Goal: Answer question/provide support: Share knowledge or assist other users

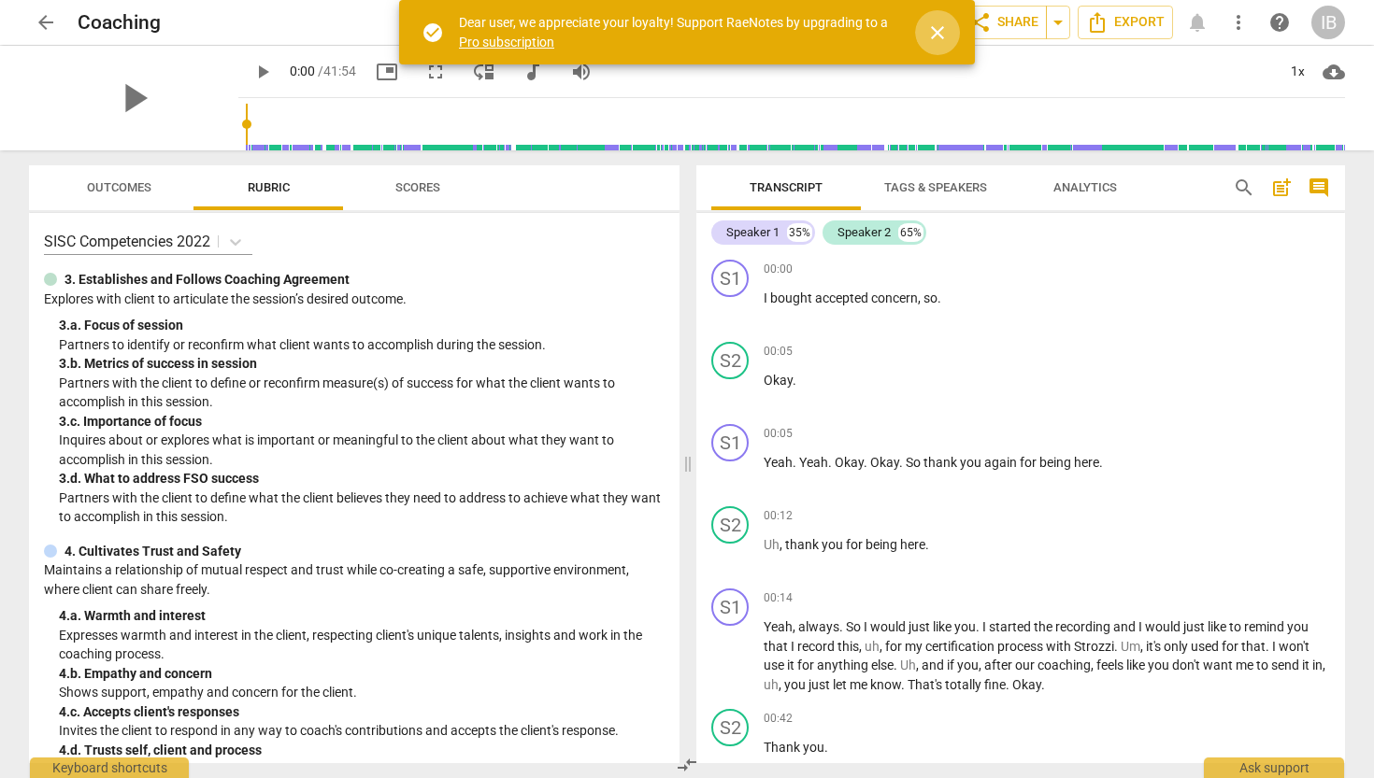
click at [941, 27] on span "close" at bounding box center [937, 32] width 22 height 22
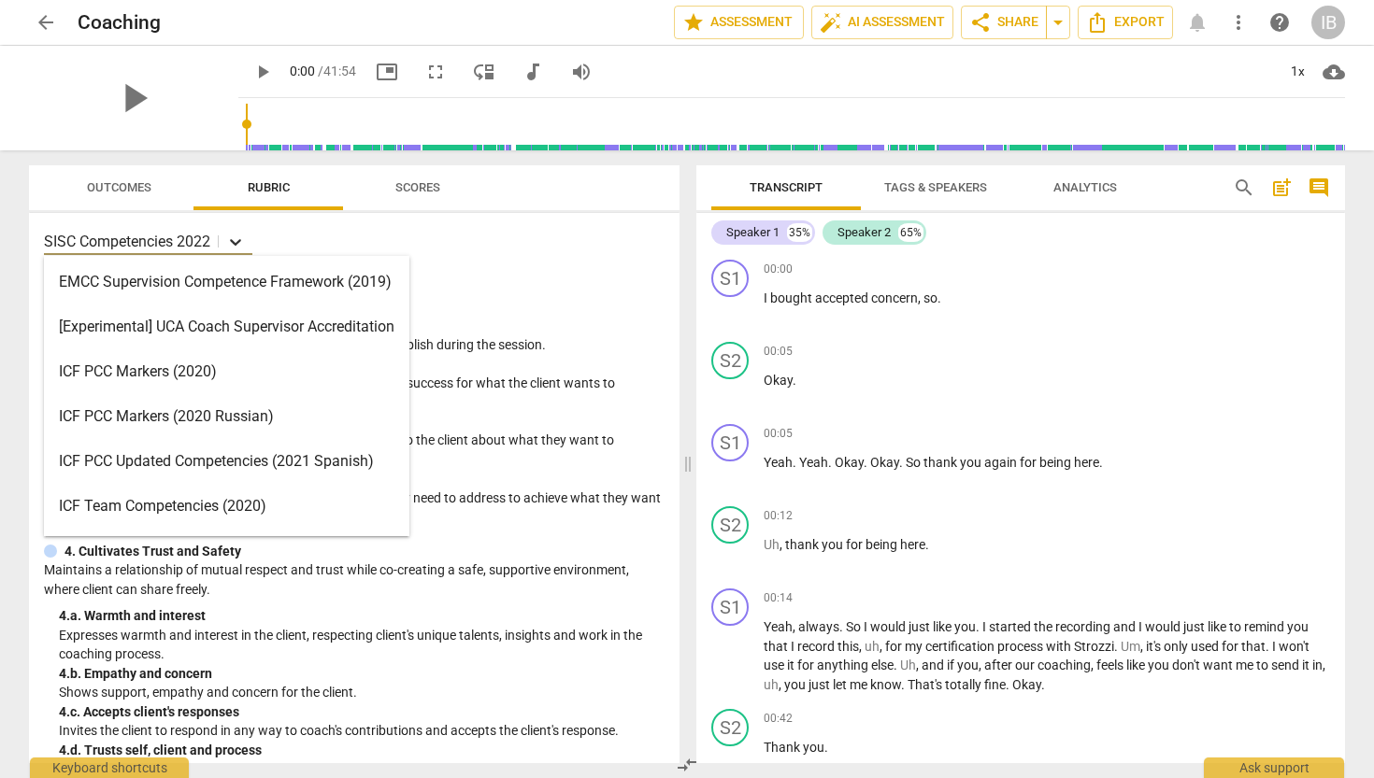
click at [240, 241] on icon at bounding box center [235, 242] width 11 height 7
click at [240, 240] on icon at bounding box center [235, 242] width 19 height 19
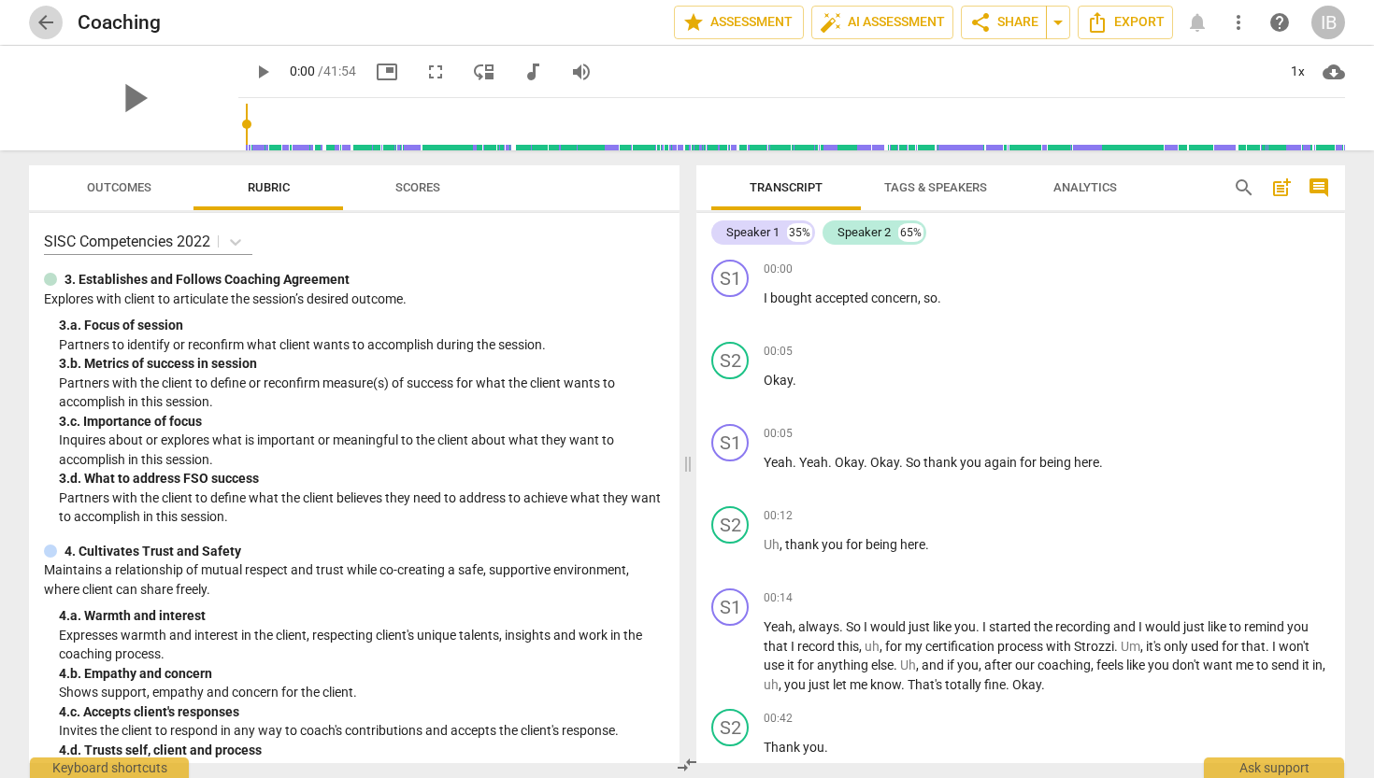
click at [43, 15] on span "arrow_back" at bounding box center [46, 22] width 22 height 22
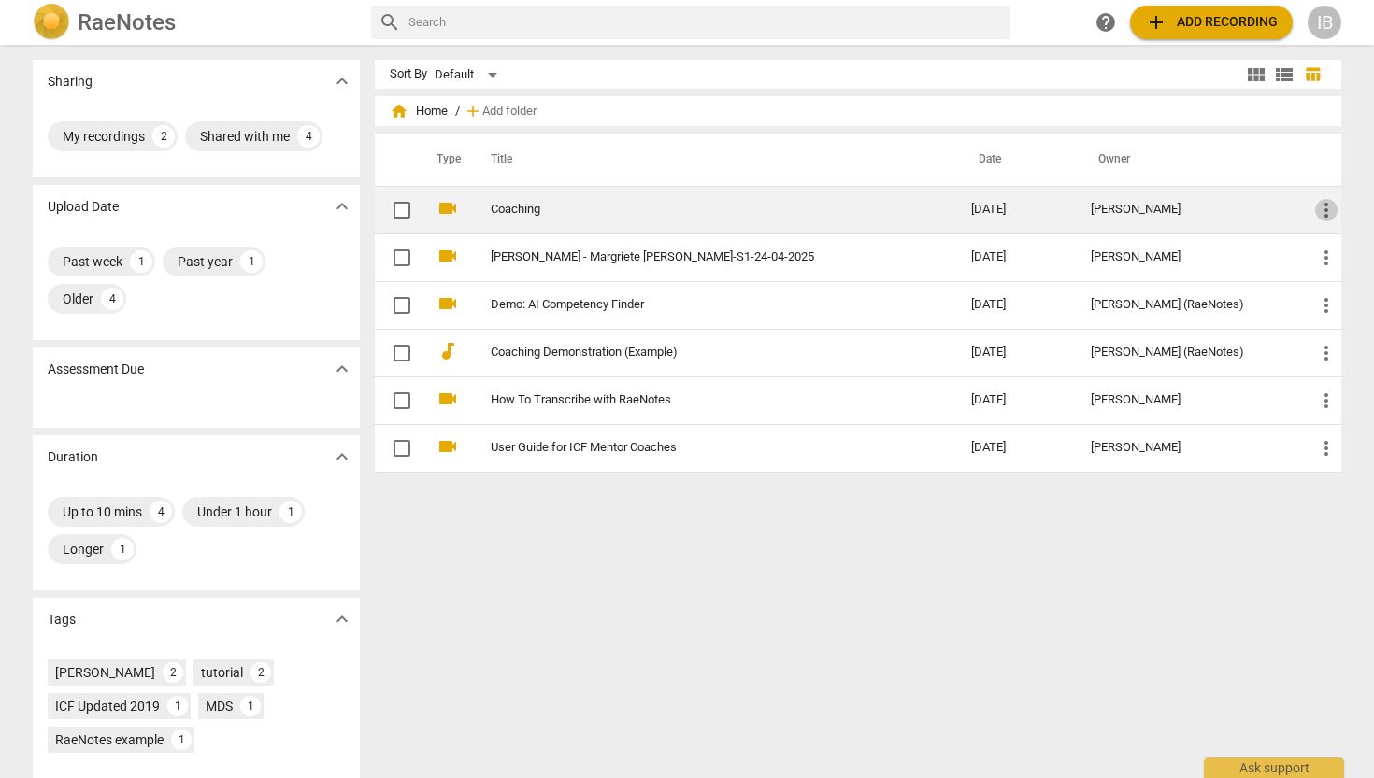
click at [1324, 207] on span "more_vert" at bounding box center [1326, 210] width 22 height 22
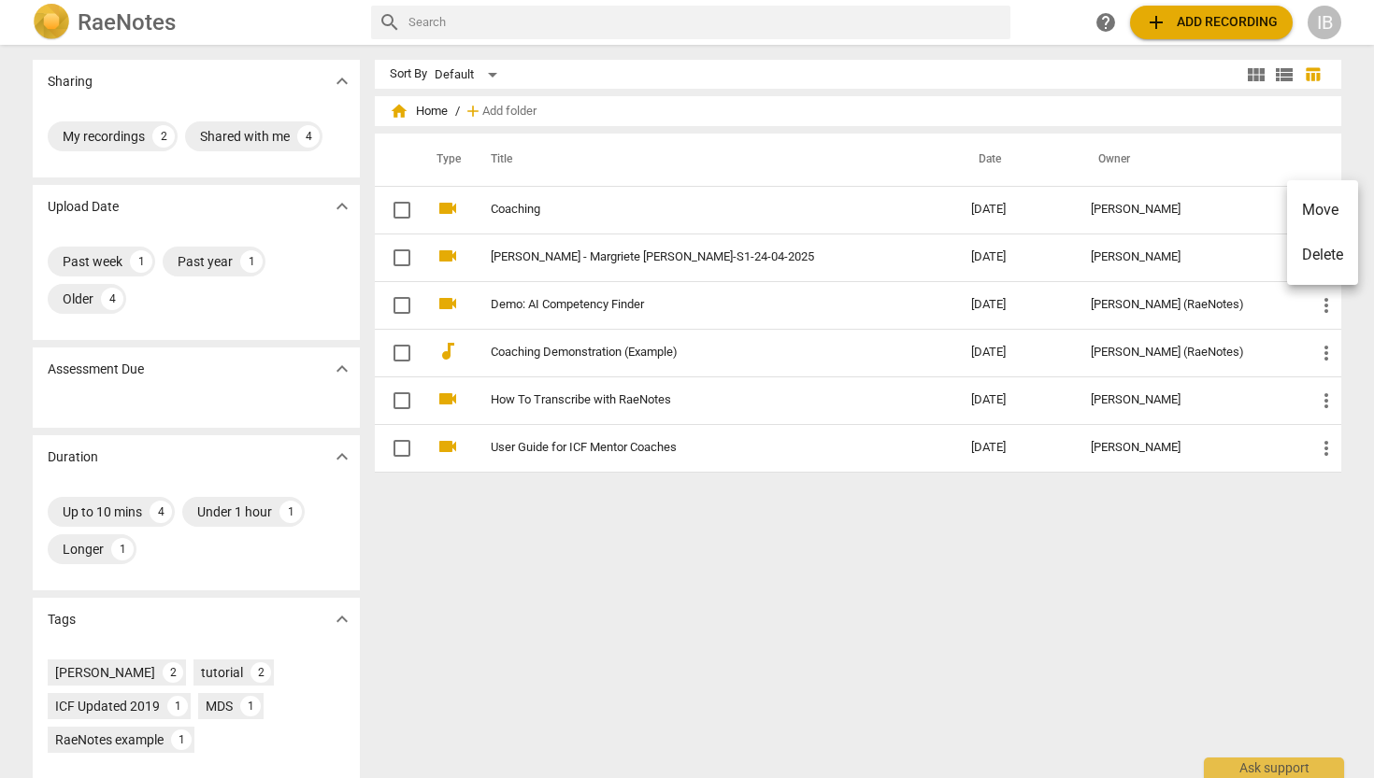
click at [399, 215] on div at bounding box center [687, 389] width 1374 height 778
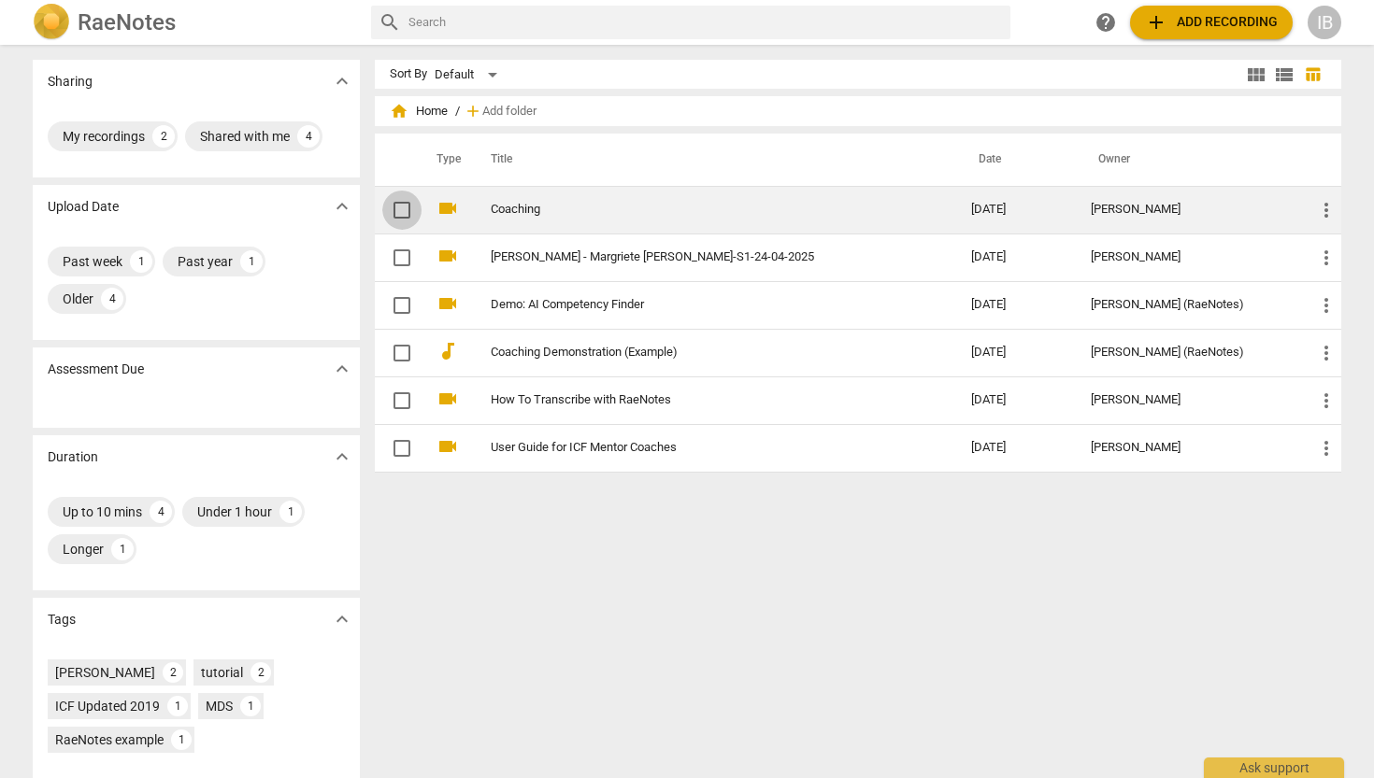
click at [399, 212] on input "checkbox" at bounding box center [401, 210] width 39 height 22
checkbox input "false"
click at [1319, 214] on span "more_vert" at bounding box center [1326, 210] width 22 height 22
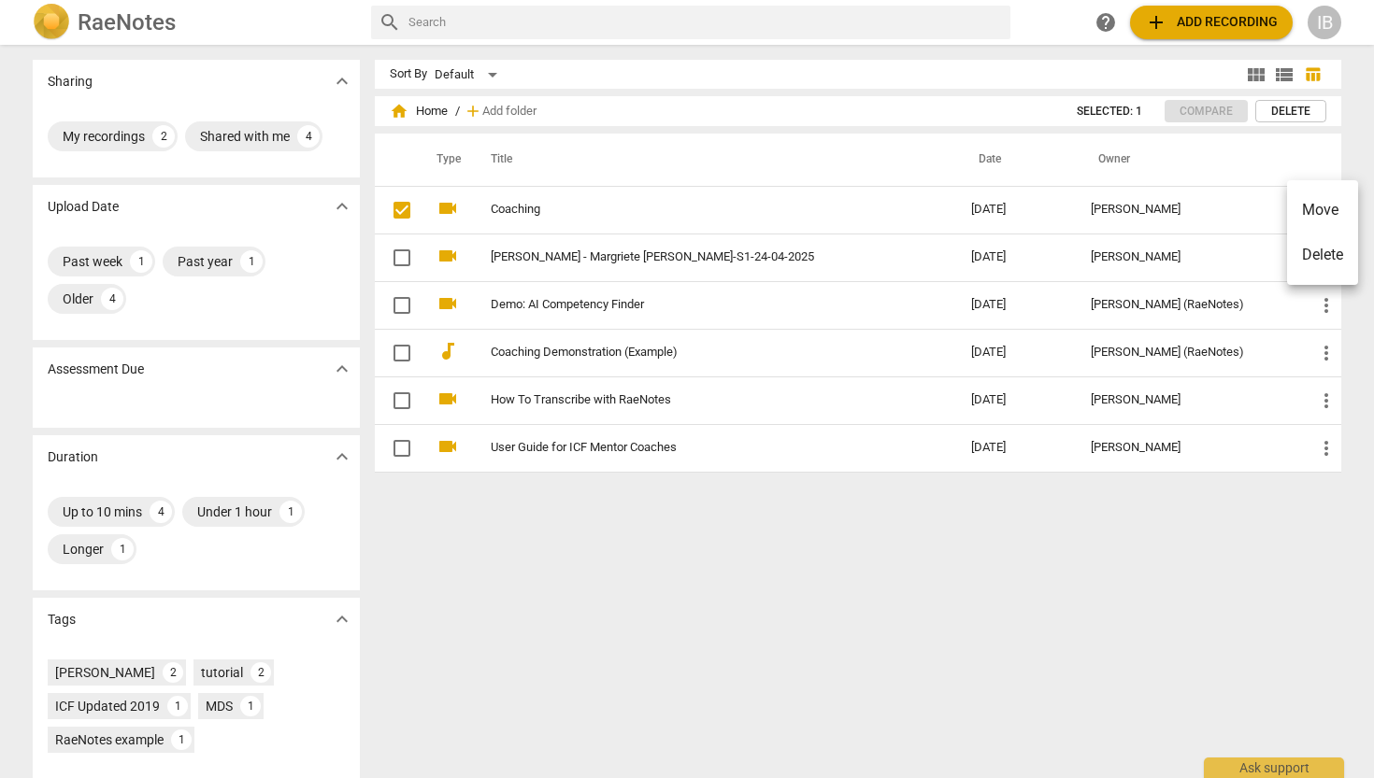
click at [400, 208] on div at bounding box center [687, 389] width 1374 height 778
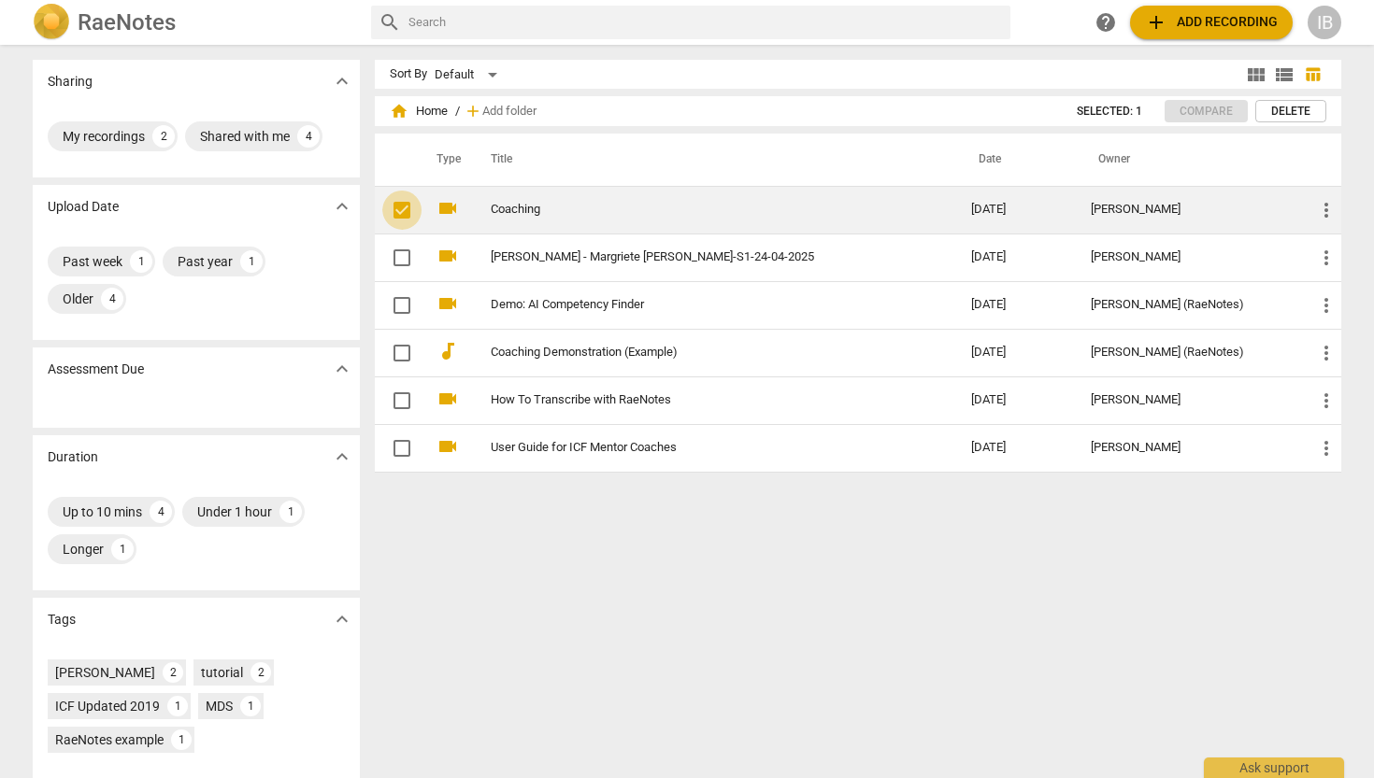
click at [392, 211] on input "checkbox" at bounding box center [401, 210] width 39 height 22
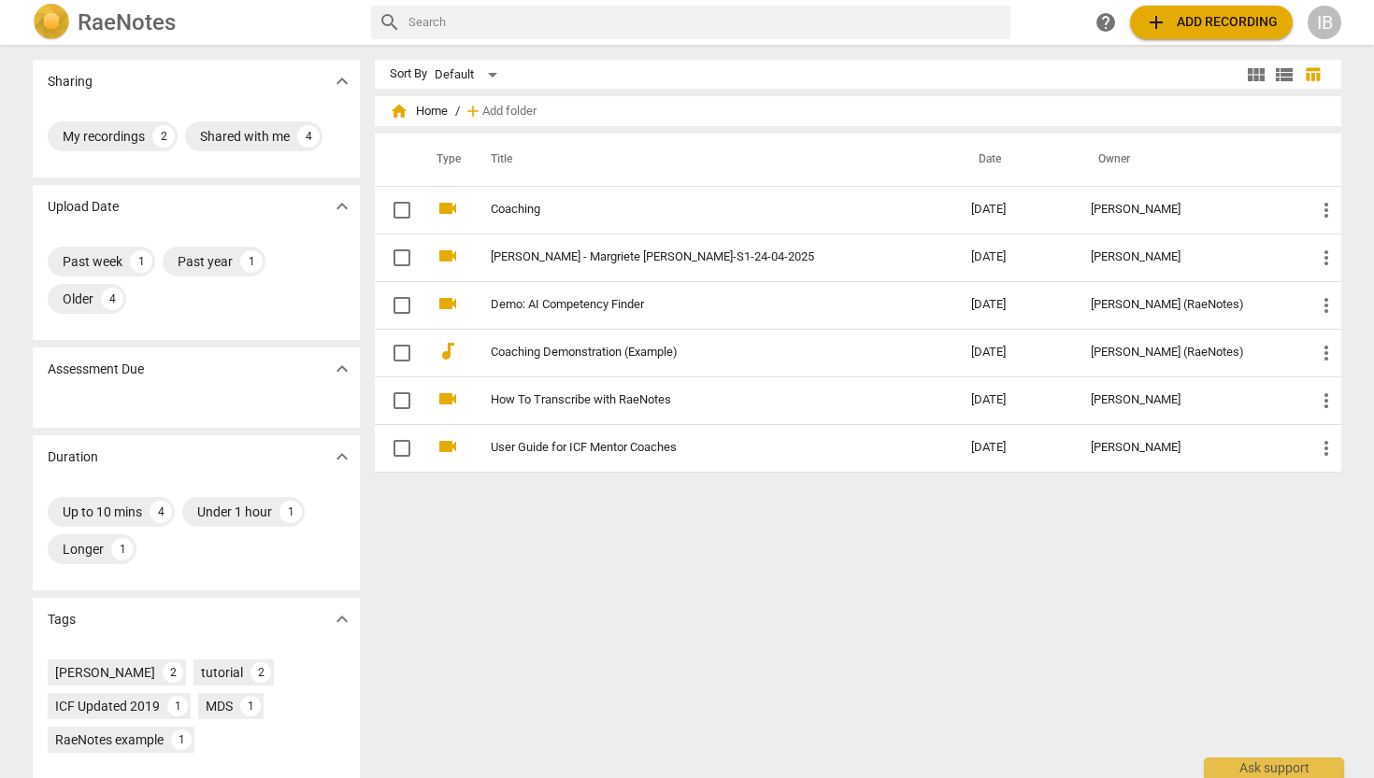
click at [1330, 23] on div "IB" at bounding box center [1324, 23] width 34 height 34
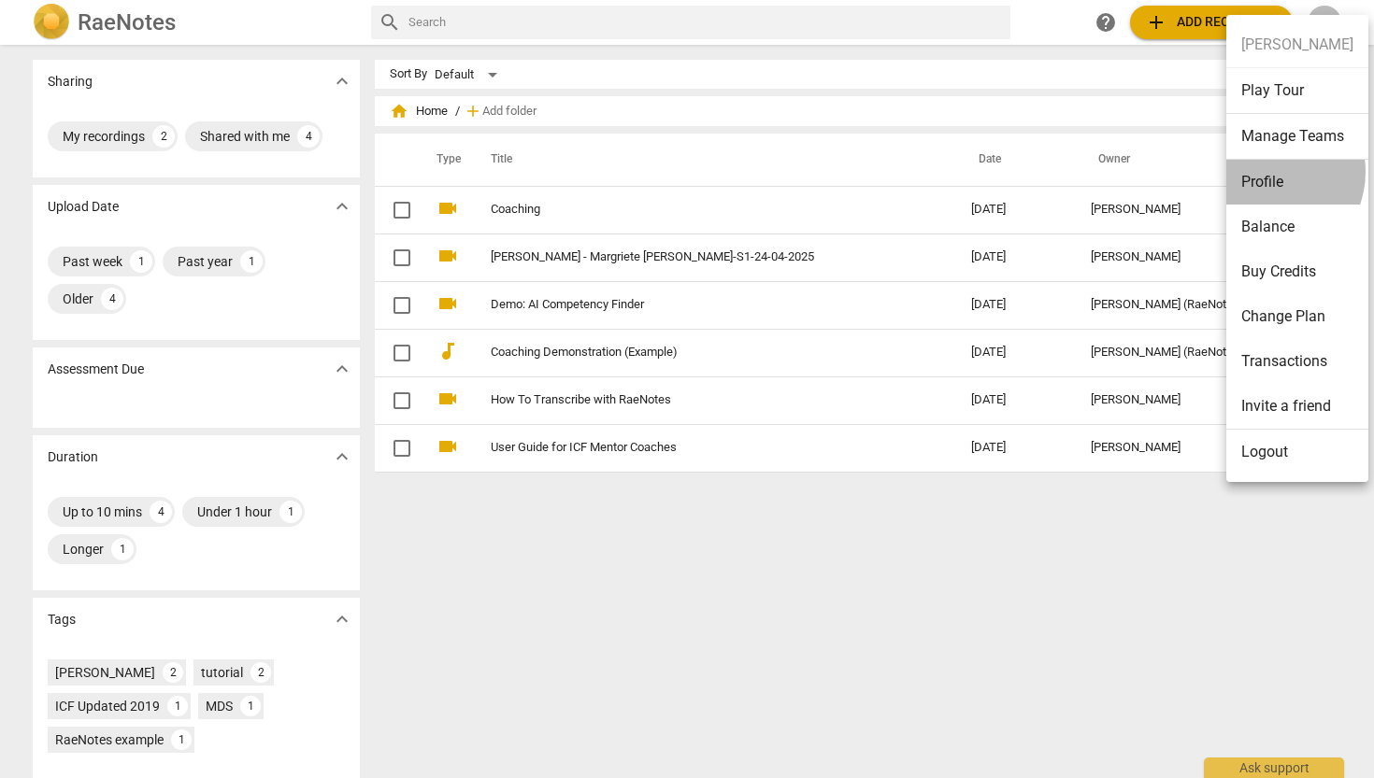
click at [1264, 172] on li "Profile" at bounding box center [1297, 182] width 142 height 45
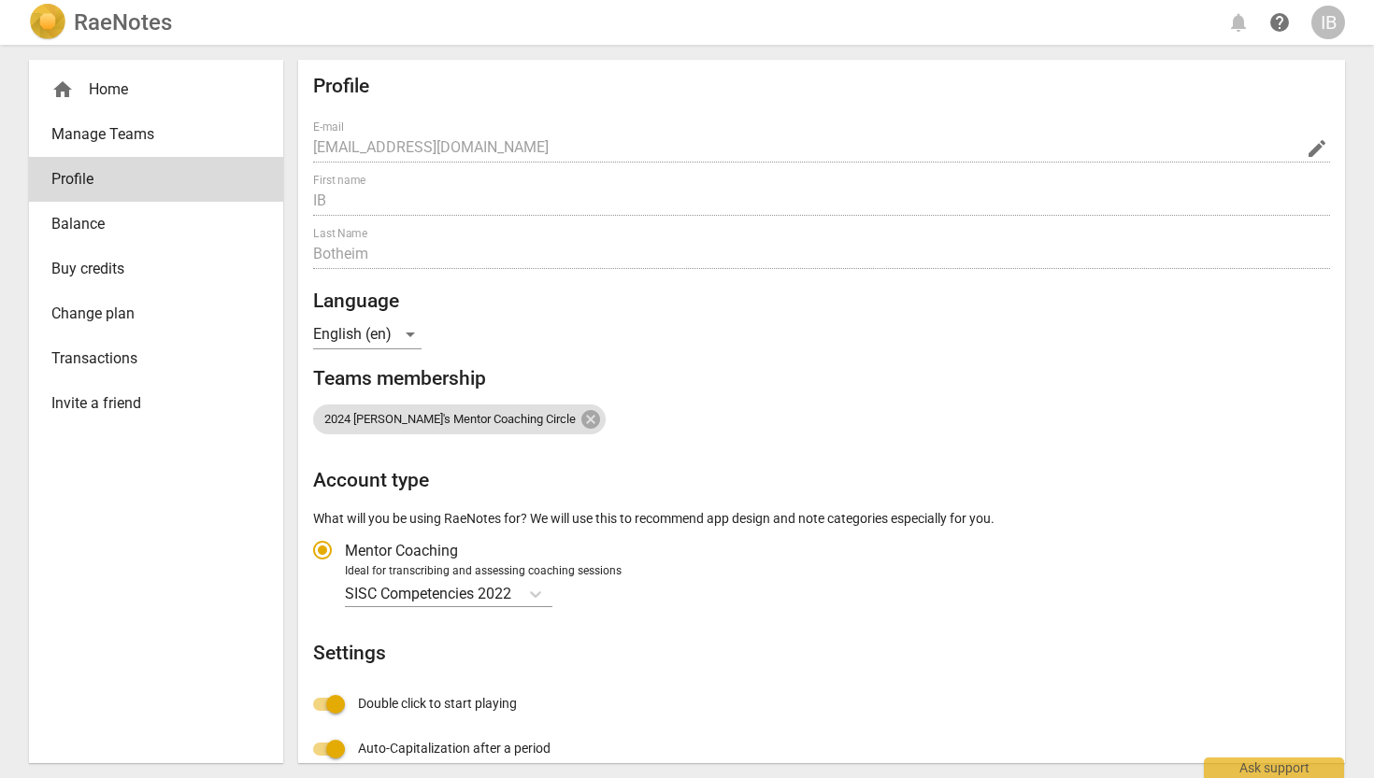
radio input "false"
click at [84, 82] on div "home Home" at bounding box center [148, 89] width 194 height 22
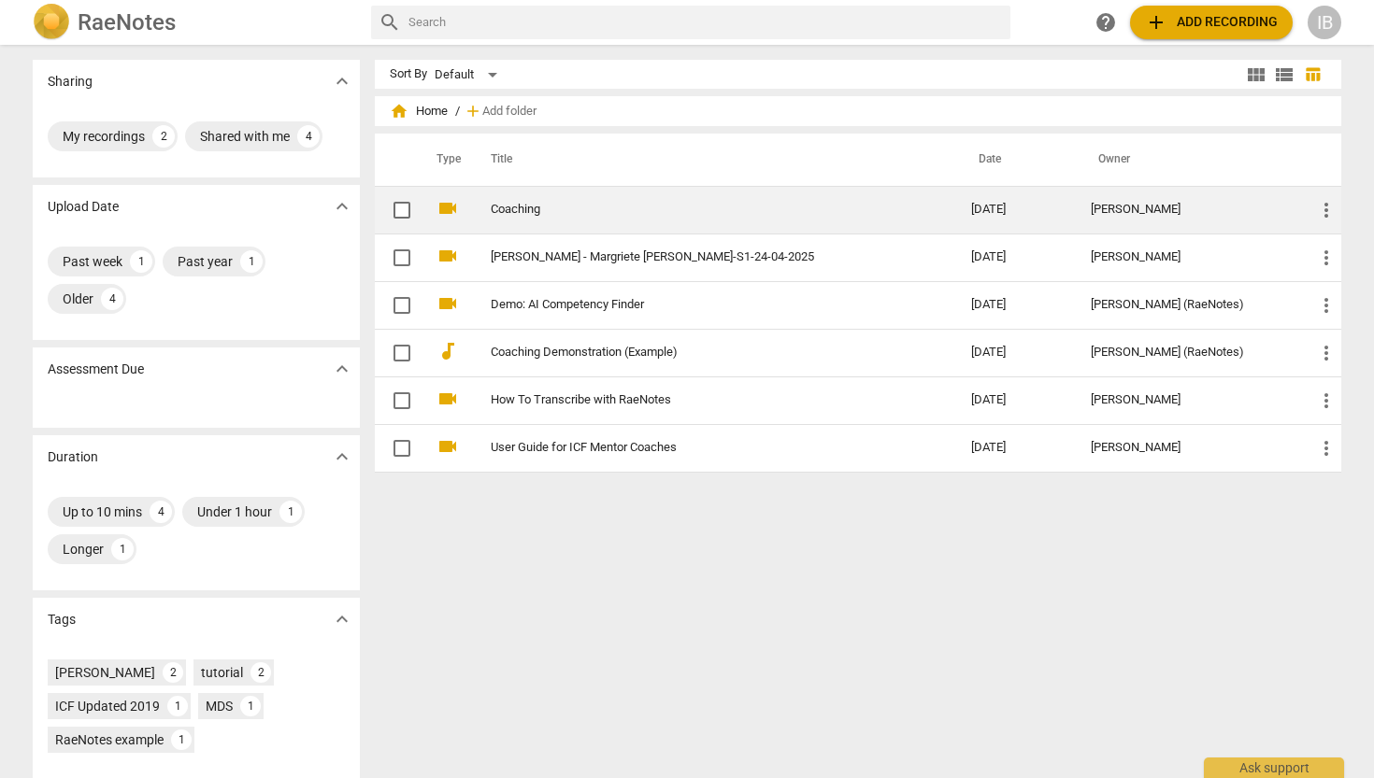
click at [519, 207] on link "Coaching" at bounding box center [697, 210] width 413 height 14
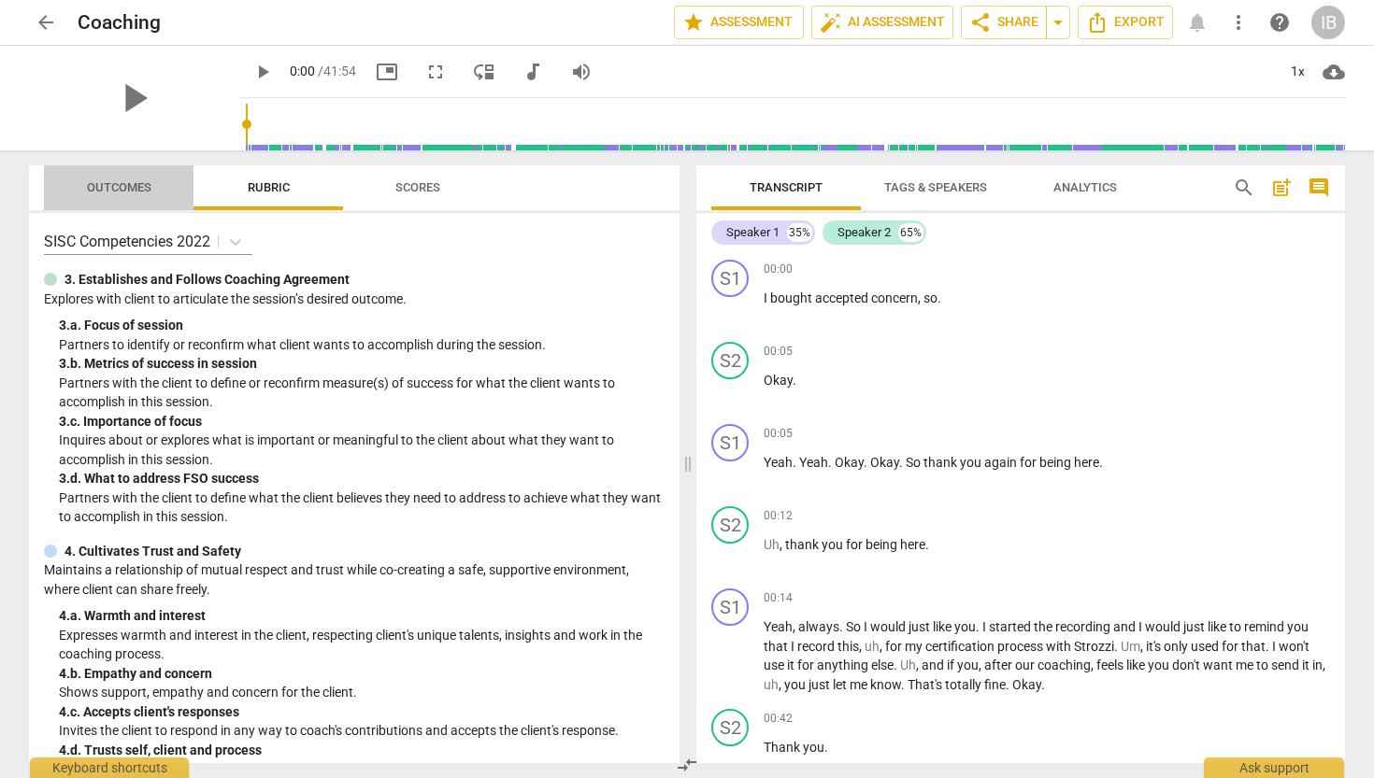
click at [114, 183] on span "Outcomes" at bounding box center [119, 187] width 64 height 14
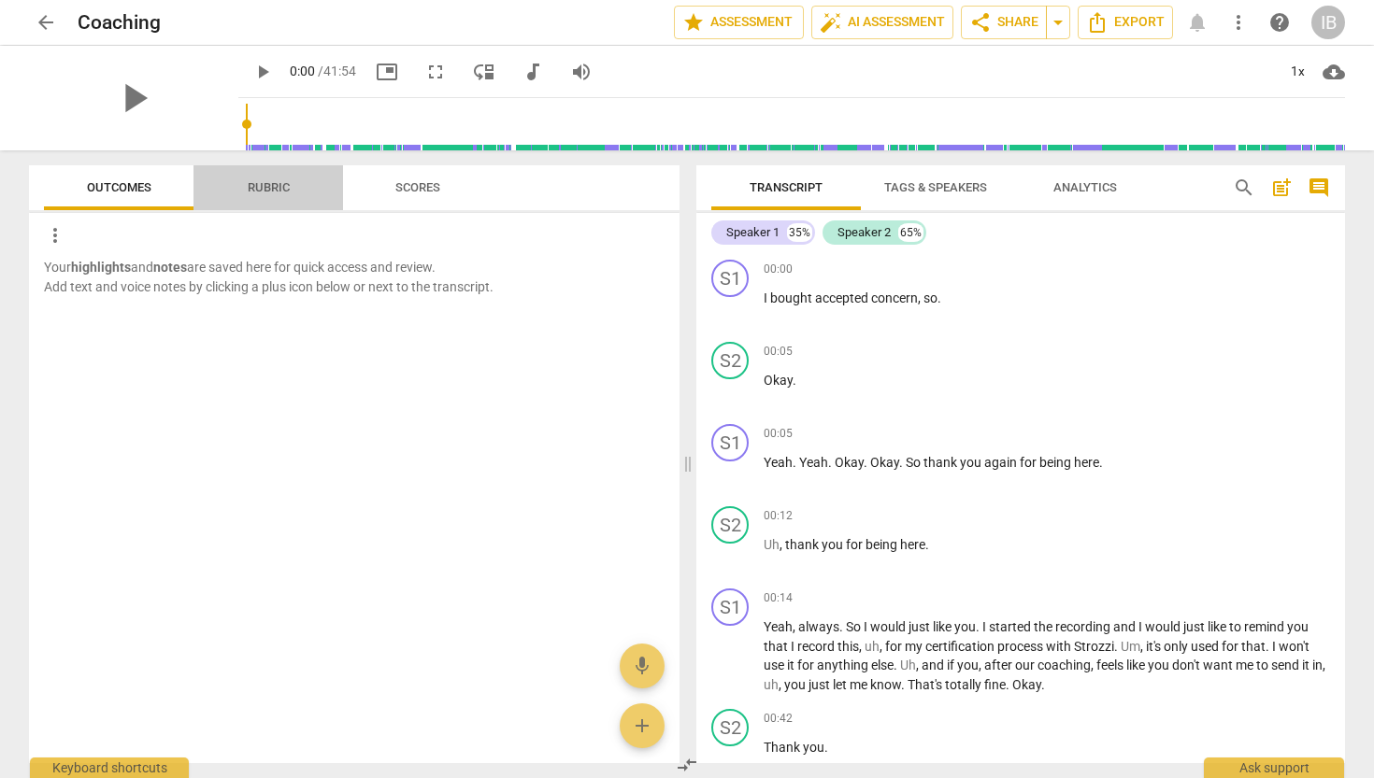
click at [277, 179] on span "Rubric" at bounding box center [268, 188] width 87 height 25
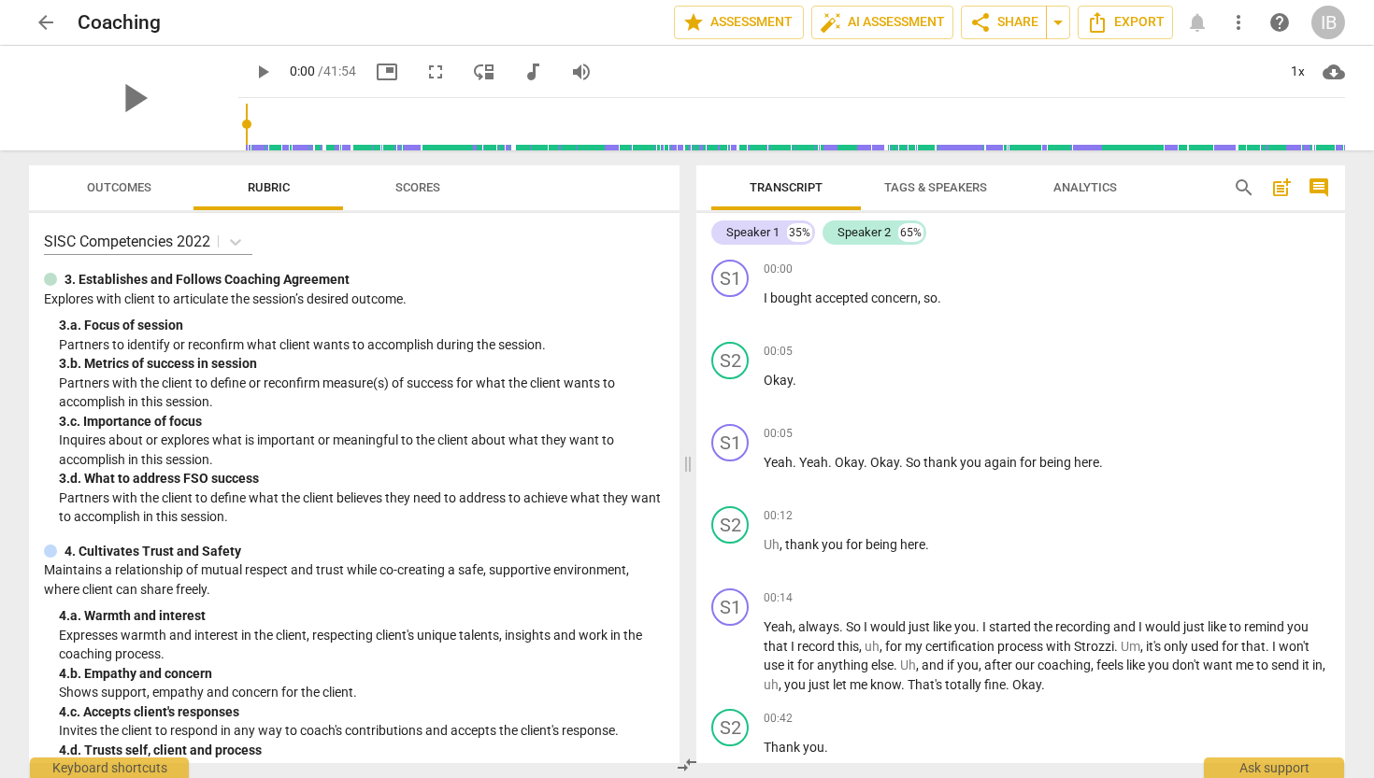
click at [111, 184] on span "Outcomes" at bounding box center [119, 187] width 64 height 14
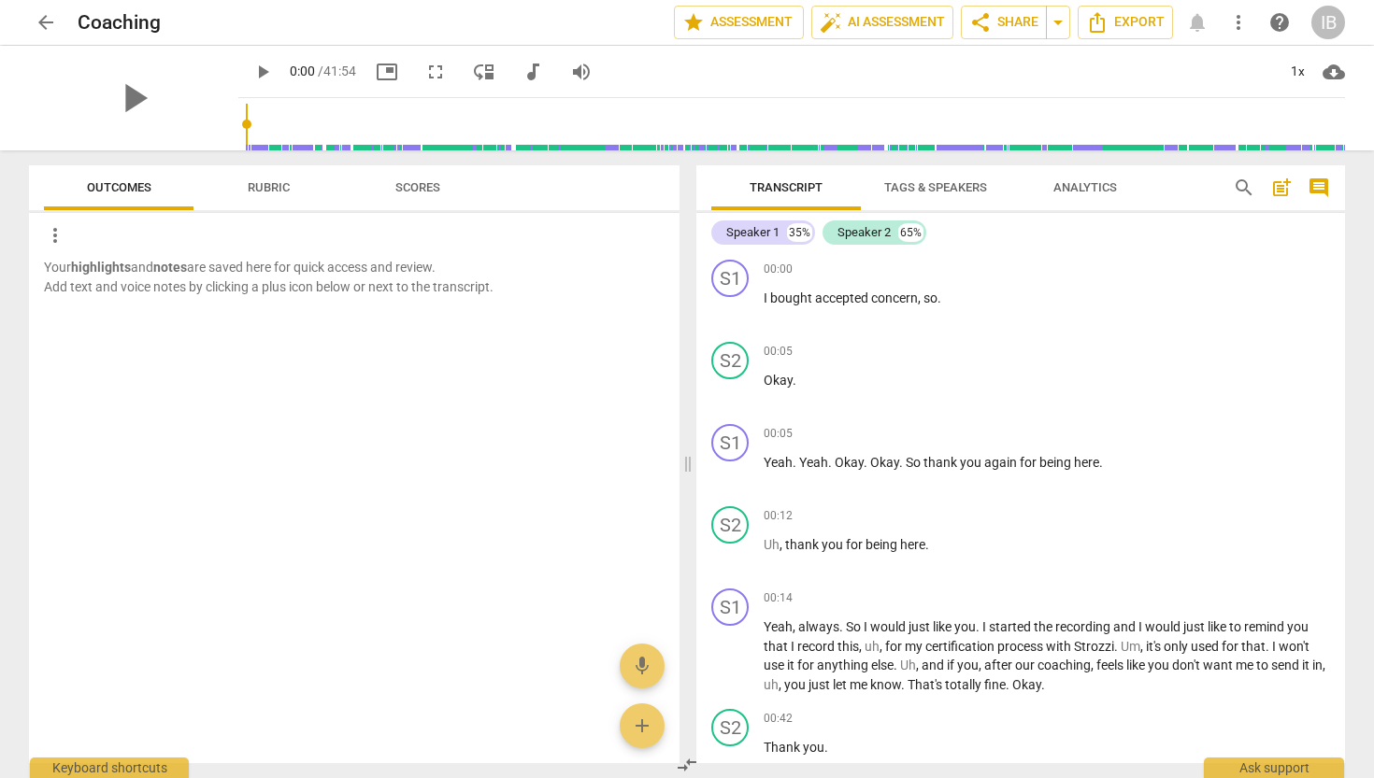
click at [251, 185] on span "Rubric" at bounding box center [269, 187] width 42 height 14
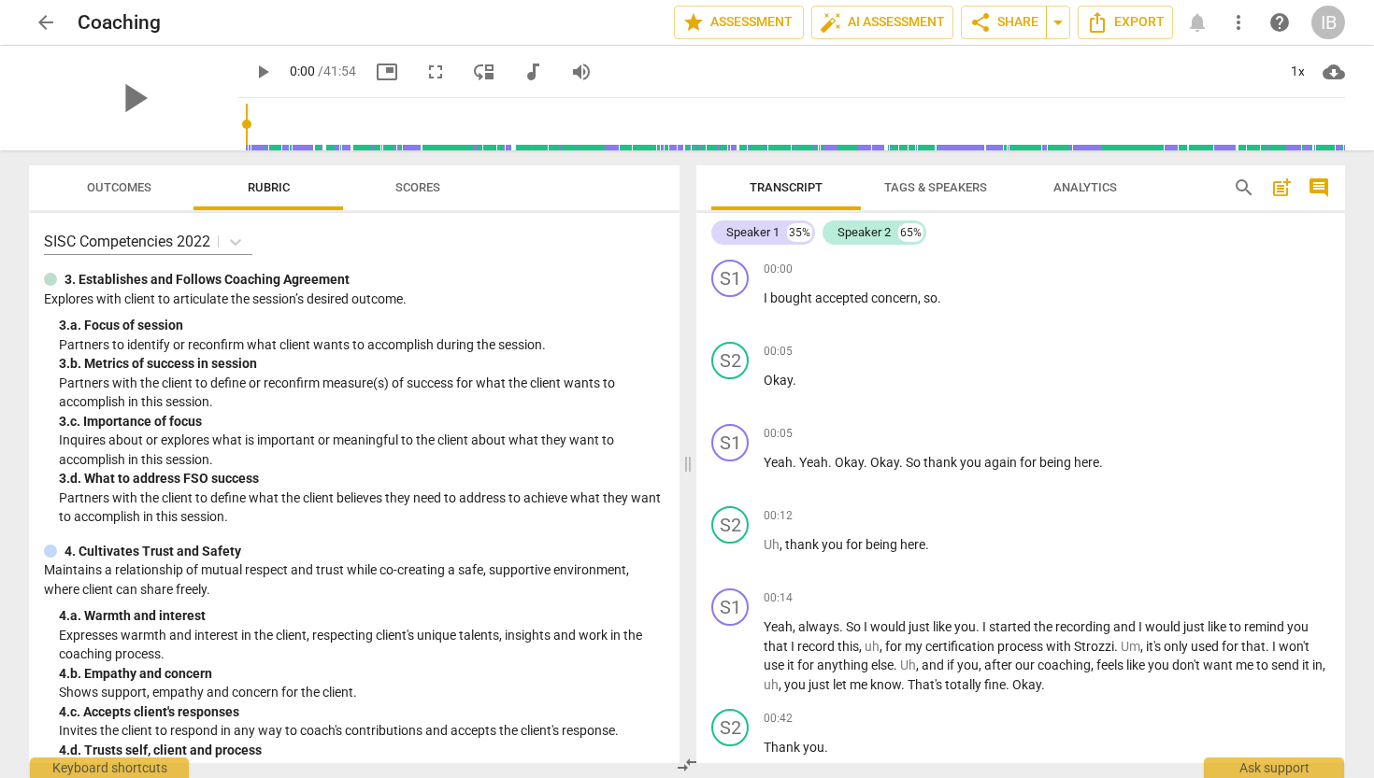
click at [428, 185] on span "Scores" at bounding box center [417, 187] width 45 height 14
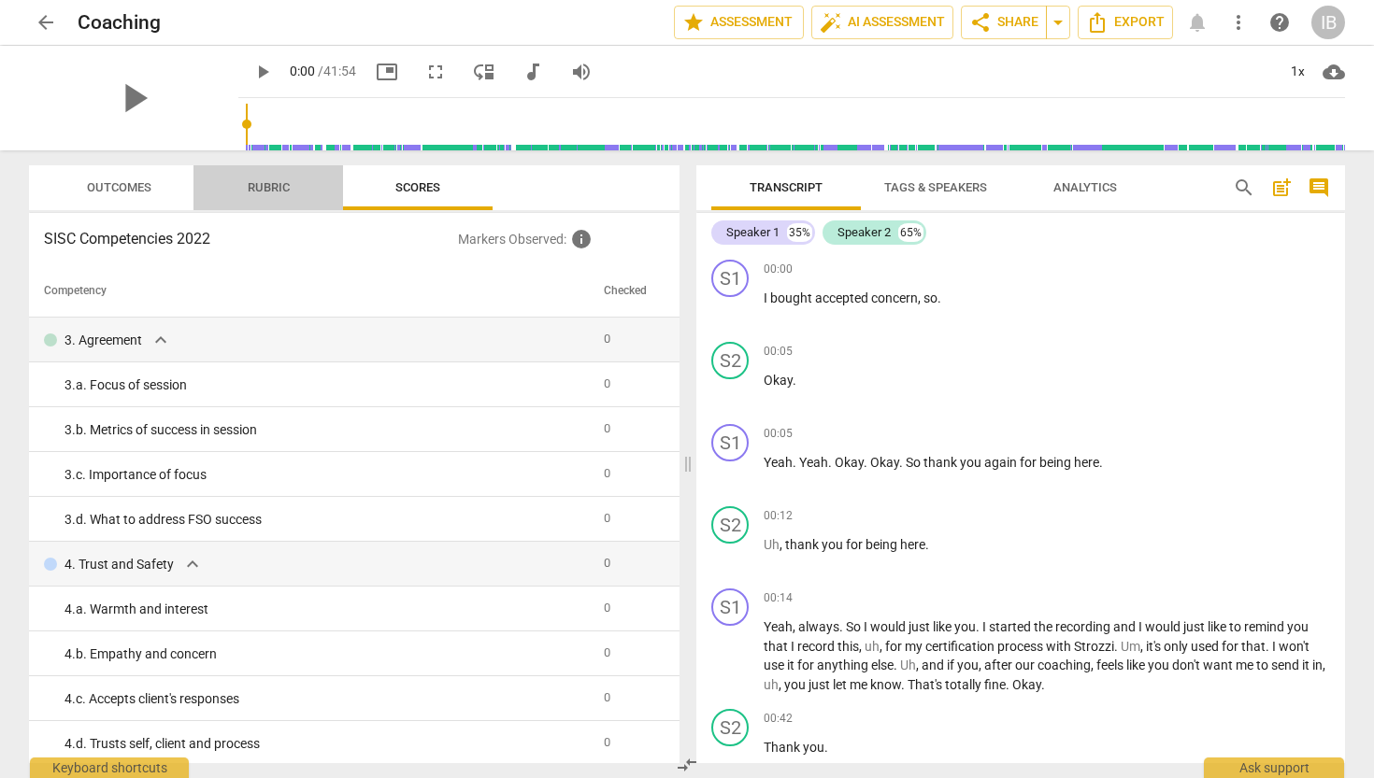
click at [285, 188] on span "Rubric" at bounding box center [269, 187] width 42 height 14
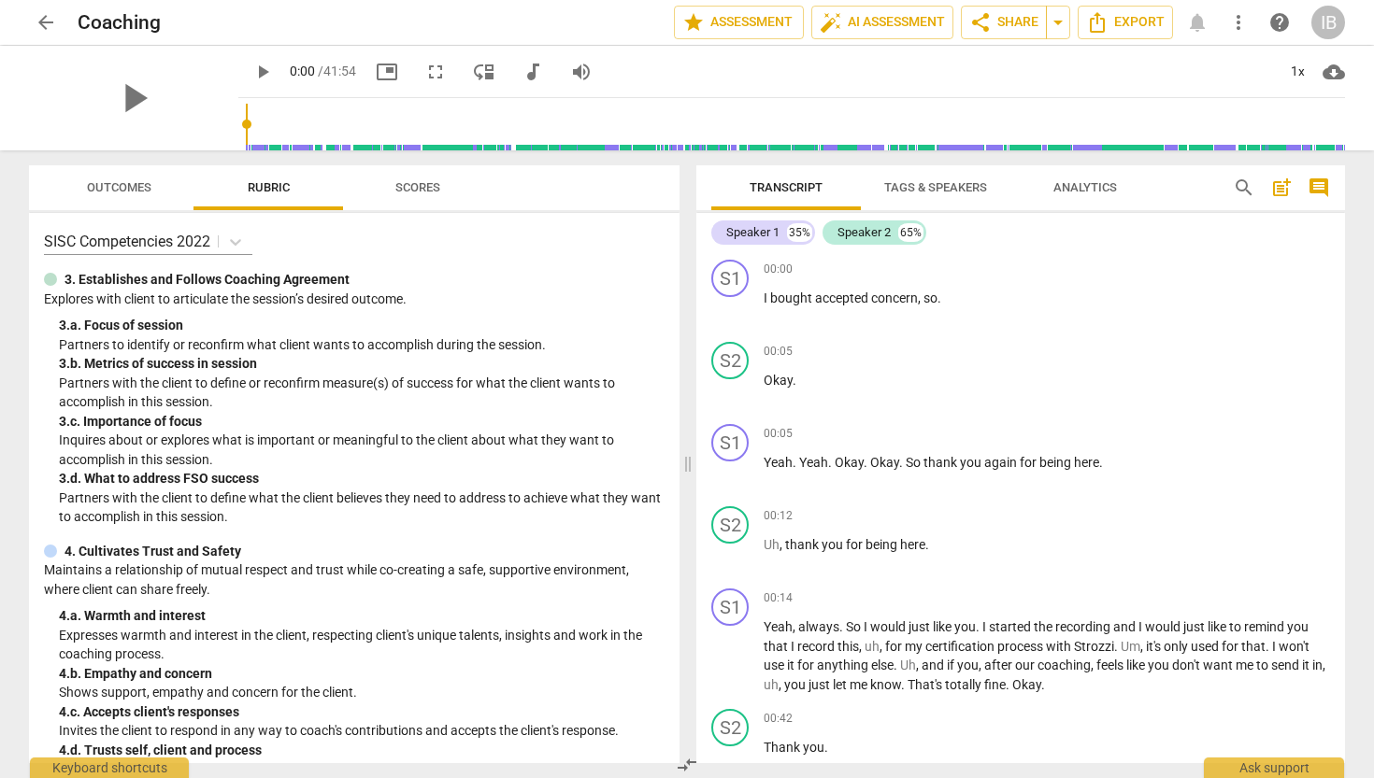
click at [134, 187] on span "Outcomes" at bounding box center [119, 187] width 64 height 14
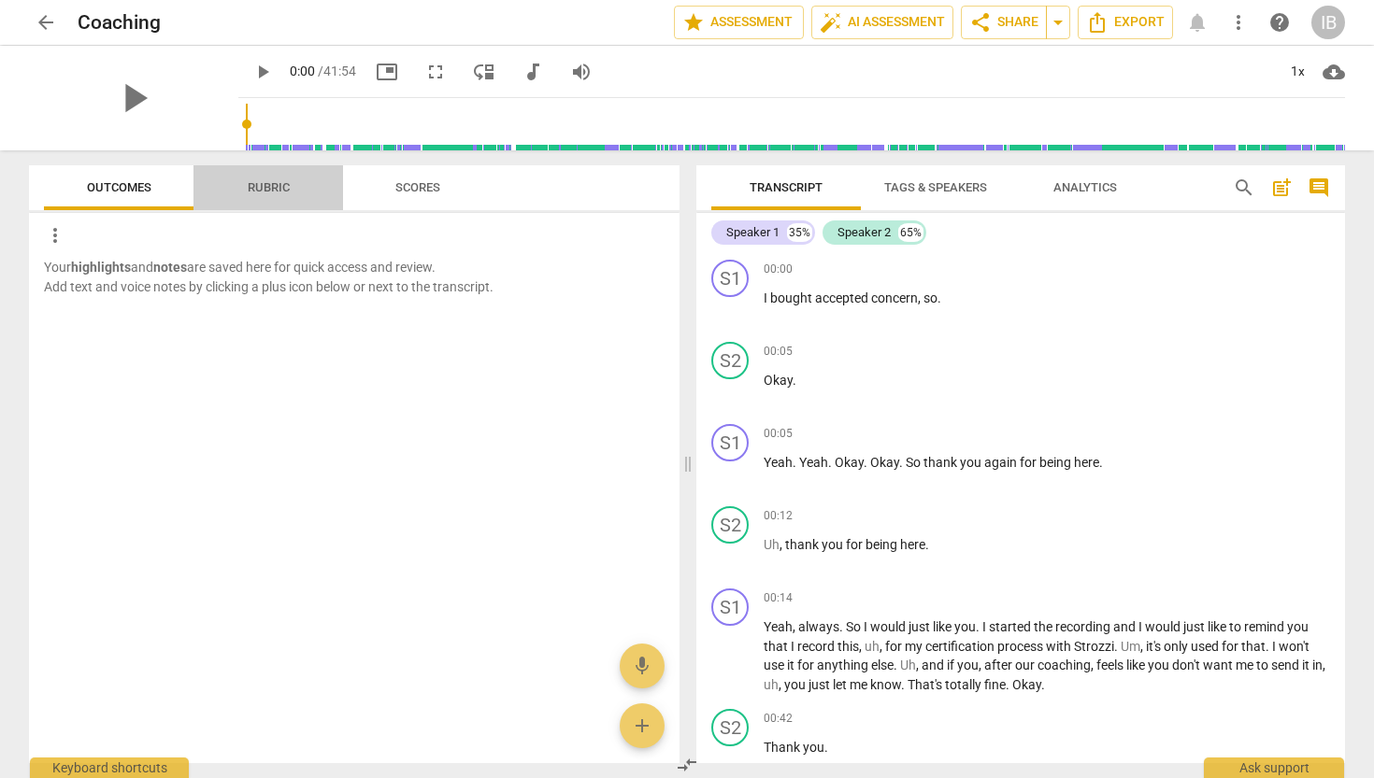
click at [262, 188] on span "Rubric" at bounding box center [269, 187] width 42 height 14
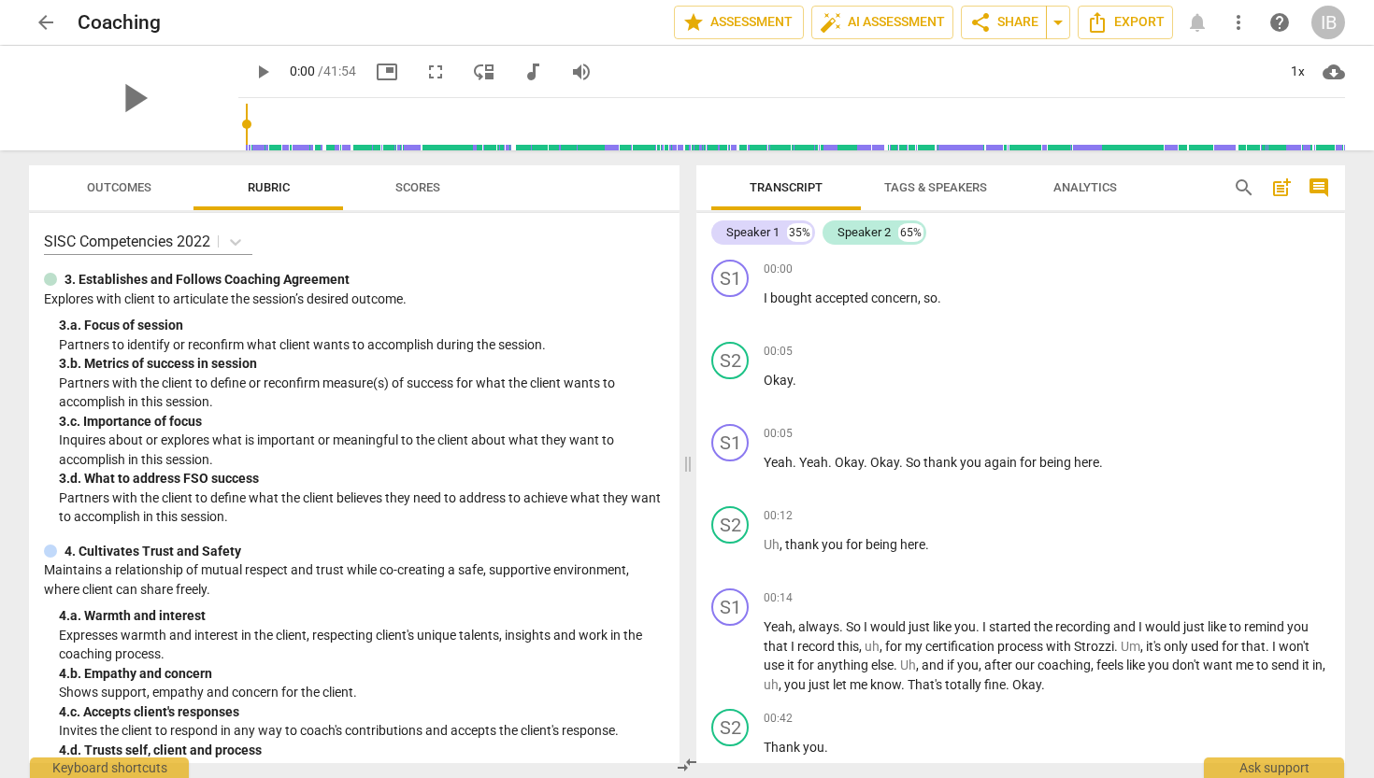
click at [1242, 22] on span "more_vert" at bounding box center [1238, 22] width 22 height 22
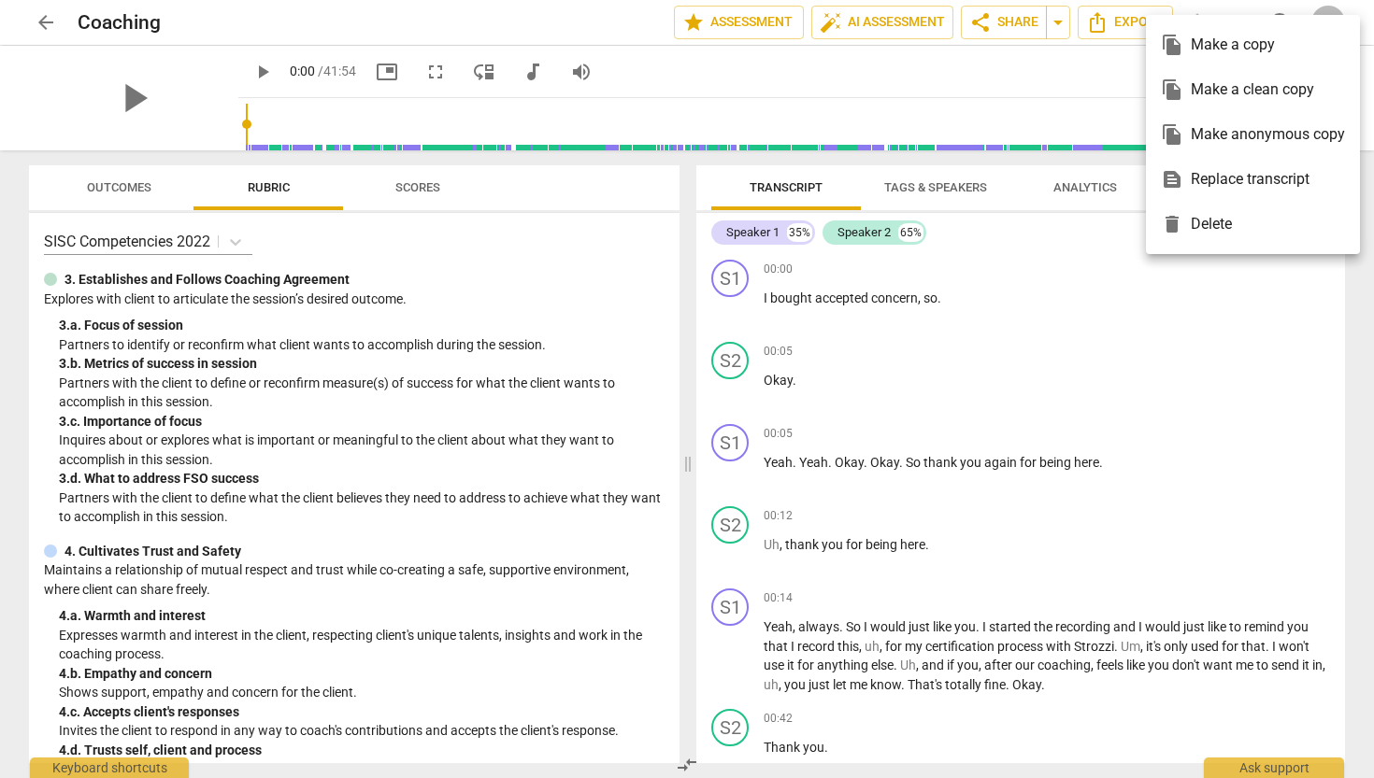
click at [905, 92] on div at bounding box center [687, 389] width 1374 height 778
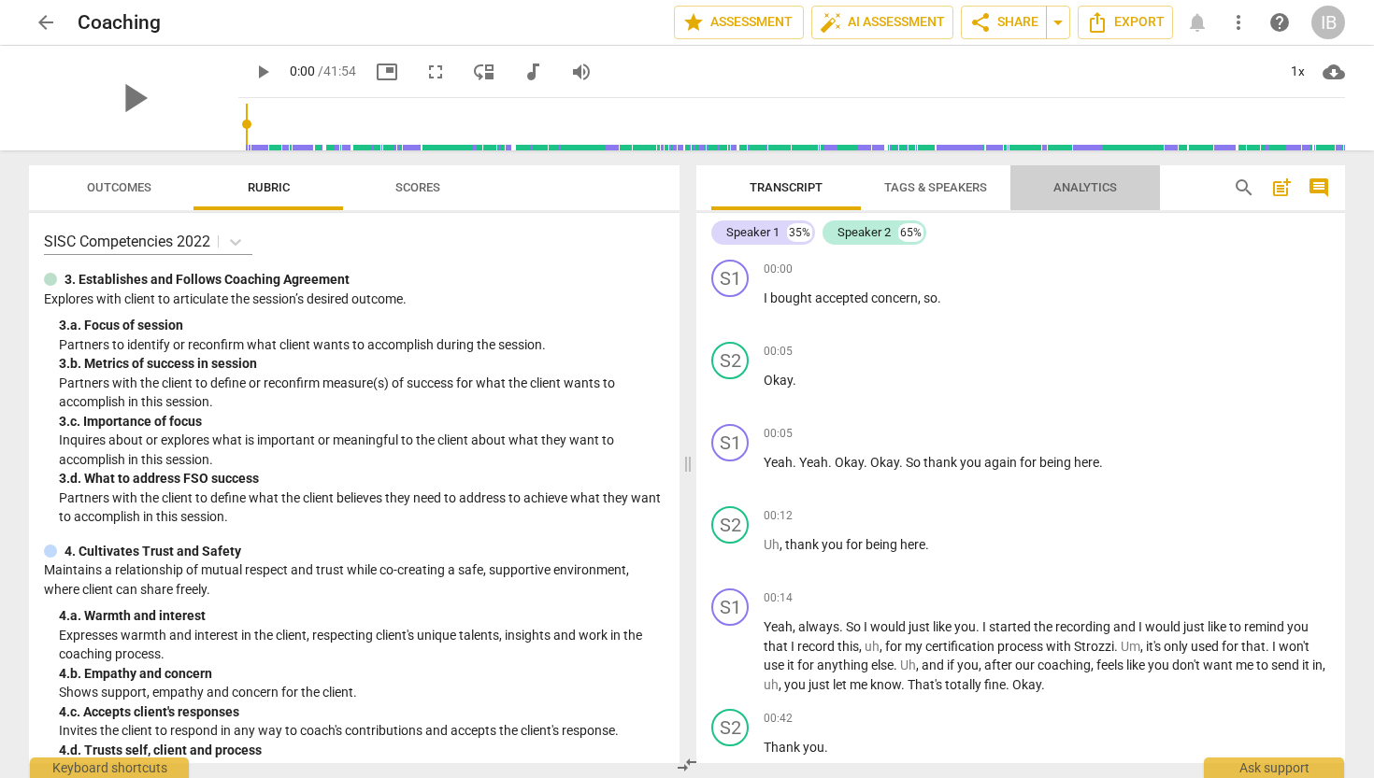
click at [1103, 186] on span "Analytics" at bounding box center [1085, 187] width 64 height 14
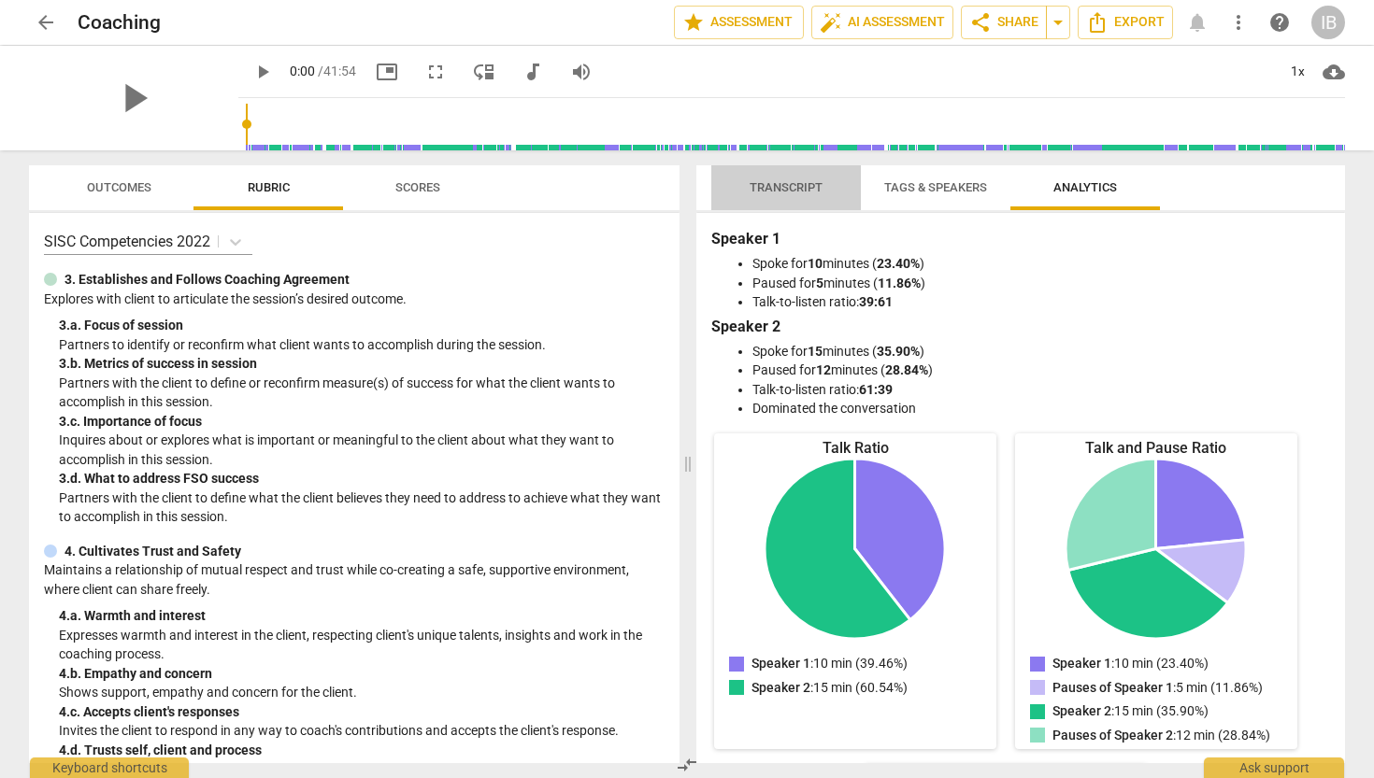
click at [789, 185] on span "Transcript" at bounding box center [785, 187] width 73 height 14
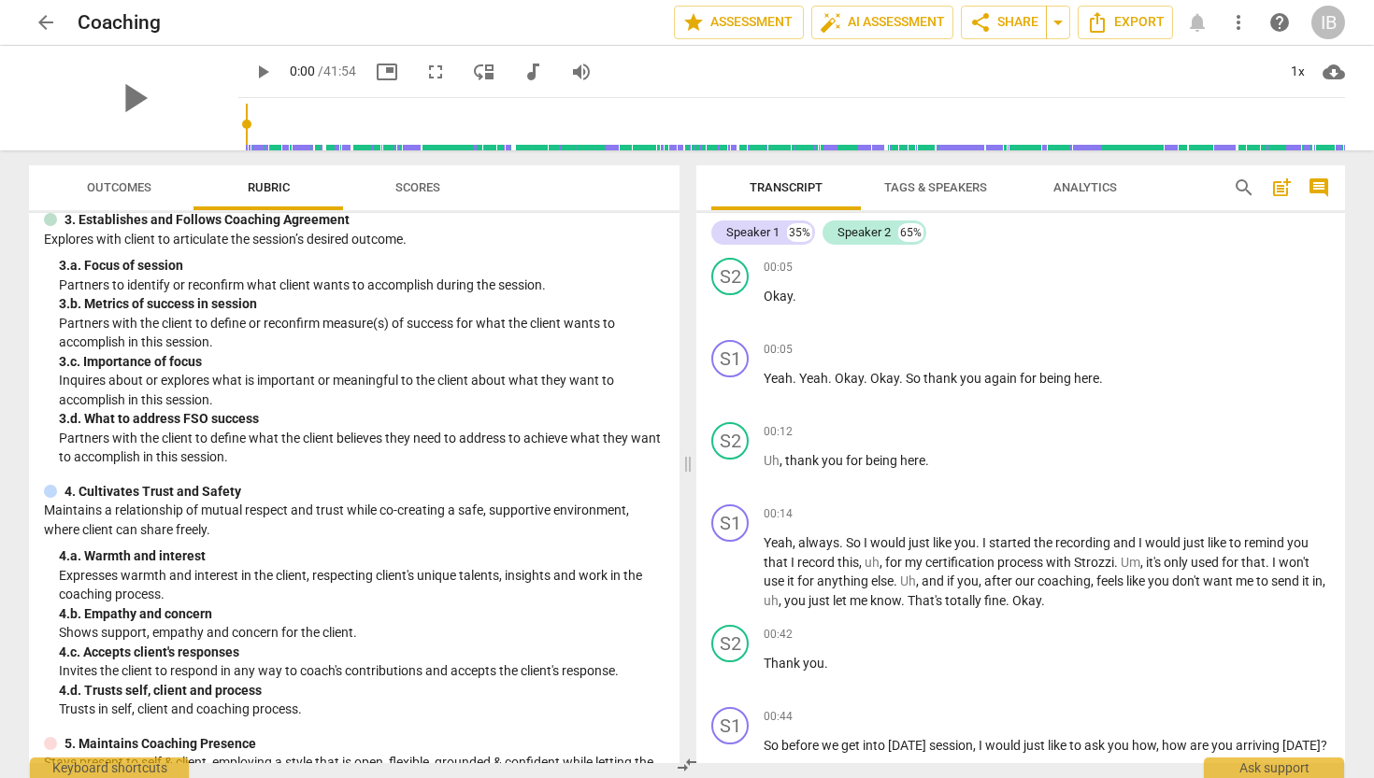
scroll to position [61, 0]
click at [51, 19] on span "arrow_back" at bounding box center [46, 22] width 22 height 22
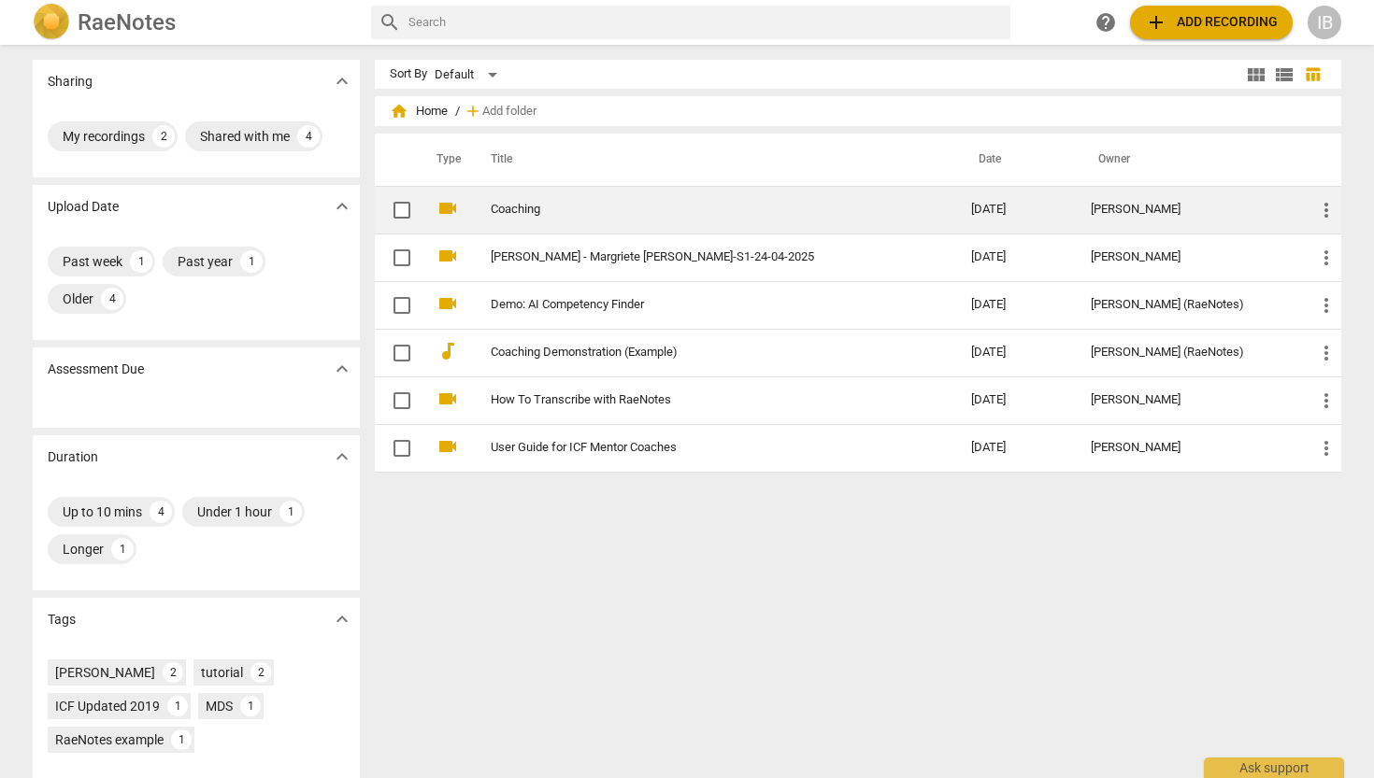
click at [518, 209] on link "Coaching" at bounding box center [697, 210] width 413 height 14
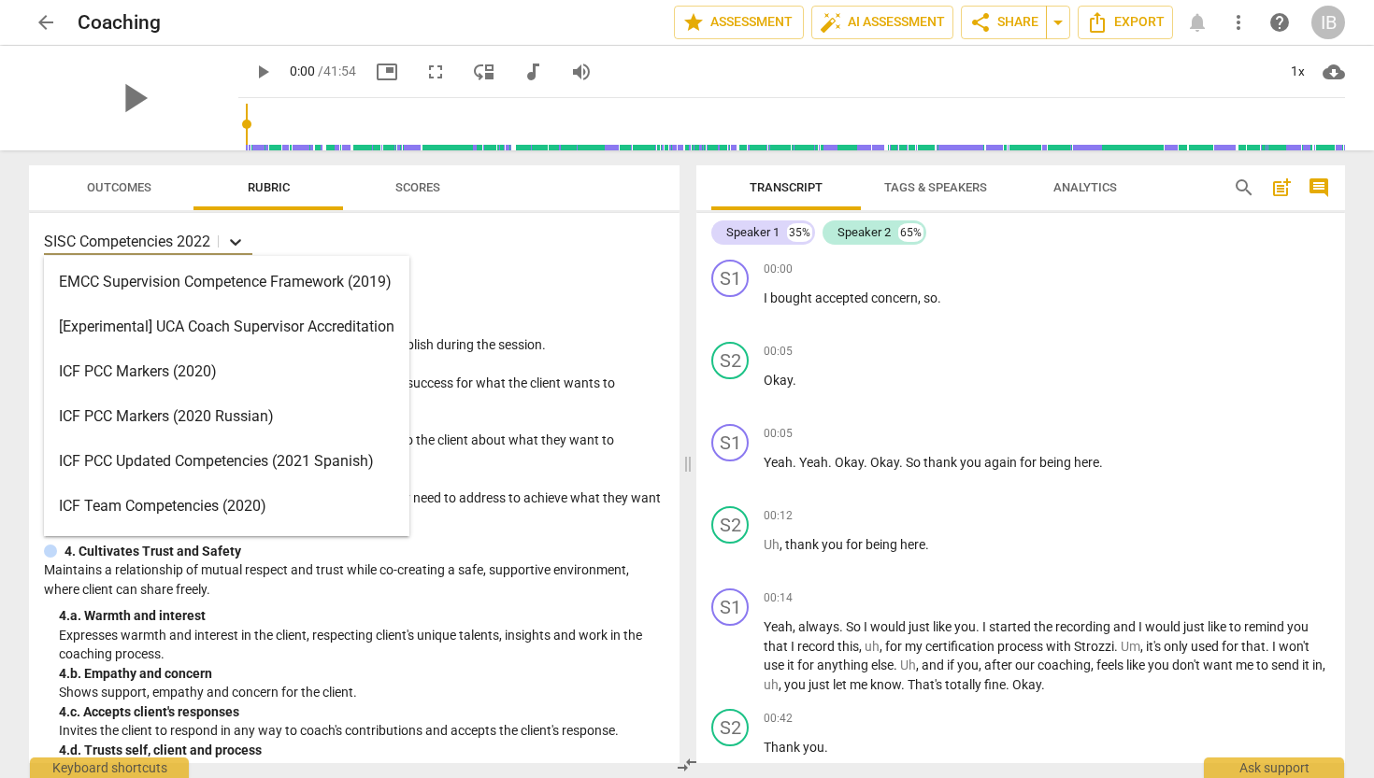
click at [242, 239] on icon at bounding box center [235, 242] width 19 height 19
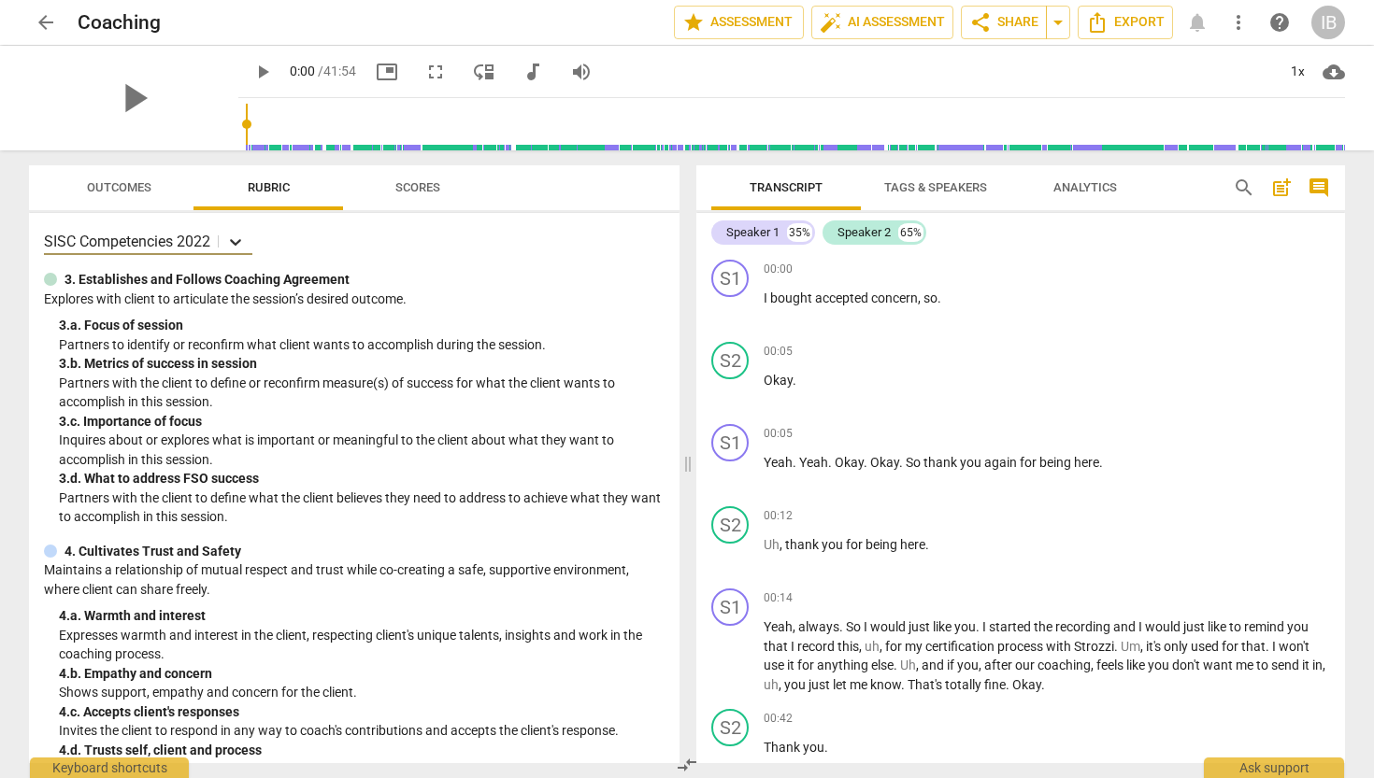
click at [242, 239] on icon at bounding box center [235, 242] width 19 height 19
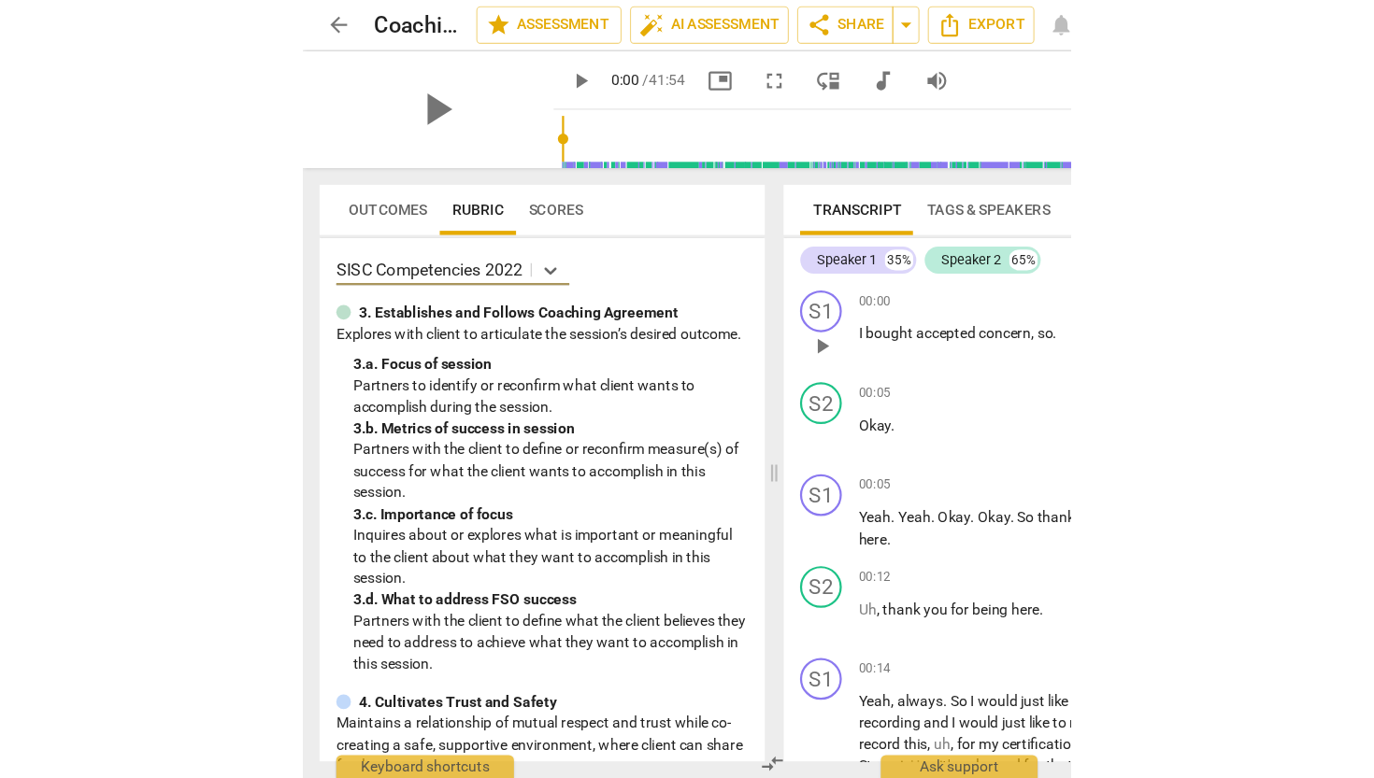
scroll to position [1, 1]
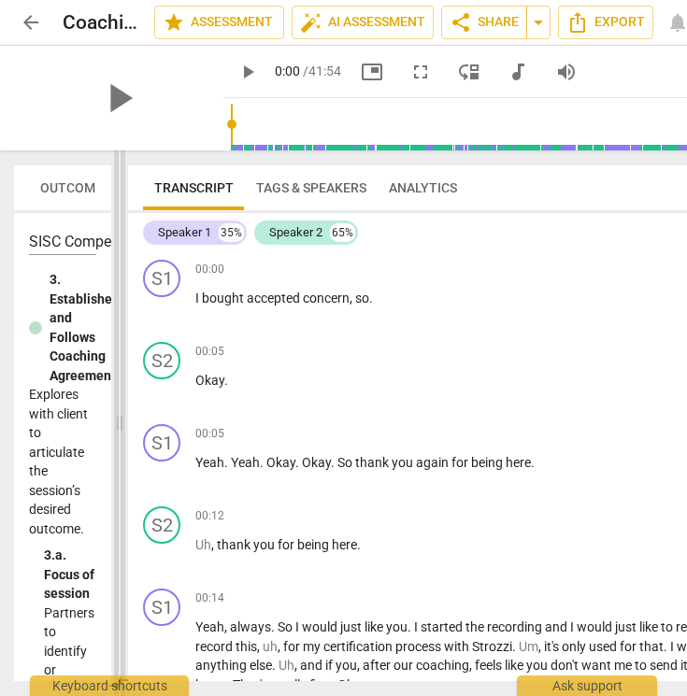
drag, startPoint x: 423, startPoint y: 420, endPoint x: 122, endPoint y: 442, distance: 301.7
click at [122, 442] on span at bounding box center [119, 423] width 11 height 546
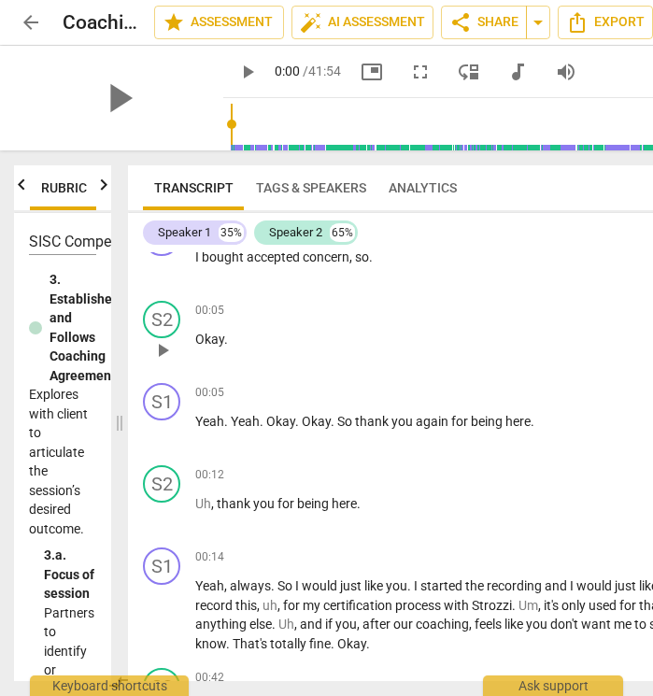
scroll to position [1, 0]
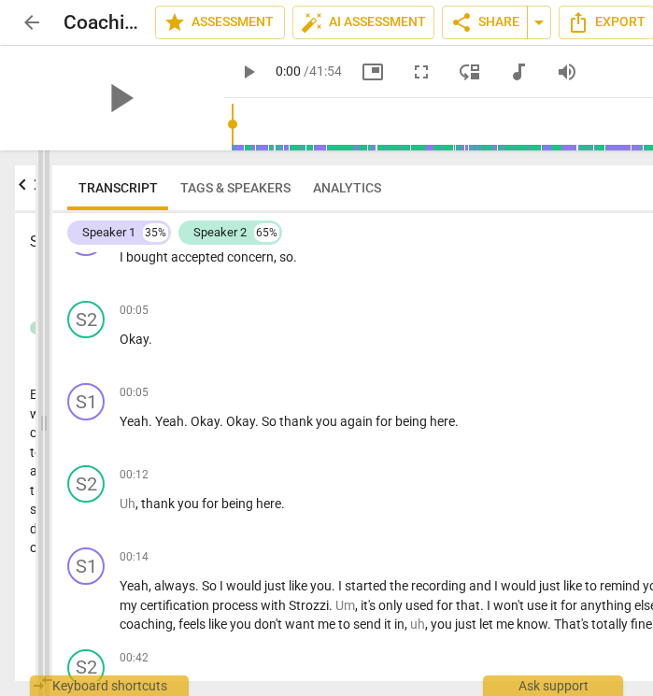
drag, startPoint x: 120, startPoint y: 420, endPoint x: 43, endPoint y: 420, distance: 76.6
click at [43, 420] on span at bounding box center [43, 423] width 11 height 546
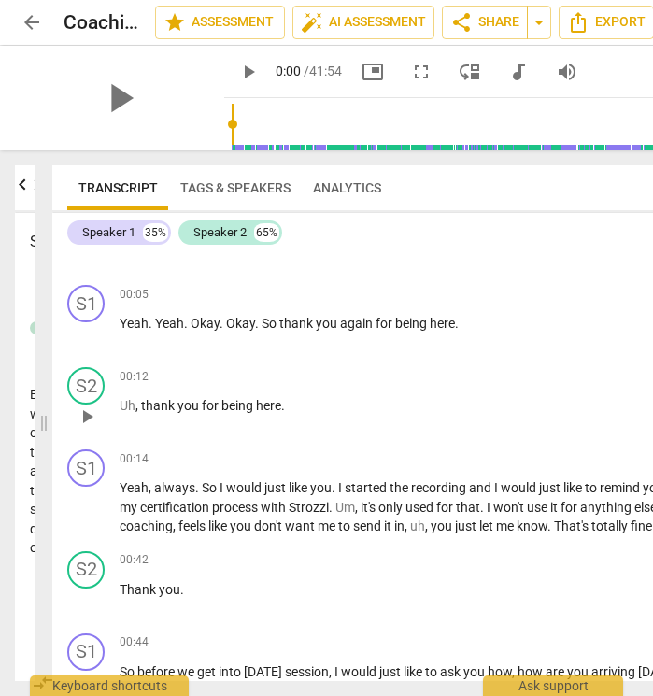
scroll to position [140, 0]
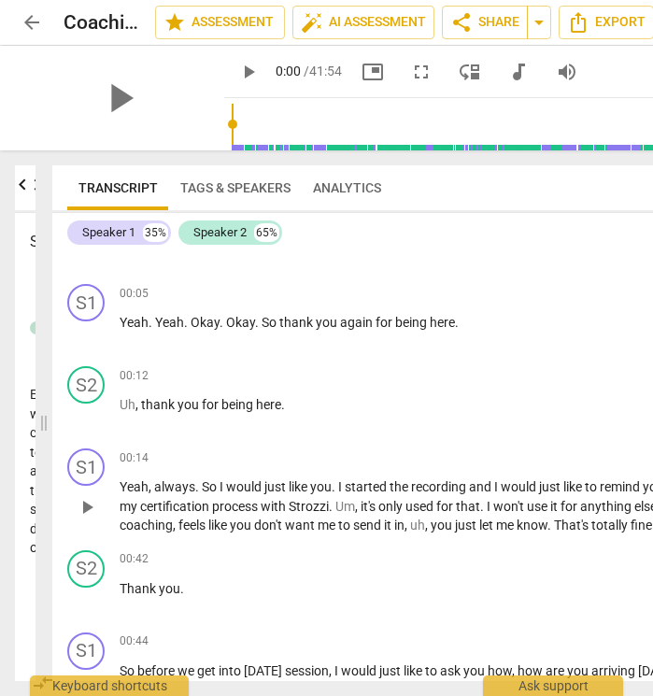
click at [137, 462] on span "00:14" at bounding box center [134, 458] width 29 height 16
click at [87, 509] on span "pause" at bounding box center [87, 507] width 22 height 22
type input "15"
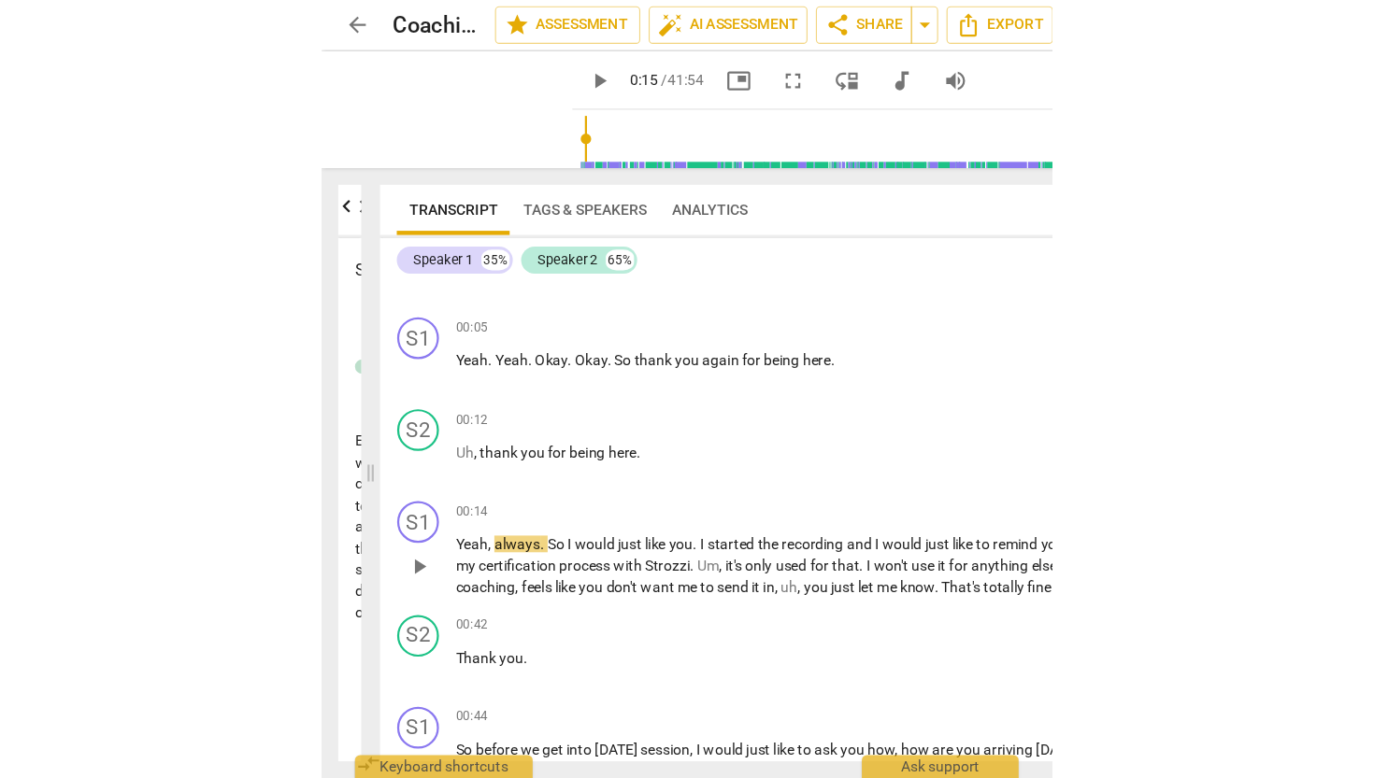
scroll to position [141, 0]
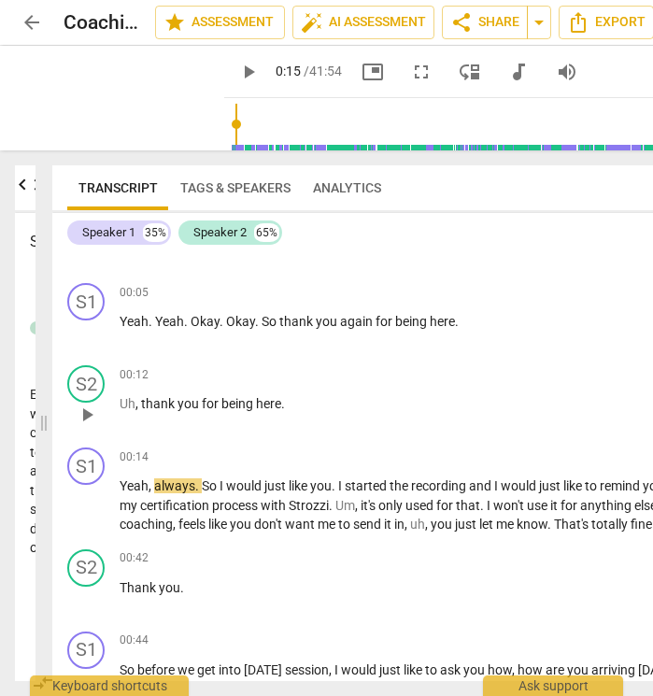
click at [404, 419] on div "00:12 + Add competency keyboard_arrow_right Uh , thank you for being here ." at bounding box center [465, 398] width 691 height 67
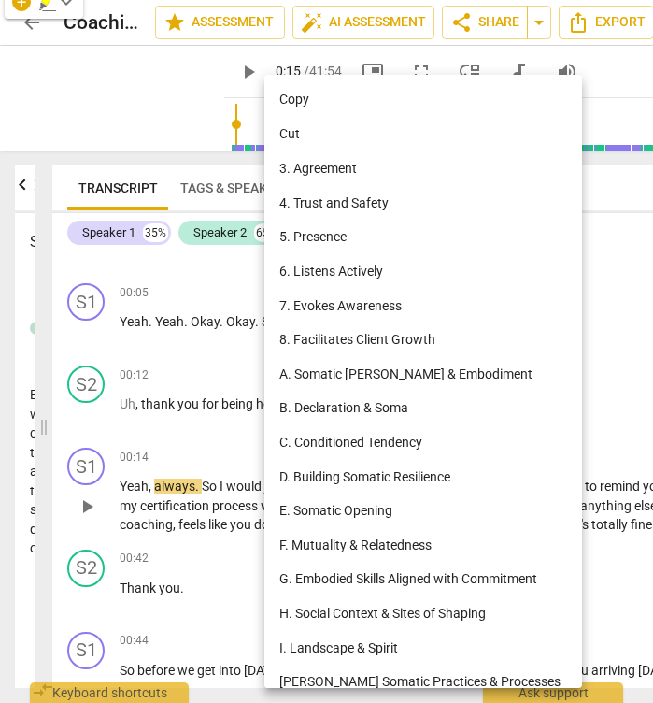
click at [246, 479] on div at bounding box center [326, 351] width 653 height 703
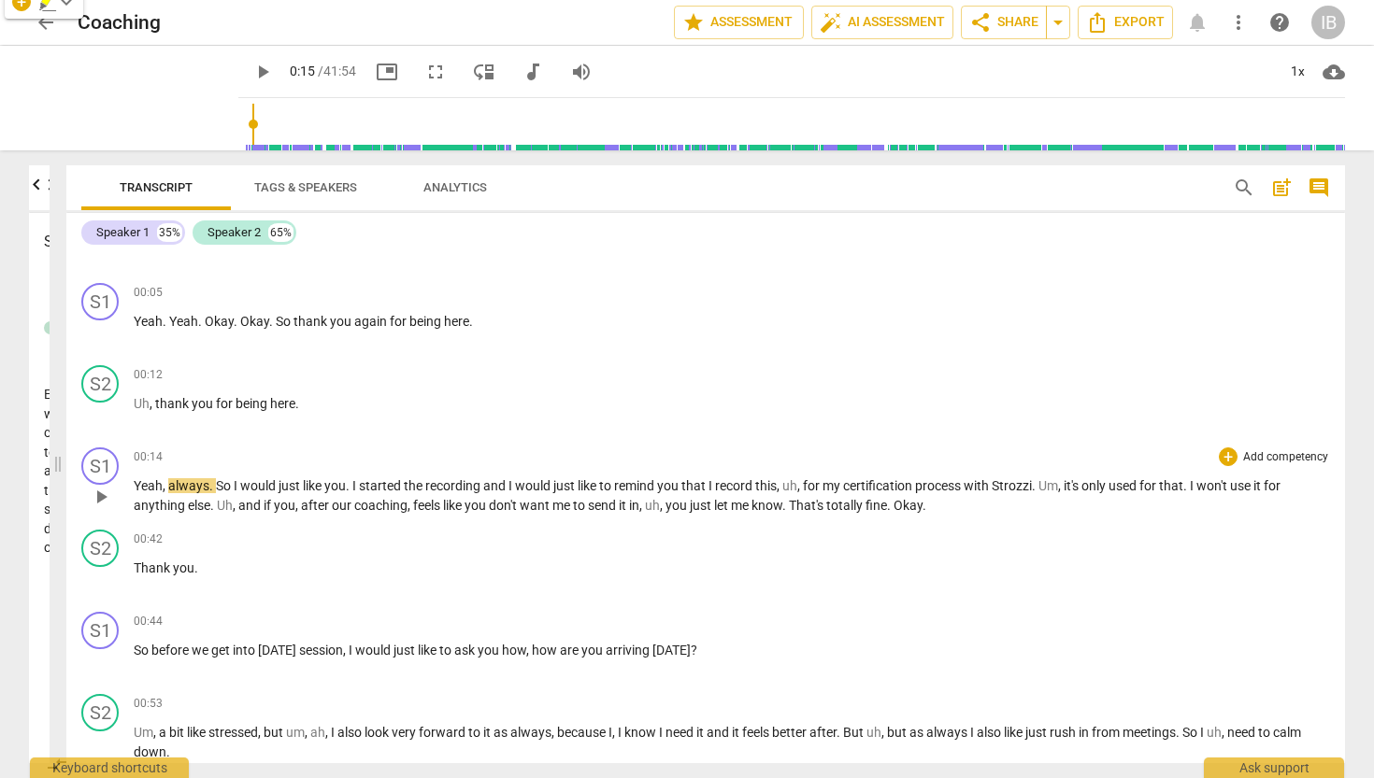
scroll to position [0, 299]
click at [1232, 457] on div "+" at bounding box center [1227, 457] width 19 height 19
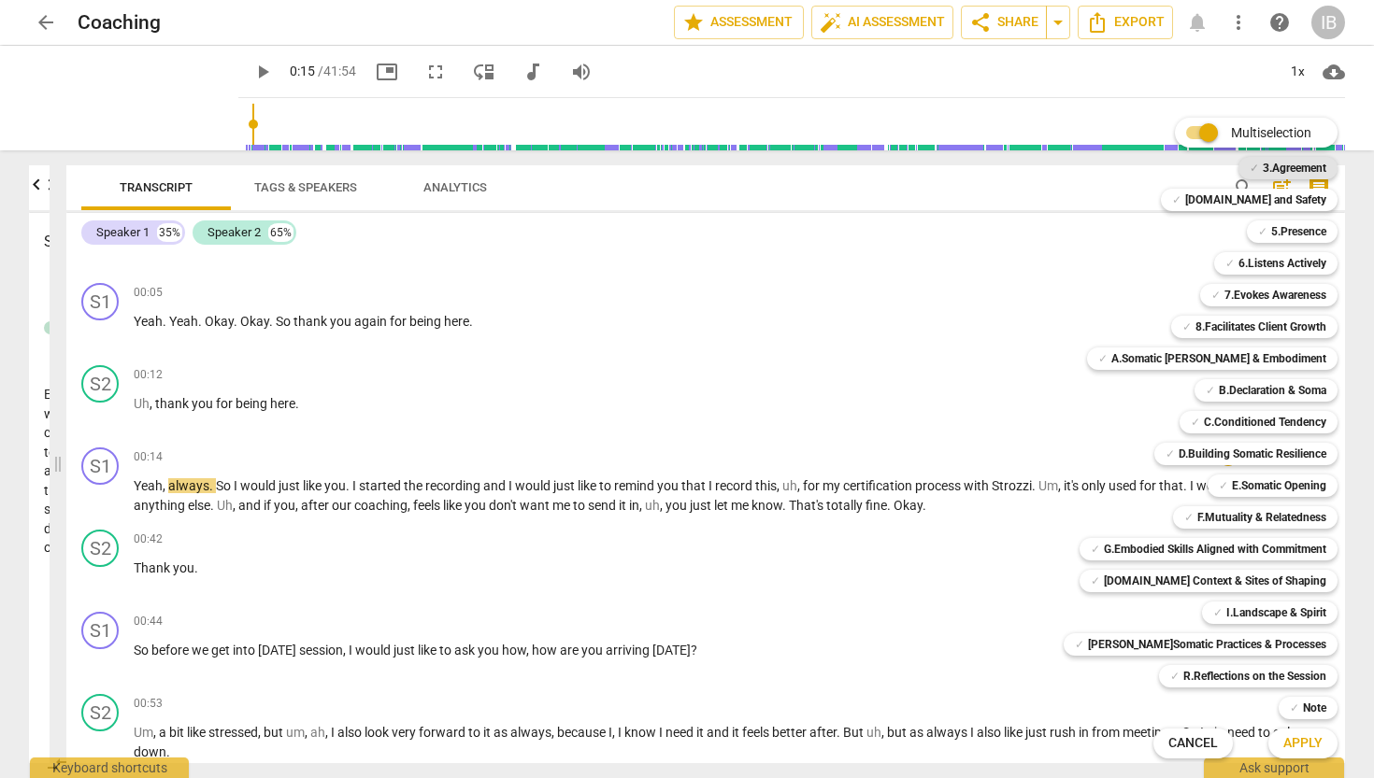
click at [1274, 166] on b "3.Agreement" at bounding box center [1294, 168] width 64 height 22
click at [1269, 195] on b "[DOMAIN_NAME] and Safety" at bounding box center [1255, 200] width 141 height 22
click at [1299, 748] on span "Apply" at bounding box center [1302, 743] width 39 height 19
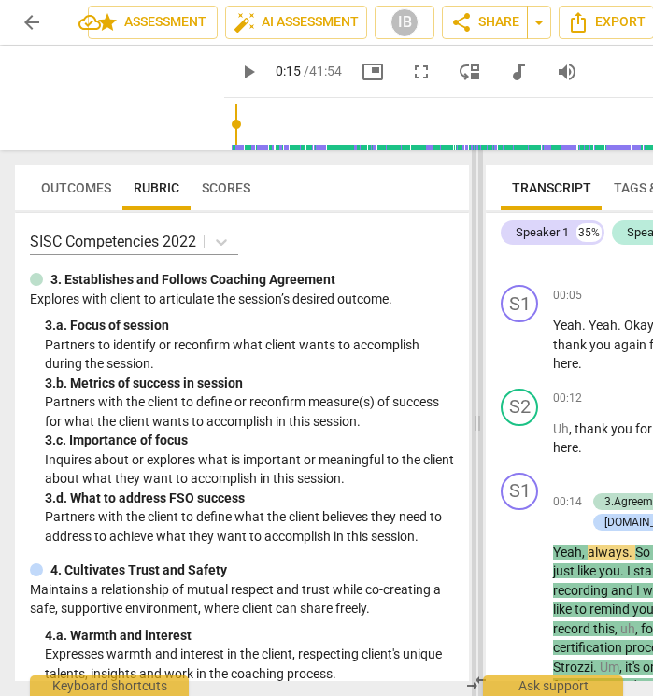
scroll to position [0, 141]
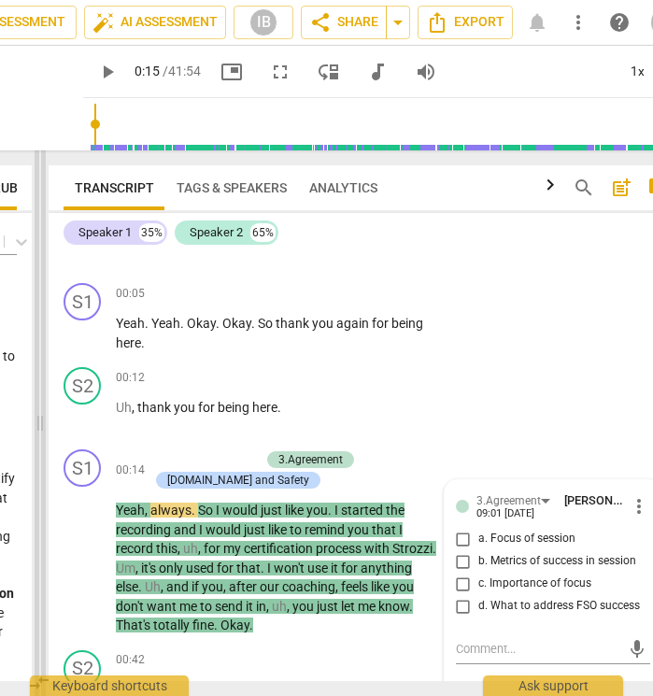
drag, startPoint x: 335, startPoint y: 423, endPoint x: 39, endPoint y: 423, distance: 296.2
click at [39, 423] on span at bounding box center [40, 423] width 11 height 546
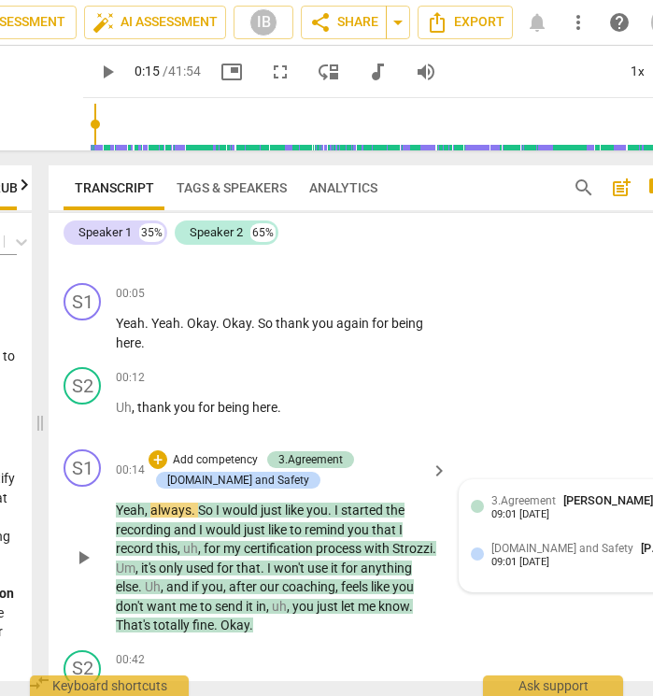
click at [556, 501] on div "3.Agreement [PERSON_NAME]" at bounding box center [576, 501] width 169 height 18
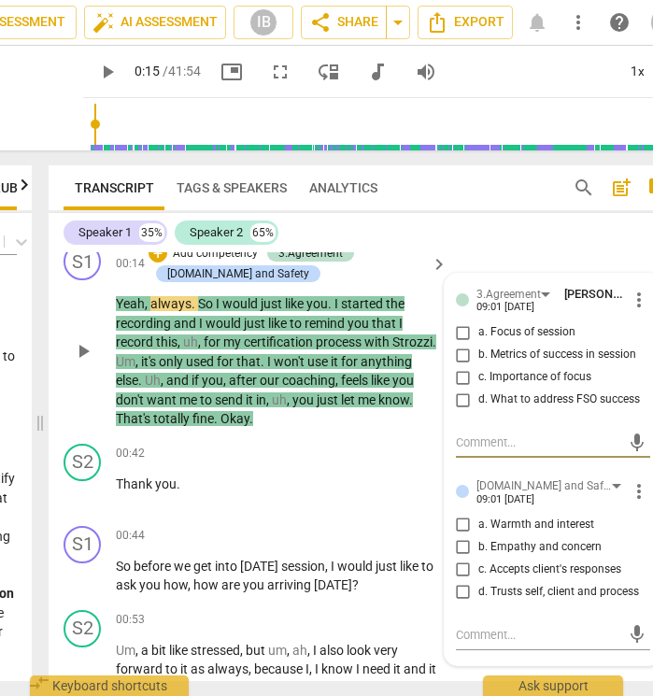
scroll to position [357, 0]
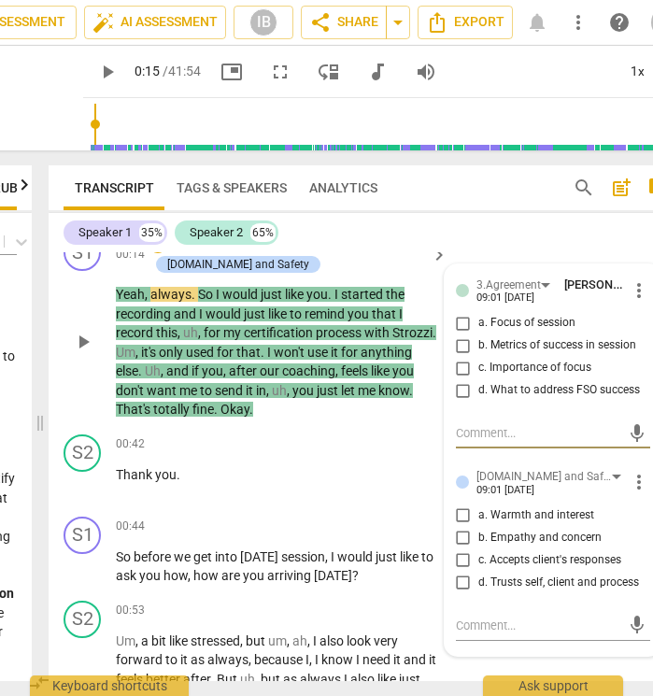
click at [459, 577] on input "d. Trusts self, client and process" at bounding box center [464, 583] width 30 height 22
checkbox input "true"
click at [461, 618] on textarea at bounding box center [538, 626] width 164 height 18
paste textarea "confirming consent and recording. I aim to create a safe and grounded container."
type textarea "confirming consent and recording. I aim to create a safe and grounded container."
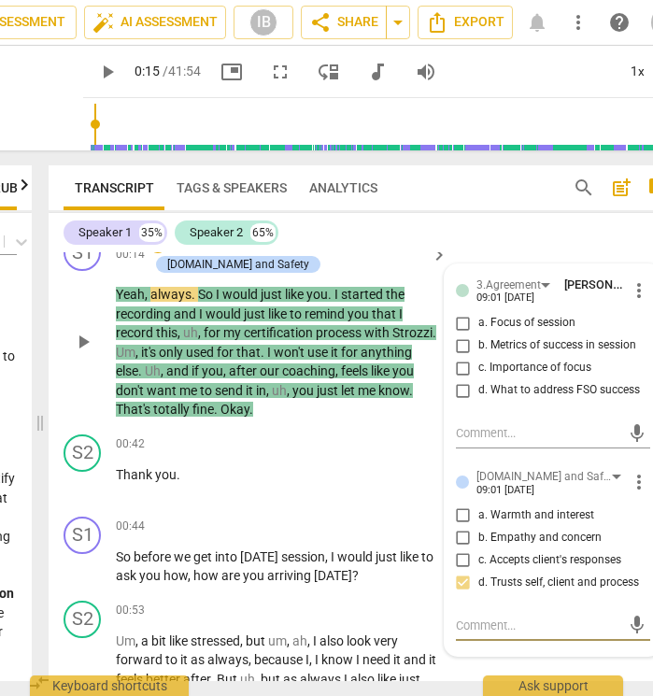
type textarea "confirming consent and recording. I aim to create a safe and grounded container."
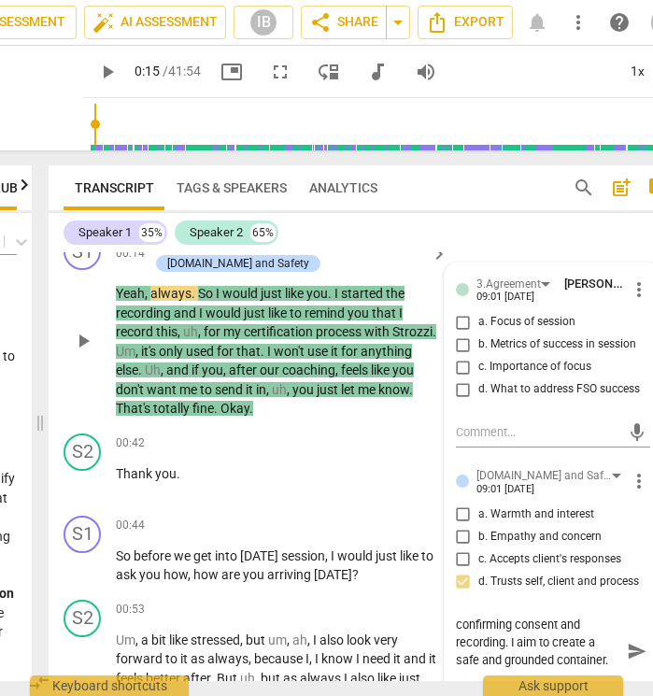
type textarea "confirming consent and recording. I aim to create a safe and grounded container."
click at [627, 634] on span "send" at bounding box center [637, 642] width 21 height 21
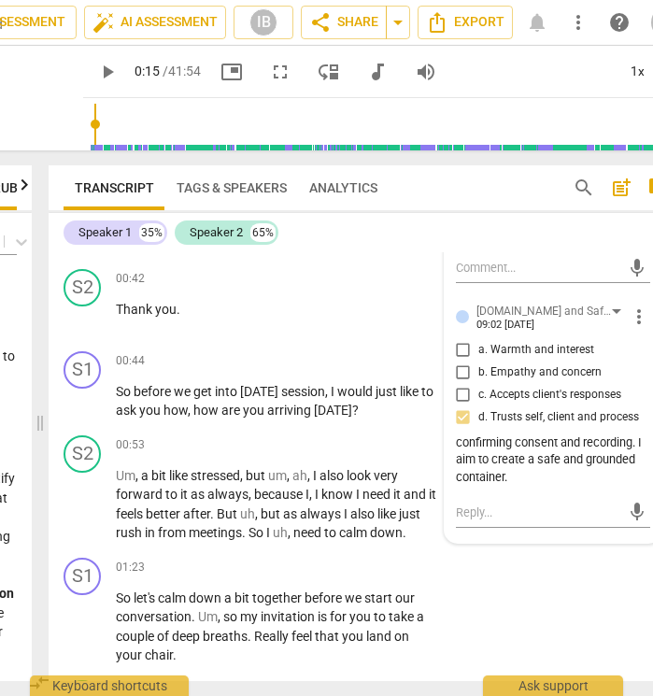
scroll to position [528, 0]
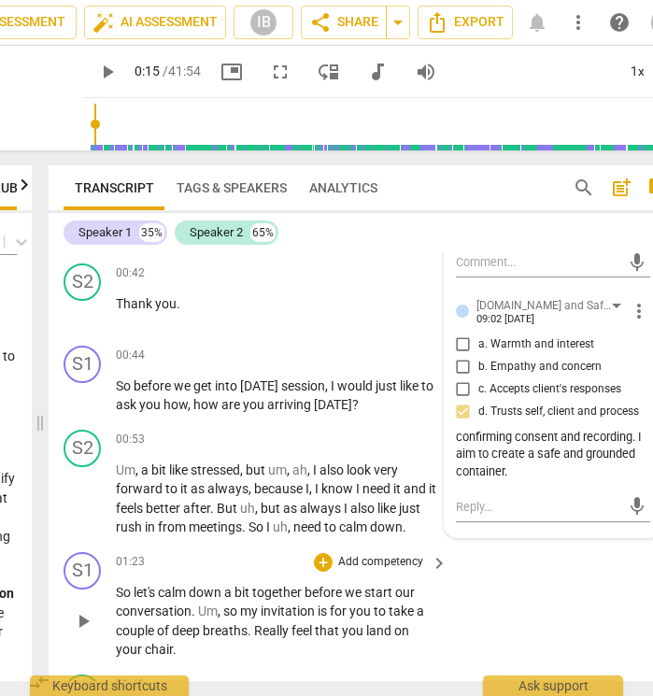
click at [532, 561] on div "S1 play_arrow pause 01:23 + Add competency keyboard_arrow_right So let's calm d…" at bounding box center [367, 606] width 636 height 122
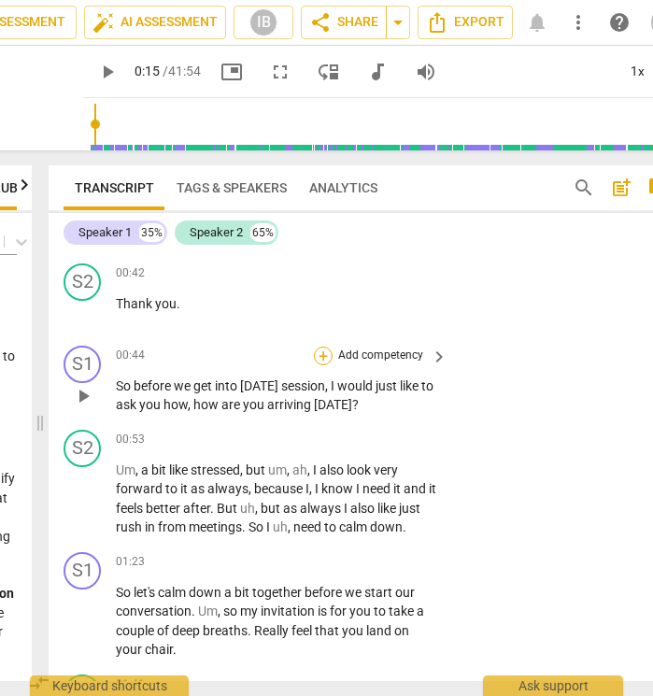
click at [326, 352] on div "+" at bounding box center [323, 356] width 19 height 19
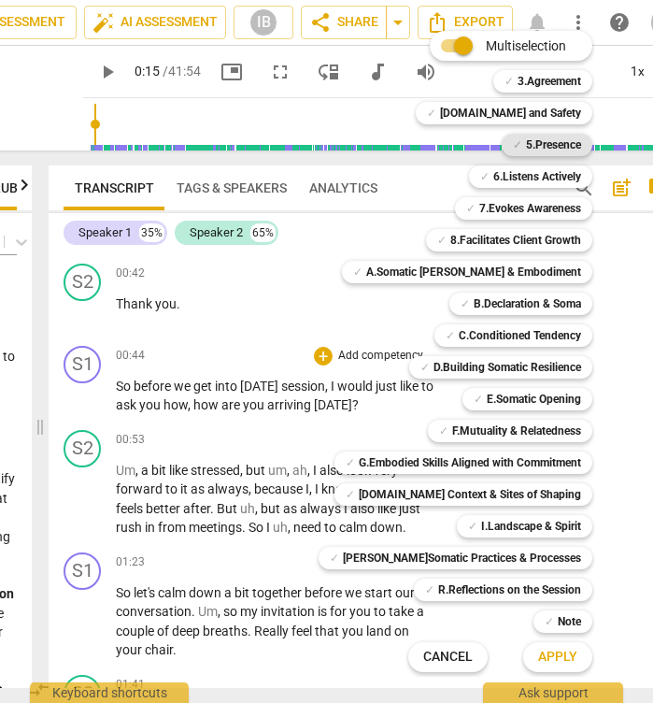
click at [546, 139] on b "5.Presence" at bounding box center [553, 145] width 55 height 22
click at [523, 207] on b "7.Evokes Awareness" at bounding box center [530, 208] width 102 height 22
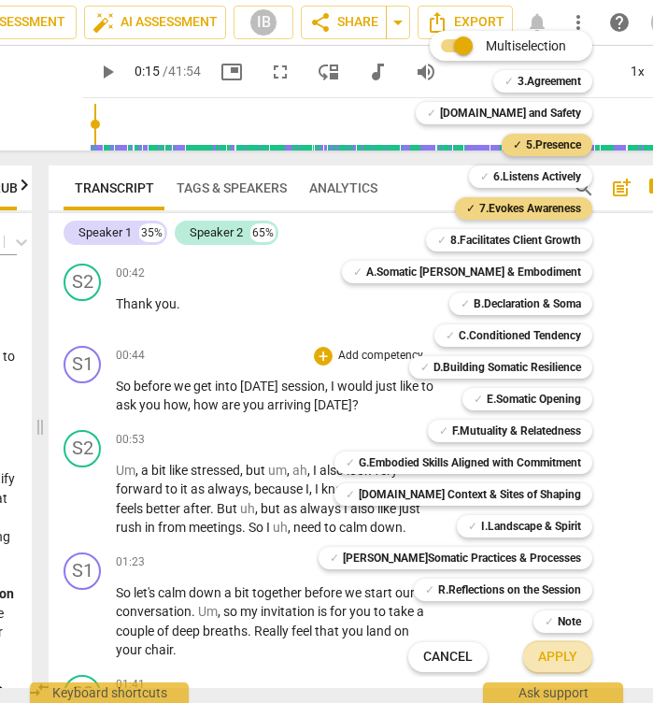
click at [548, 659] on span "Apply" at bounding box center [557, 657] width 39 height 19
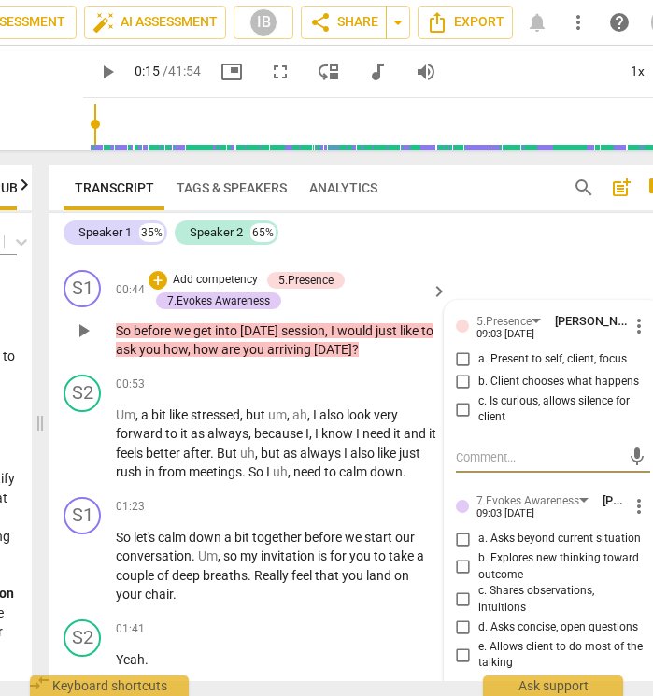
scroll to position [585, 0]
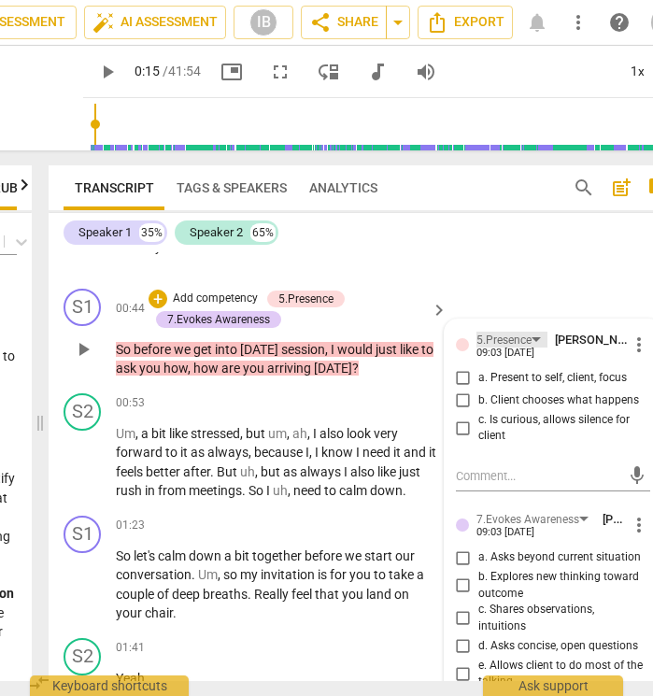
click at [511, 335] on div "5.Presence" at bounding box center [504, 341] width 55 height 18
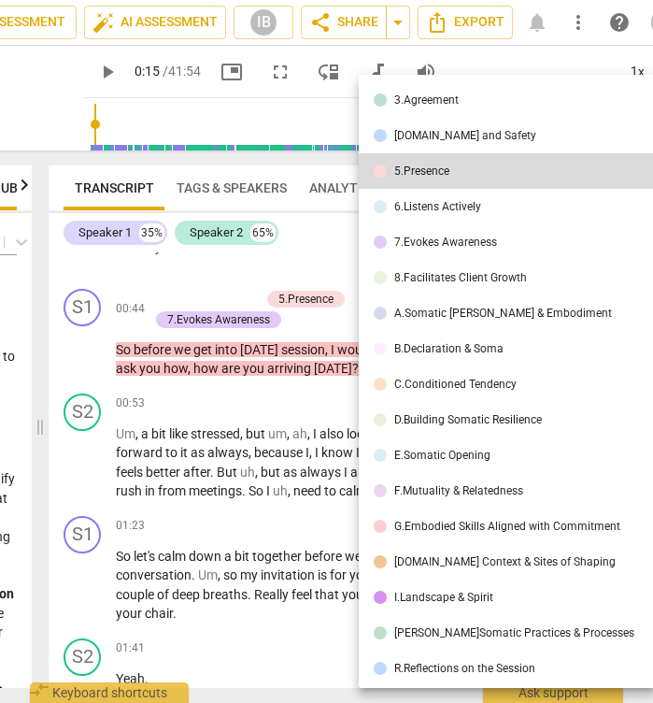
click at [321, 254] on div at bounding box center [326, 351] width 653 height 703
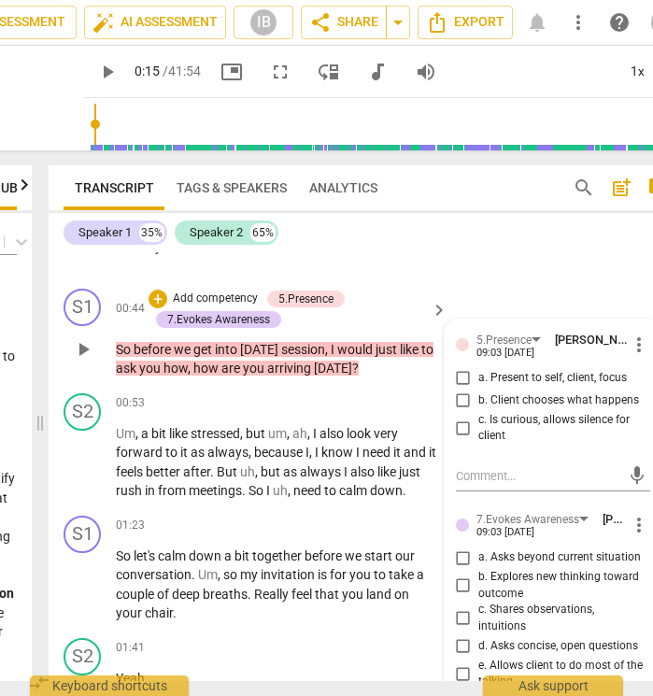
click at [634, 338] on span "more_vert" at bounding box center [639, 345] width 22 height 22
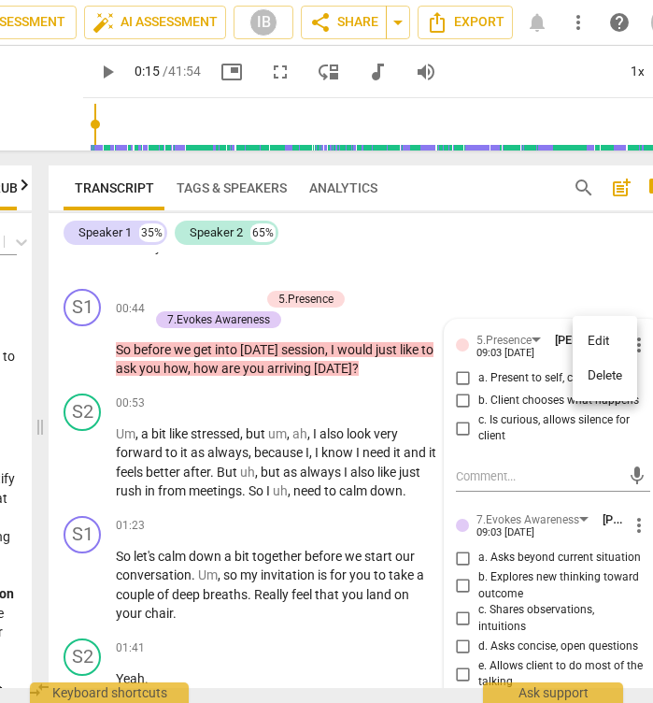
click at [615, 369] on li "Delete" at bounding box center [605, 376] width 64 height 36
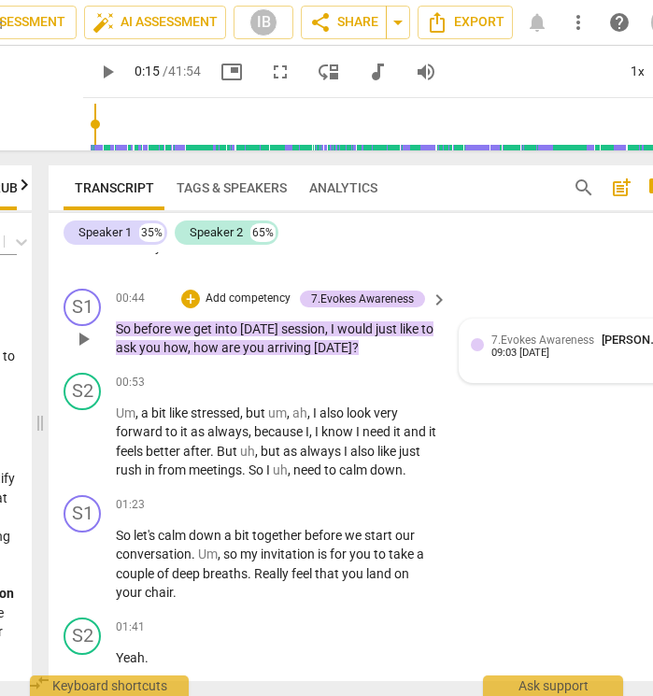
click at [576, 336] on span "7.Evokes Awareness" at bounding box center [543, 340] width 103 height 13
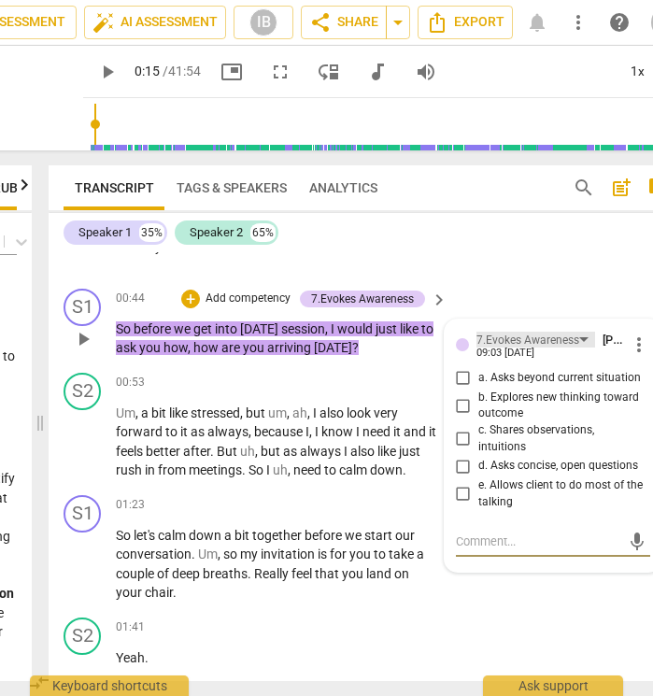
click at [580, 335] on div "7.Evokes Awareness" at bounding box center [536, 340] width 119 height 16
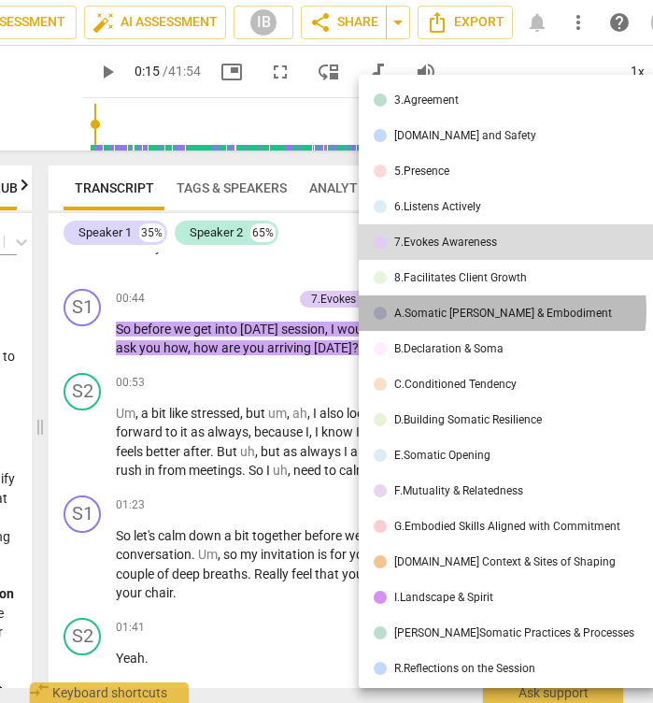
click at [474, 310] on div "A.Somatic [PERSON_NAME] & Embodiment" at bounding box center [503, 312] width 218 height 11
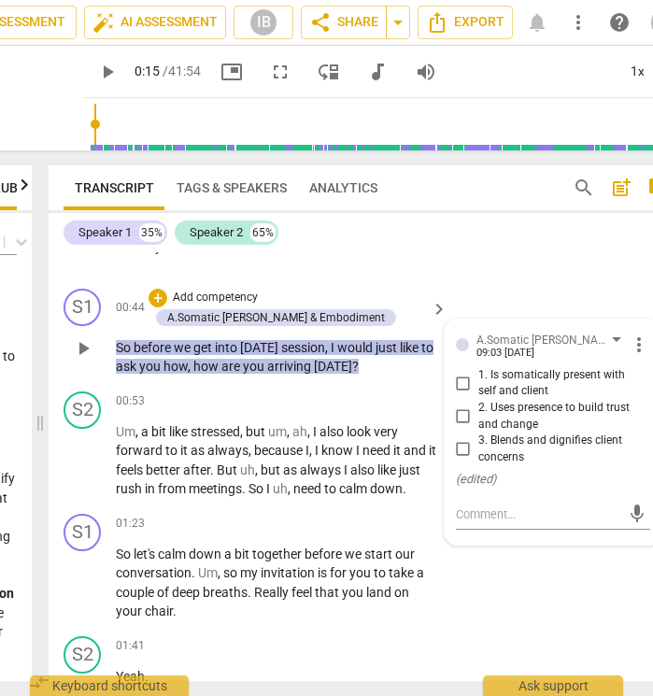
click at [464, 408] on input "2. Uses presence to build trust and change" at bounding box center [464, 417] width 30 height 22
checkbox input "true"
click at [459, 377] on input "1. Is somatically present with self and client" at bounding box center [464, 383] width 30 height 22
checkbox input "true"
click at [519, 516] on div "mic" at bounding box center [553, 515] width 194 height 30
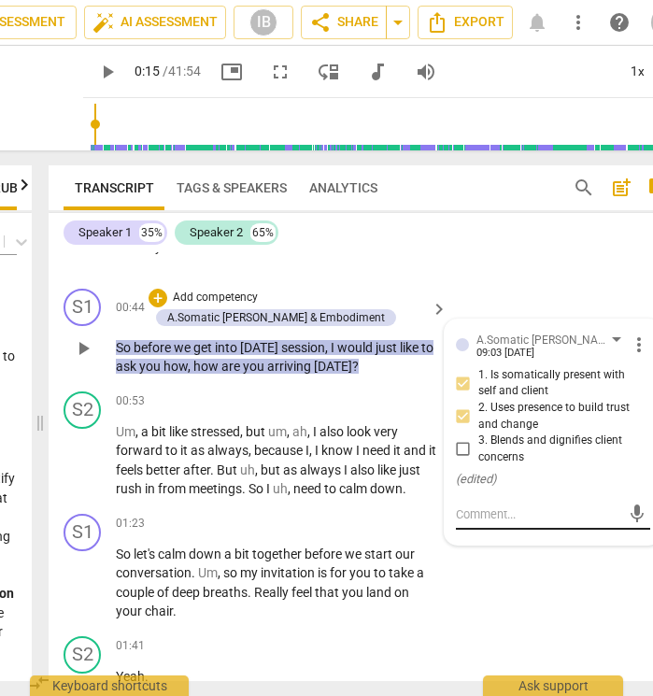
click at [511, 508] on textarea at bounding box center [538, 515] width 164 height 18
type textarea "I"
paste textarea "invite the client to arrive, feel her feet on the floor, and notice her breath …"
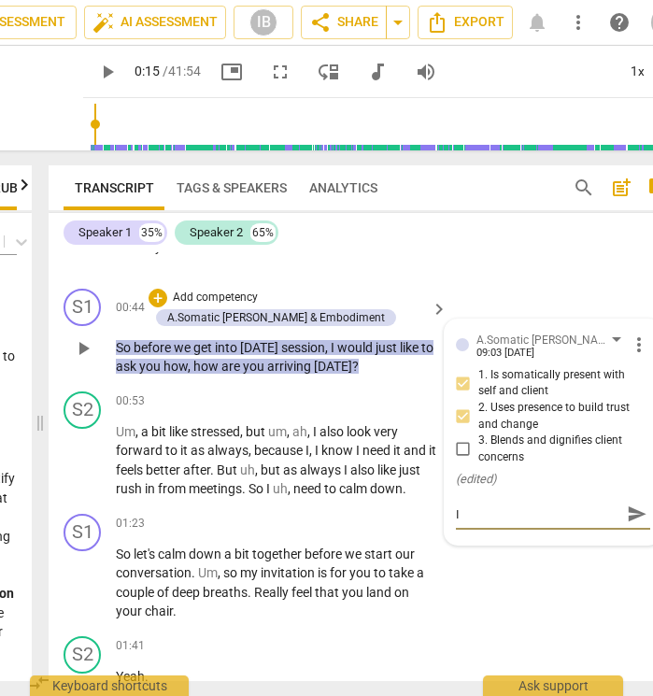
type textarea "I invite the client to arrive, feel her feet on the floor, and notice her breat…"
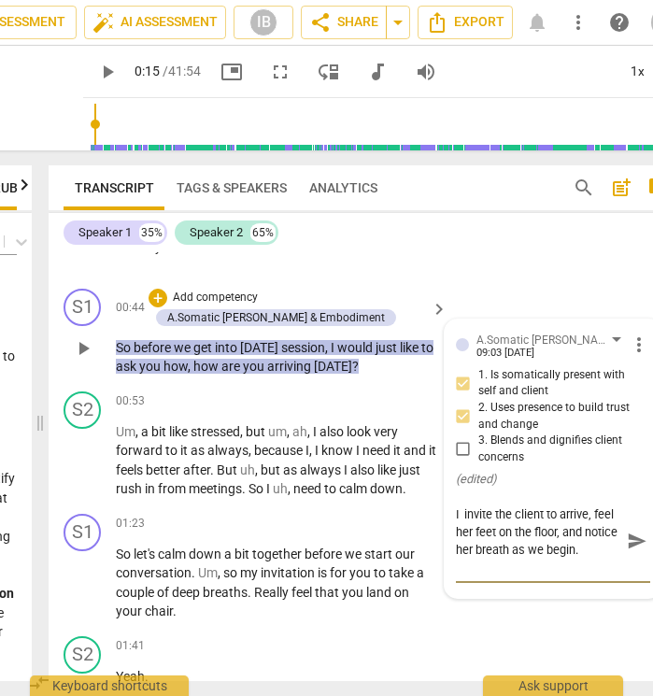
scroll to position [16, 0]
type textarea "I invite the client to arrive, feel her feet on the floor, and notice her breat…"
click at [627, 522] on span "send" at bounding box center [637, 532] width 21 height 21
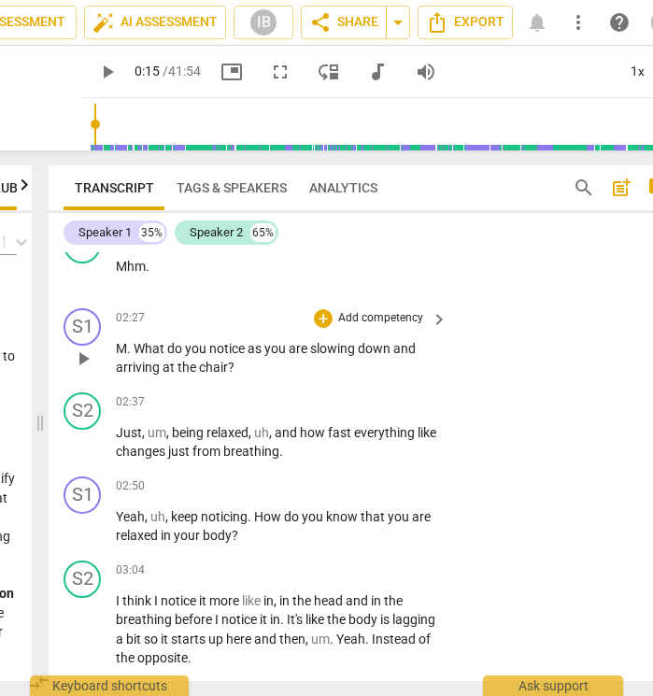
scroll to position [1409, 0]
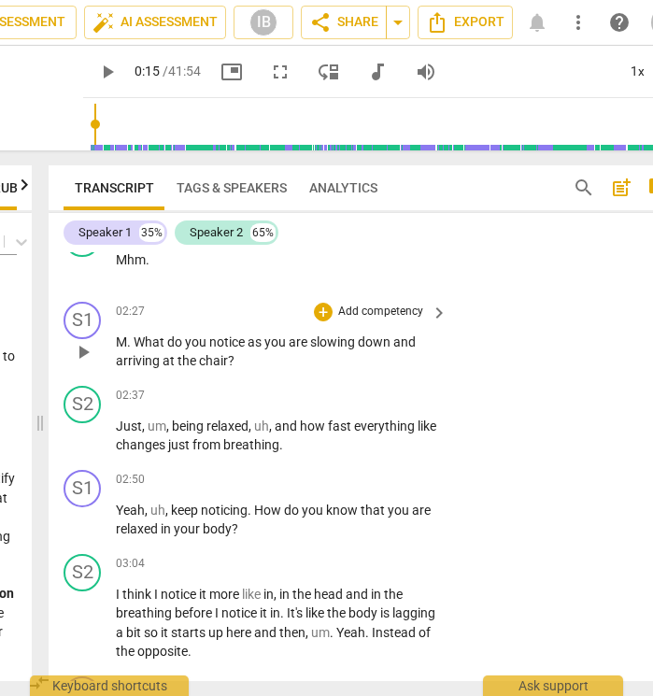
click at [363, 304] on p "Add competency" at bounding box center [380, 312] width 89 height 17
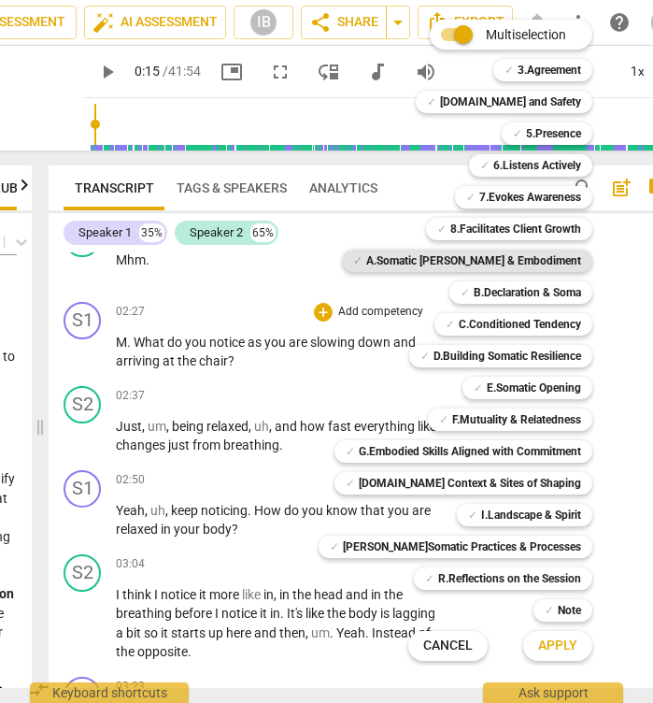
click at [522, 257] on b "A.Somatic [PERSON_NAME] & Embodiment" at bounding box center [473, 260] width 215 height 22
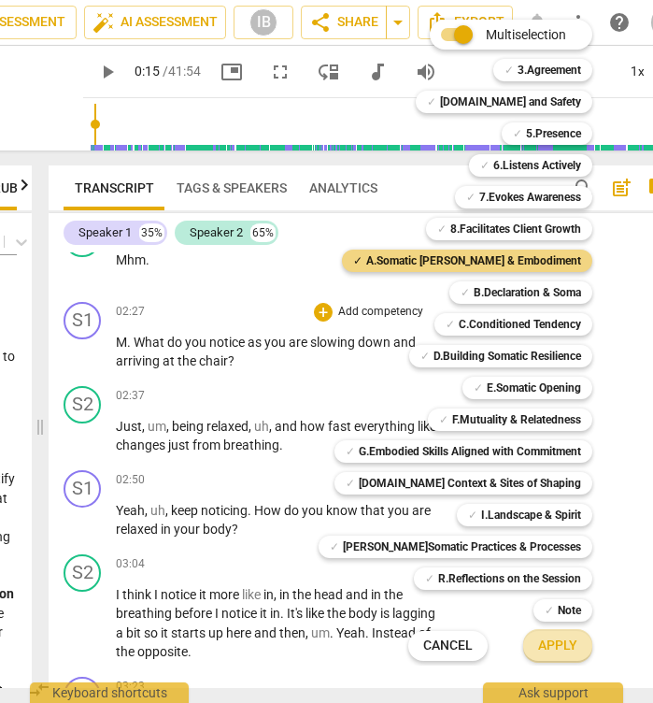
click at [556, 648] on span "Apply" at bounding box center [557, 645] width 39 height 19
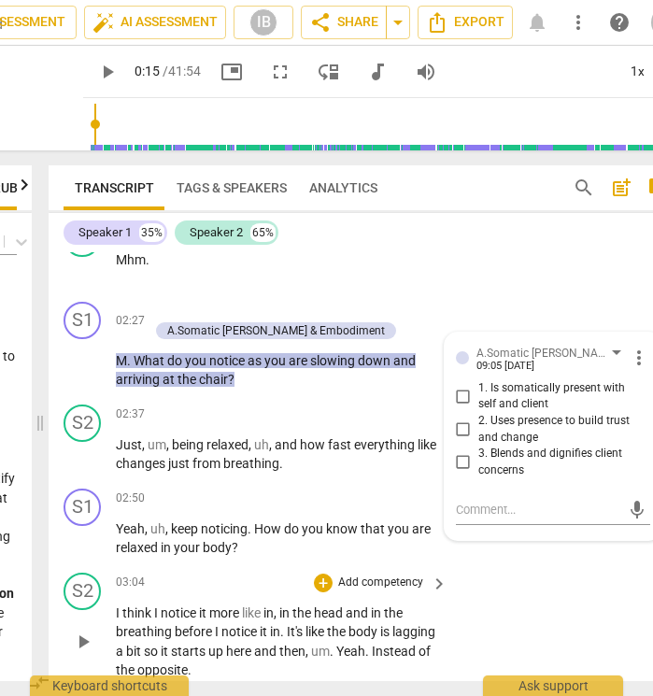
click at [562, 573] on div "S2 play_arrow pause 03:04 + Add competency keyboard_arrow_right I think I notic…" at bounding box center [367, 626] width 636 height 122
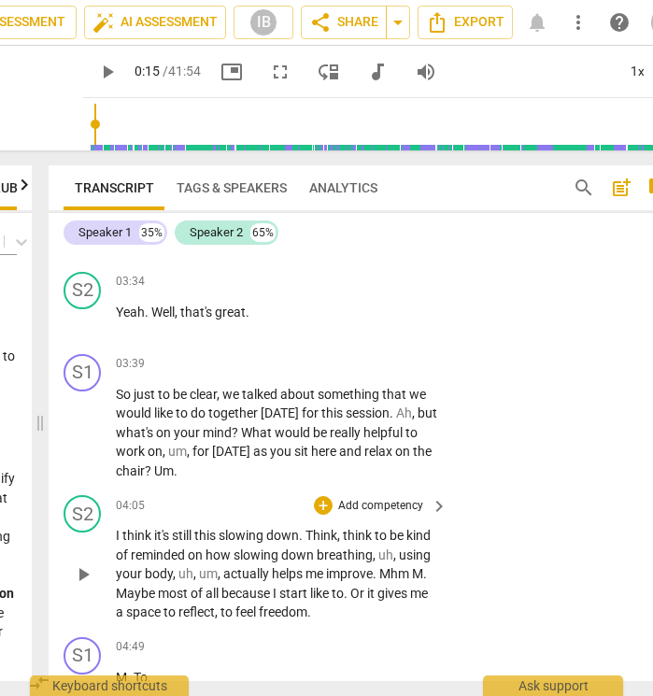
scroll to position [1925, 0]
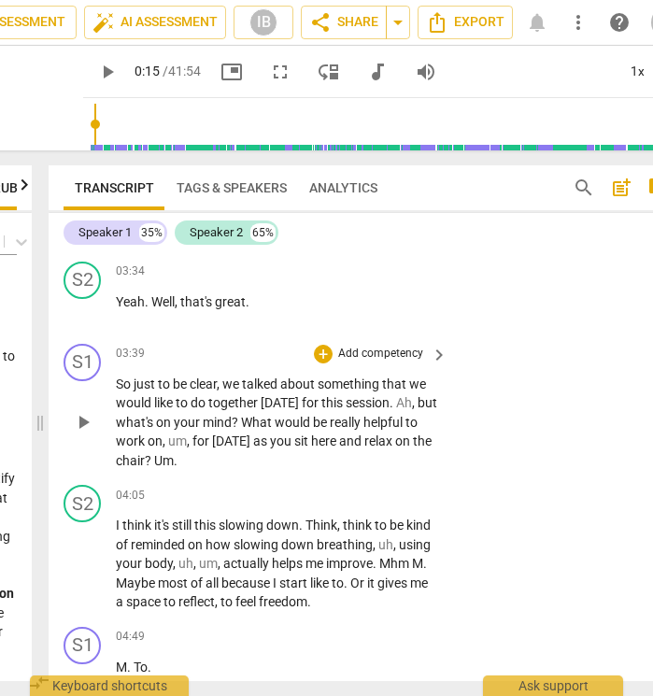
click at [386, 346] on p "Add competency" at bounding box center [380, 354] width 89 height 17
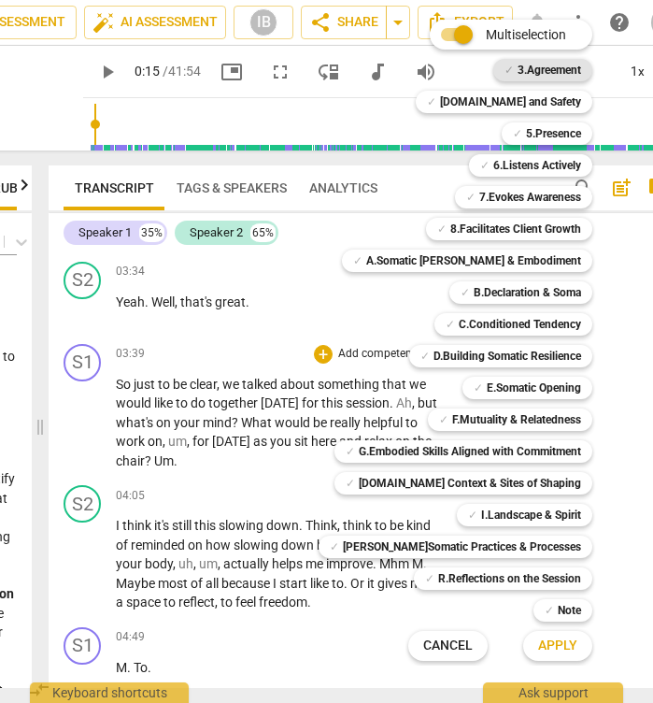
click at [533, 65] on b "3.Agreement" at bounding box center [550, 70] width 64 height 22
click at [540, 641] on span "Apply" at bounding box center [557, 645] width 39 height 19
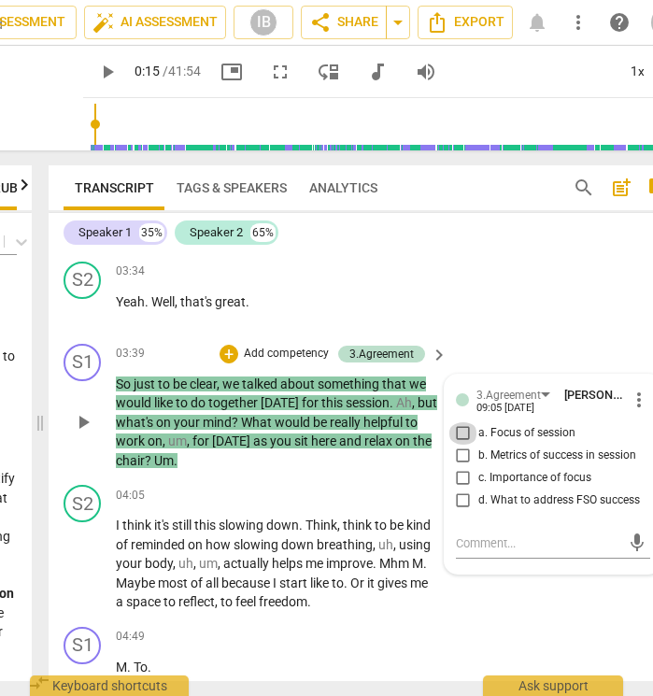
click at [463, 422] on input "a. Focus of session" at bounding box center [464, 433] width 30 height 22
checkbox input "true"
click at [460, 445] on input "b. Metrics of success in session" at bounding box center [464, 456] width 30 height 22
checkbox input "true"
click at [483, 534] on textarea at bounding box center [538, 543] width 164 height 18
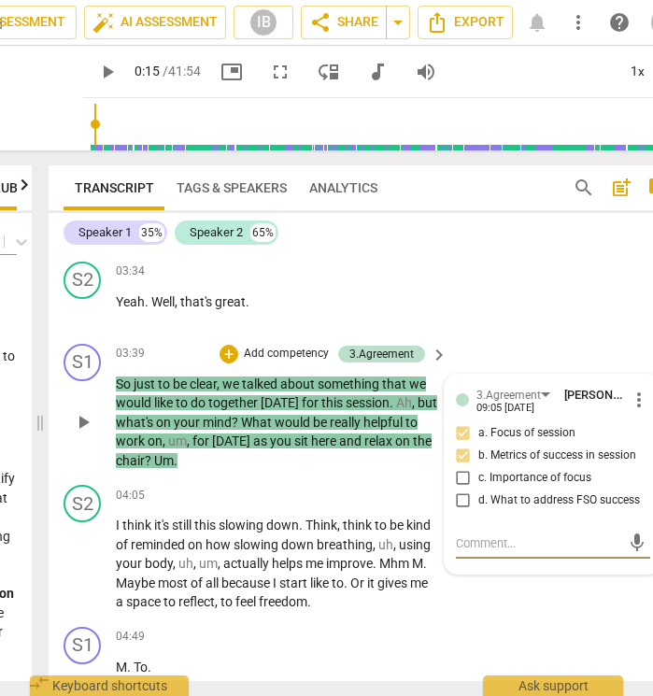
type textarea "D"
type textarea "Di"
type textarea "Did"
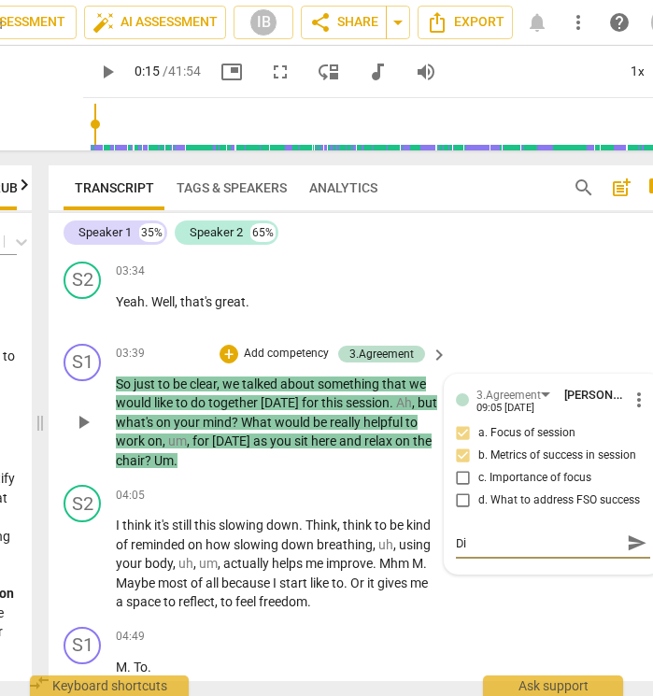
type textarea "Did"
type textarea "Did f"
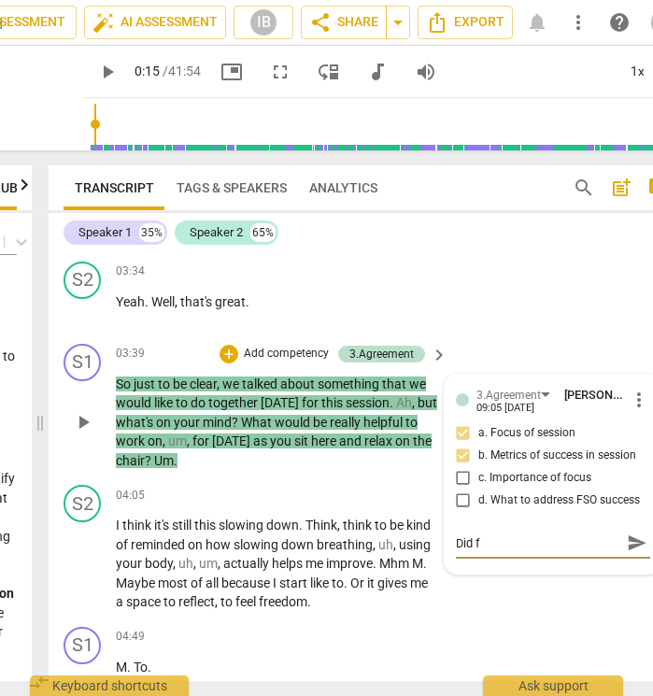
type textarea "Did fo"
type textarea "Did foc"
type textarea "Did focu"
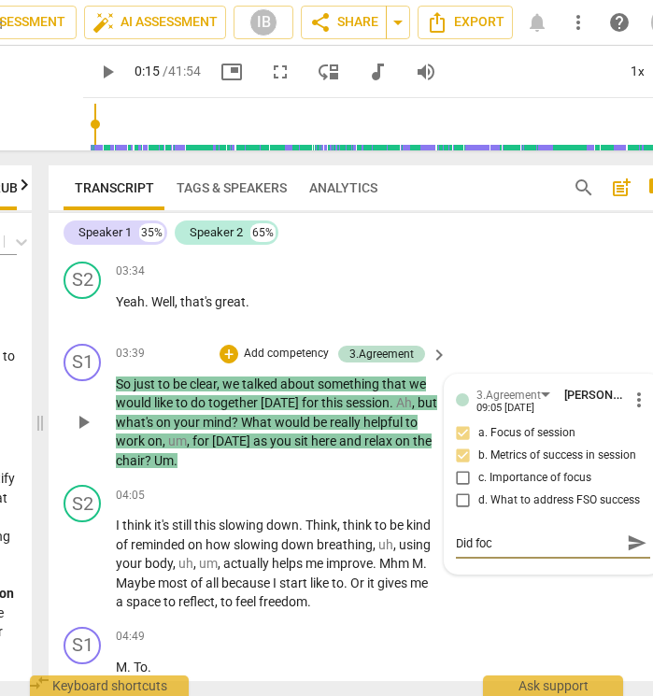
type textarea "Did focu"
type textarea "Did focus"
type textarea "Did focus."
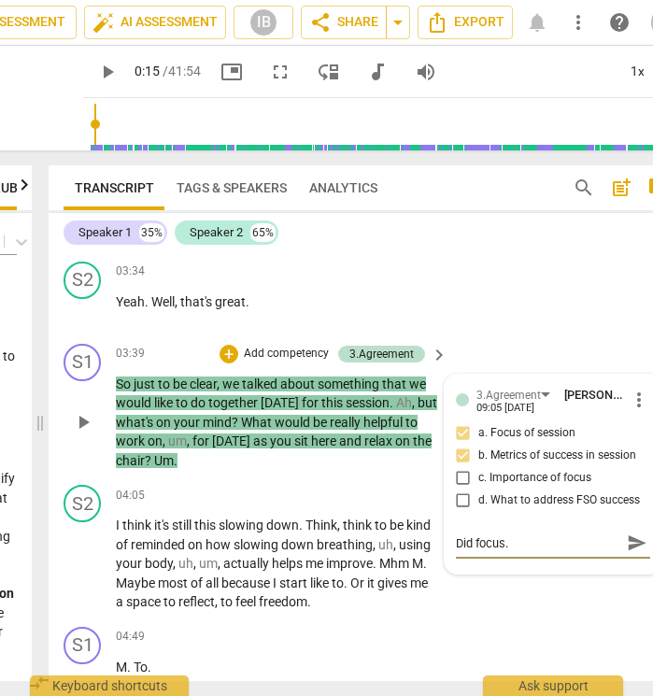
type textarea "Did focus."
type textarea "Did focus. G"
type textarea "Did focus. Gr"
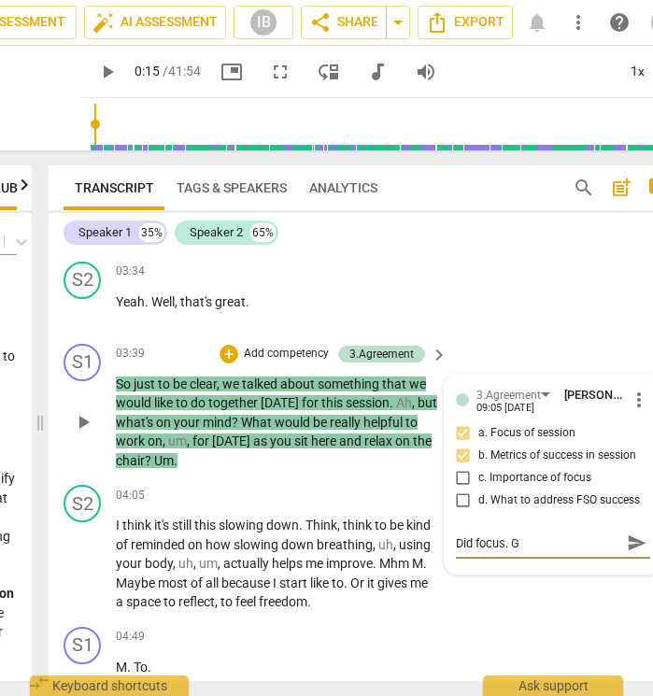
type textarea "Did focus. Gr"
type textarea "Did focus. Gro"
type textarea "Did focus. Grot"
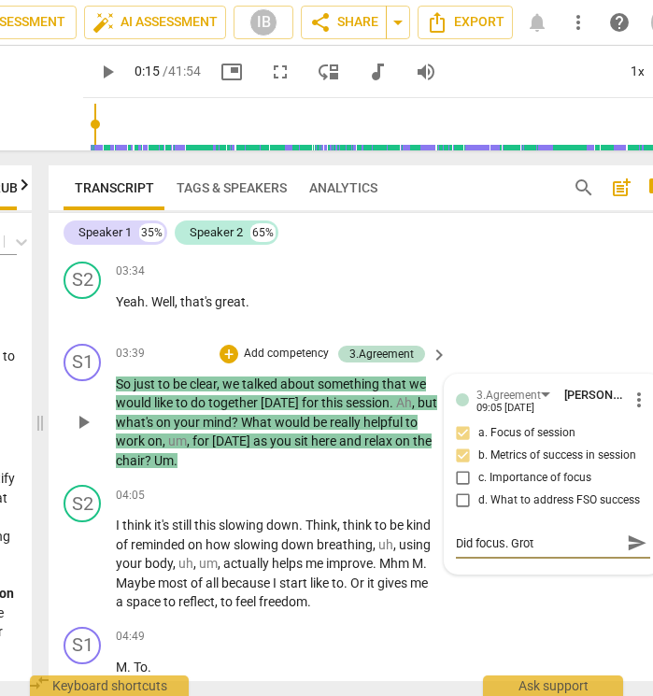
type textarea "Did focus. [PERSON_NAME]"
type textarea "Did focus. [PERSON_NAME] f"
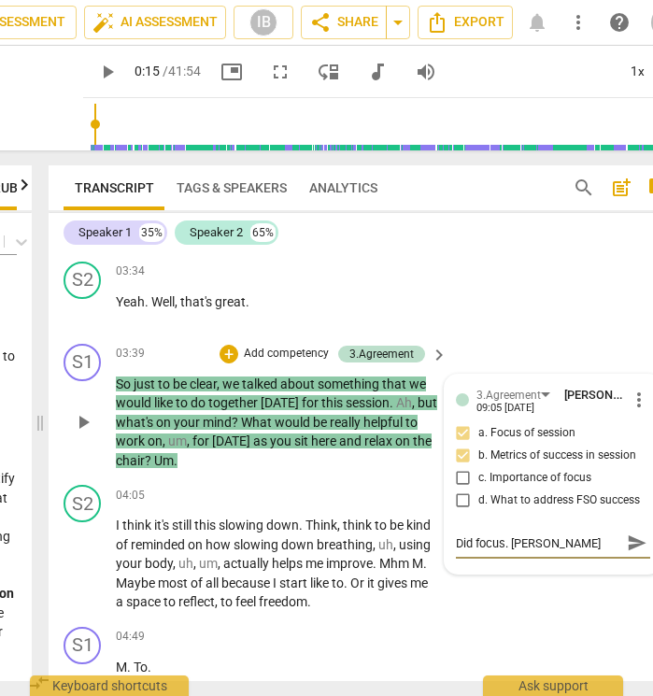
type textarea "Did focus. [PERSON_NAME] f"
type textarea "Did focus. [PERSON_NAME] fo"
type textarea "Did focus. [PERSON_NAME] for"
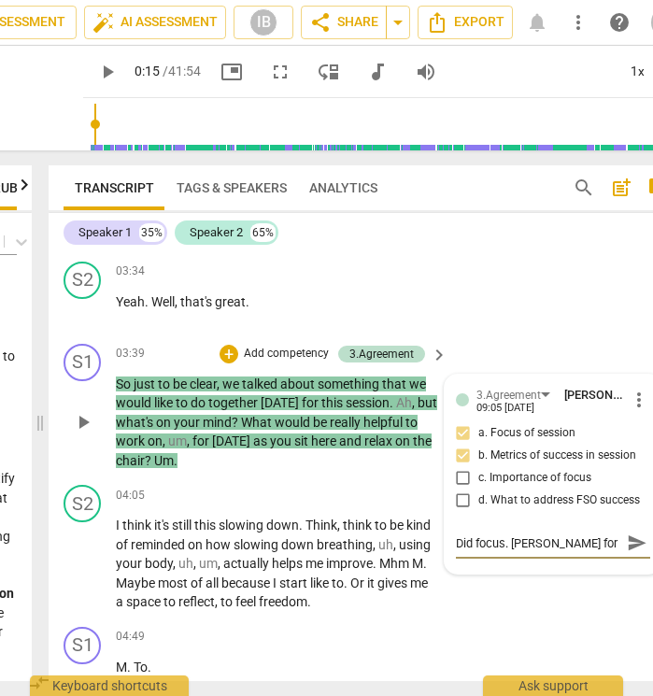
type textarea "Did focus. [PERSON_NAME] fo"
type textarea "Did focus. [PERSON_NAME] f"
type textarea "Did focus. [PERSON_NAME]"
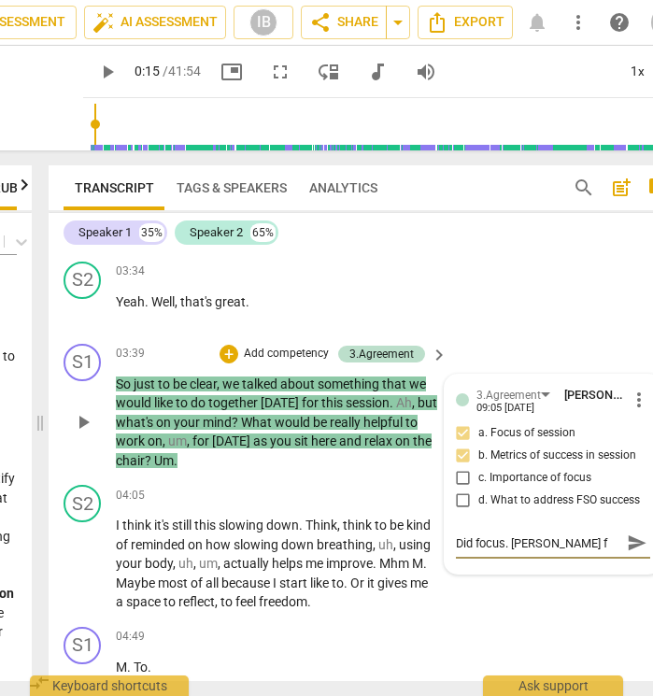
type textarea "Did focus. [PERSON_NAME]"
type textarea "Did focus. Grot"
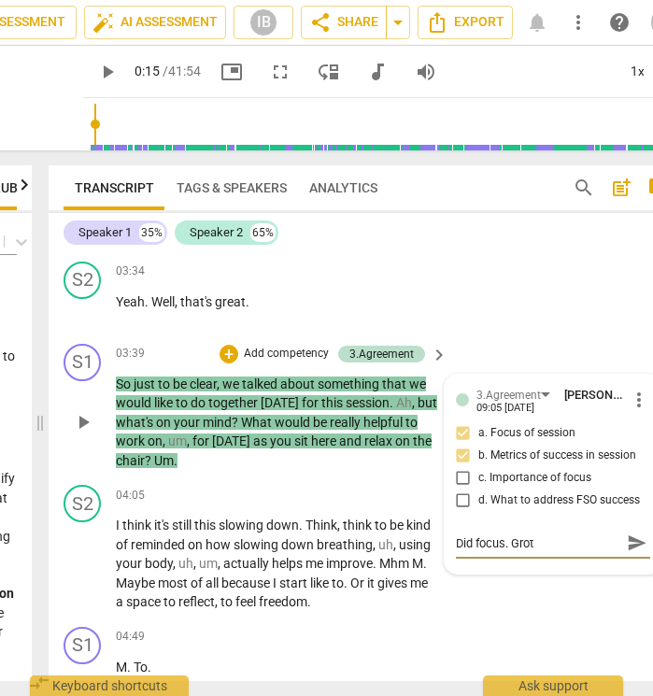
type textarea "Did focus. Gro"
type textarea "Did focus. Grow"
type textarea "Did focus. Growt"
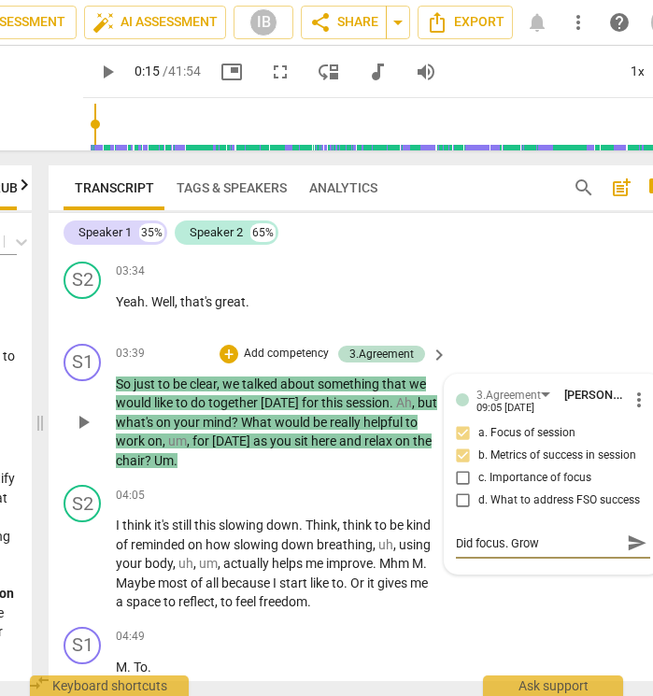
type textarea "Did focus. Growt"
type textarea "Did focus. Growth"
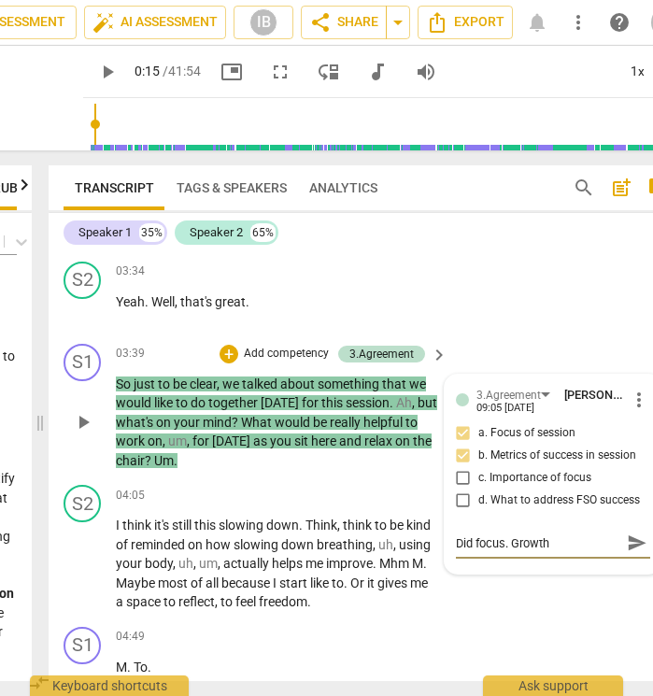
type textarea "Did focus. Growth f"
type textarea "Did focus. Growth fo"
type textarea "Did focus. Growth for"
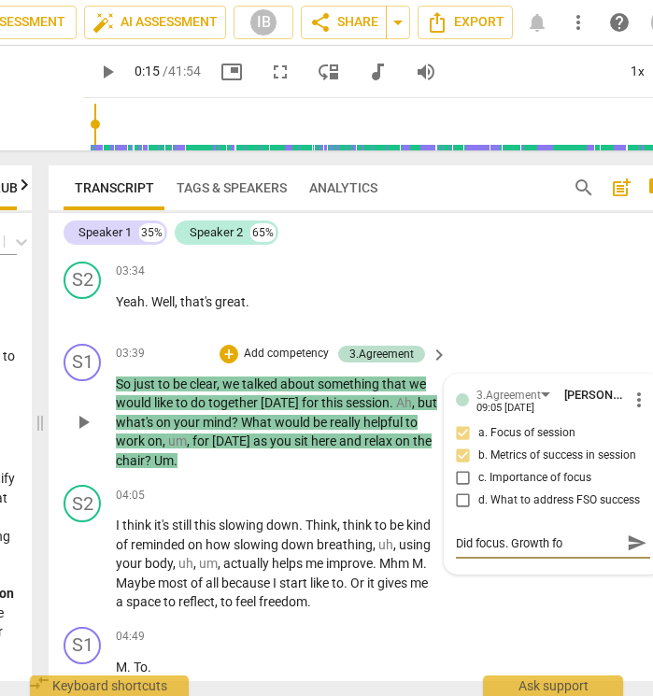
type textarea "Did focus. Growth for"
type textarea "Did focus. Growth for m"
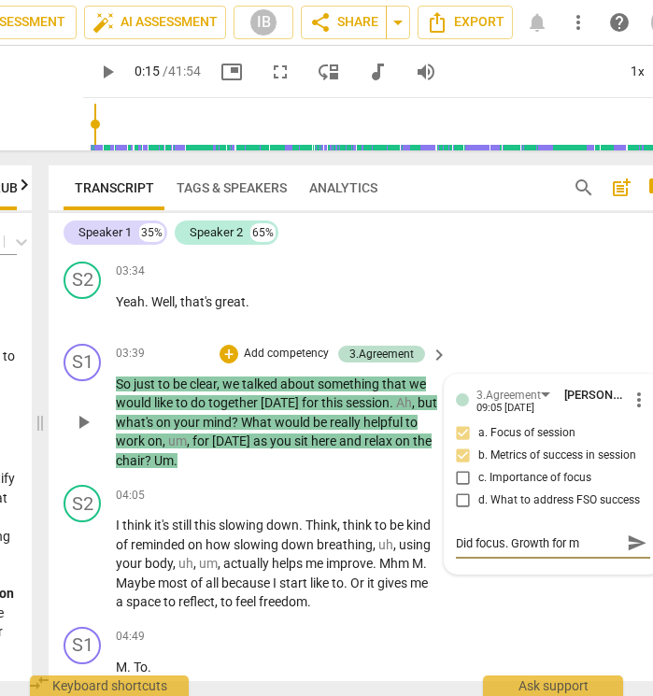
type textarea "Did focus. Growth for me"
type textarea "Did focus. Growth for me:"
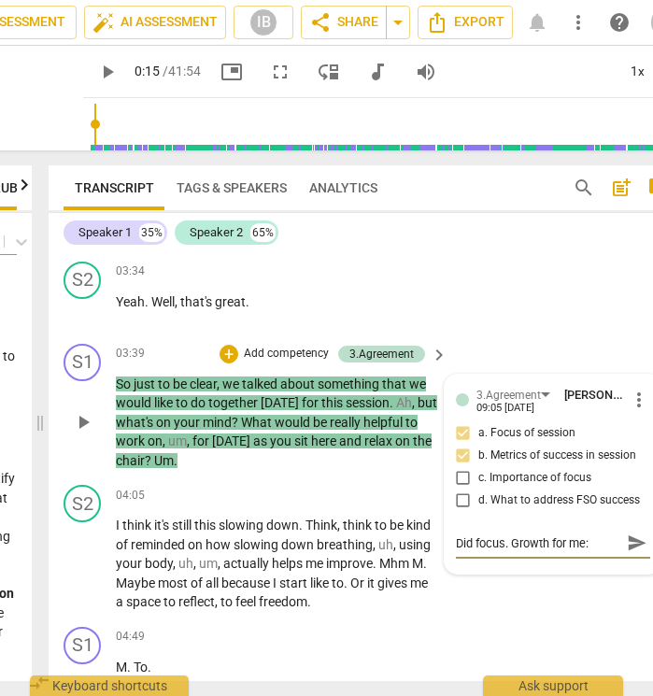
type textarea "Did focus. Growth for me:"
type textarea "Did focus. Growth for me: a"
type textarea "Did focus. Growth for me: as"
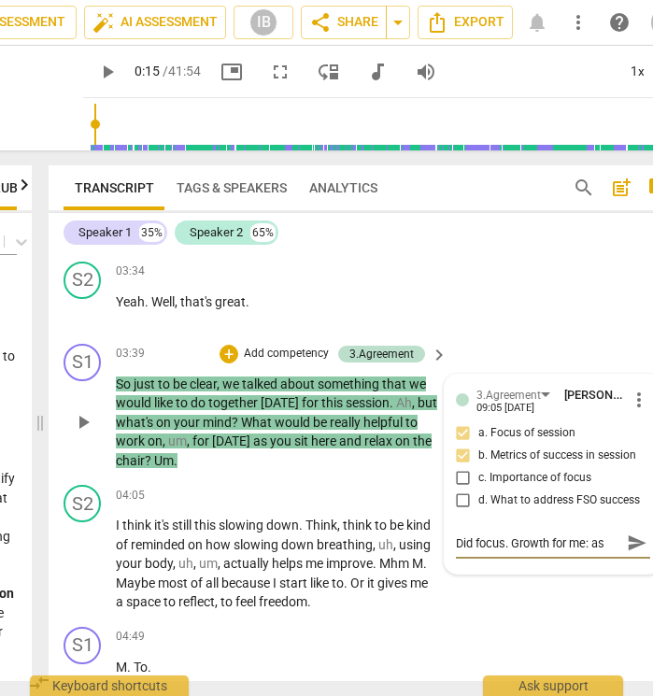
type textarea "Did focus. Growth for me: ask"
type textarea "Did focus. Growth for me: ask a"
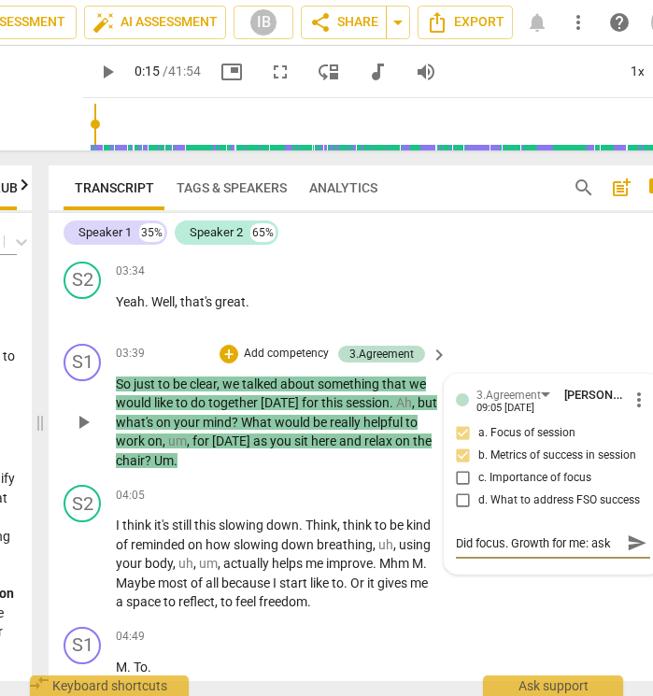
type textarea "Did focus. Growth for me: ask a"
type textarea "Did focus. Growth for me: ask ab"
type textarea "Did focus. Growth for me: ask abo"
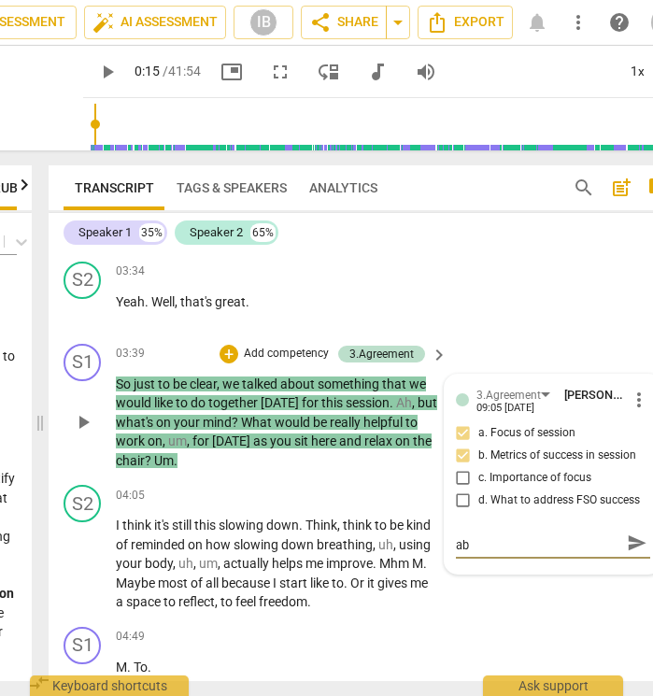
type textarea "Did focus. Growth for me: ask abo"
type textarea "Did focus. Growth for me: ask abou"
type textarea "Did focus. Growth for me: ask about"
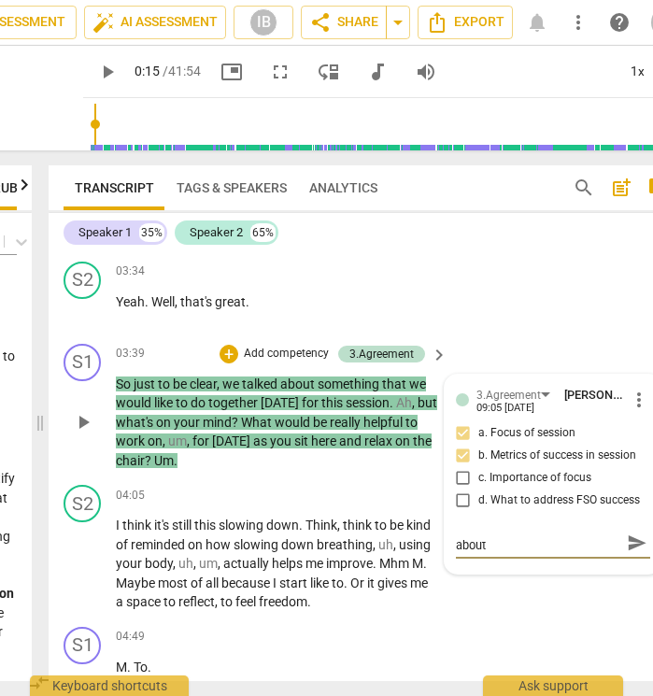
type textarea "Did focus. Growth for me: ask about"
type textarea "Did focus. Growth for me: ask about s"
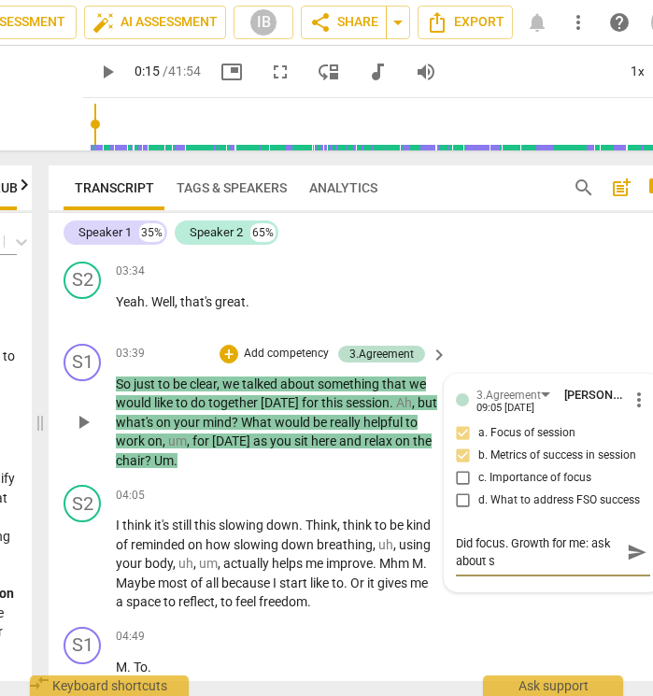
scroll to position [0, 0]
type textarea "Did focus. Growth for me: ask about su"
type textarea "Did focus. Growth for me: ask about suc"
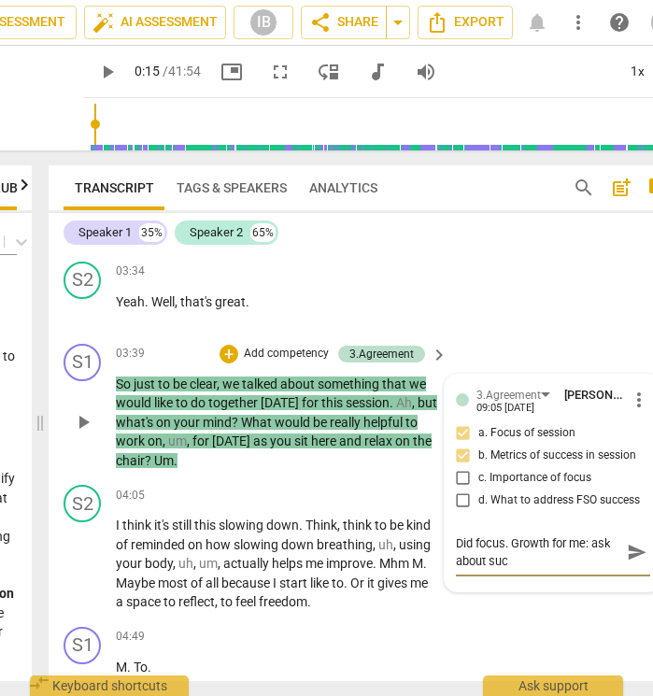
type textarea "Did focus. Growth for me: ask about suce"
type textarea "Did focus. Growth for me: ask about suces"
type textarea "Did focus. Growth for me: ask about sucess"
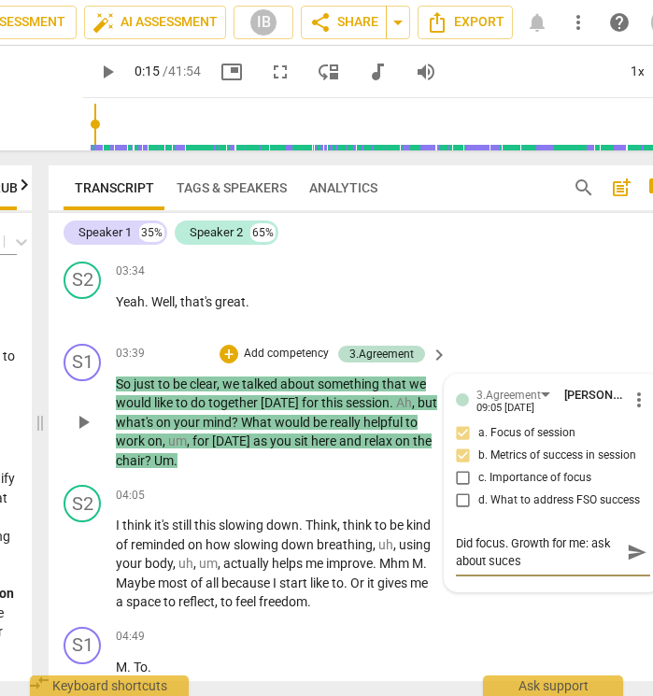
type textarea "Did focus. Growth for me: ask about sucess"
type textarea "Did focus. Growth for me: ask about success"
type textarea "Did focus. Growth for me: ask about success a"
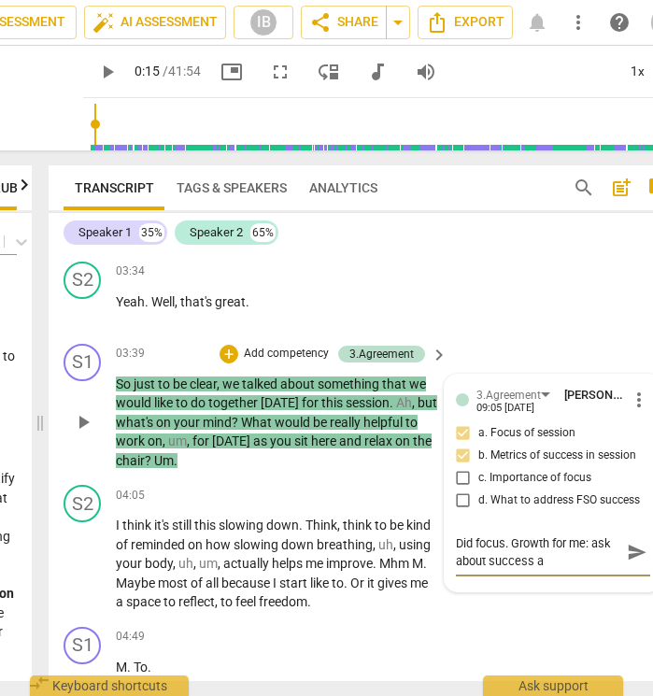
type textarea "Did focus. Growth for me: ask about success at"
type textarea "Did focus. Growth for me: ask about success at t"
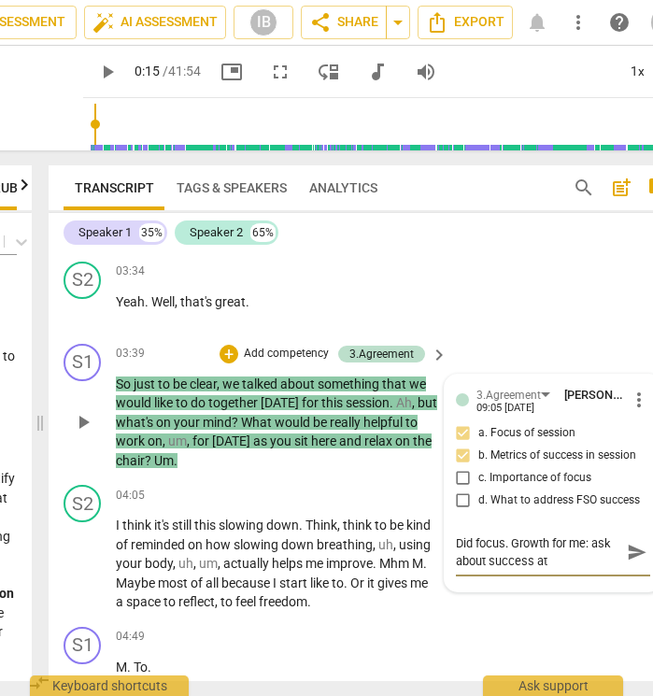
type textarea "Did focus. Growth for me: ask about success at t"
type textarea "Did focus. Growth for me: ask about success at th"
type textarea "Did focus. Growth for me: ask about success at the"
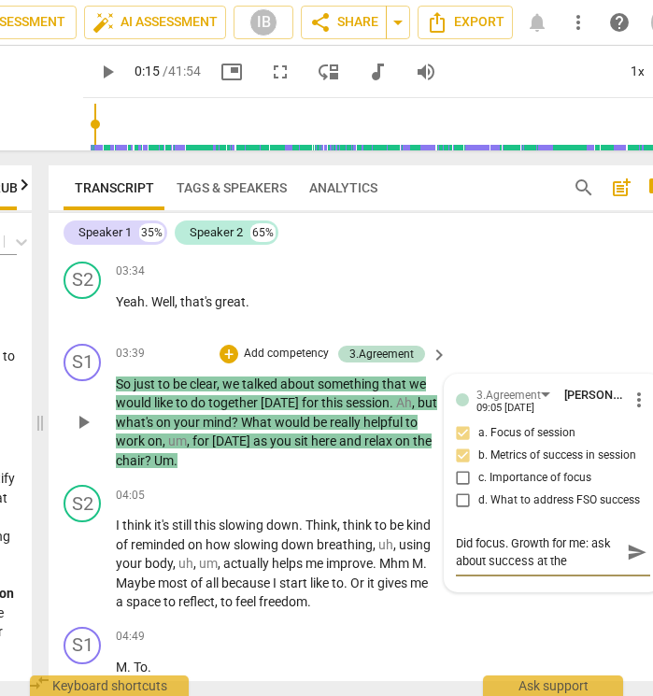
type textarea "Did focus. Growth for me: ask about success at the"
type textarea "Did focus. Growth for me: ask about success at the s"
type textarea "Did focus. Growth for me: ask about success at the se"
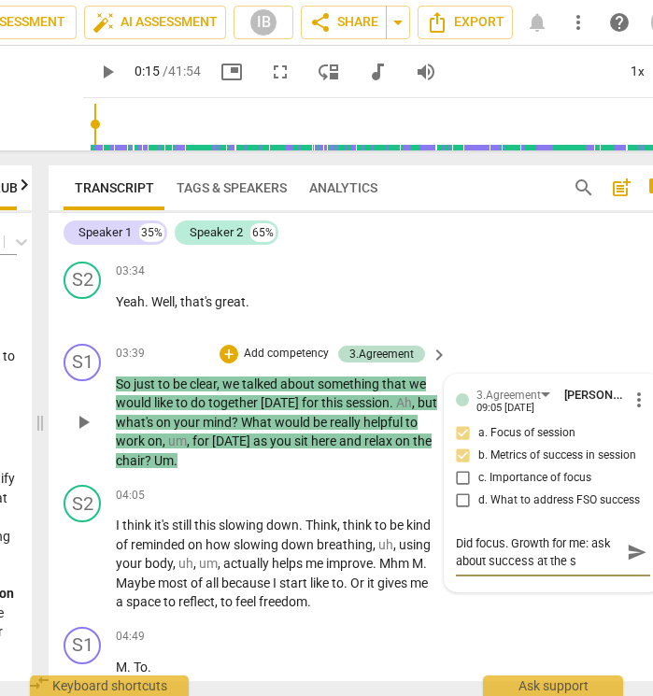
type textarea "Did focus. Growth for me: ask about success at the se"
type textarea "Did focus. Growth for me: ask about success at the s"
type textarea "Did focus. Growth for me: ask about success at the"
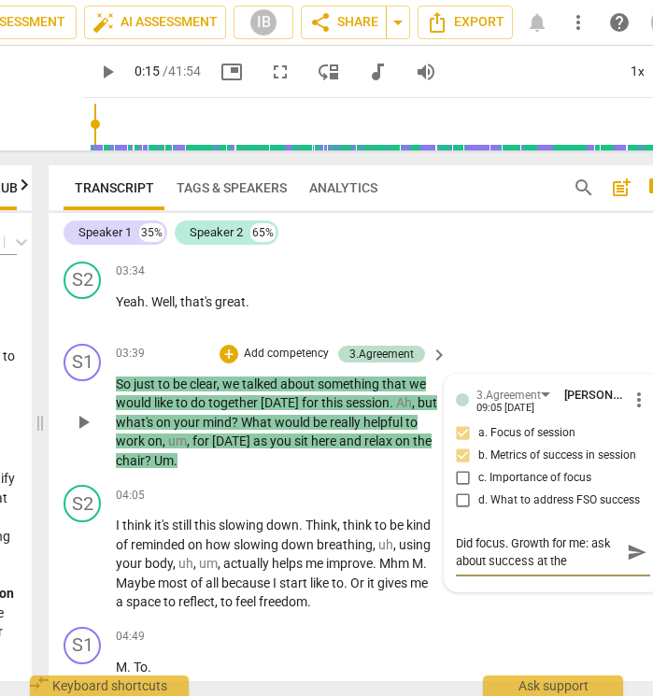
type textarea "Did focus. Growth for me: ask about success at the e"
type textarea "Did focus. Growth for me: ask about success at the en"
type textarea "Did focus. Growth for me: ask about success at the end"
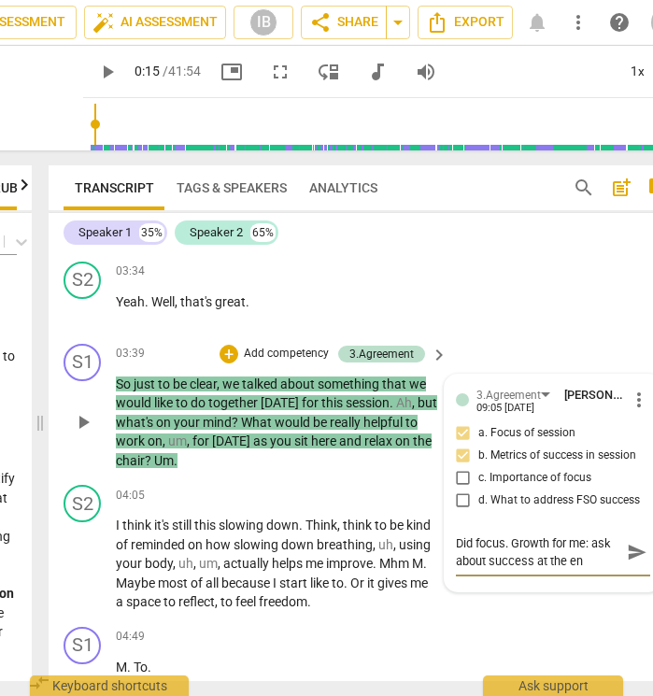
type textarea "Did focus. Growth for me: ask about success at the end"
type textarea "Did focus. Growth for me: ask about success at the end o"
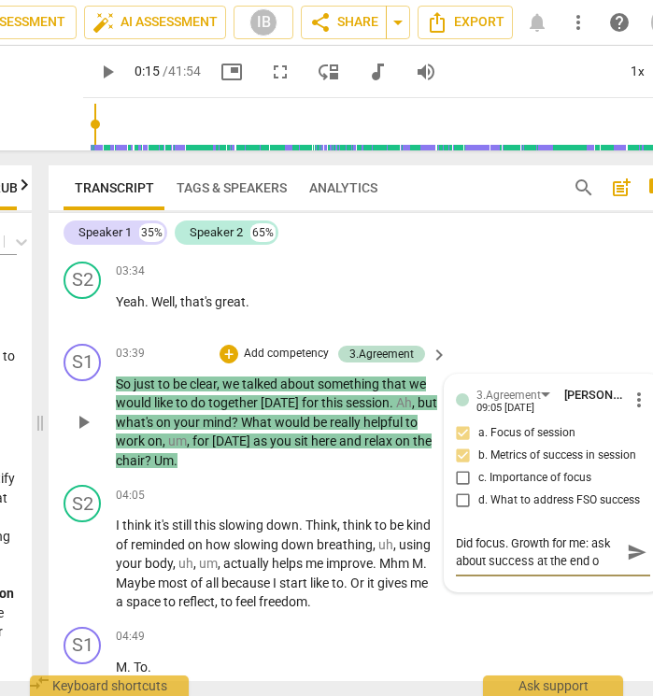
type textarea "Did focus. Growth for me: ask about success at the end of"
type textarea "Did focus. Growth for me: ask about success at the end of s"
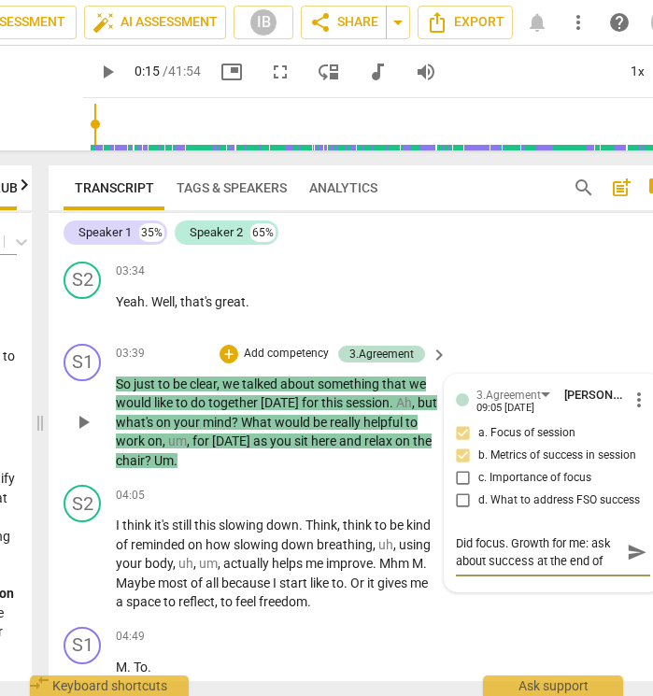
type textarea "Did focus. Growth for me: ask about success at the end of s"
type textarea "Did focus. Growth for me: ask about success at the end of se"
type textarea "Did focus. Growth for me: ask about success at the end of ses"
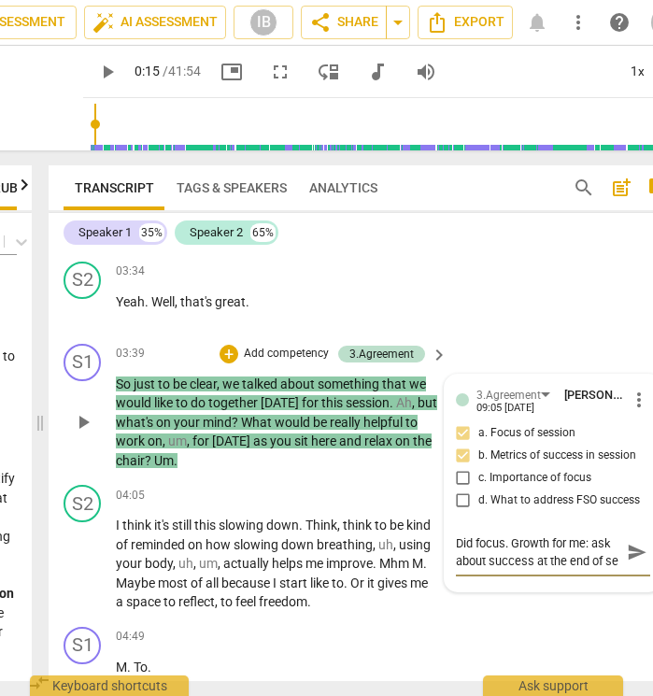
type textarea "Did focus. Growth for me: ask about success at the end of ses"
type textarea "Did focus. Growth for me: ask about success at the end of sess"
type textarea "Did focus. Growth for me: ask about success at the end of sessi"
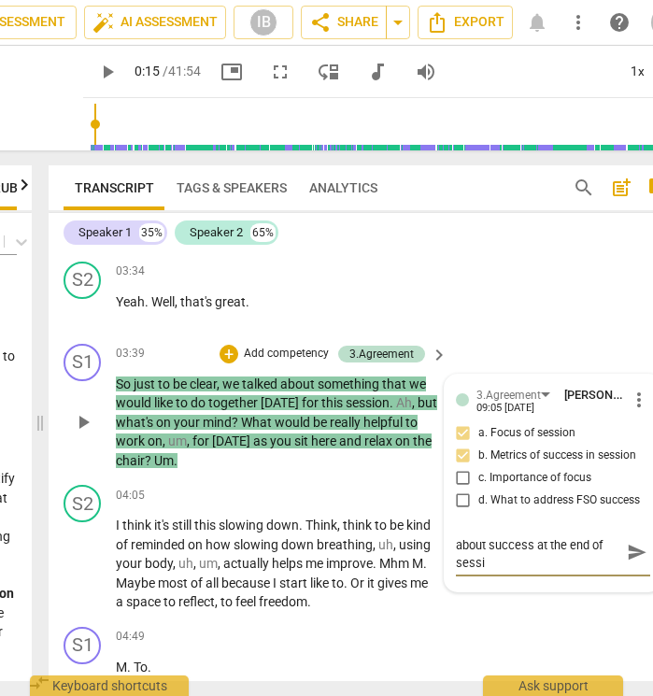
type textarea "Did focus. Growth for me: ask about success at the end of sessio"
type textarea "Did focus. Growth for me: ask about success at the end of session"
type textarea "Did focus. Growth for me: ask about success at the end of session,"
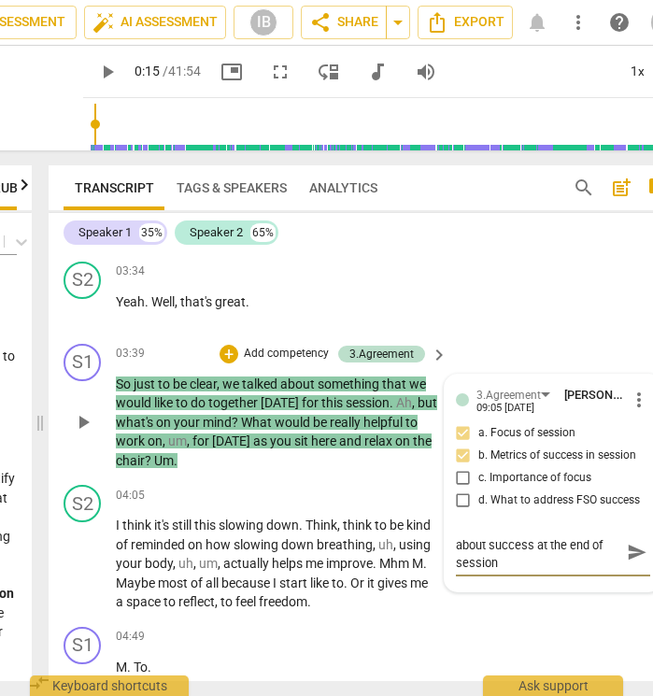
type textarea "Did focus. Growth for me: ask about success at the end of session,"
type textarea "Did focus. Growth for me: ask about success at the end of session, I"
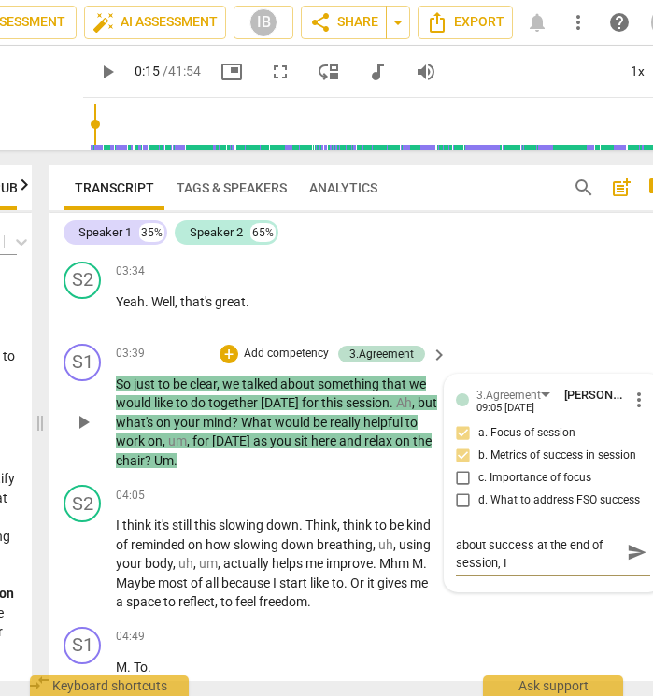
type textarea "Did focus. Growth for me: ask about success at the end of session, I"
type textarea "Did focus. Growth for me: ask about success at the end of session, I f"
type textarea "Did focus. Growth for me: ask about success at the end of session, I fo"
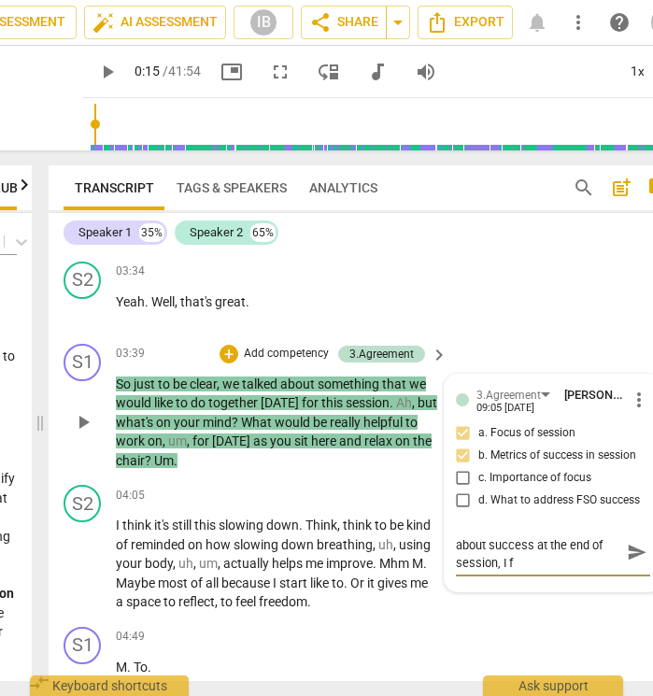
type textarea "Did focus. Growth for me: ask about success at the end of session, I fo"
type textarea "Did focus. Growth for me: ask about success at the end of session, I for"
type textarea "Did focus. Growth for me: ask about success at the end of session, I forg"
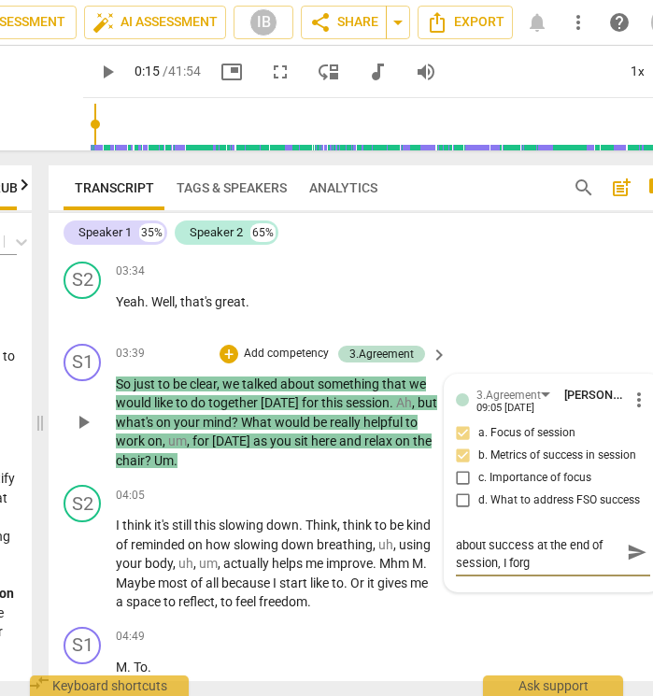
type textarea "Did focus. Growth for me: ask about success at the end of session, I forgo"
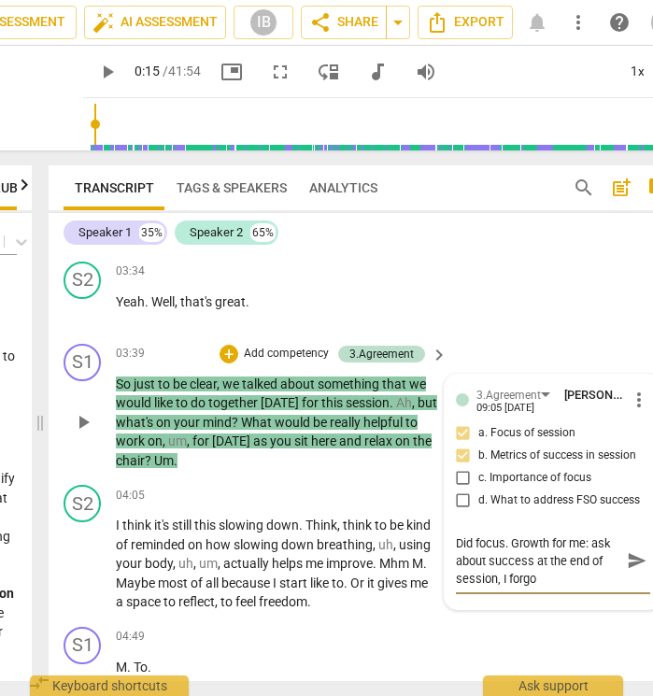
scroll to position [0, 0]
click at [633, 550] on span "send" at bounding box center [637, 560] width 21 height 21
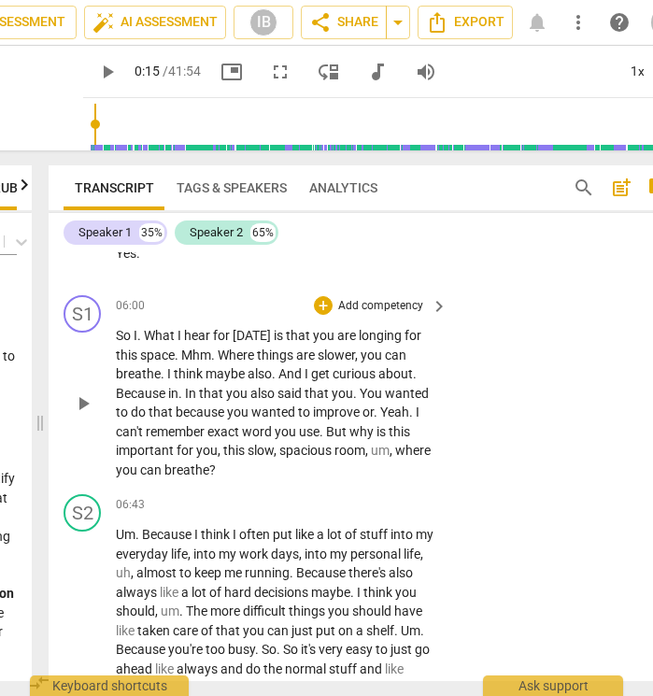
scroll to position [3147, 0]
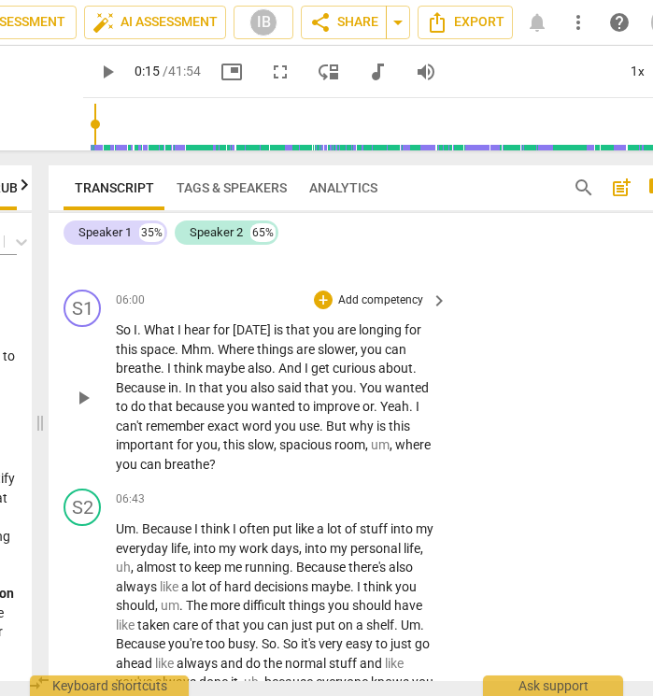
click at [384, 292] on p "Add competency" at bounding box center [380, 300] width 89 height 17
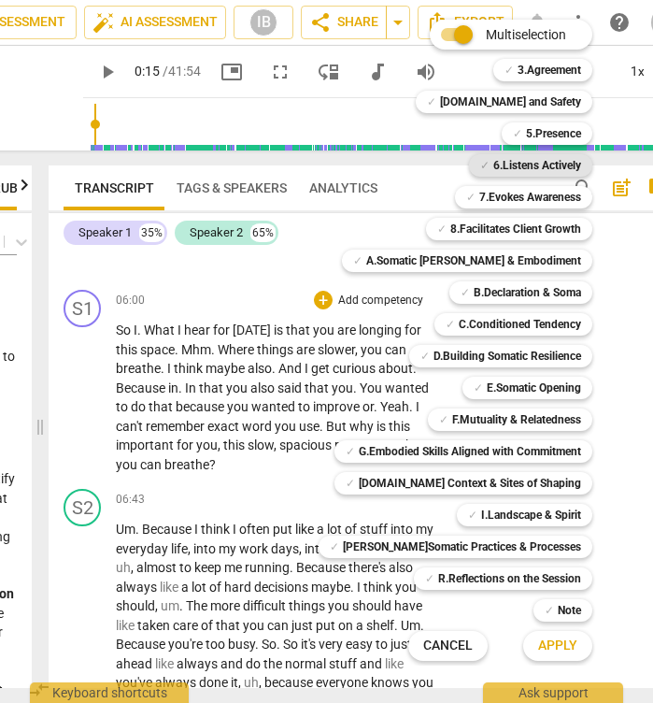
click at [533, 163] on b "6.Listens Actively" at bounding box center [537, 165] width 88 height 22
click at [545, 648] on span "Apply" at bounding box center [557, 645] width 39 height 19
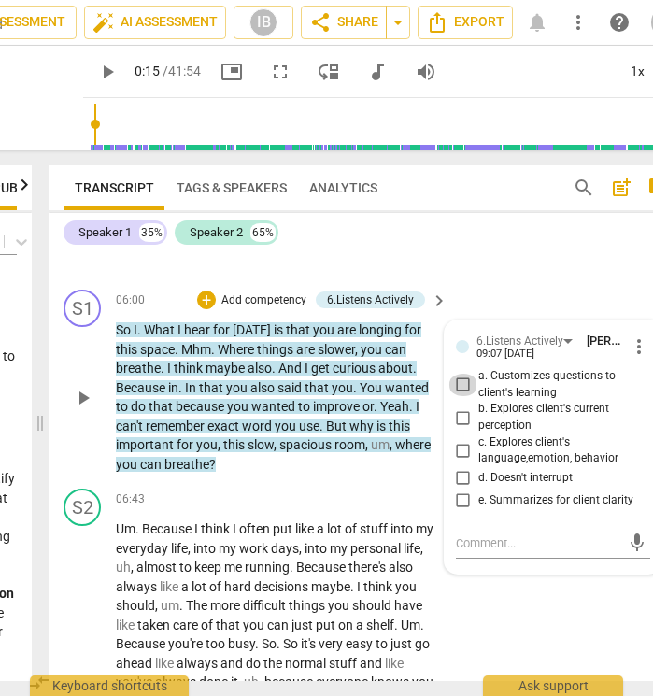
click at [462, 374] on input "a. Customizes questions to client's learning" at bounding box center [464, 385] width 30 height 22
click at [463, 406] on input "b. Explores client's current perception" at bounding box center [464, 417] width 30 height 22
click at [465, 439] on input "c. Explores client's language,emotion, behavior" at bounding box center [464, 450] width 30 height 22
click at [485, 534] on textarea at bounding box center [538, 543] width 164 height 18
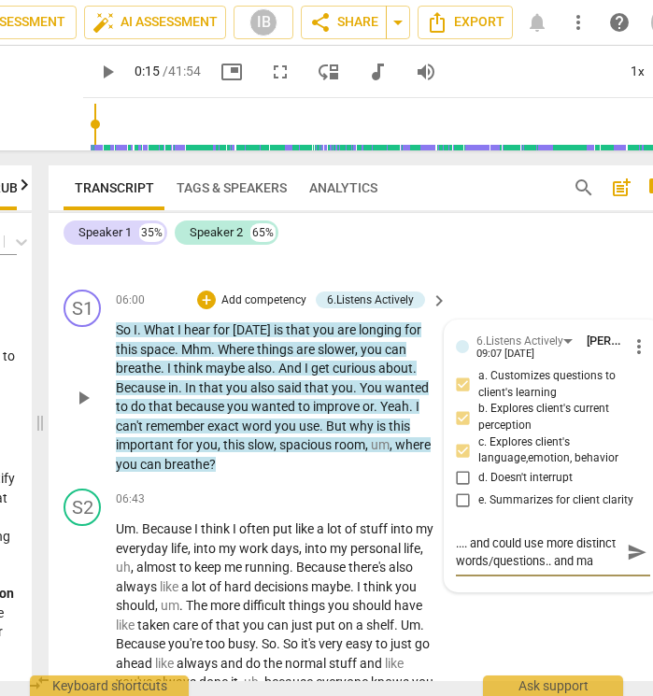
scroll to position [16, 0]
click at [627, 542] on span "send" at bounding box center [637, 552] width 21 height 21
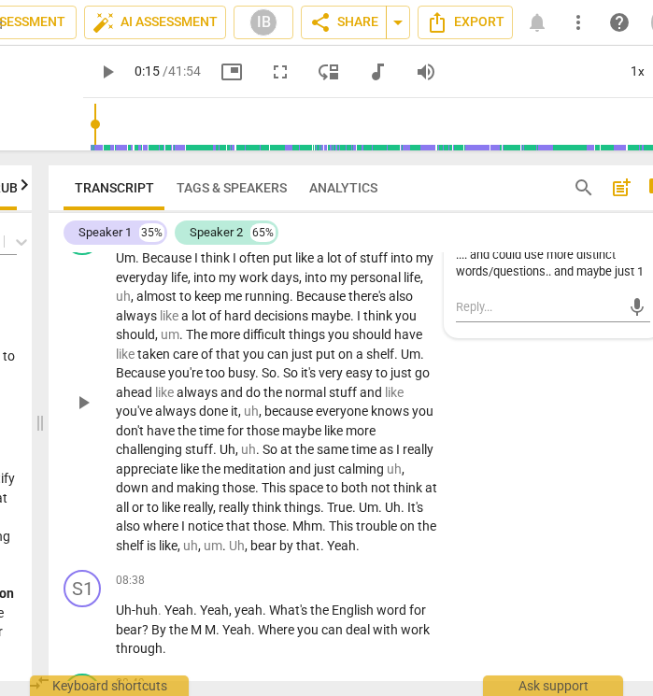
scroll to position [3434, 0]
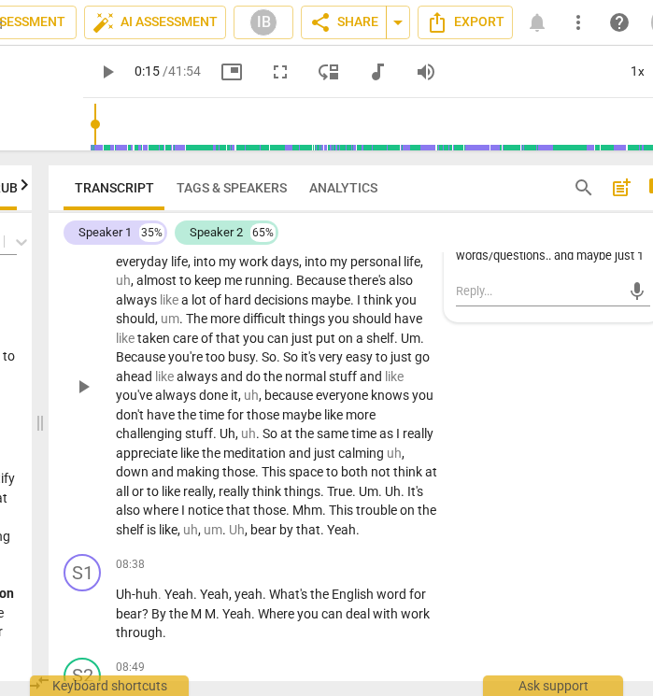
click at [531, 476] on div "S2 play_arrow pause 06:43 + Add competency keyboard_arrow_right Um . Because I …" at bounding box center [367, 370] width 636 height 352
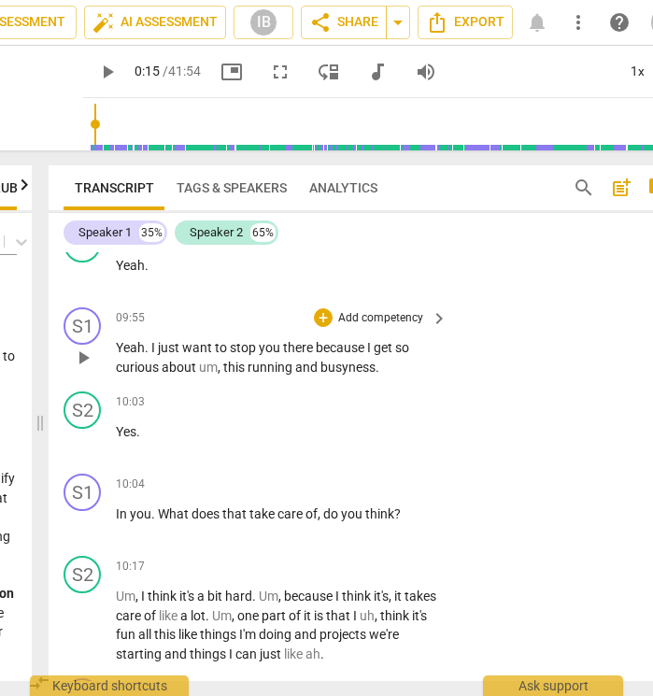
scroll to position [4590, 0]
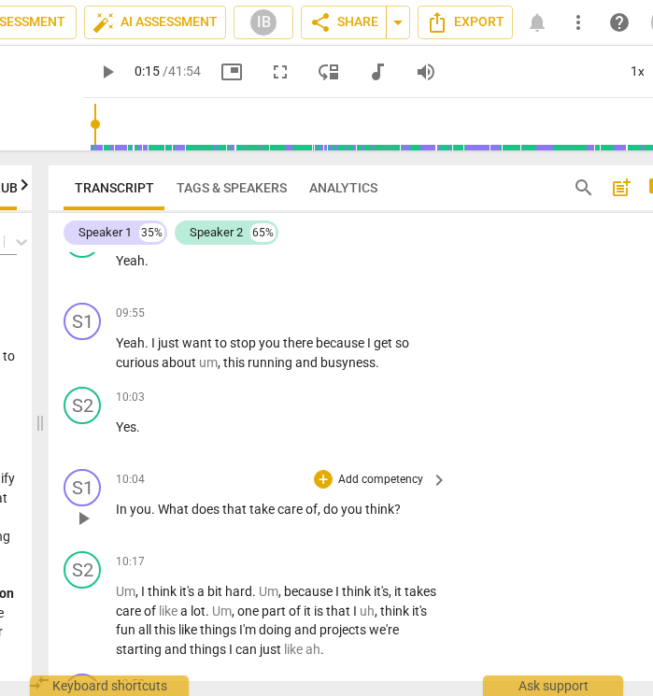
click at [348, 472] on p "Add competency" at bounding box center [380, 480] width 89 height 17
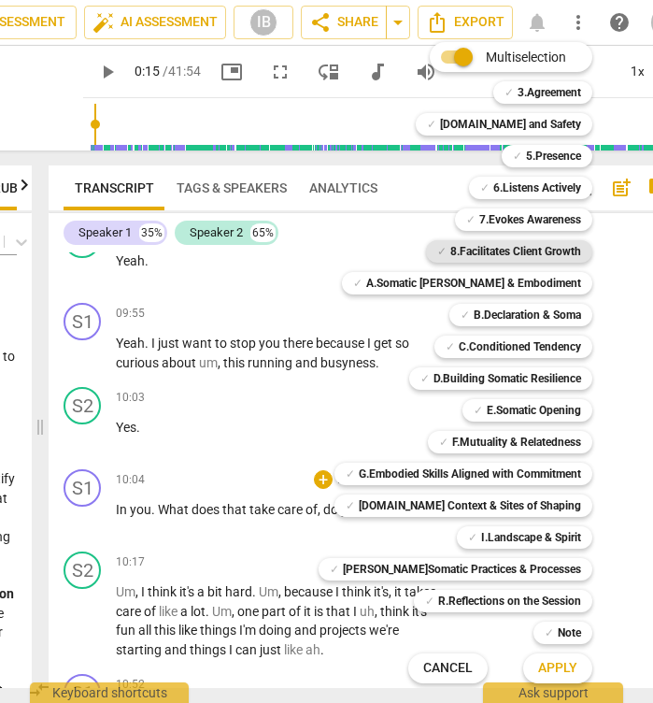
click at [535, 248] on b "8.Facilitates Client Growth" at bounding box center [515, 251] width 131 height 22
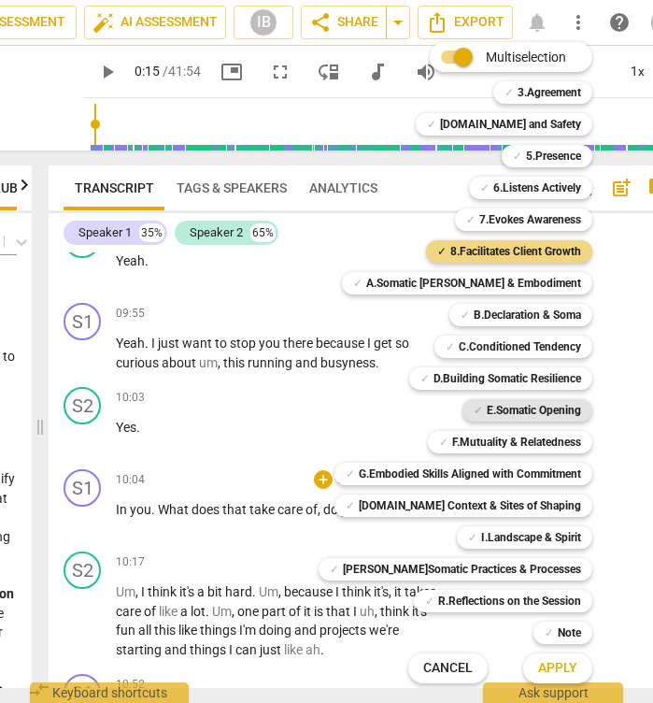
click at [542, 403] on b "E.Somatic Opening" at bounding box center [534, 410] width 94 height 22
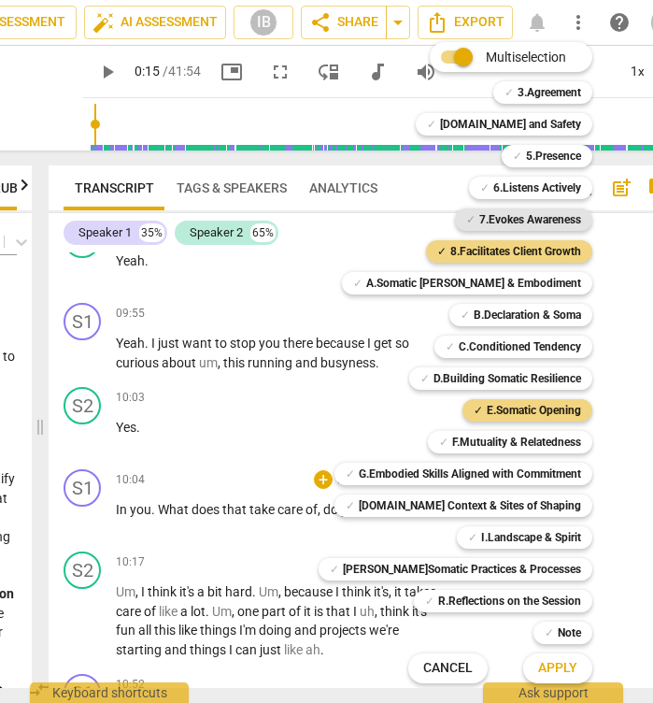
click at [543, 215] on b "7.Evokes Awareness" at bounding box center [530, 219] width 102 height 22
click at [549, 661] on span "Apply" at bounding box center [557, 668] width 39 height 19
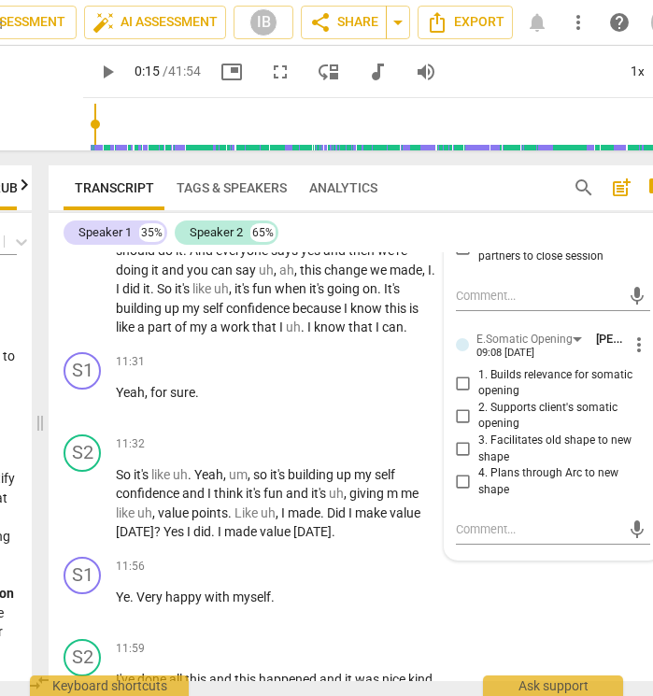
scroll to position [5218, 0]
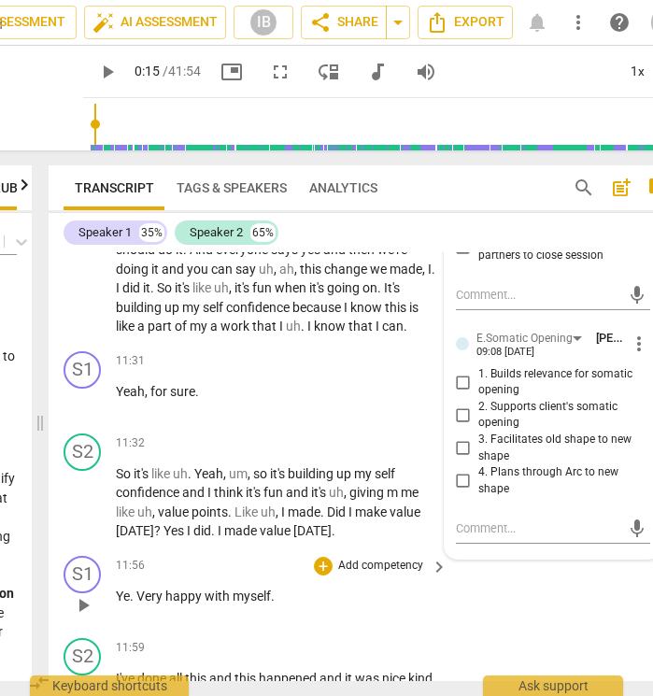
click at [543, 569] on div "S1 play_arrow pause 11:56 + Add competency keyboard_arrow_right Ye . Very happy…" at bounding box center [367, 590] width 636 height 82
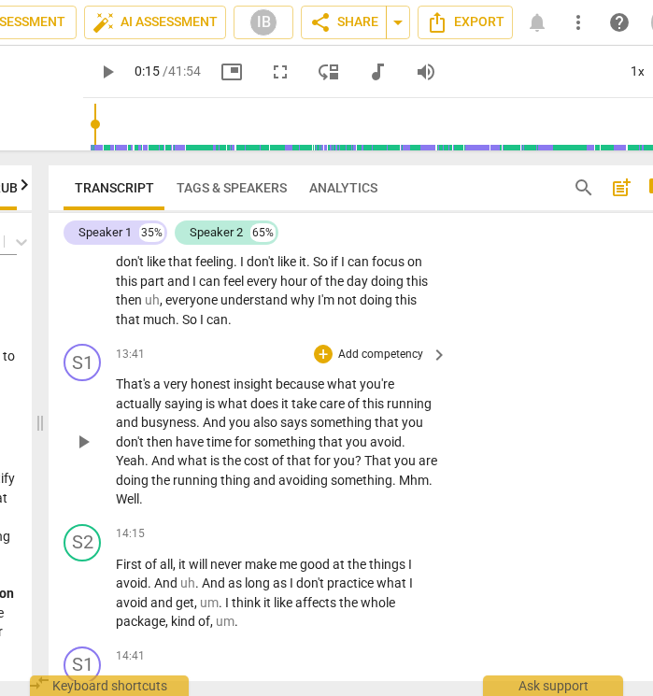
scroll to position [6005, 0]
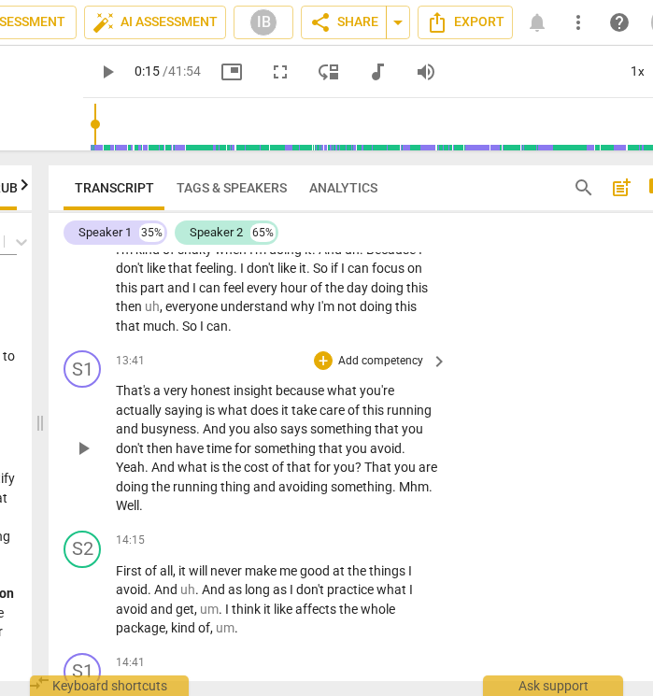
click at [363, 353] on p "Add competency" at bounding box center [380, 361] width 89 height 17
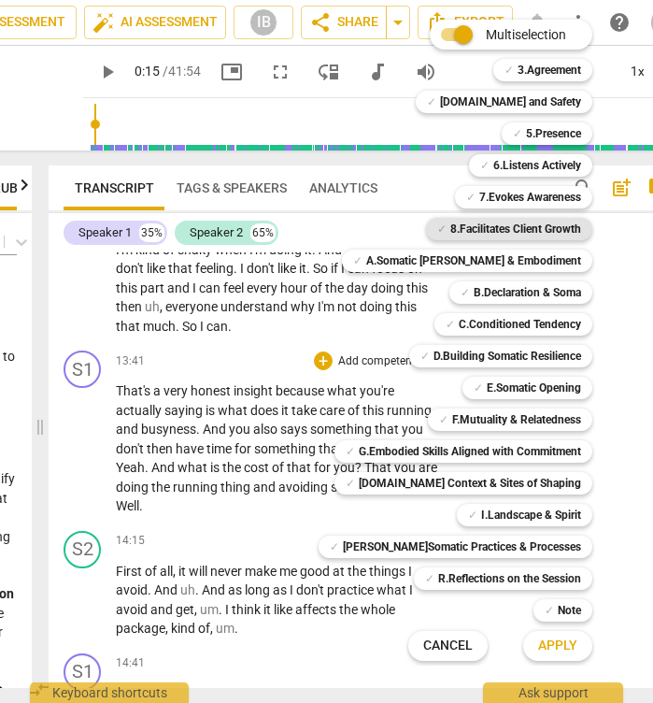
click at [523, 221] on b "8.Facilitates Client Growth" at bounding box center [515, 229] width 131 height 22
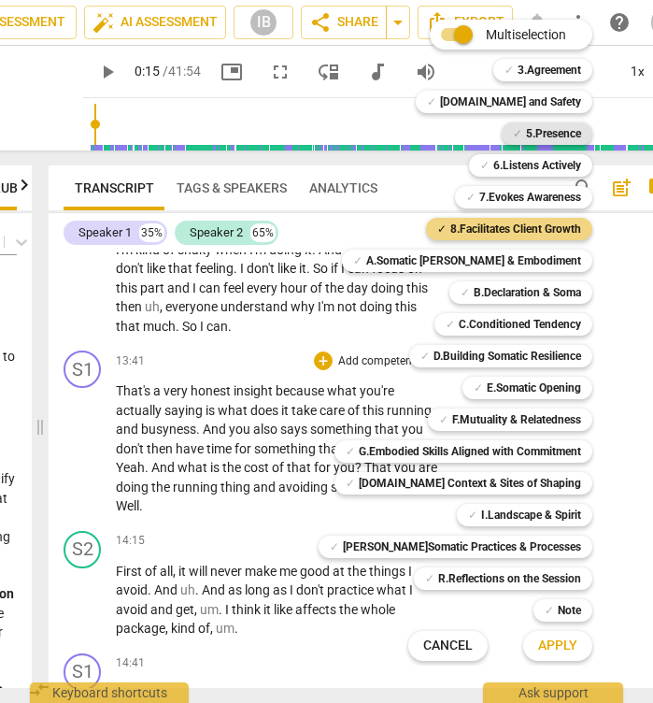
click at [508, 129] on div "✓ 5.Presence" at bounding box center [547, 133] width 91 height 22
click at [538, 643] on span "Apply" at bounding box center [557, 645] width 39 height 19
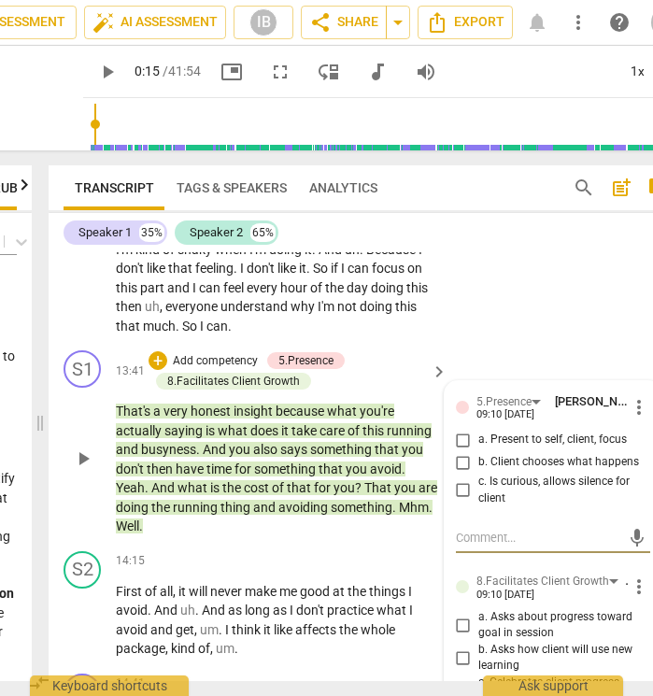
scroll to position [6106, 0]
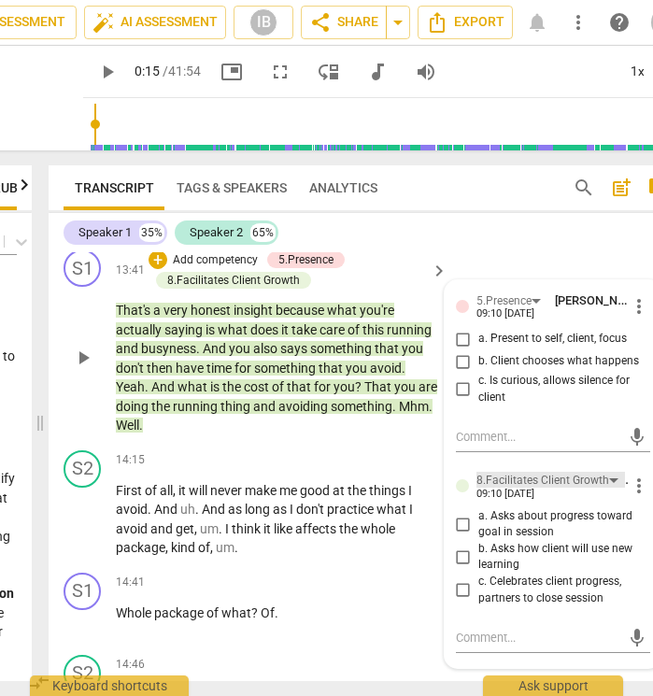
click at [606, 472] on div "8.Facilitates Client Growth" at bounding box center [551, 480] width 149 height 16
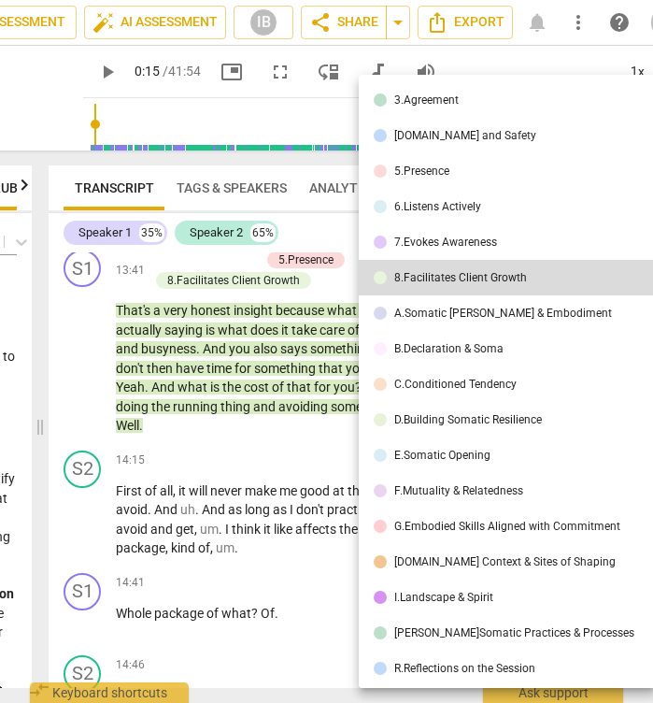
click at [531, 238] on li "7.Evokes Awareness" at bounding box center [511, 242] width 304 height 36
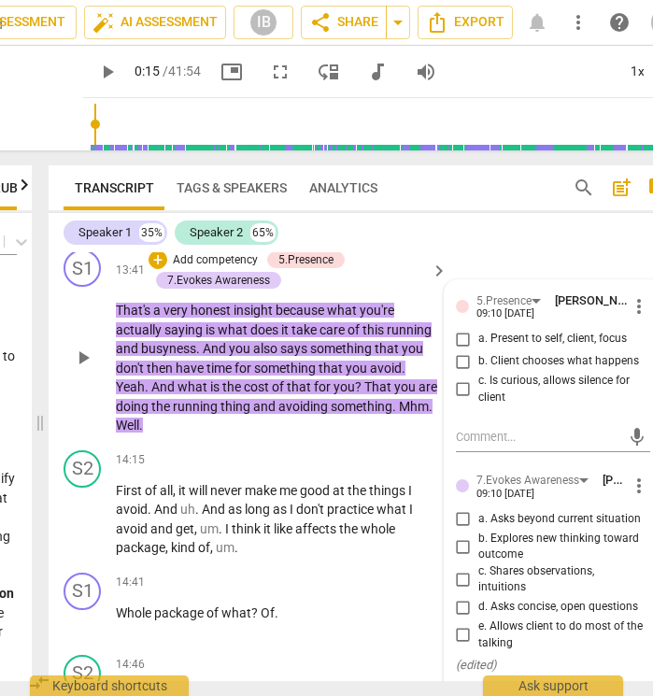
click at [465, 508] on input "a. Asks beyond current situation" at bounding box center [464, 519] width 30 height 22
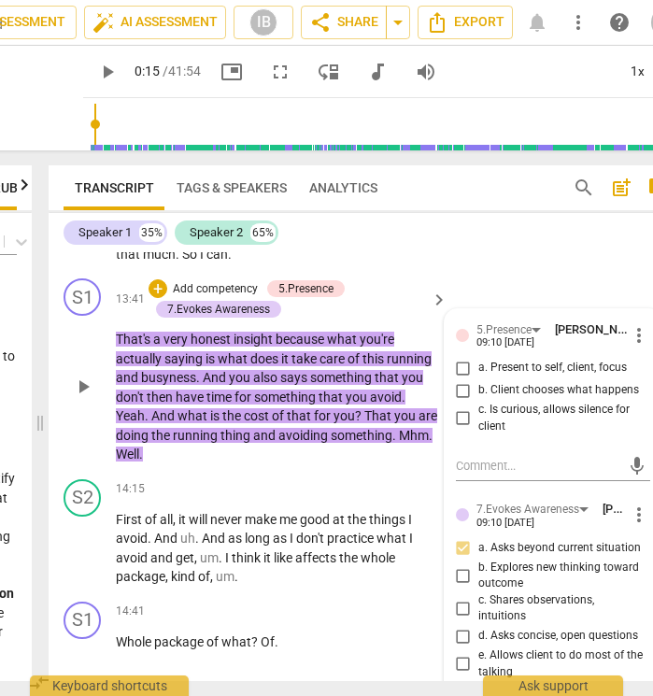
scroll to position [6076, 0]
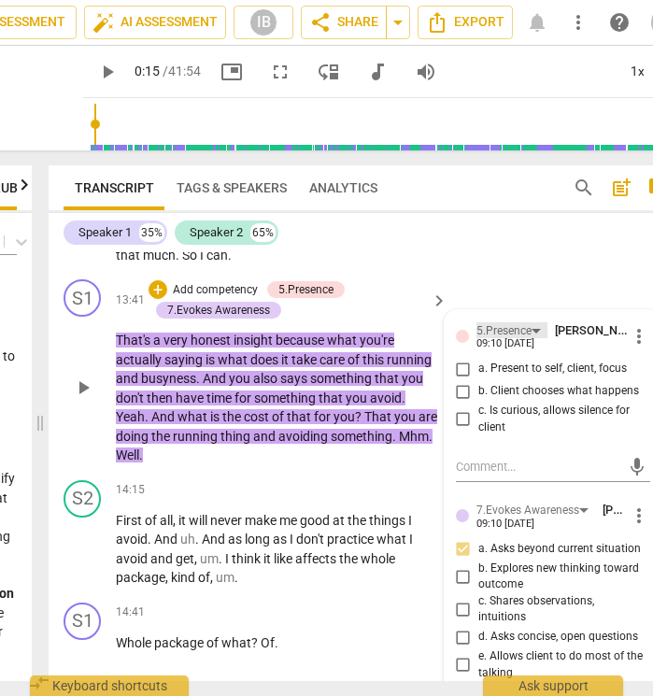
click at [534, 322] on div "5.Presence" at bounding box center [512, 330] width 71 height 16
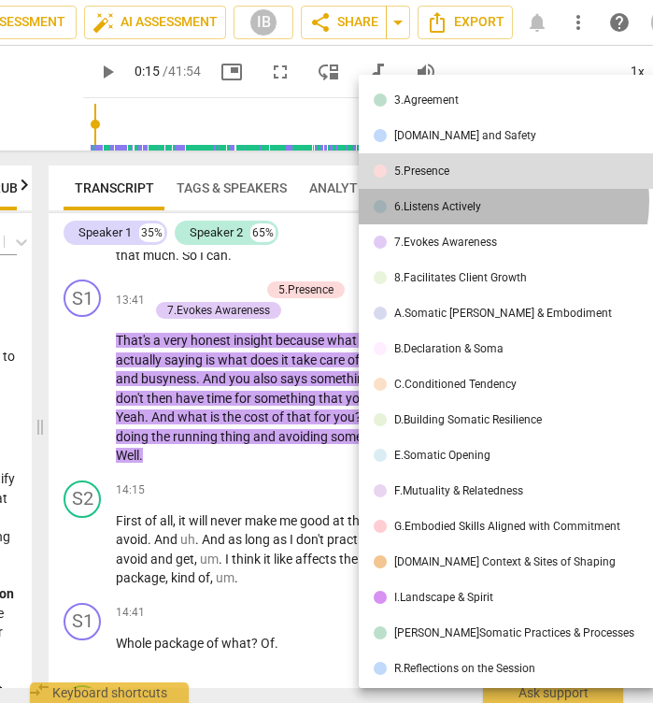
click at [503, 201] on li "6.Listens Actively" at bounding box center [511, 207] width 304 height 36
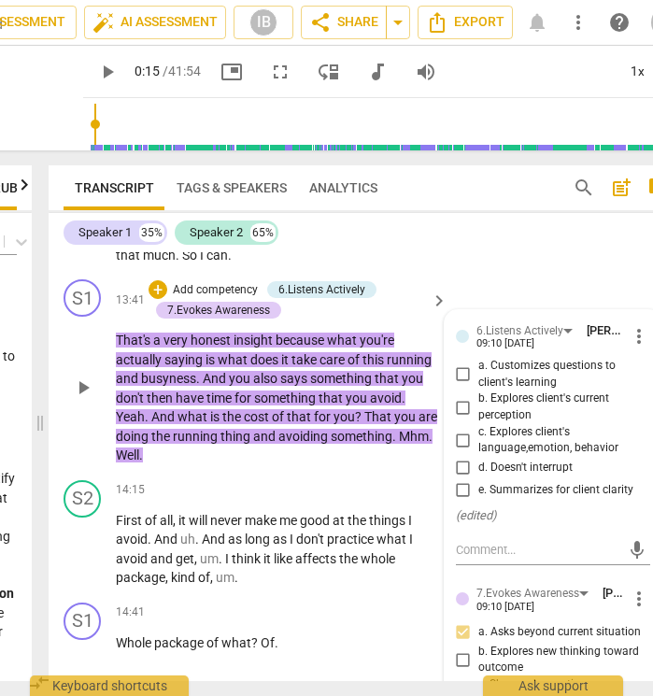
click at [462, 363] on input "a. Customizes questions to client's learning" at bounding box center [464, 374] width 30 height 22
click at [462, 396] on input "b. Explores client's current perception" at bounding box center [464, 407] width 30 height 22
click at [460, 363] on input "a. Customizes questions to client's learning" at bounding box center [464, 374] width 30 height 22
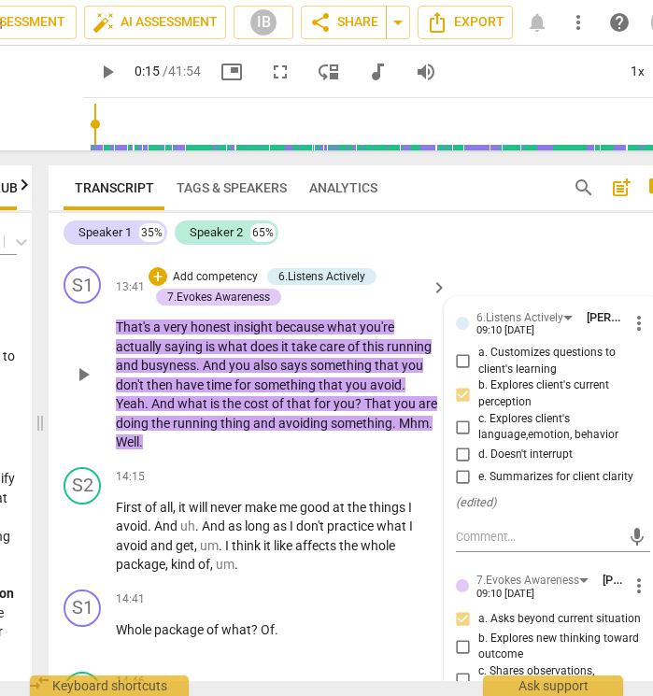
scroll to position [6101, 0]
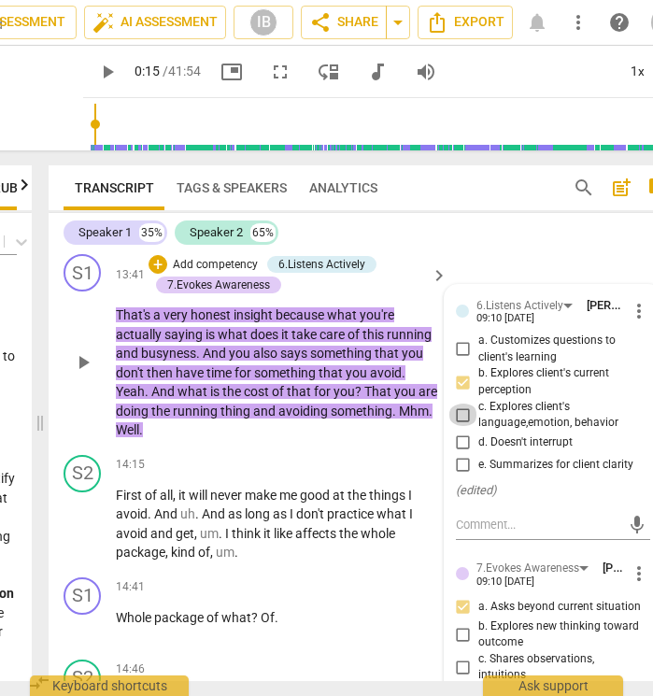
click at [462, 404] on input "c. Explores client's language,emotion, behavior" at bounding box center [464, 415] width 30 height 22
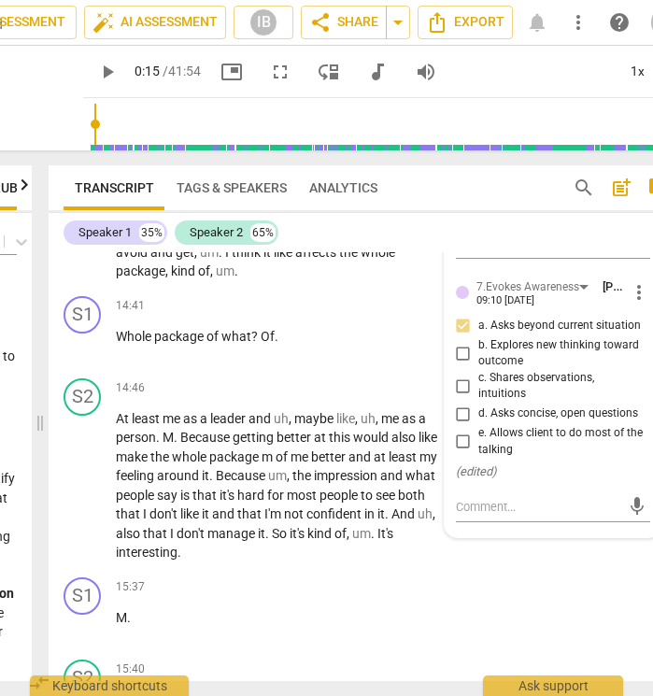
scroll to position [6393, 0]
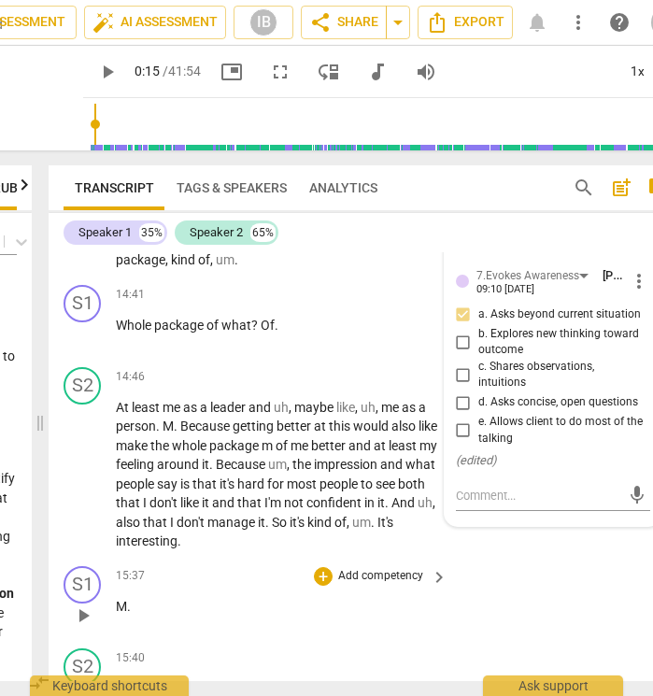
click at [549, 559] on div "S1 play_arrow pause 15:37 + Add competency keyboard_arrow_right M ." at bounding box center [367, 600] width 636 height 82
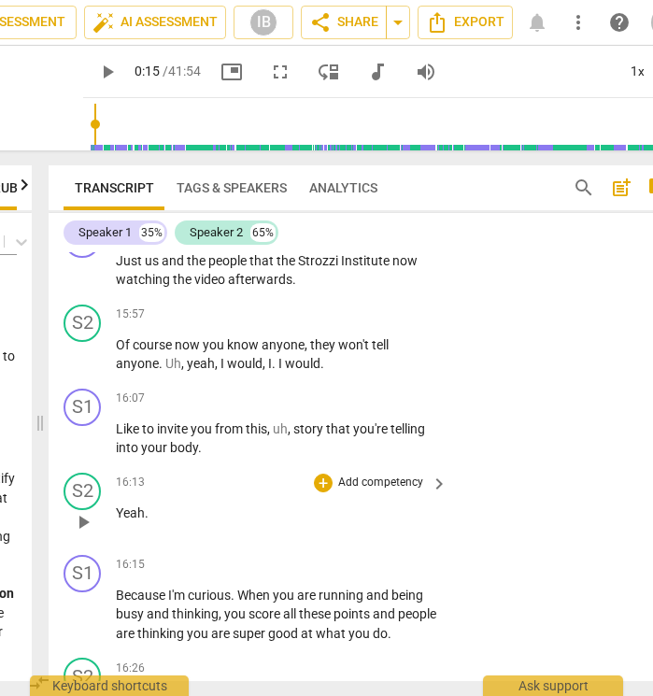
scroll to position [7072, 0]
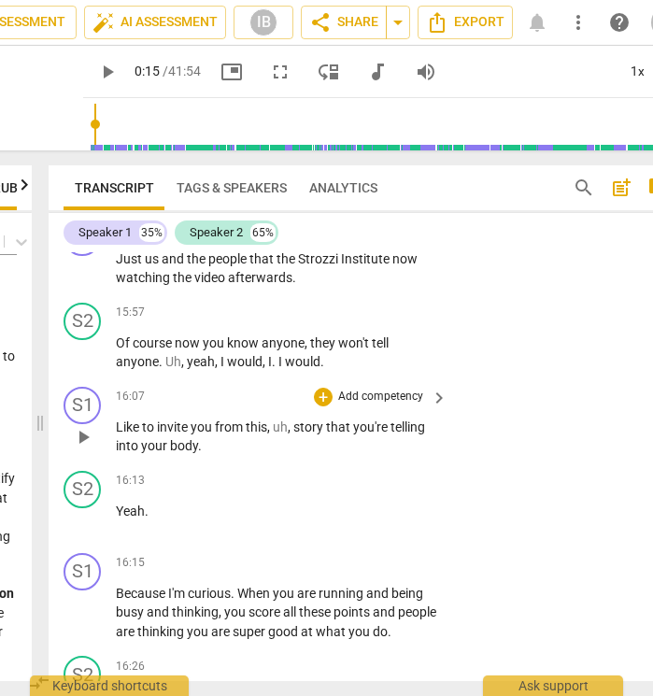
click at [400, 389] on p "Add competency" at bounding box center [380, 397] width 89 height 17
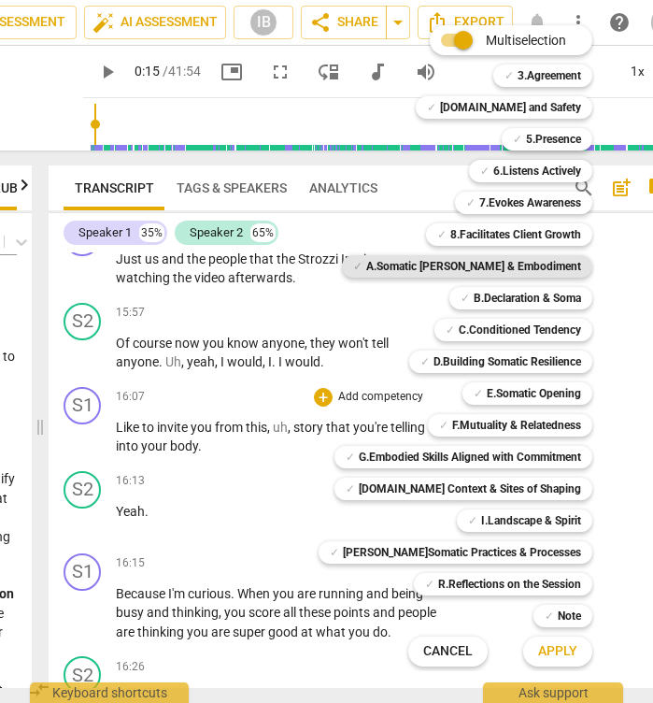
click at [494, 262] on b "A.Somatic [PERSON_NAME] & Embodiment" at bounding box center [473, 266] width 215 height 22
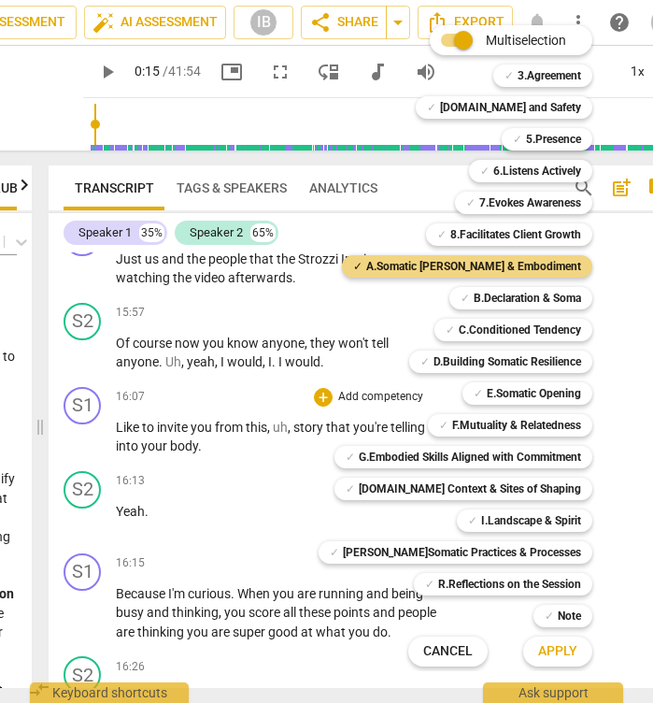
click at [538, 645] on span "Apply" at bounding box center [557, 651] width 39 height 19
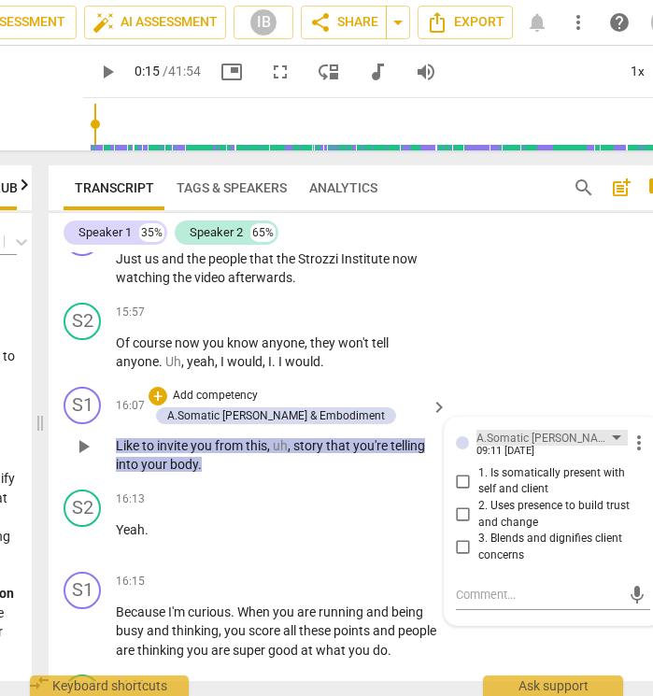
click at [606, 430] on div "A.Somatic [PERSON_NAME] & Embodiment" at bounding box center [552, 438] width 151 height 16
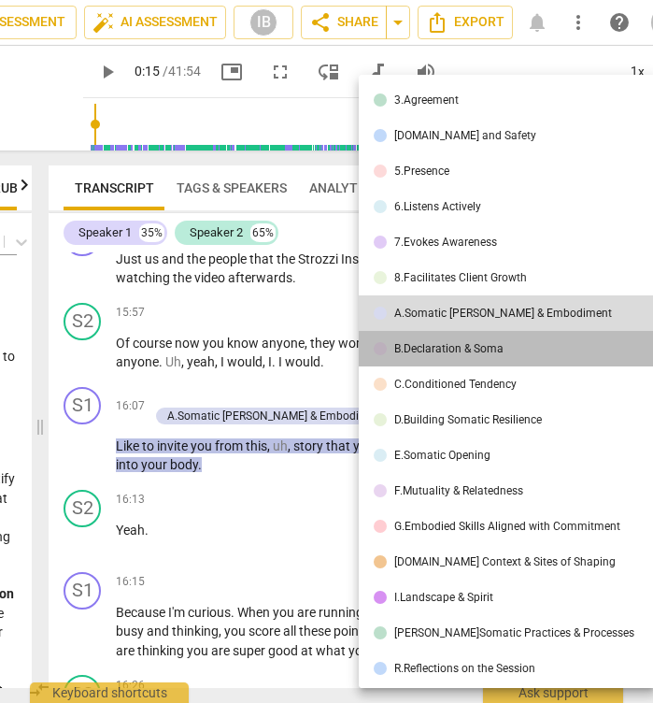
click at [561, 340] on li "B.Declaration & Soma" at bounding box center [511, 349] width 304 height 36
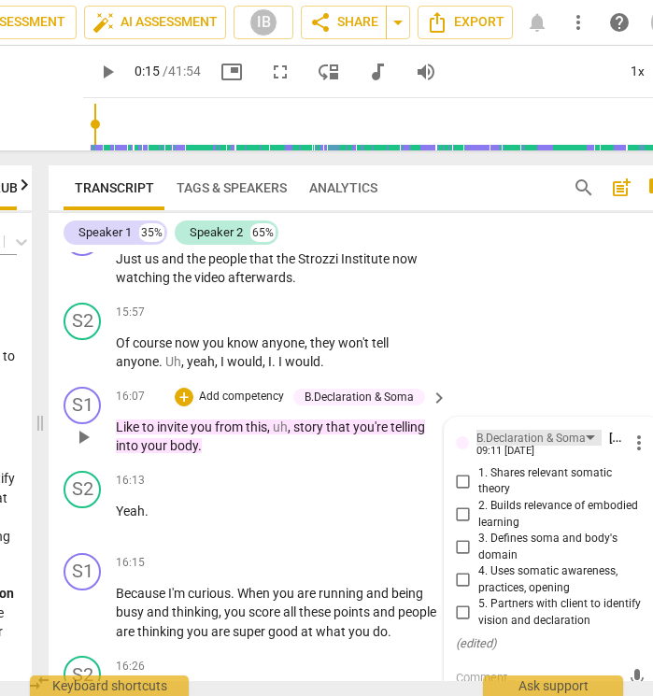
click at [582, 430] on div "B.Declaration & Soma" at bounding box center [539, 438] width 125 height 16
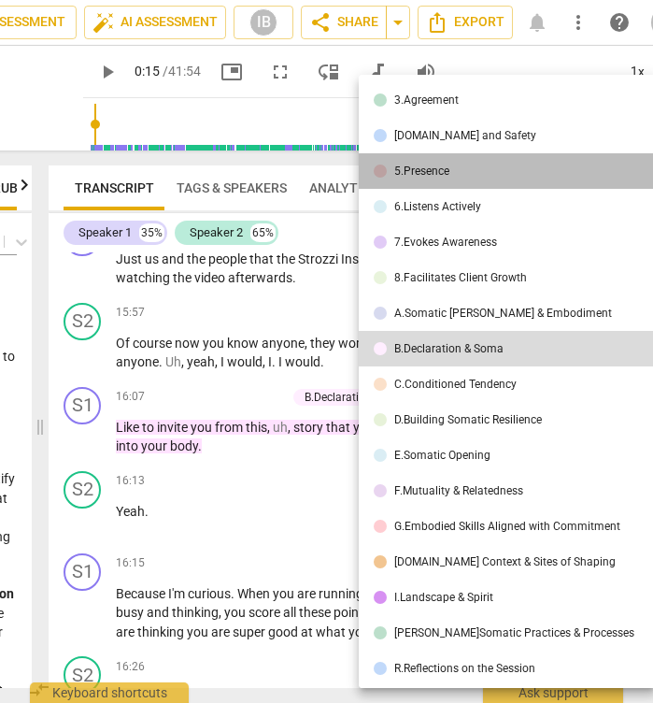
click at [545, 170] on li "5.Presence" at bounding box center [511, 171] width 304 height 36
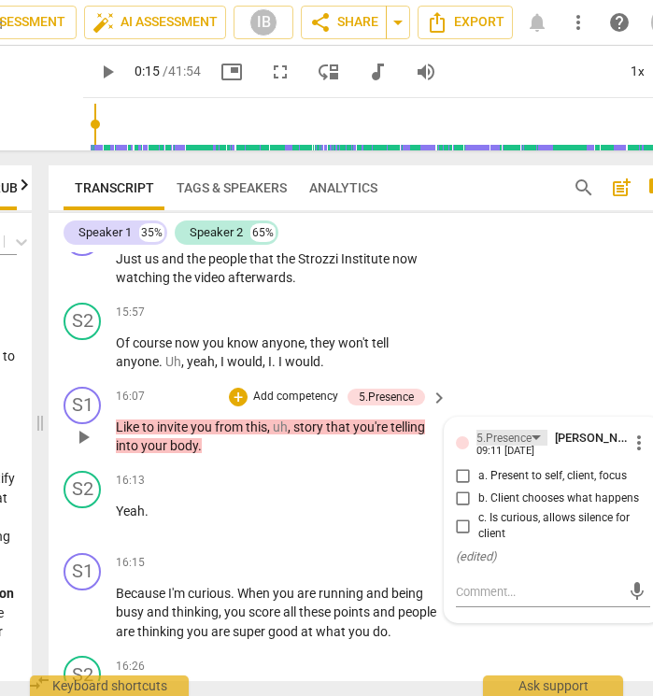
click at [537, 430] on div "5.Presence" at bounding box center [512, 438] width 71 height 16
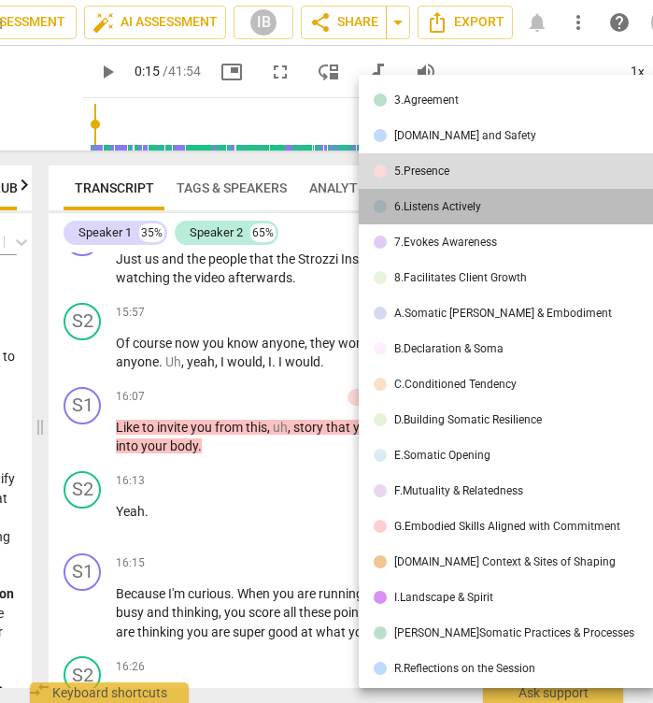
click at [510, 197] on li "6.Listens Actively" at bounding box center [511, 207] width 304 height 36
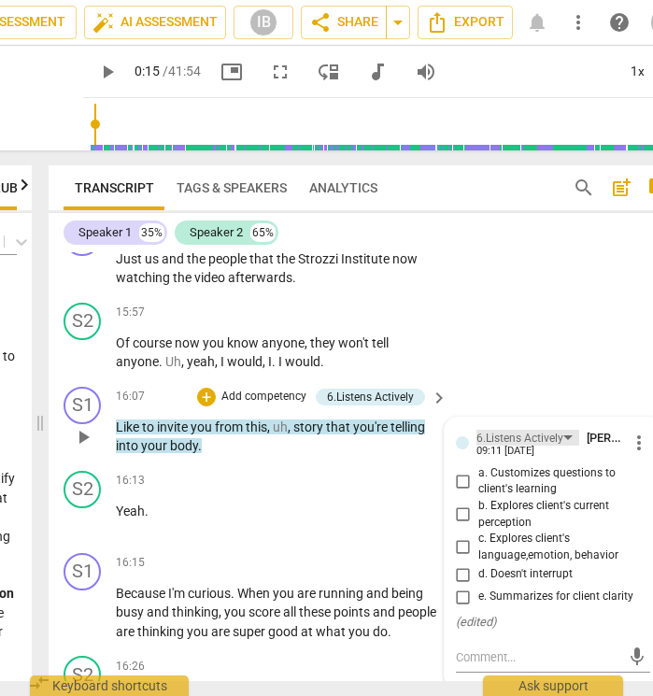
click at [564, 430] on div "6.Listens Actively" at bounding box center [528, 438] width 103 height 16
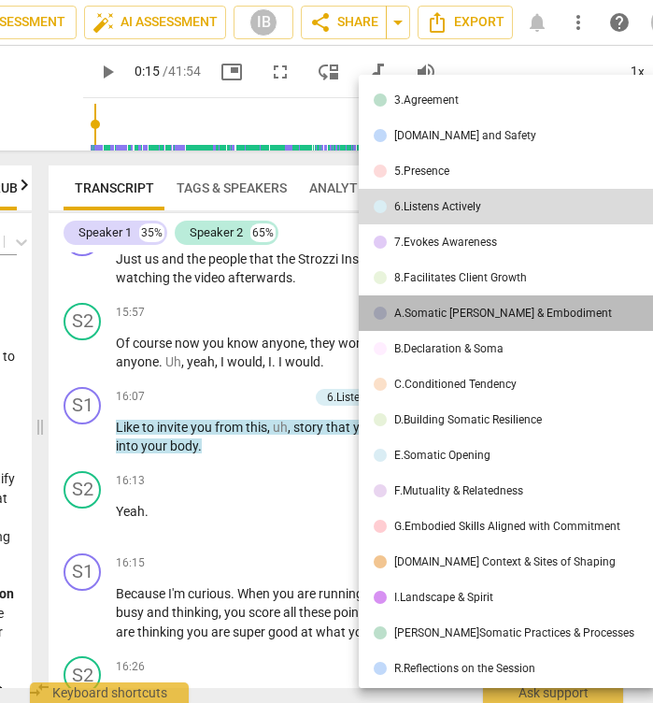
click at [543, 314] on div "A.Somatic [PERSON_NAME] & Embodiment" at bounding box center [503, 312] width 218 height 11
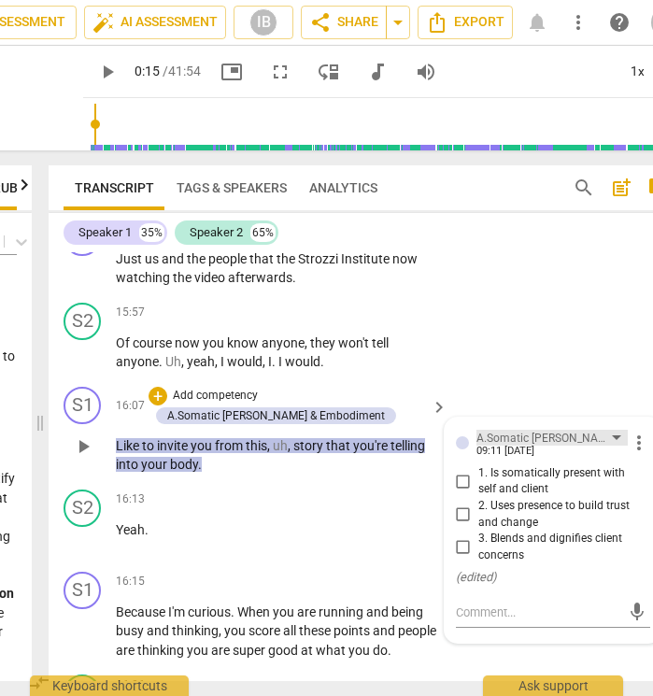
click at [610, 430] on div "A.Somatic [PERSON_NAME] & Embodiment" at bounding box center [552, 438] width 151 height 16
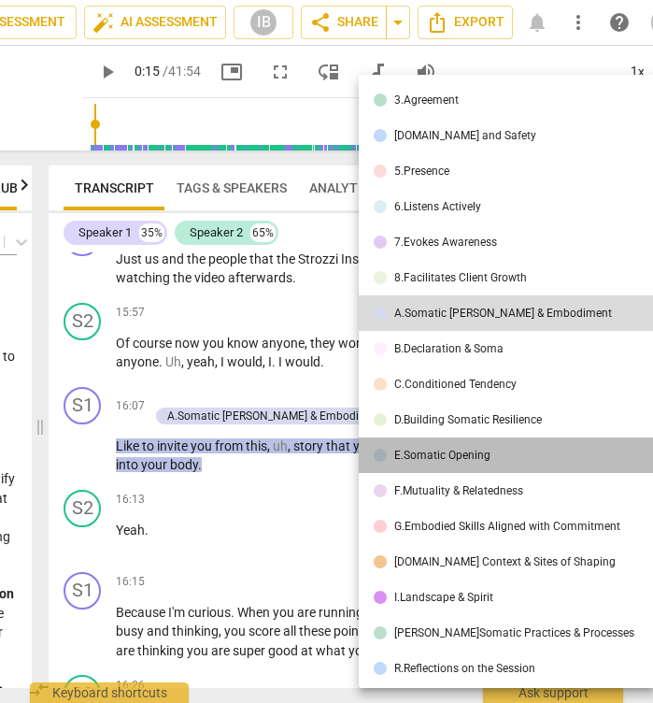
click at [518, 446] on li "E.Somatic Opening" at bounding box center [511, 455] width 304 height 36
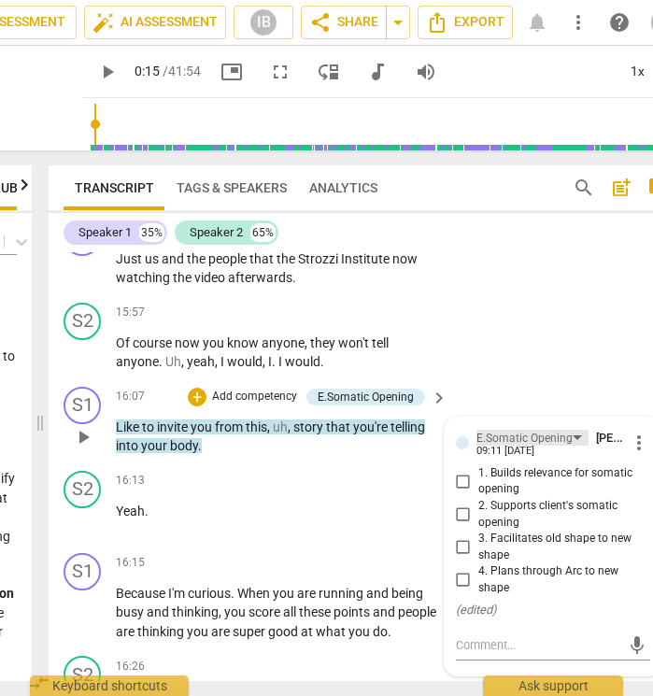
click at [574, 430] on div "E.Somatic Opening" at bounding box center [533, 438] width 112 height 16
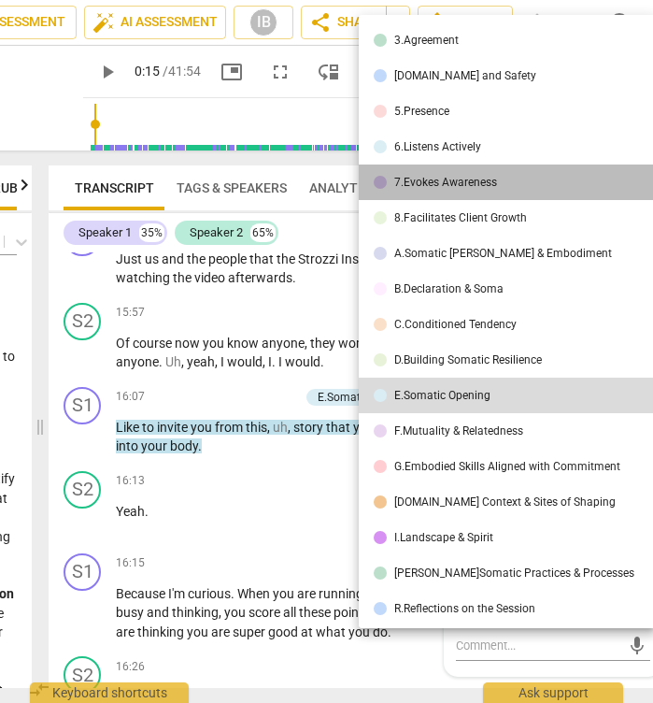
click at [516, 173] on li "7.Evokes Awareness" at bounding box center [511, 182] width 304 height 36
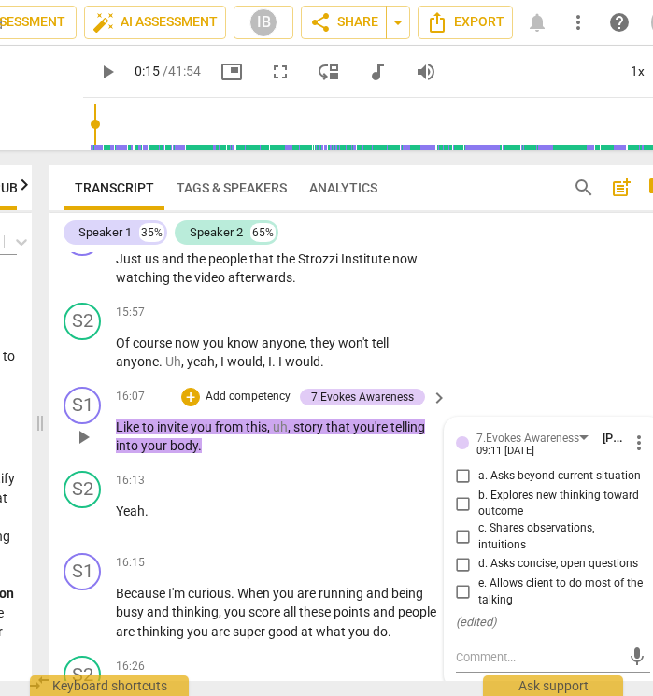
click at [463, 465] on input "a. Asks beyond current situation" at bounding box center [464, 476] width 30 height 22
click at [489, 648] on textarea at bounding box center [538, 657] width 164 height 18
click at [631, 648] on span "send" at bounding box center [637, 658] width 21 height 21
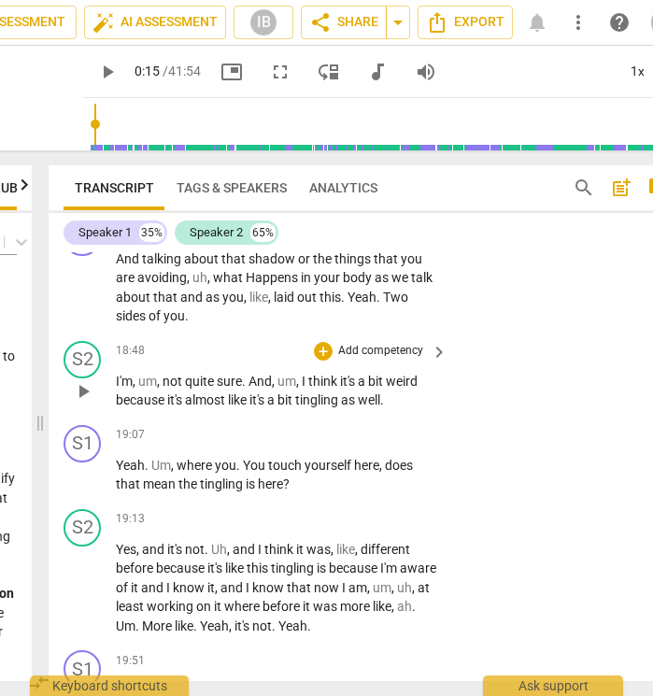
scroll to position [8981, 0]
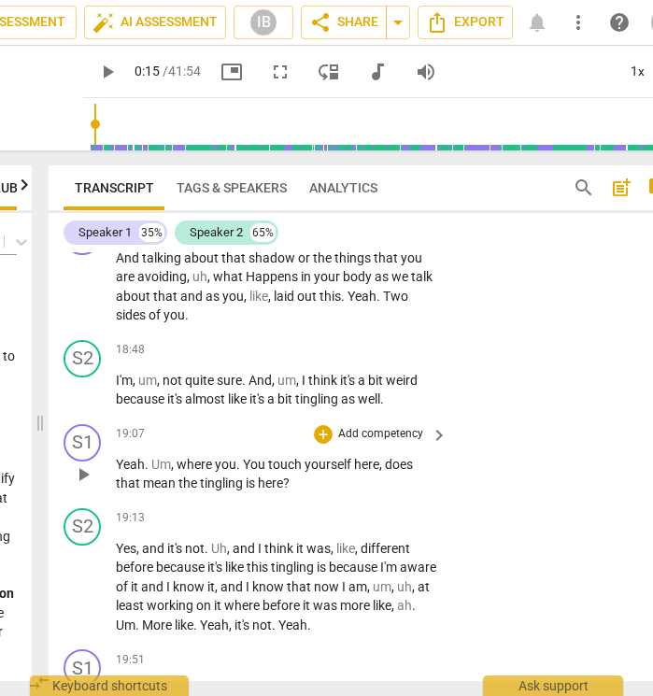
click at [361, 426] on p "Add competency" at bounding box center [380, 434] width 89 height 17
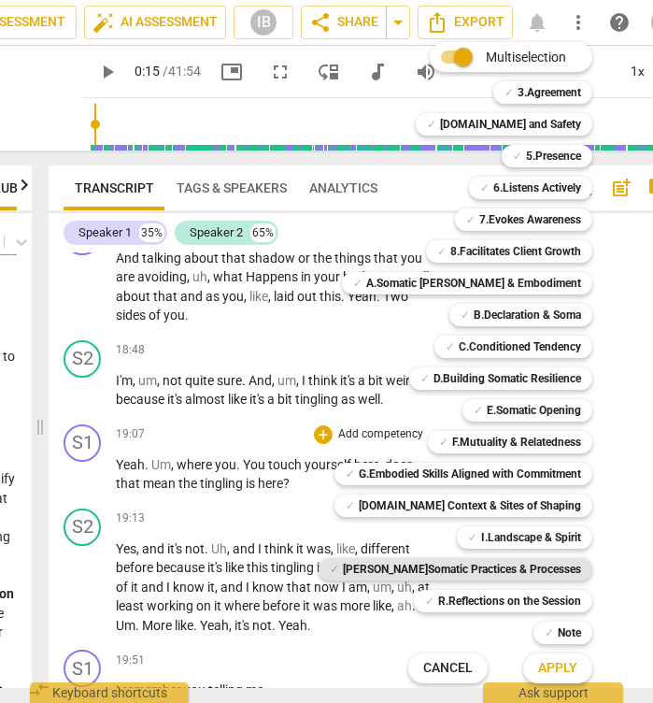
click at [520, 573] on b "[PERSON_NAME]Somatic Practices & Processes" at bounding box center [462, 569] width 238 height 22
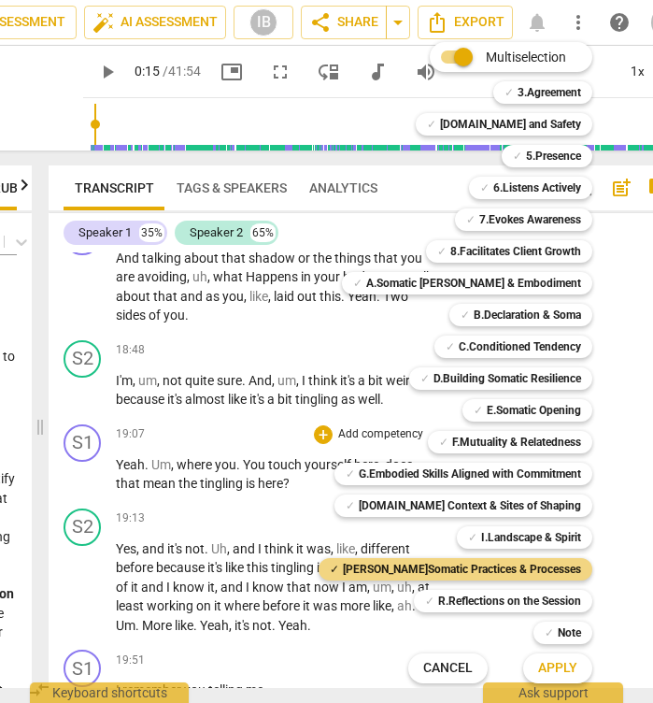
click at [553, 662] on span "Apply" at bounding box center [557, 668] width 39 height 19
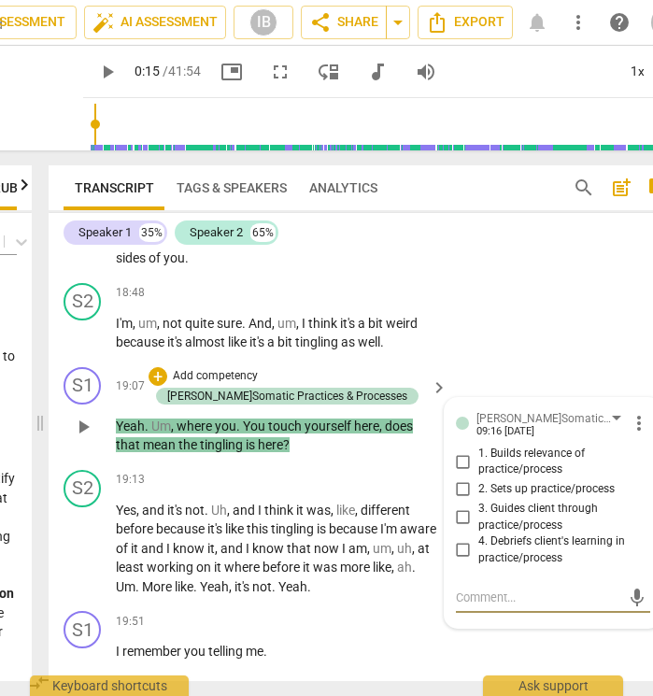
scroll to position [9043, 0]
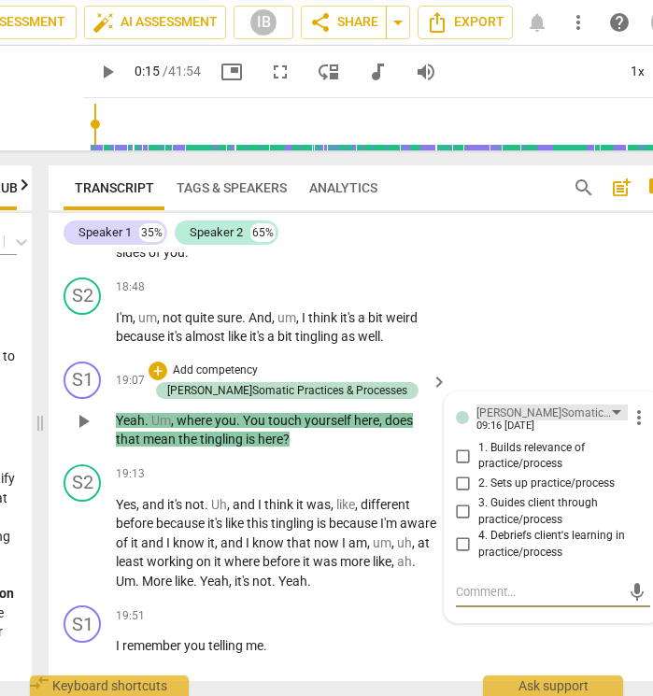
click at [606, 405] on div "[PERSON_NAME]Somatic Practices & Processes" at bounding box center [552, 413] width 151 height 16
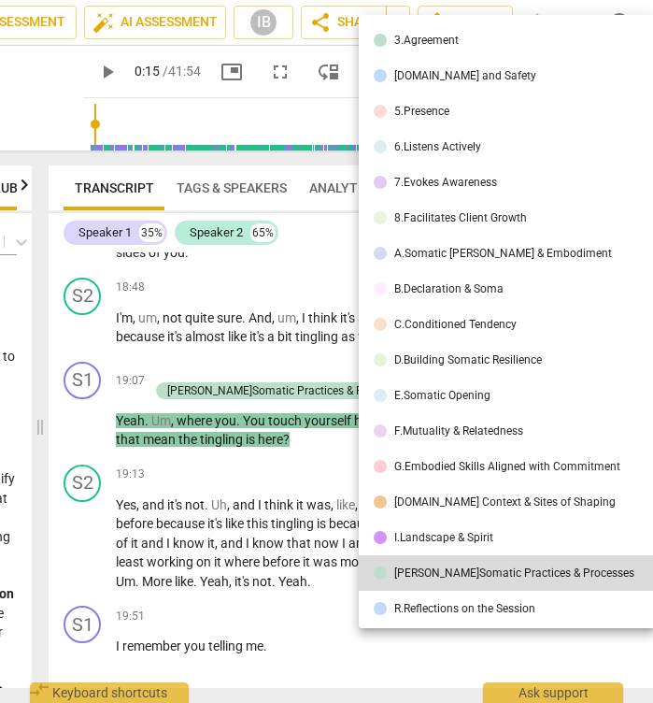
click at [533, 388] on li "E.Somatic Opening" at bounding box center [511, 396] width 304 height 36
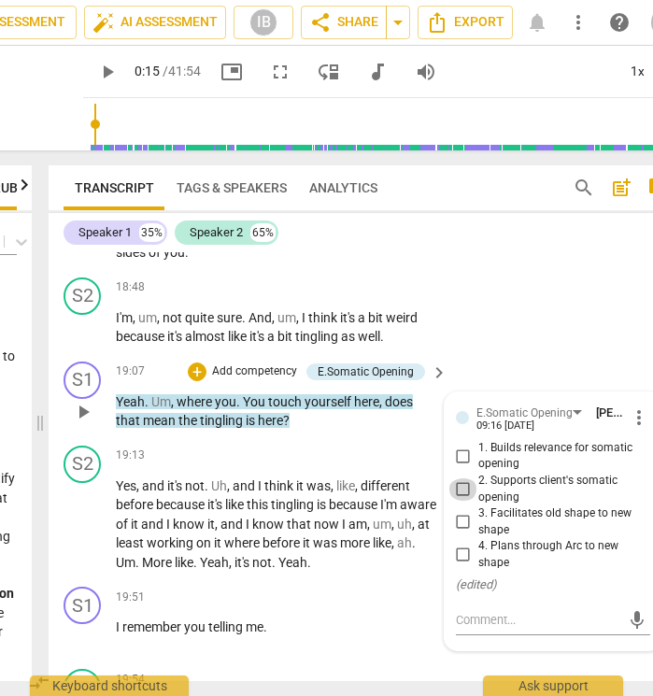
click at [463, 478] on input "2. Supports client's somatic opening" at bounding box center [464, 489] width 30 height 22
click at [481, 611] on textarea at bounding box center [538, 620] width 164 height 18
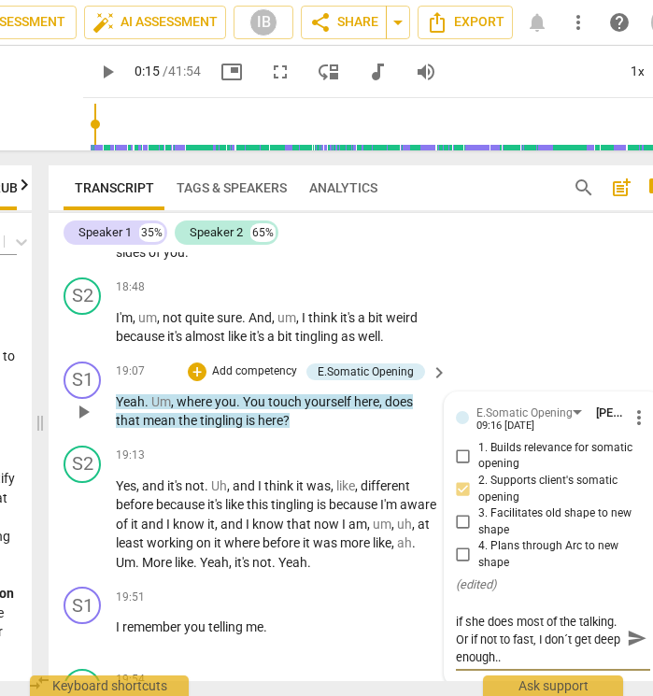
scroll to position [0, 0]
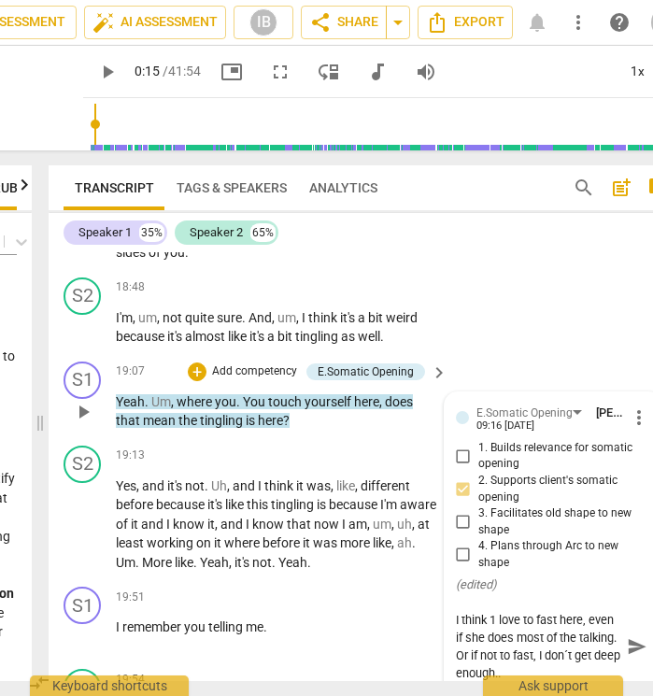
click at [634, 636] on span "send" at bounding box center [637, 646] width 21 height 21
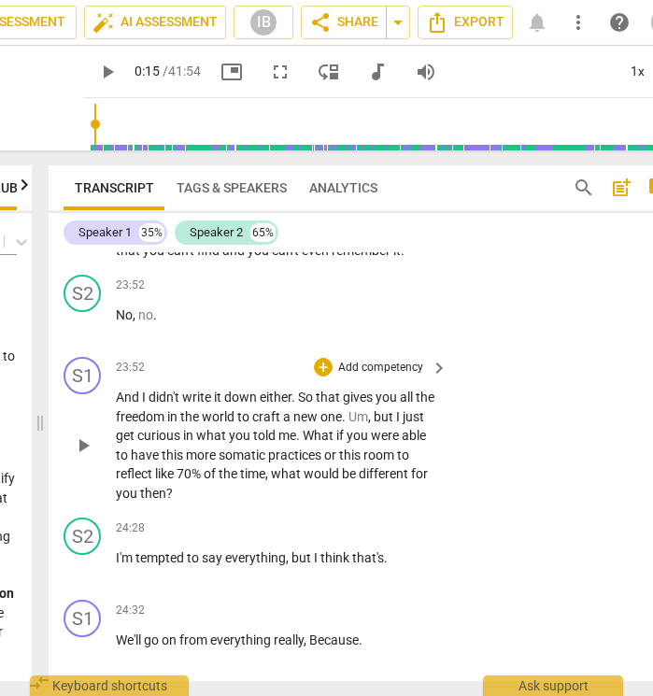
scroll to position [11426, 0]
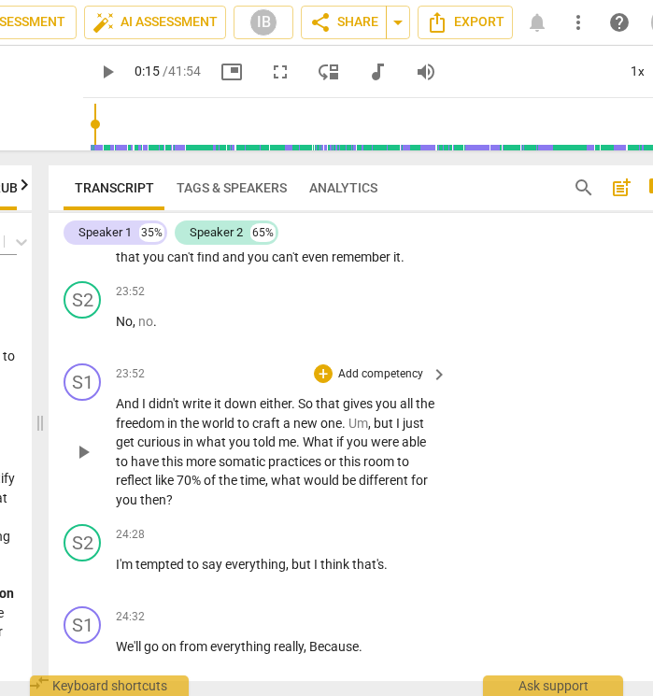
click at [373, 366] on p "Add competency" at bounding box center [380, 374] width 89 height 17
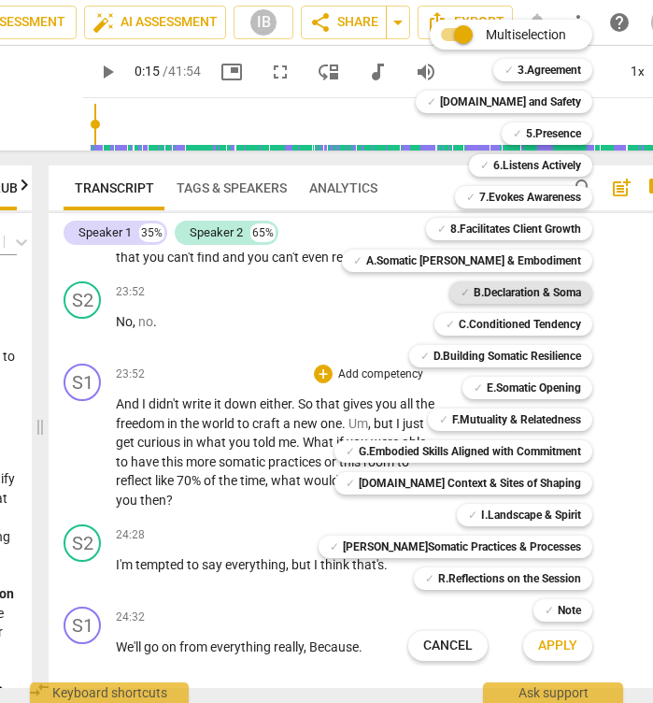
click at [527, 299] on b "B.Declaration & Soma" at bounding box center [527, 292] width 107 height 22
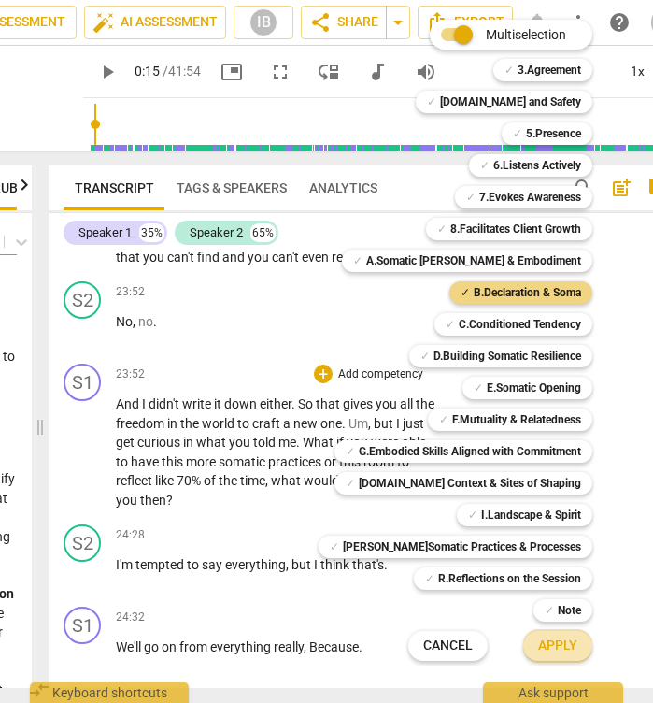
click at [549, 644] on span "Apply" at bounding box center [557, 645] width 39 height 19
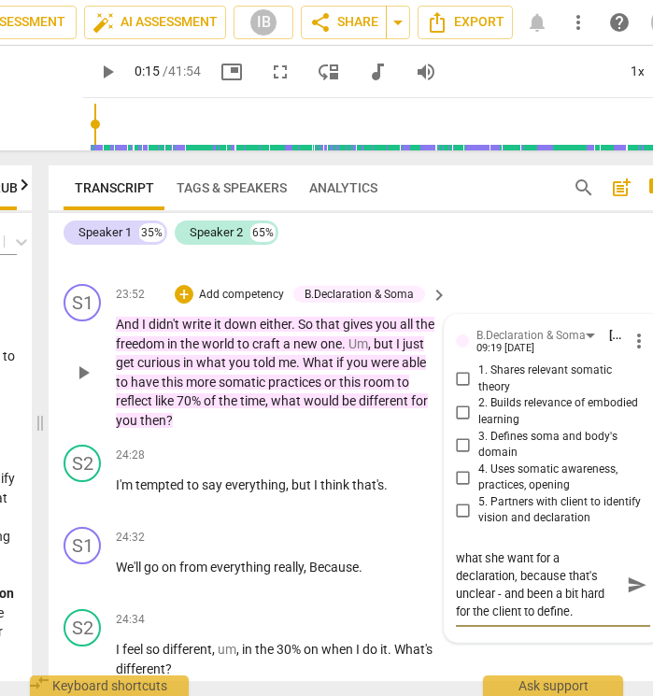
scroll to position [11509, 0]
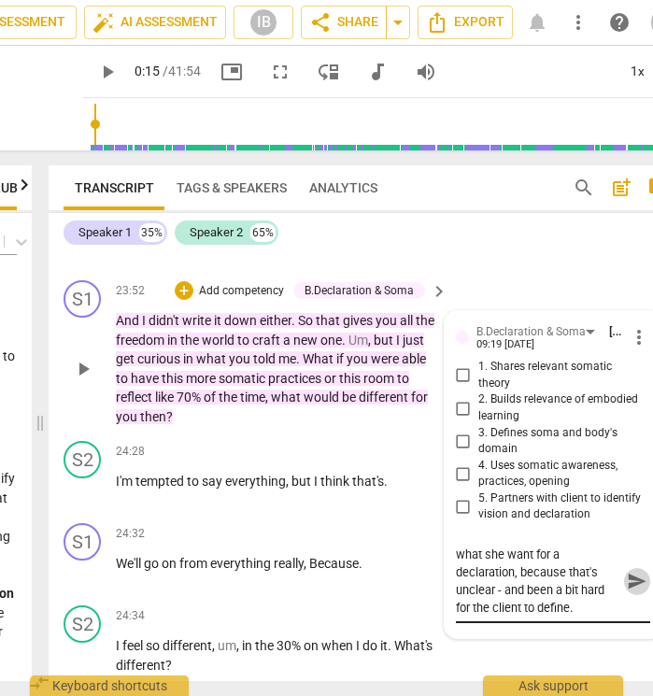
click at [633, 571] on span "send" at bounding box center [637, 581] width 21 height 21
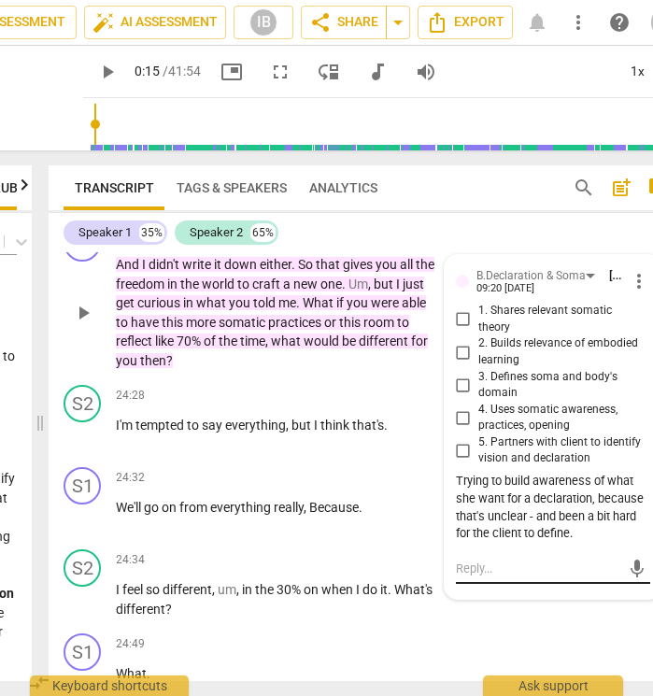
scroll to position [11564, 0]
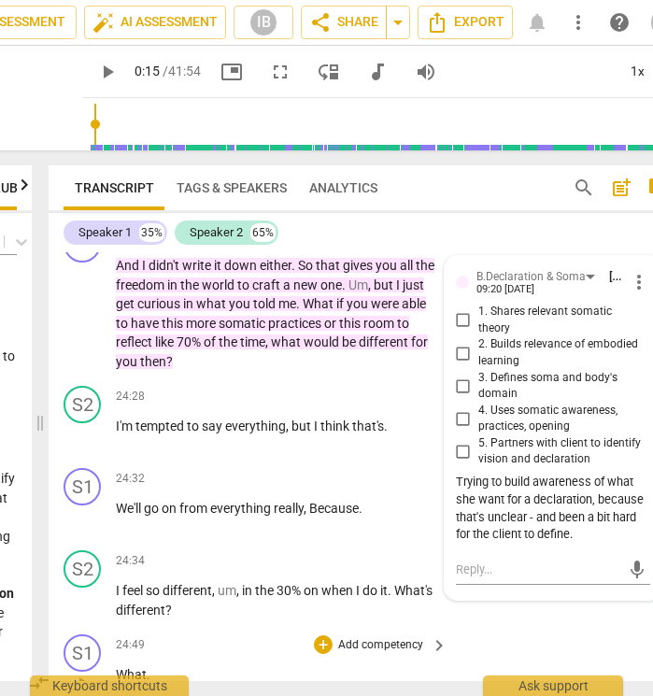
click at [523, 627] on div "S1 play_arrow pause 24:49 + Add competency keyboard_arrow_right What ." at bounding box center [367, 668] width 636 height 82
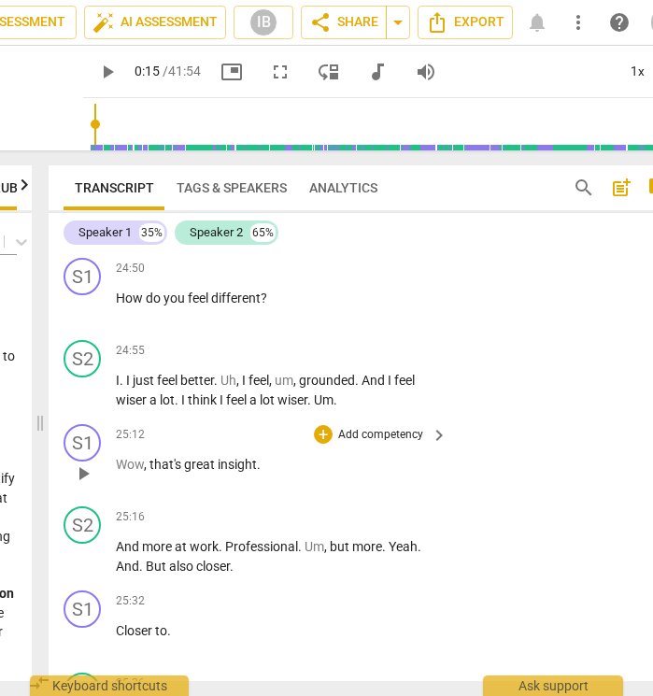
scroll to position [12099, 0]
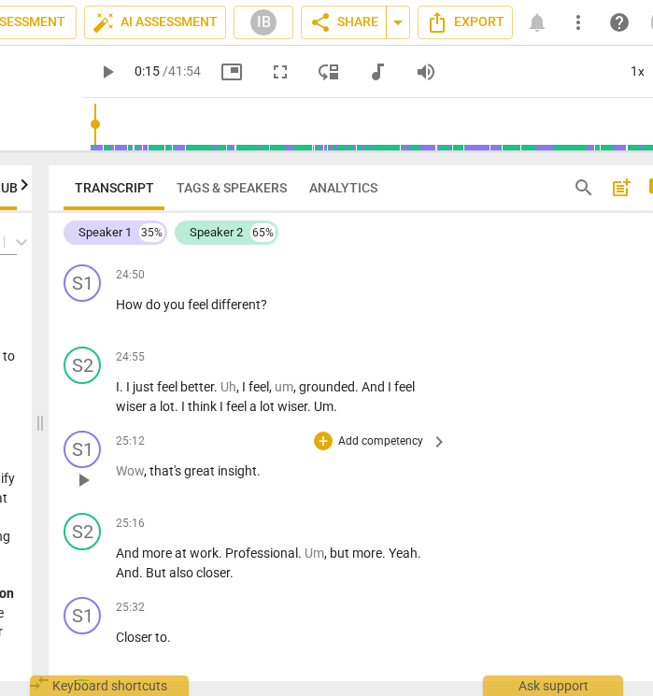
click at [353, 434] on p "Add competency" at bounding box center [380, 442] width 89 height 17
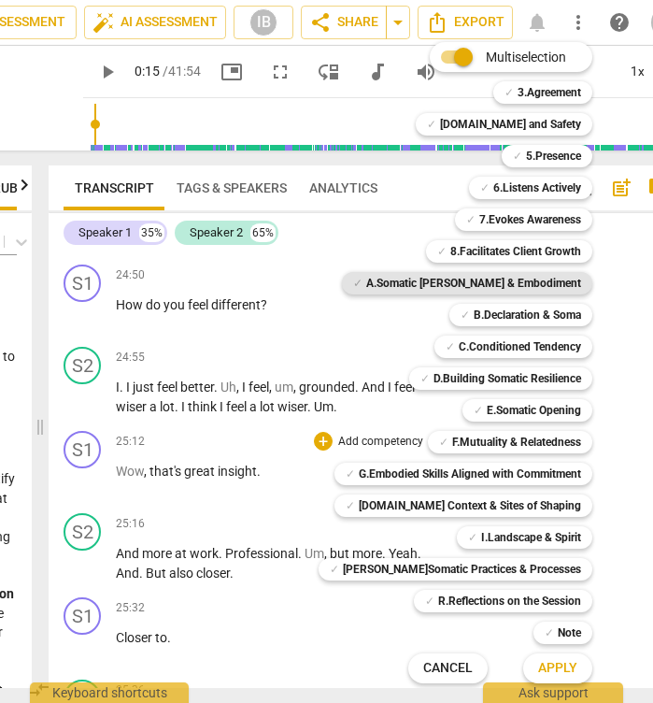
click at [486, 285] on b "A.Somatic [PERSON_NAME] & Embodiment" at bounding box center [473, 283] width 215 height 22
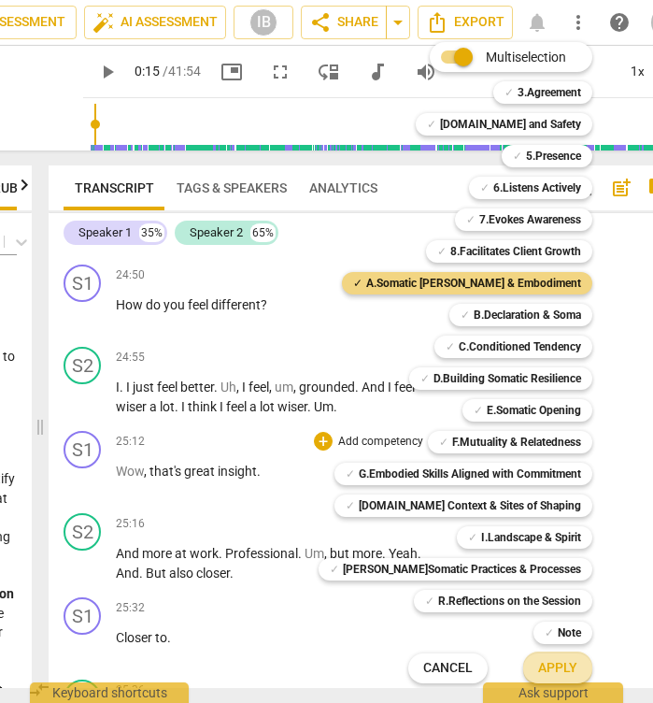
click at [565, 670] on button "Apply" at bounding box center [557, 668] width 69 height 34
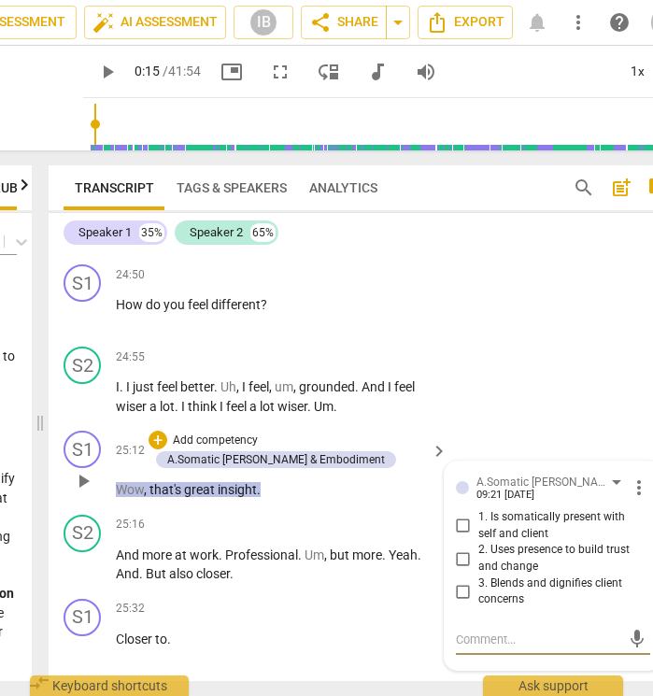
click at [459, 515] on input "1. Is somatically present with self and client" at bounding box center [464, 526] width 30 height 22
click at [492, 631] on textarea at bounding box center [538, 640] width 164 height 18
click at [573, 618] on div "I really wished I just went deeper.... I really wished I just went deeper.... s…" at bounding box center [553, 638] width 194 height 41
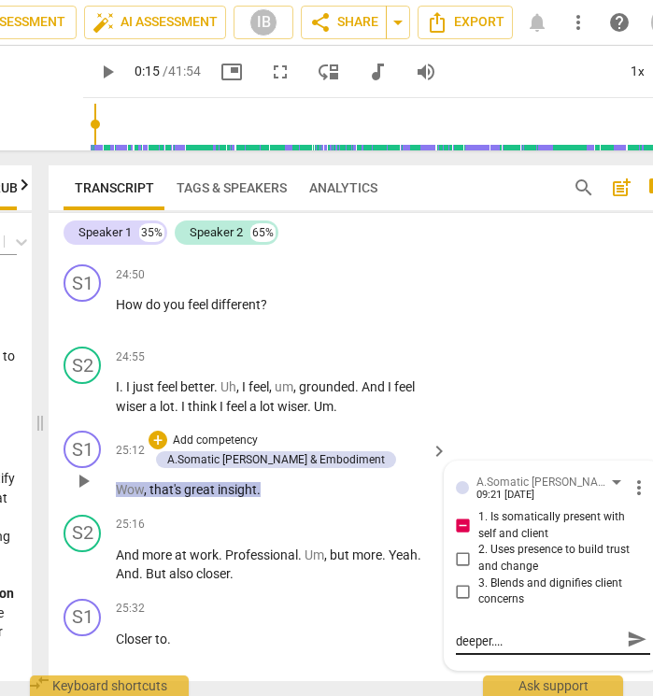
click at [537, 631] on textarea "I really wished I just went deeper...." at bounding box center [538, 640] width 164 height 18
click at [632, 638] on span "send" at bounding box center [637, 648] width 21 height 21
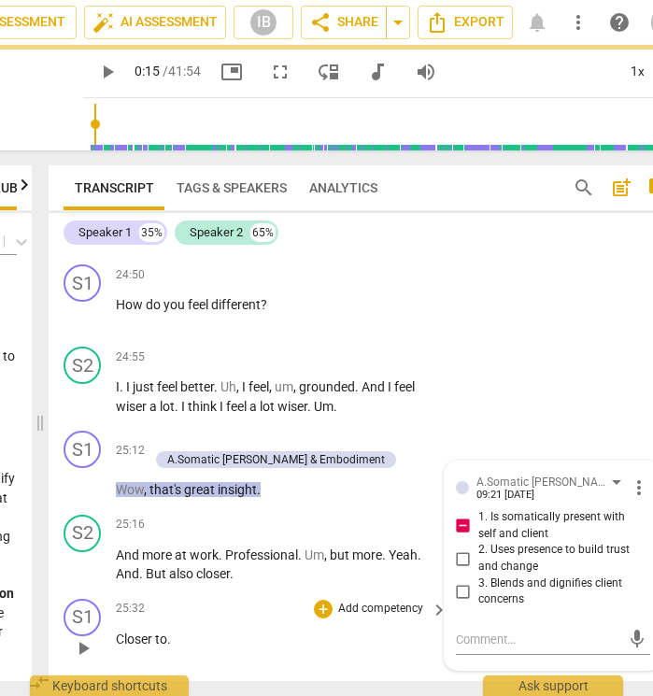
scroll to position [0, 0]
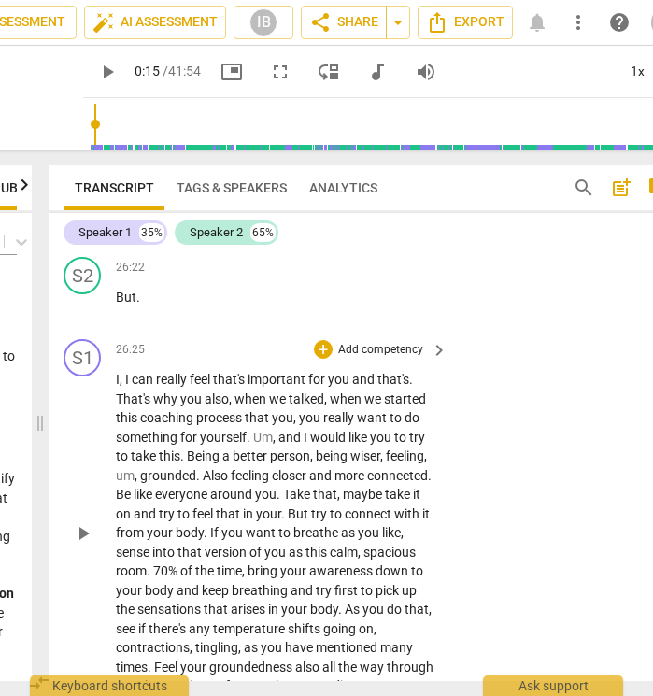
scroll to position [12738, 0]
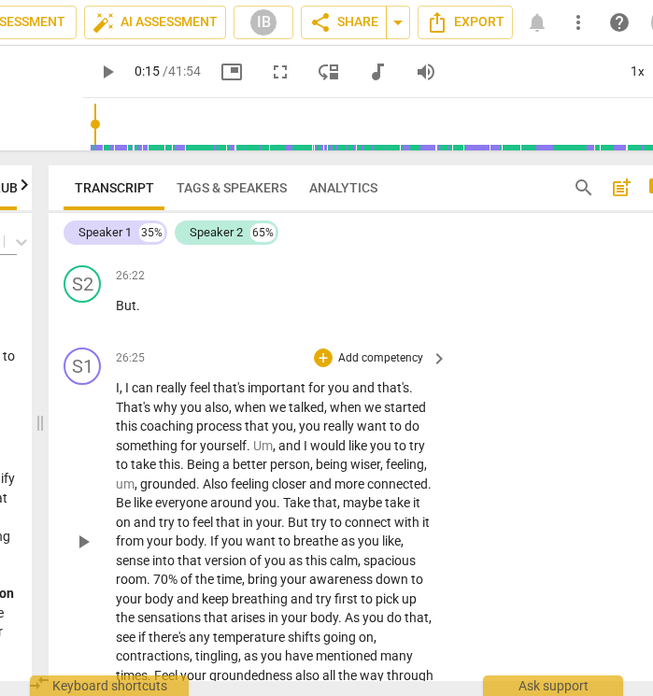
click at [365, 349] on div "+ Add competency" at bounding box center [369, 358] width 111 height 19
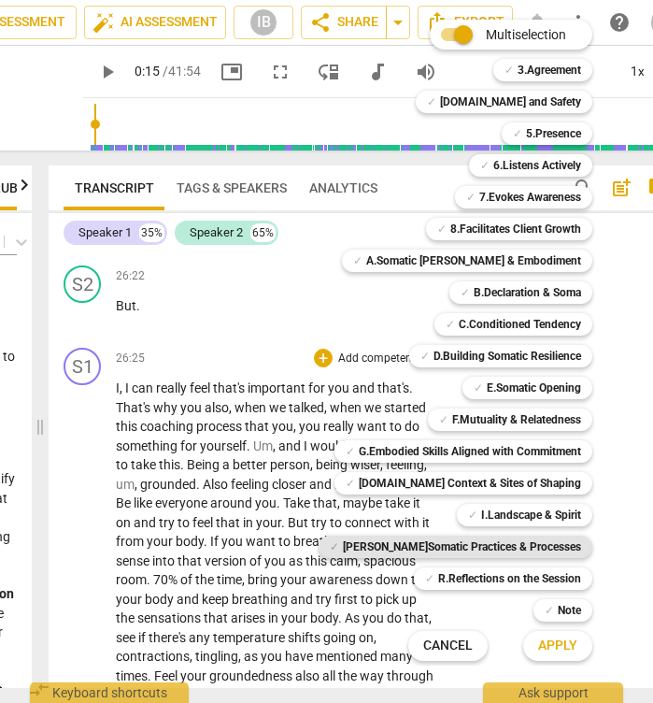
click at [501, 549] on b "[PERSON_NAME]Somatic Practices & Processes" at bounding box center [462, 546] width 238 height 22
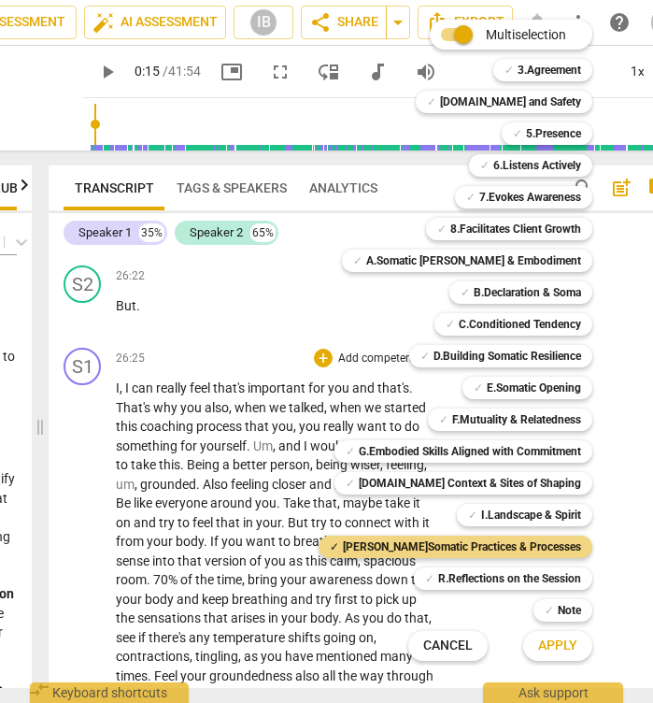
click at [551, 645] on span "Apply" at bounding box center [557, 645] width 39 height 19
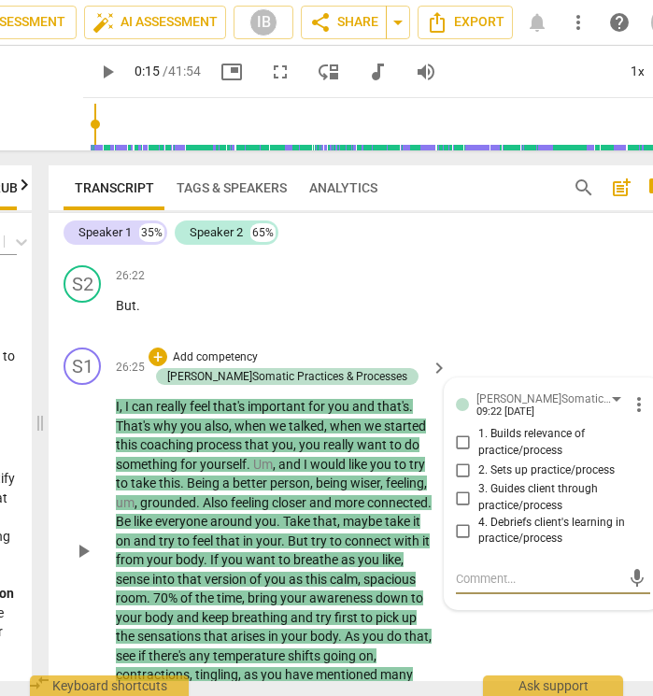
click at [459, 432] on input "1. Builds relevance of practice/process" at bounding box center [464, 443] width 30 height 22
click at [458, 487] on input "3. Guides client through practice/process" at bounding box center [464, 498] width 30 height 22
click at [481, 570] on textarea at bounding box center [538, 579] width 164 height 18
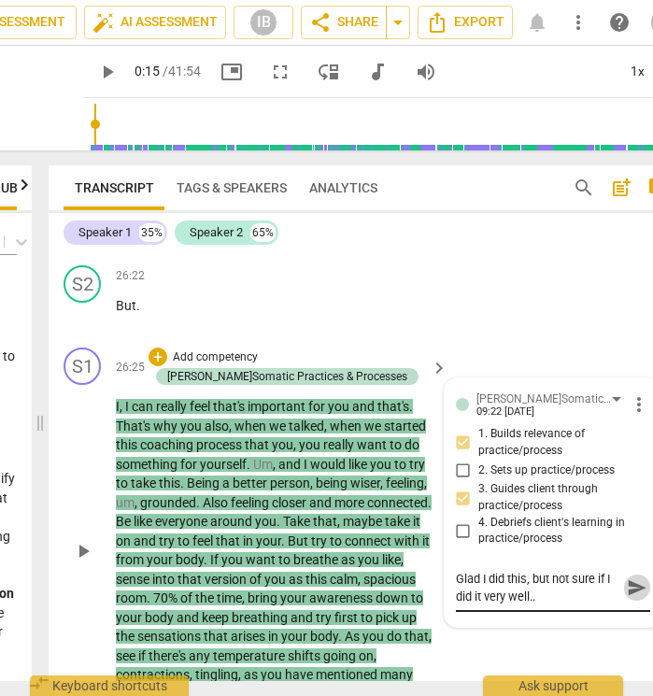
click at [638, 577] on span "send" at bounding box center [637, 587] width 21 height 21
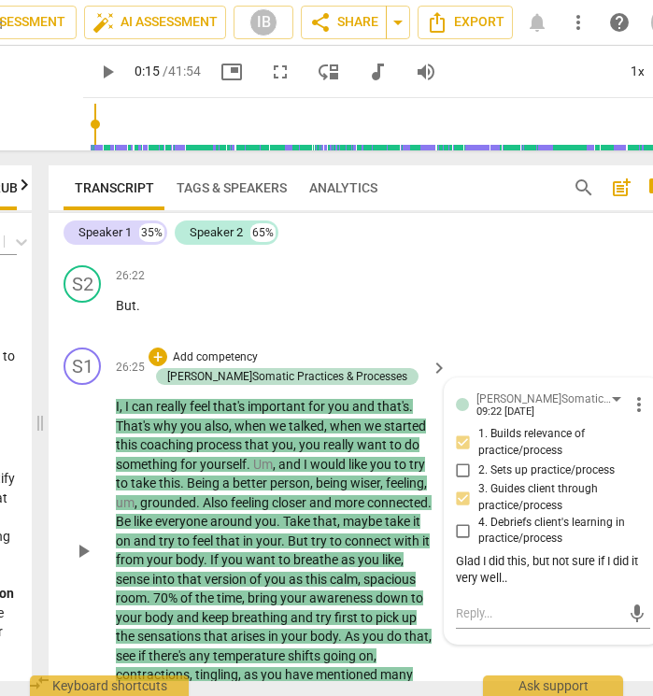
click at [549, 598] on div "S1 play_arrow pause 26:25 + Add competency J.Somatic Practices & Processes keyb…" at bounding box center [367, 535] width 636 height 391
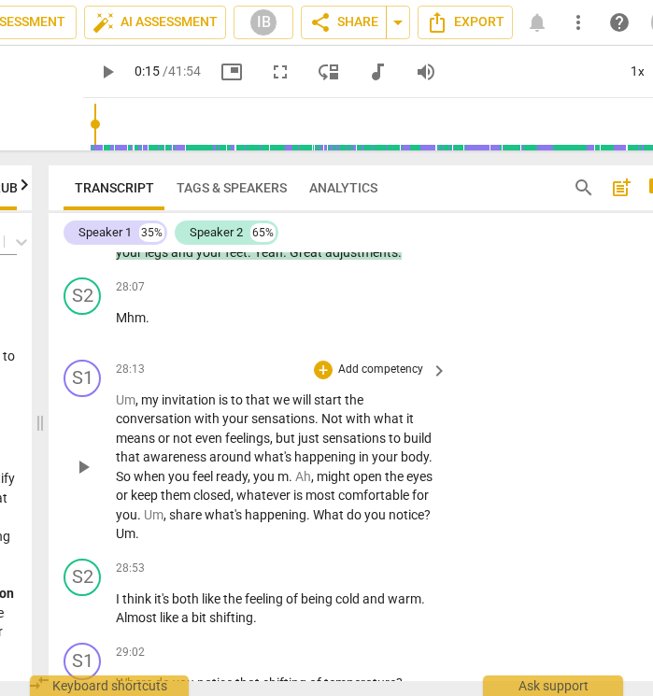
scroll to position [13196, 0]
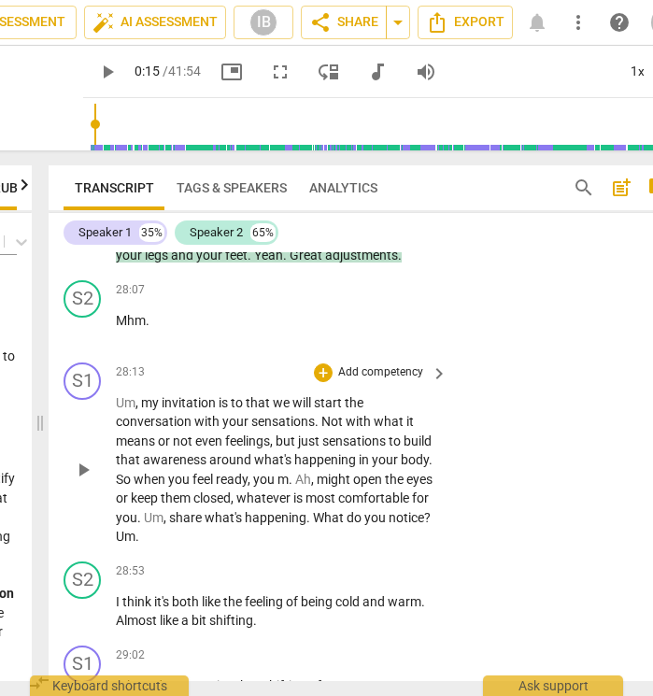
click at [352, 364] on p "Add competency" at bounding box center [380, 372] width 89 height 17
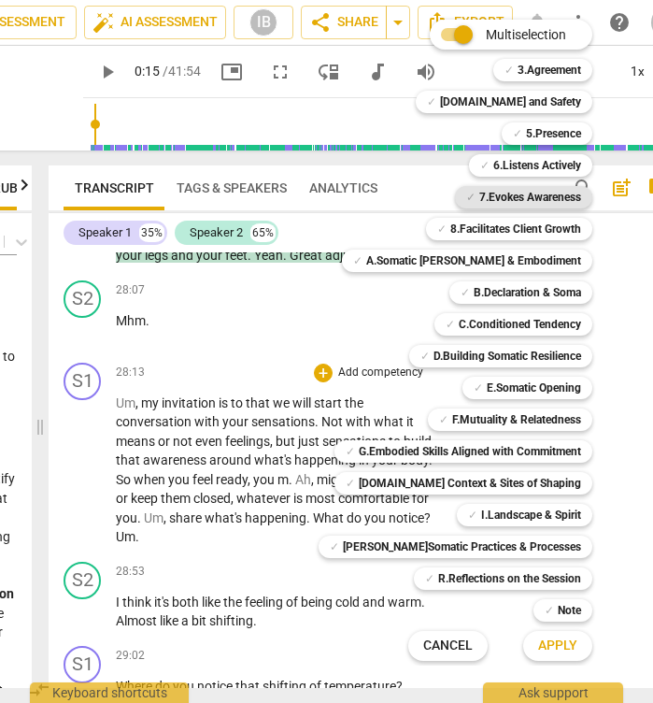
click at [532, 205] on b "7.Evokes Awareness" at bounding box center [530, 197] width 102 height 22
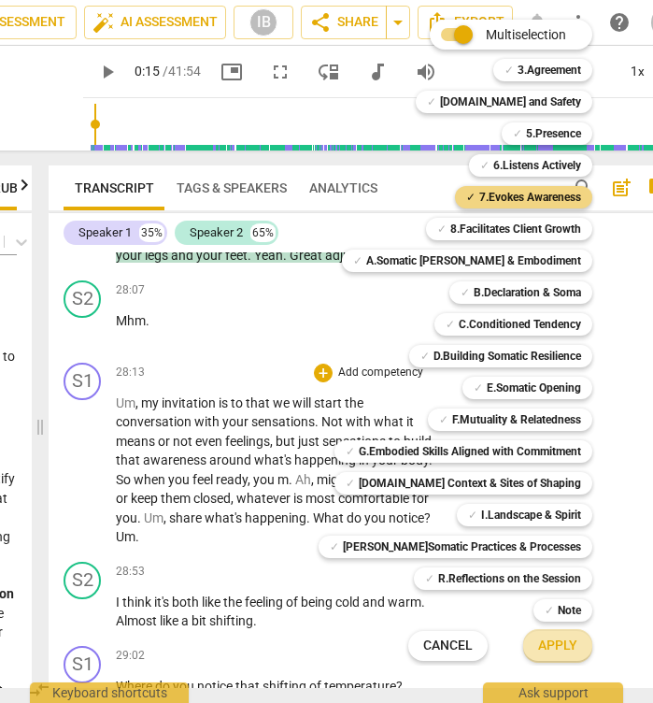
click at [556, 634] on button "Apply" at bounding box center [557, 646] width 69 height 34
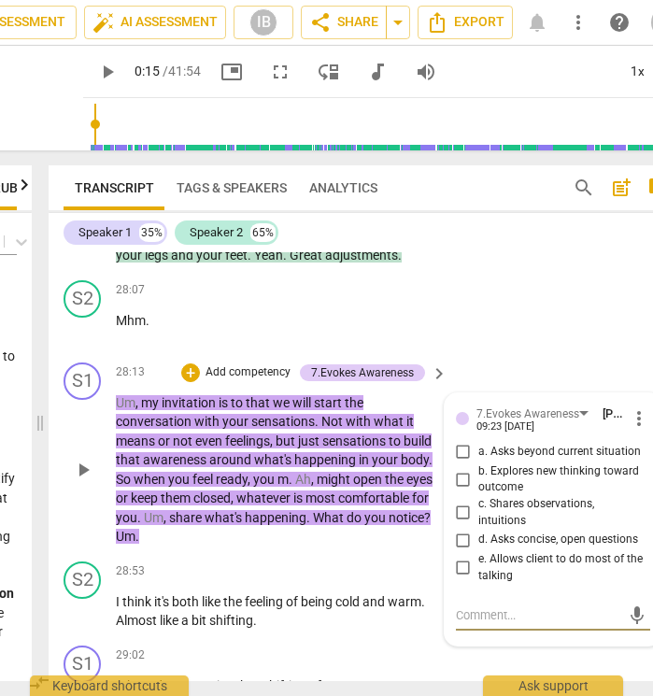
click at [485, 606] on textarea at bounding box center [538, 615] width 164 height 18
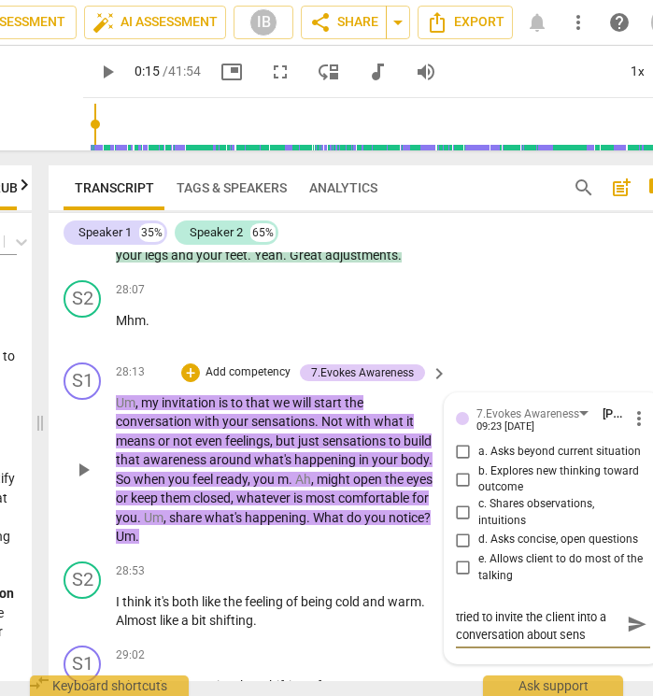
scroll to position [0, 0]
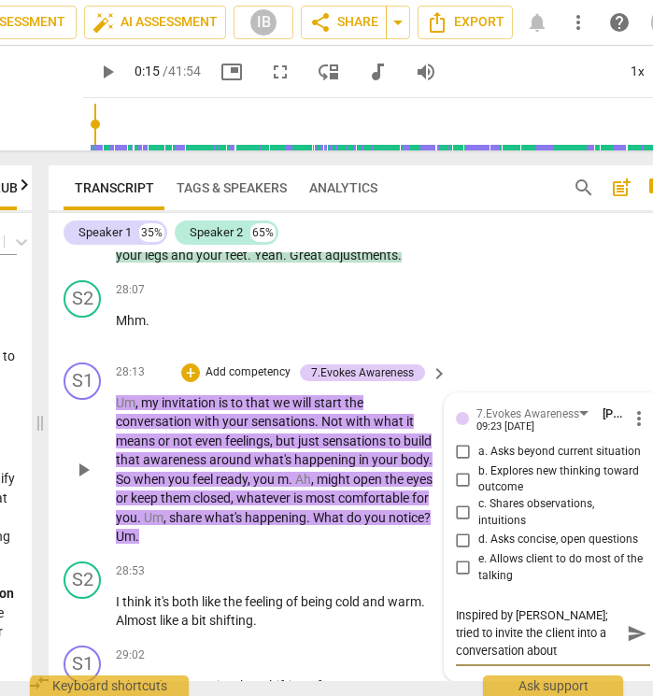
click at [634, 623] on span "send" at bounding box center [637, 633] width 21 height 21
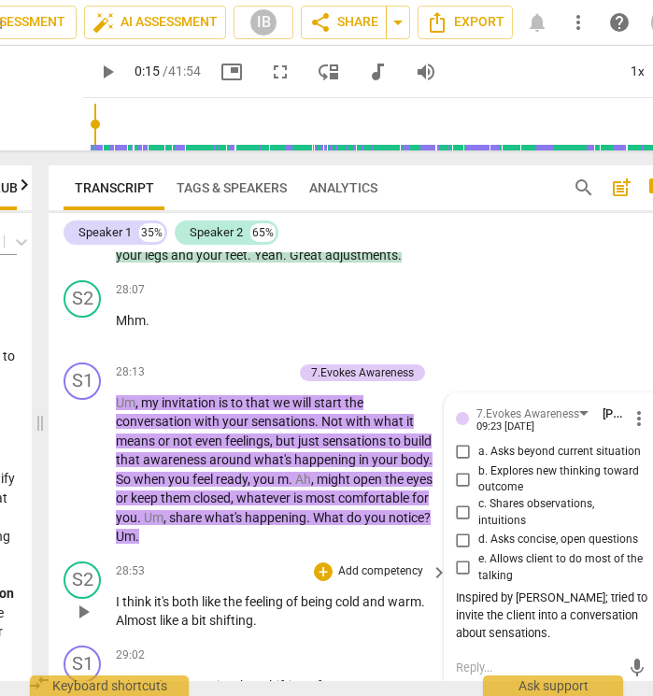
click at [343, 594] on span "cold" at bounding box center [348, 601] width 27 height 15
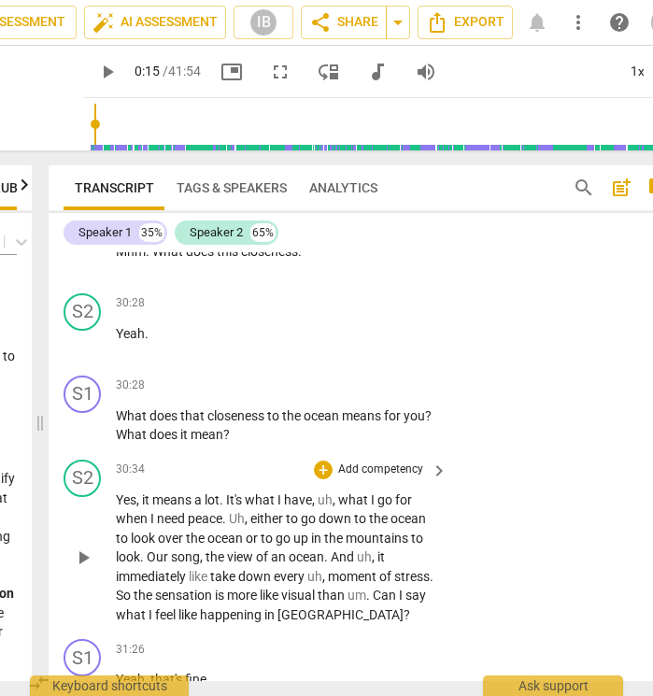
scroll to position [14085, 0]
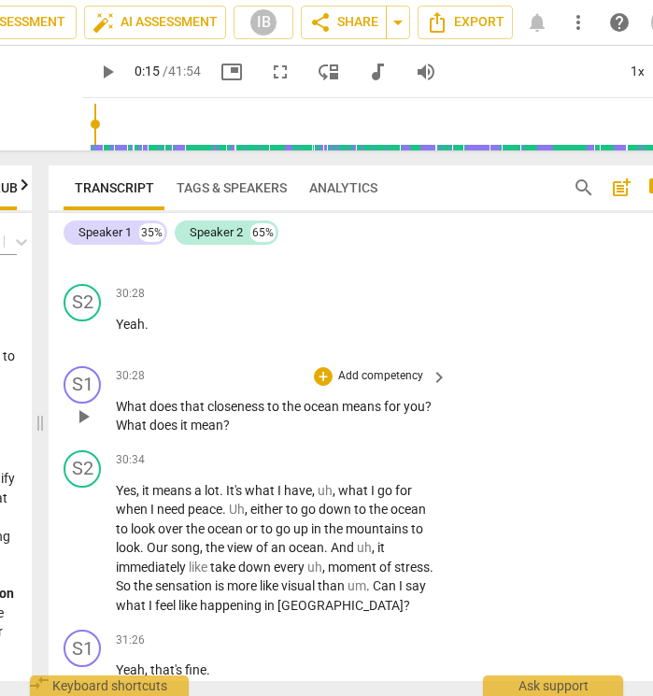
click at [371, 368] on p "Add competency" at bounding box center [380, 376] width 89 height 17
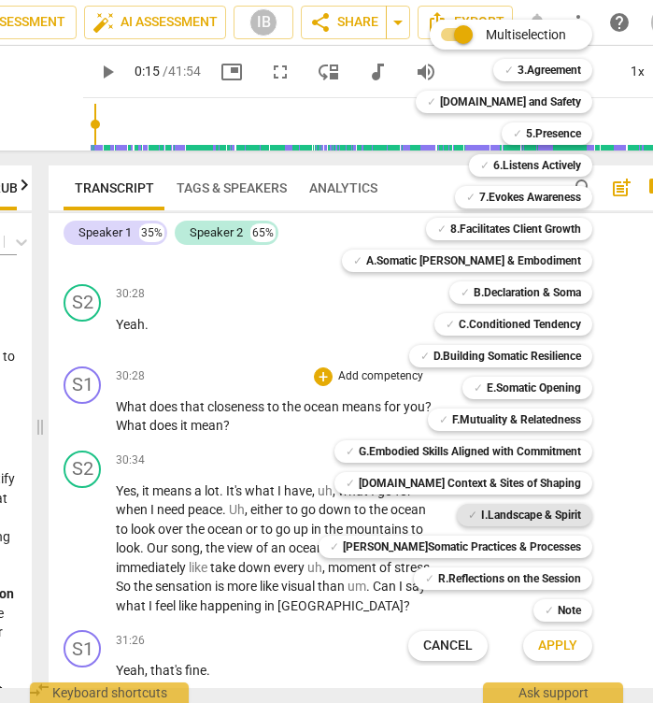
click at [506, 515] on b "I.Landscape & Spirit" at bounding box center [531, 515] width 100 height 22
click at [557, 642] on span "Apply" at bounding box center [557, 645] width 39 height 19
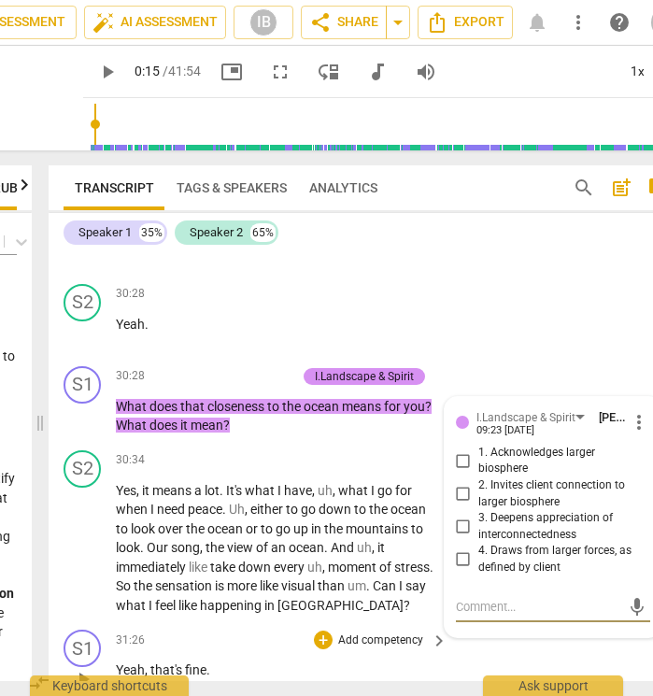
click at [410, 631] on div "+ Add competency" at bounding box center [369, 640] width 111 height 19
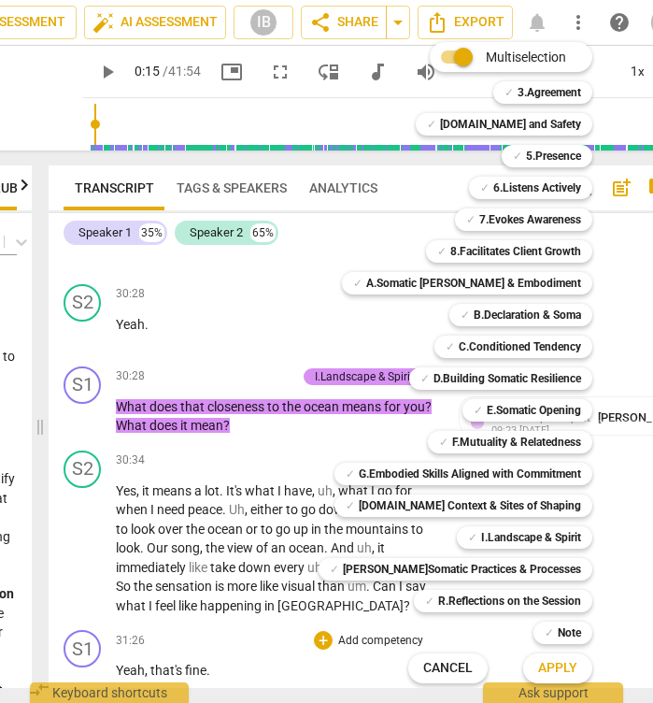
click at [349, 460] on div "✓ G.Embodied Skills Aligned with Commitment r" at bounding box center [473, 474] width 293 height 32
click at [345, 414] on div "Multiselection m ✓ 3.Agreement 1 ✓ [DOMAIN_NAME] and Safety 2 ✓ 5.Presence 3 ✓ …" at bounding box center [469, 362] width 317 height 650
click at [608, 643] on div "Multiselection m ✓ 3.Agreement 1 ✓ [DOMAIN_NAME] and Safety 2 ✓ 5.Presence 3 ✓ …" at bounding box center [469, 362] width 317 height 650
click at [450, 663] on span "Cancel" at bounding box center [448, 668] width 50 height 19
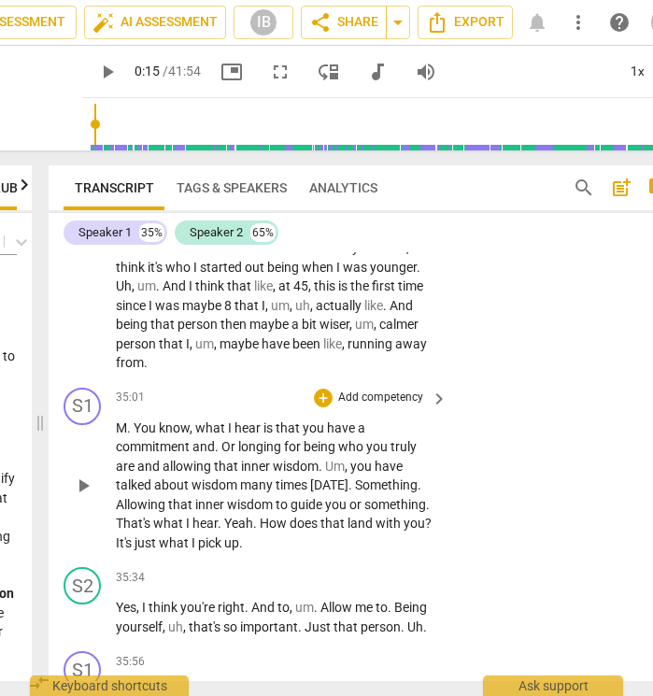
scroll to position [15035, 0]
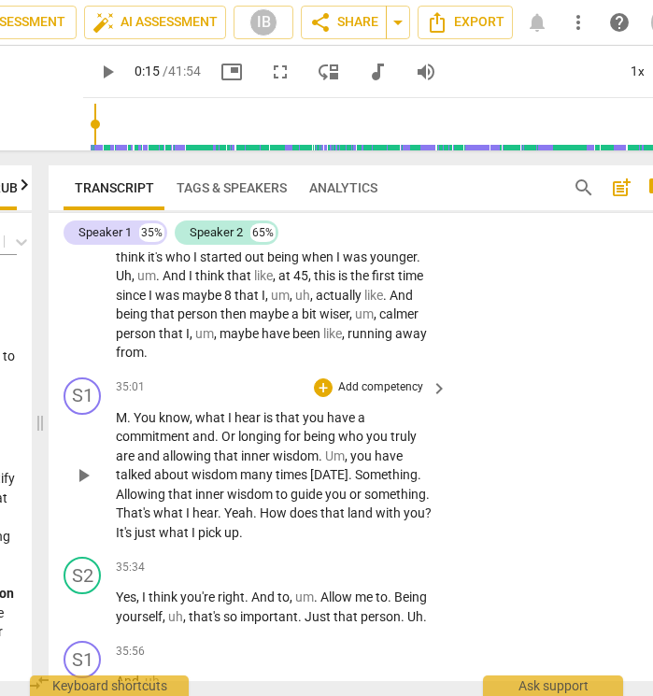
click at [384, 379] on p "Add competency" at bounding box center [380, 387] width 89 height 17
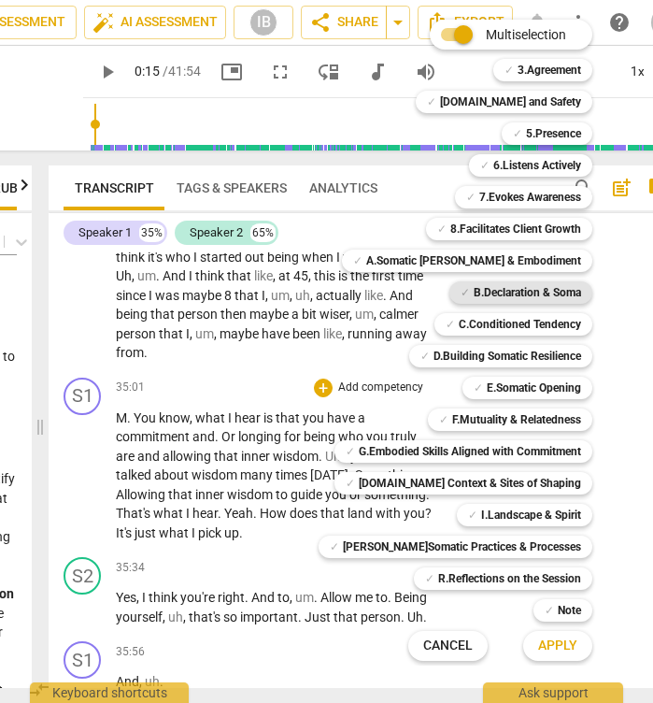
click at [504, 287] on b "B.Declaration & Soma" at bounding box center [527, 292] width 107 height 22
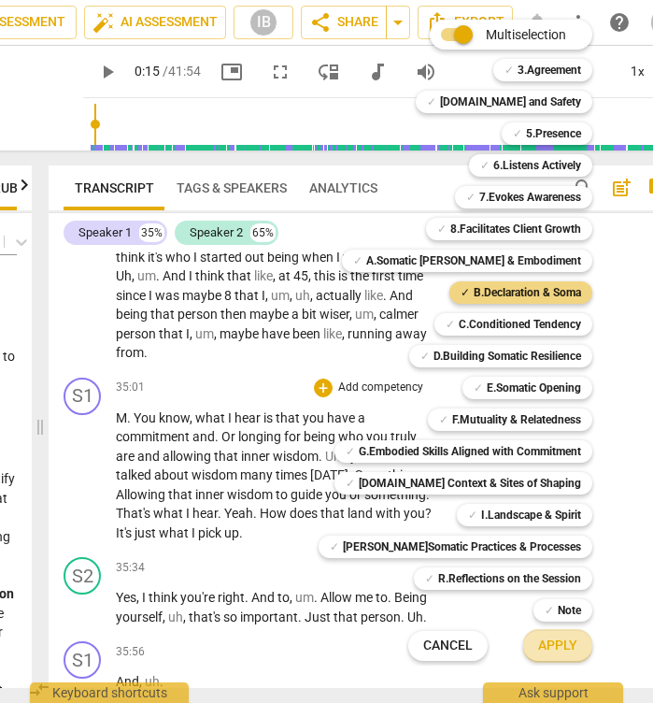
click at [545, 639] on span "Apply" at bounding box center [557, 645] width 39 height 19
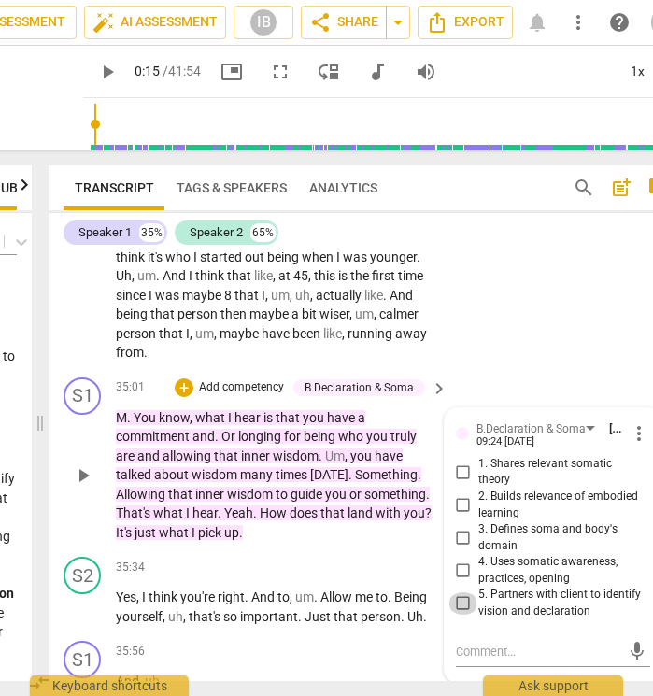
click at [463, 592] on input "5. Partners with client to identify vision and declaration" at bounding box center [464, 603] width 30 height 22
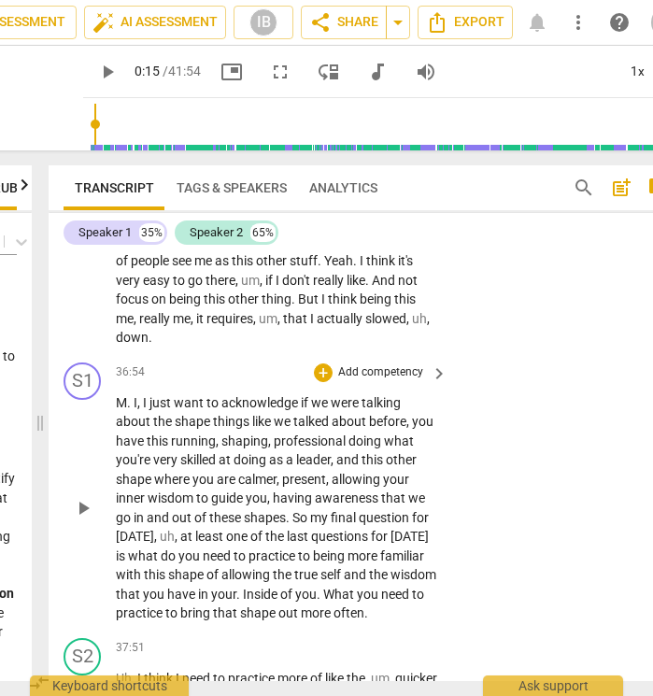
scroll to position [15570, 0]
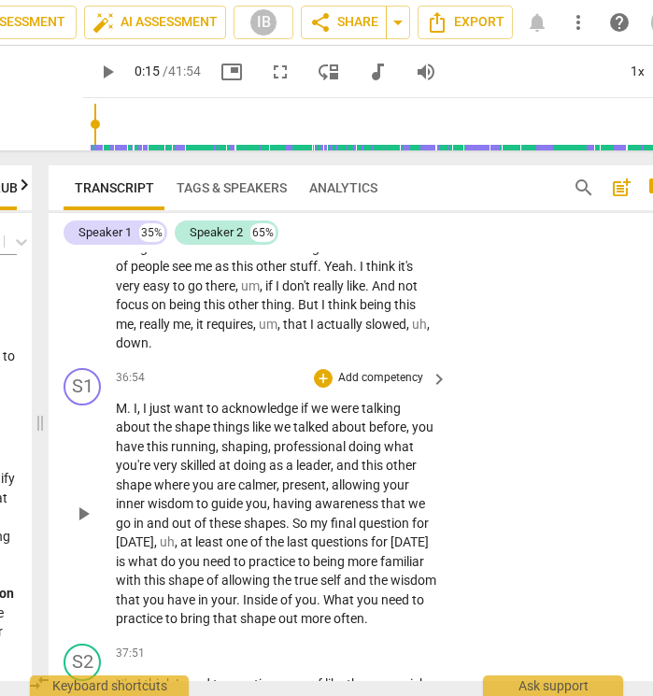
click at [370, 370] on p "Add competency" at bounding box center [380, 378] width 89 height 17
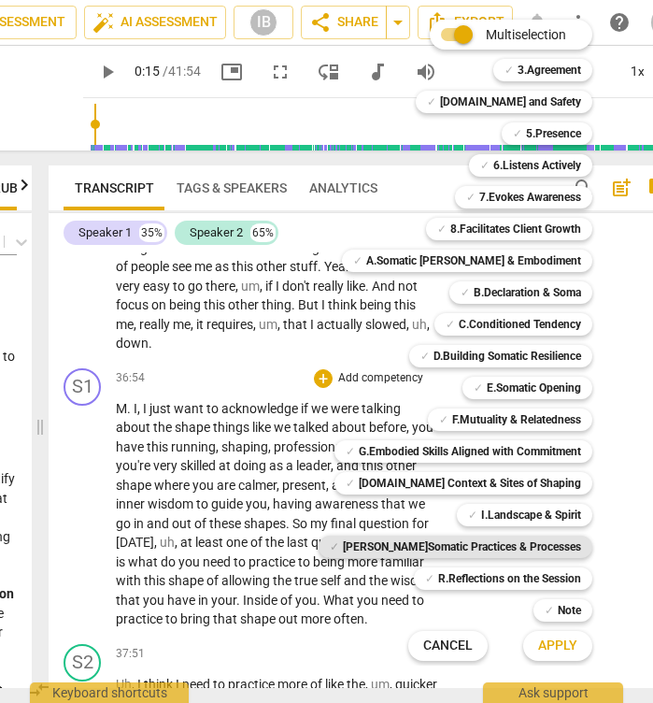
click at [534, 543] on b "[PERSON_NAME]Somatic Practices & Processes" at bounding box center [462, 546] width 238 height 22
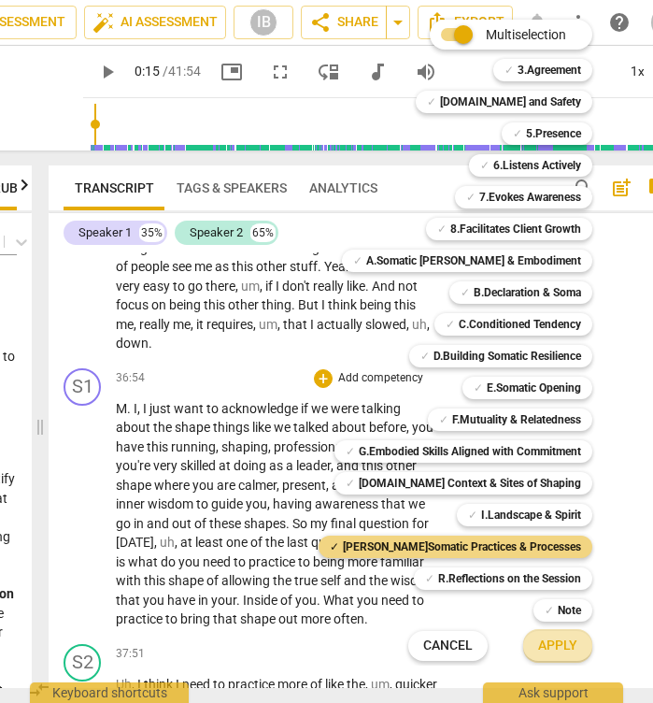
click at [556, 650] on span "Apply" at bounding box center [557, 645] width 39 height 19
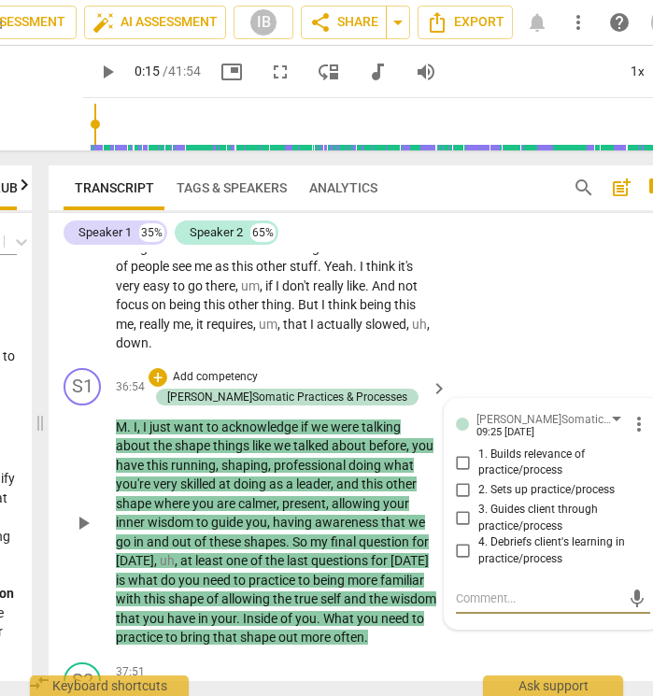
click at [464, 451] on input "1. Builds relevance of practice/process" at bounding box center [464, 462] width 30 height 22
click at [458, 479] on input "2. Sets up practice/process" at bounding box center [464, 490] width 30 height 22
click at [495, 543] on div "S1 play_arrow pause 36:54 + Add competency J.Somatic Practices & Processes keyb…" at bounding box center [367, 508] width 636 height 294
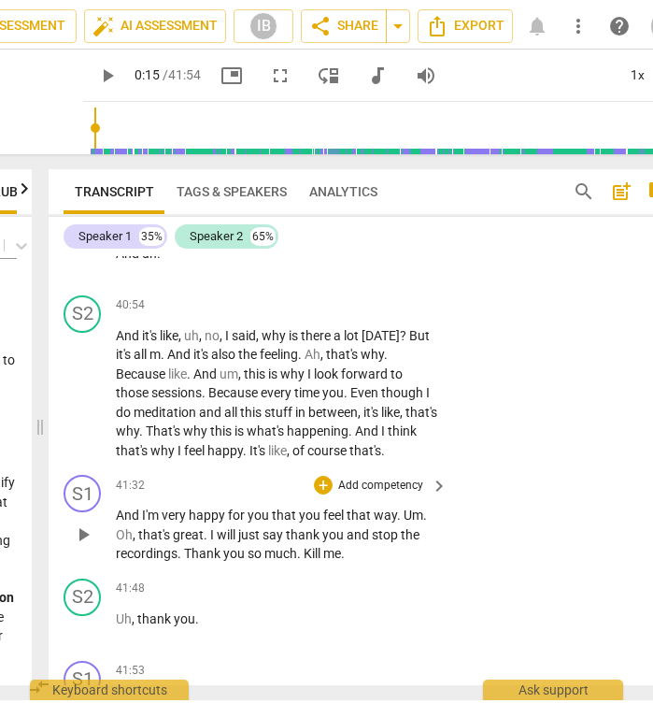
scroll to position [17826, 0]
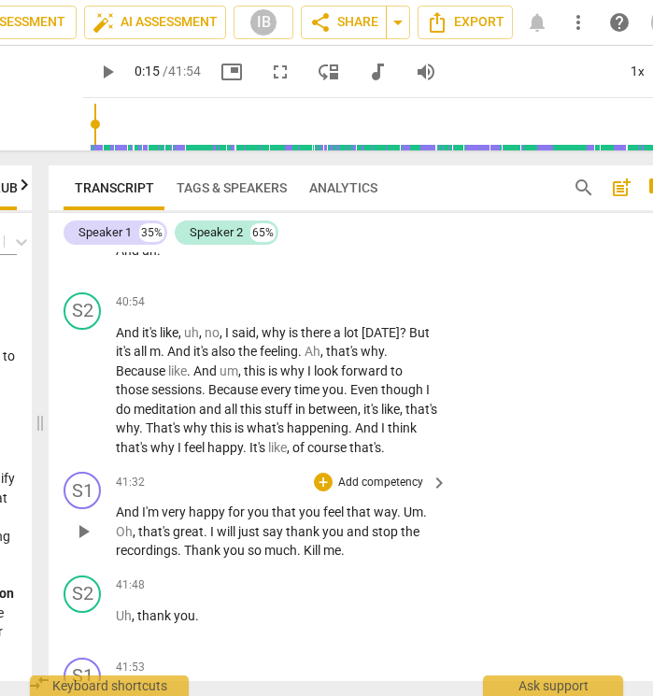
click at [367, 475] on p "Add competency" at bounding box center [380, 483] width 89 height 17
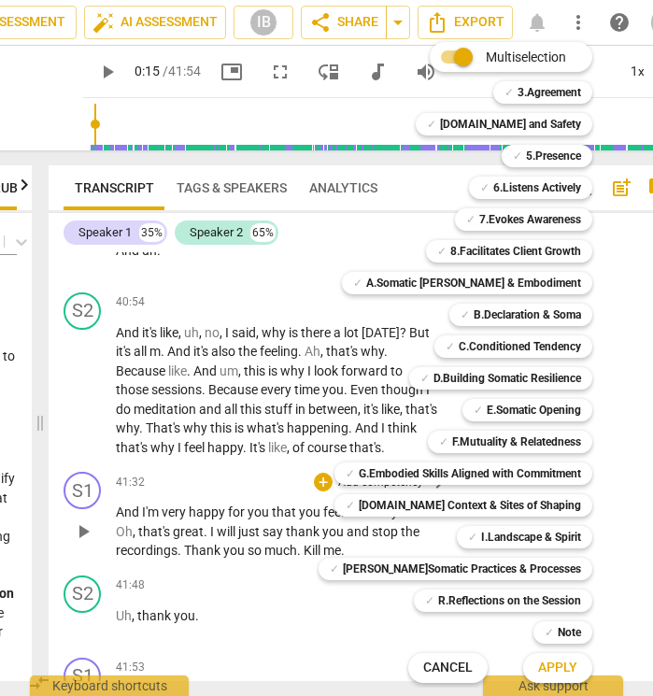
scroll to position [17819, 0]
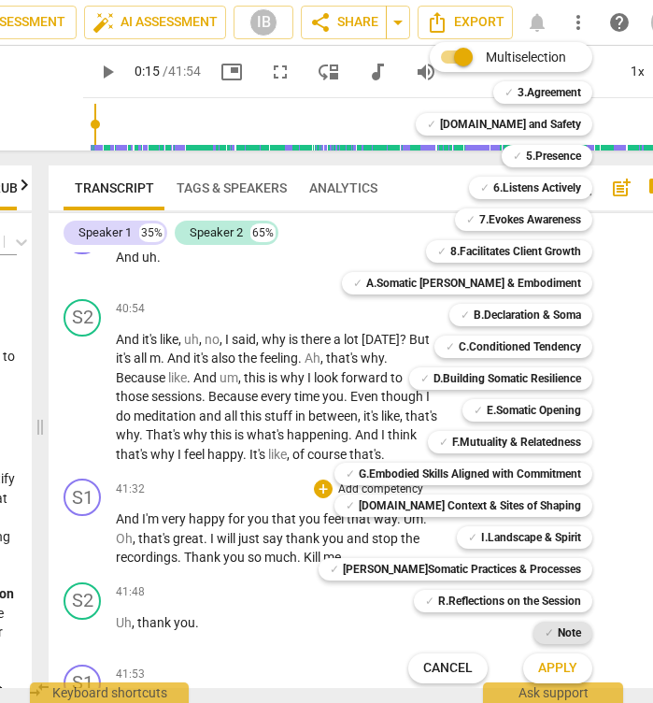
click at [561, 630] on b "Note" at bounding box center [569, 632] width 23 height 22
click at [544, 667] on span "Apply" at bounding box center [557, 668] width 39 height 19
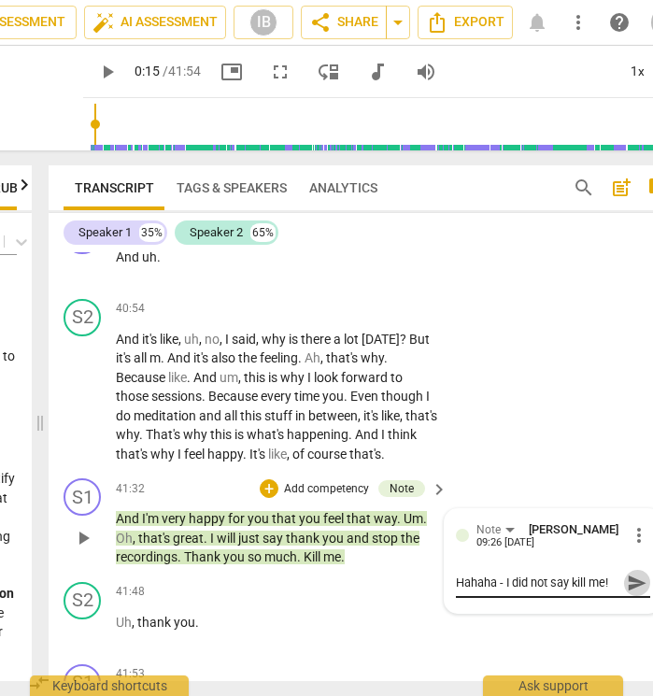
click at [638, 573] on span "send" at bounding box center [637, 583] width 21 height 21
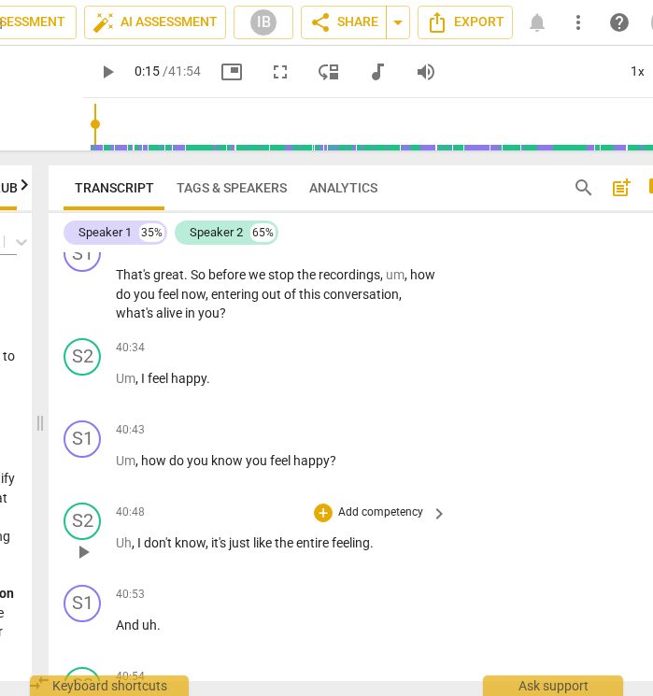
scroll to position [17439, 0]
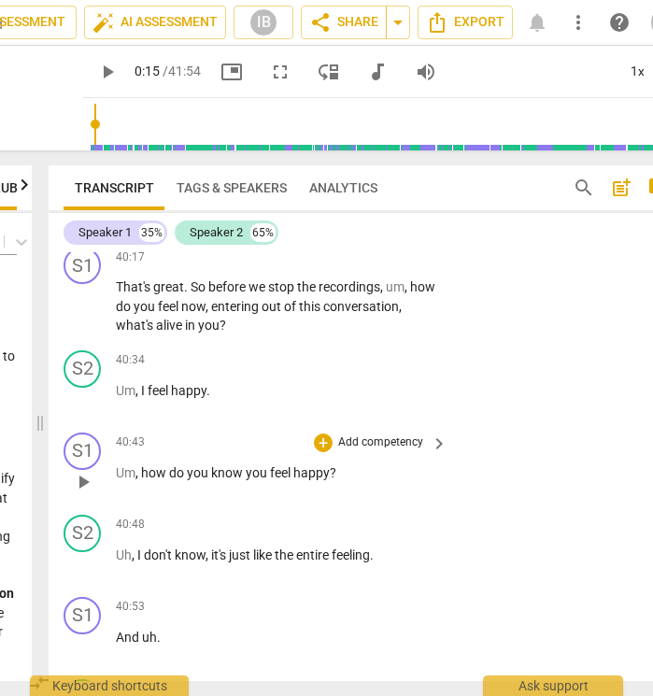
click at [373, 435] on p "Add competency" at bounding box center [380, 443] width 89 height 17
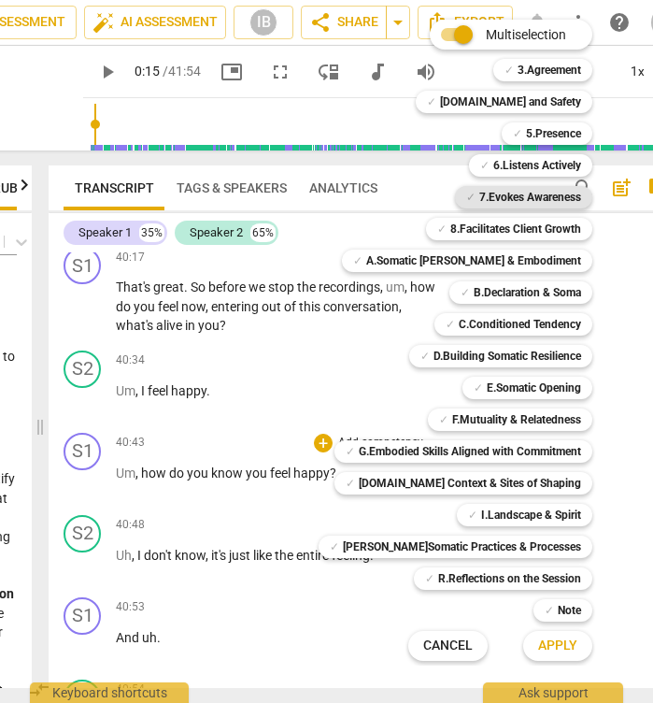
click at [537, 199] on b "7.Evokes Awareness" at bounding box center [530, 197] width 102 height 22
click at [544, 657] on button "Apply" at bounding box center [557, 646] width 69 height 34
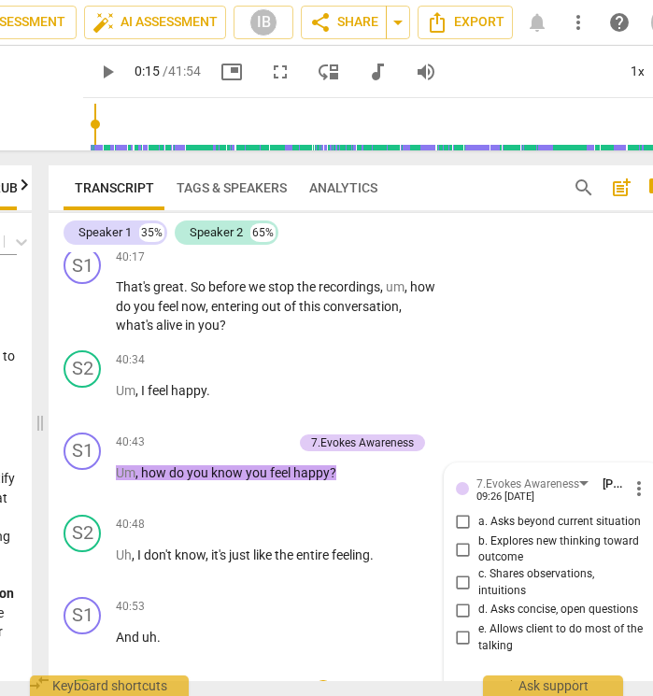
scroll to position [0, 0]
click at [623, 683] on span "send" at bounding box center [636, 694] width 27 height 22
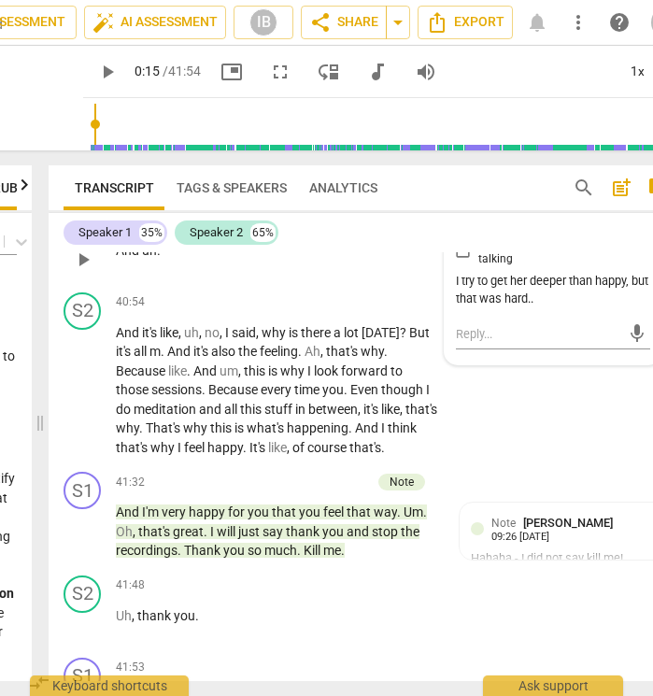
scroll to position [0, 141]
click at [481, 568] on div "S2 play_arrow pause 41:48 + Add competency keyboard_arrow_right Uh , thank you ." at bounding box center [367, 609] width 636 height 82
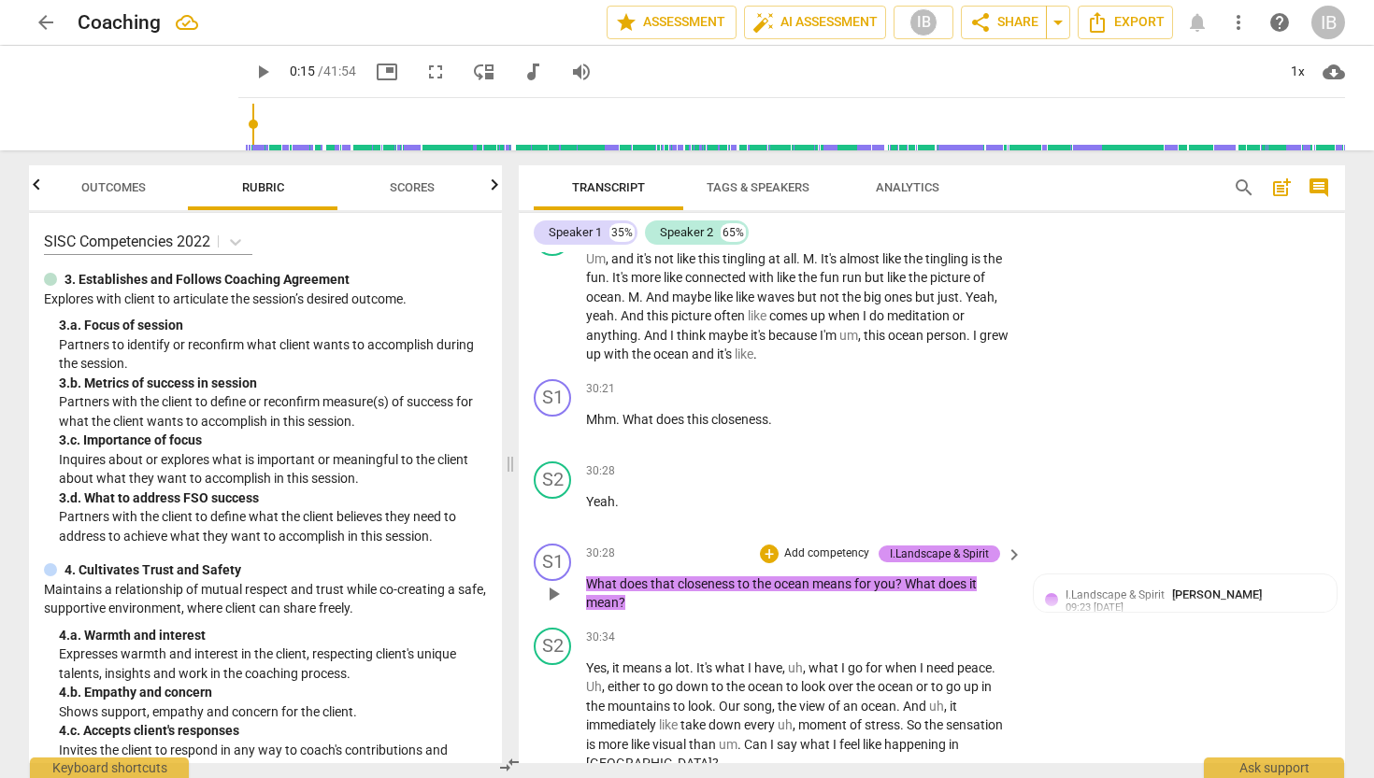
scroll to position [0, 0]
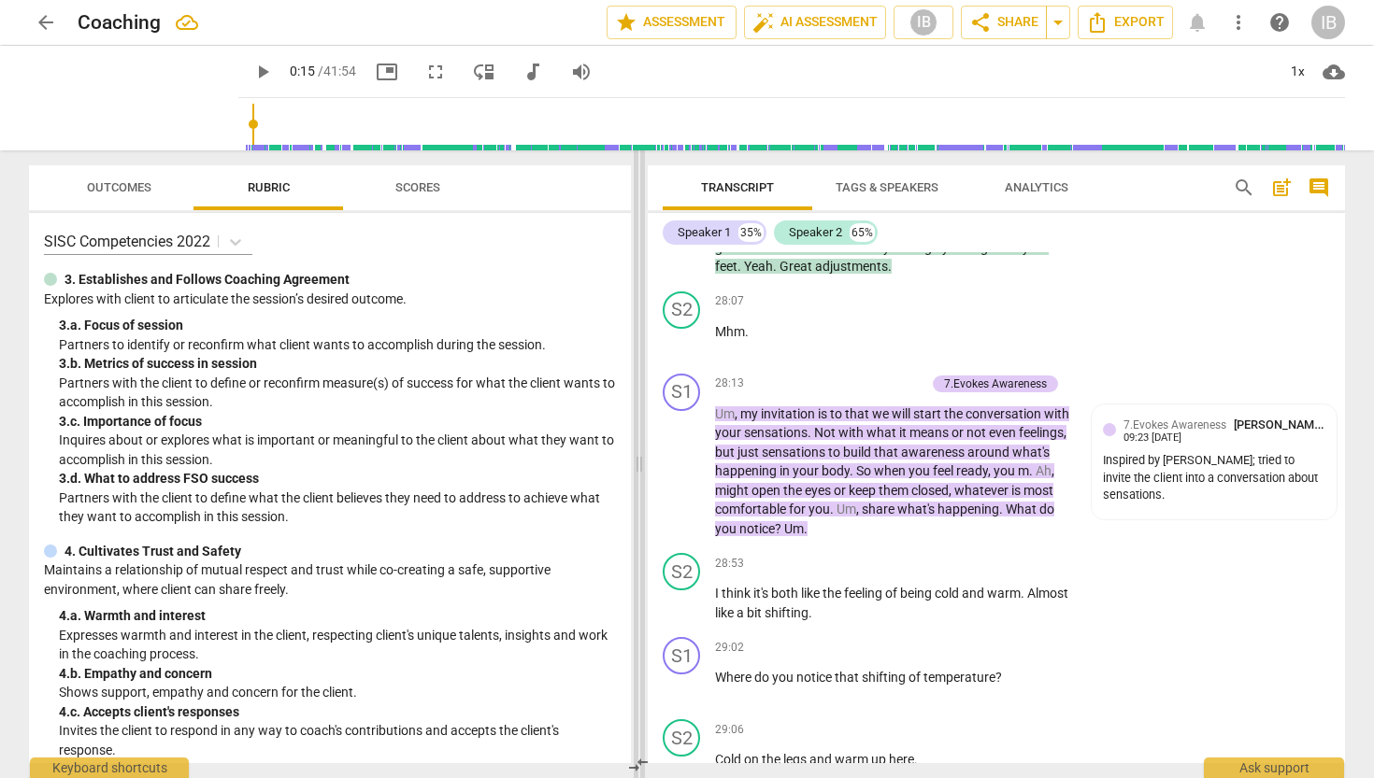
drag, startPoint x: 196, startPoint y: 463, endPoint x: 643, endPoint y: 508, distance: 449.0
click at [643, 508] on span at bounding box center [639, 464] width 11 height 628
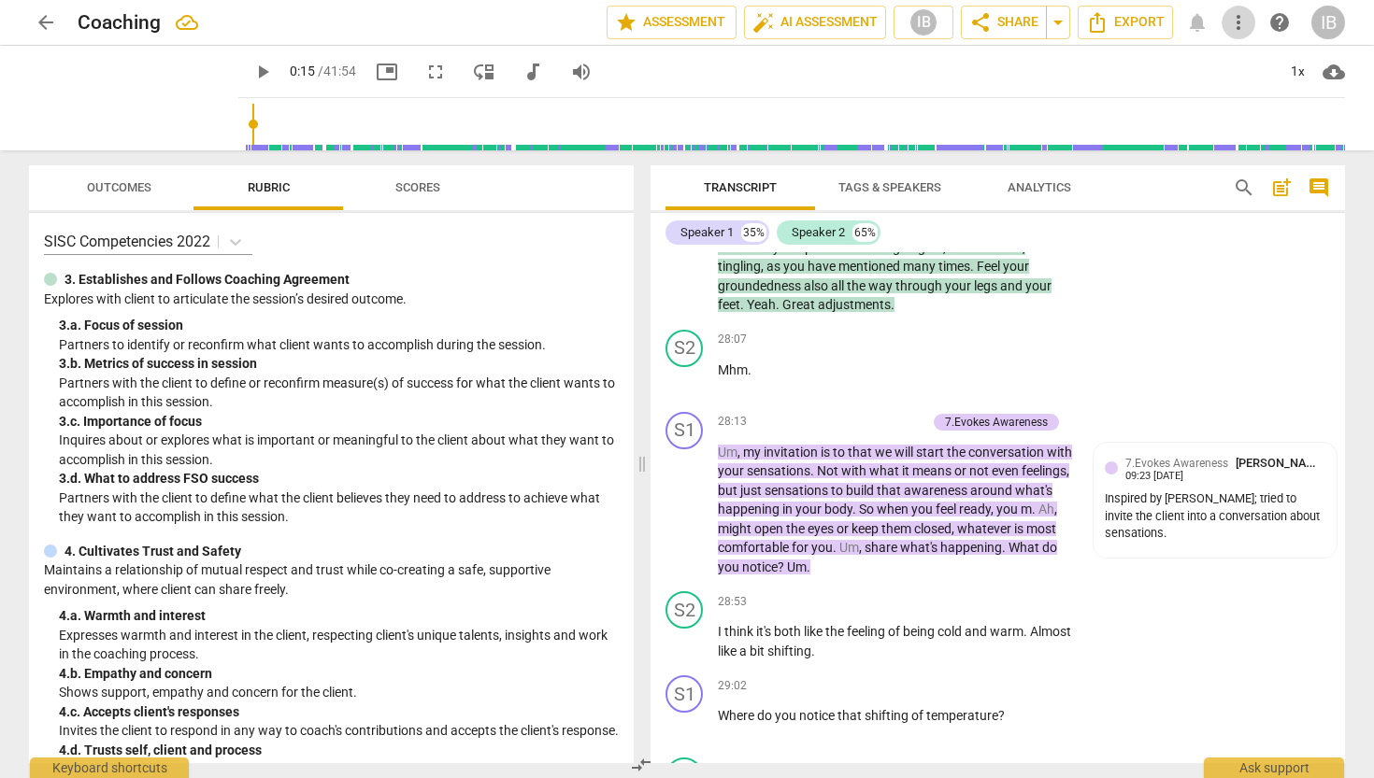
click at [1240, 25] on span "more_vert" at bounding box center [1238, 22] width 22 height 22
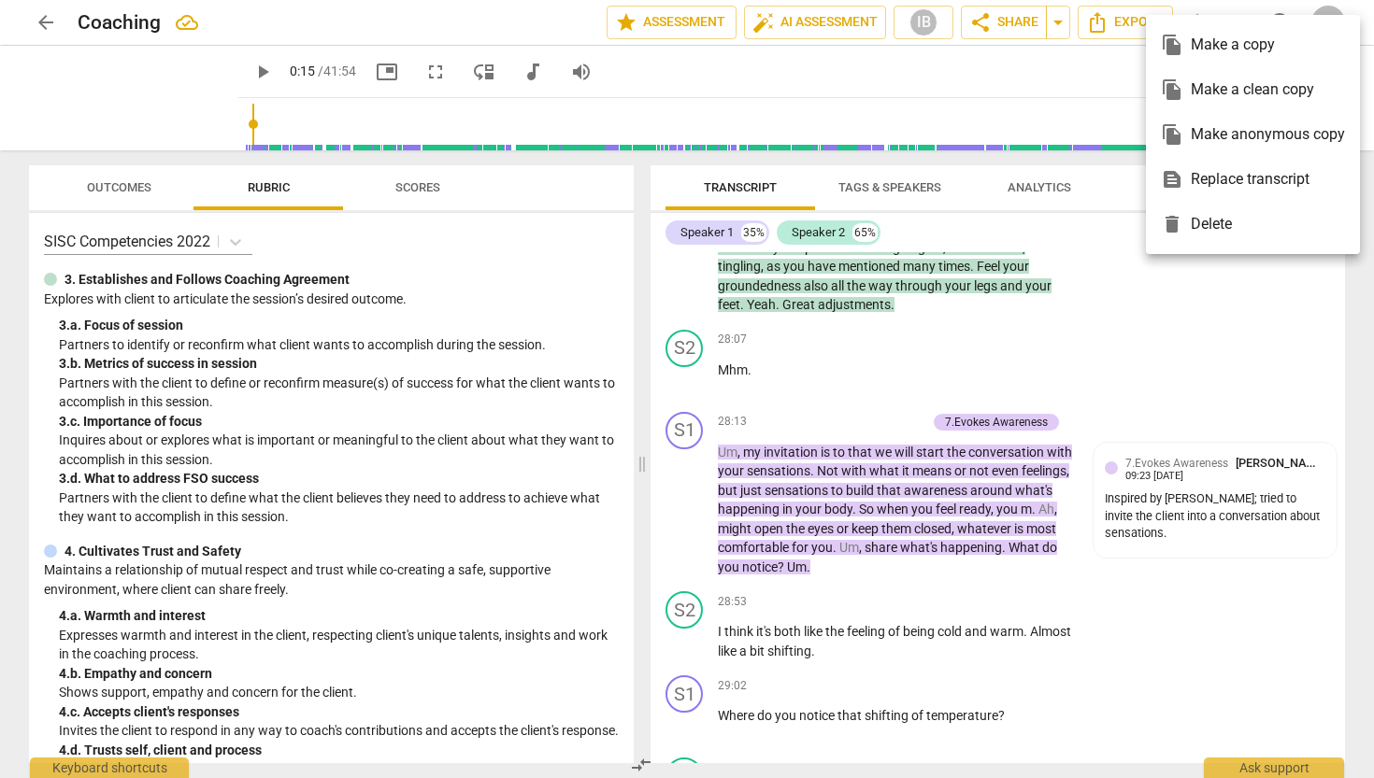
click at [880, 80] on div at bounding box center [687, 389] width 1374 height 778
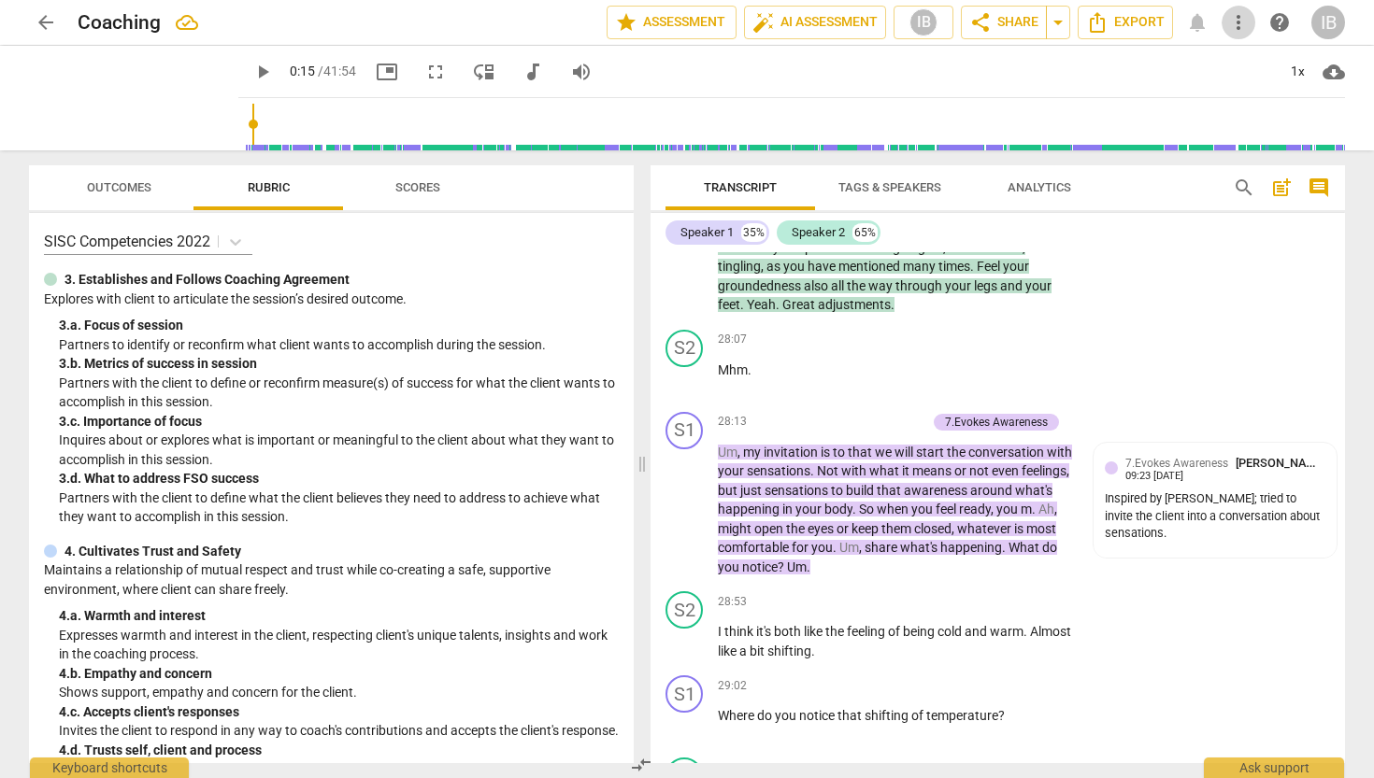
click at [1241, 24] on span "more_vert" at bounding box center [1238, 22] width 22 height 22
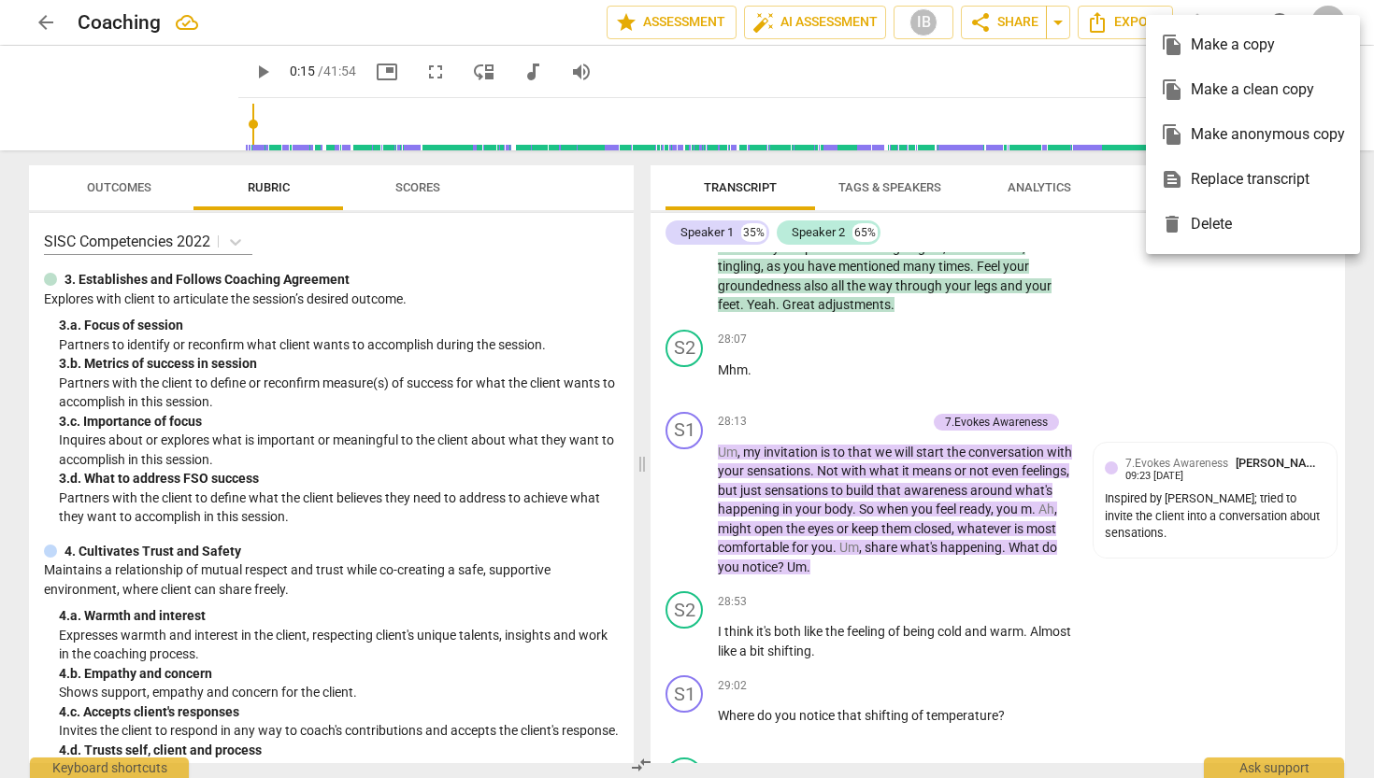
click at [500, 12] on div at bounding box center [687, 389] width 1374 height 778
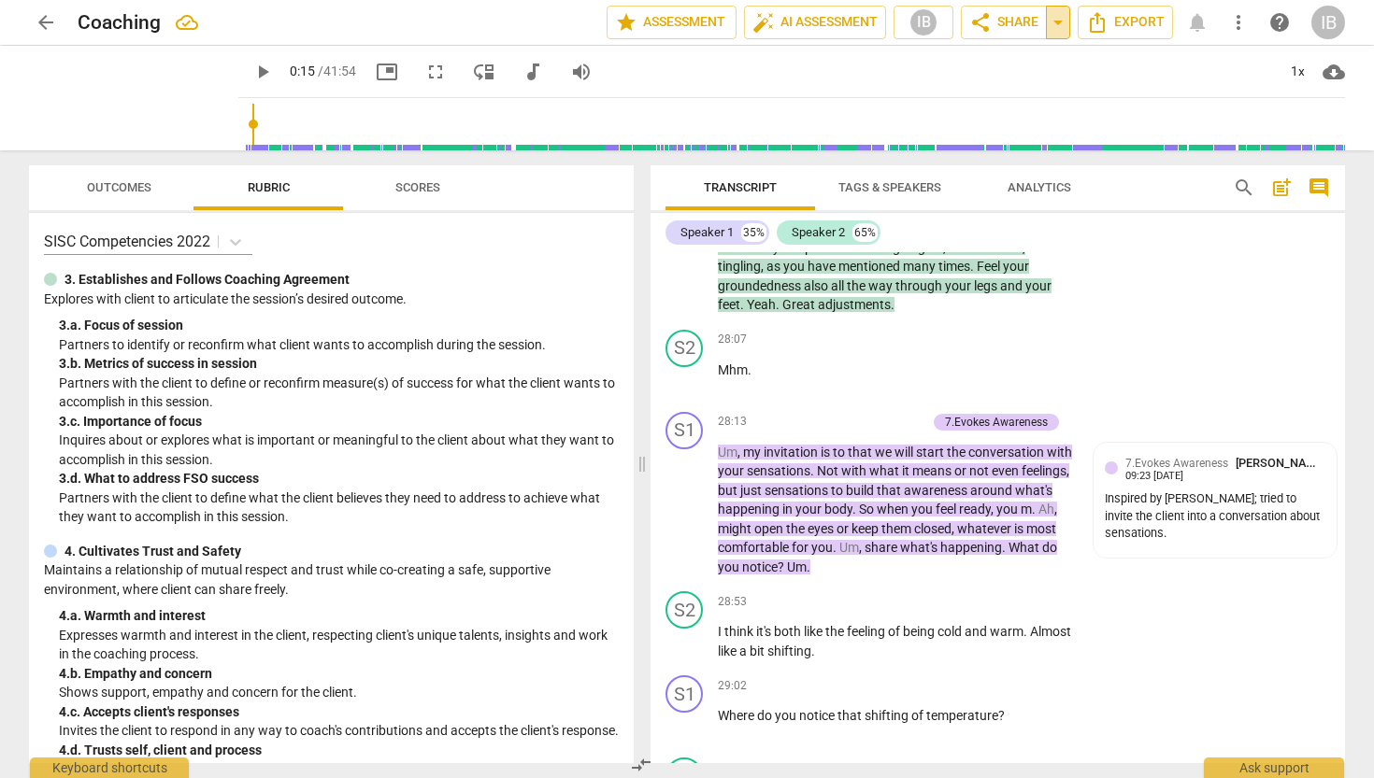
click at [1058, 25] on span "arrow_drop_down" at bounding box center [1058, 22] width 22 height 22
click at [1239, 20] on span "more_vert" at bounding box center [1238, 22] width 22 height 22
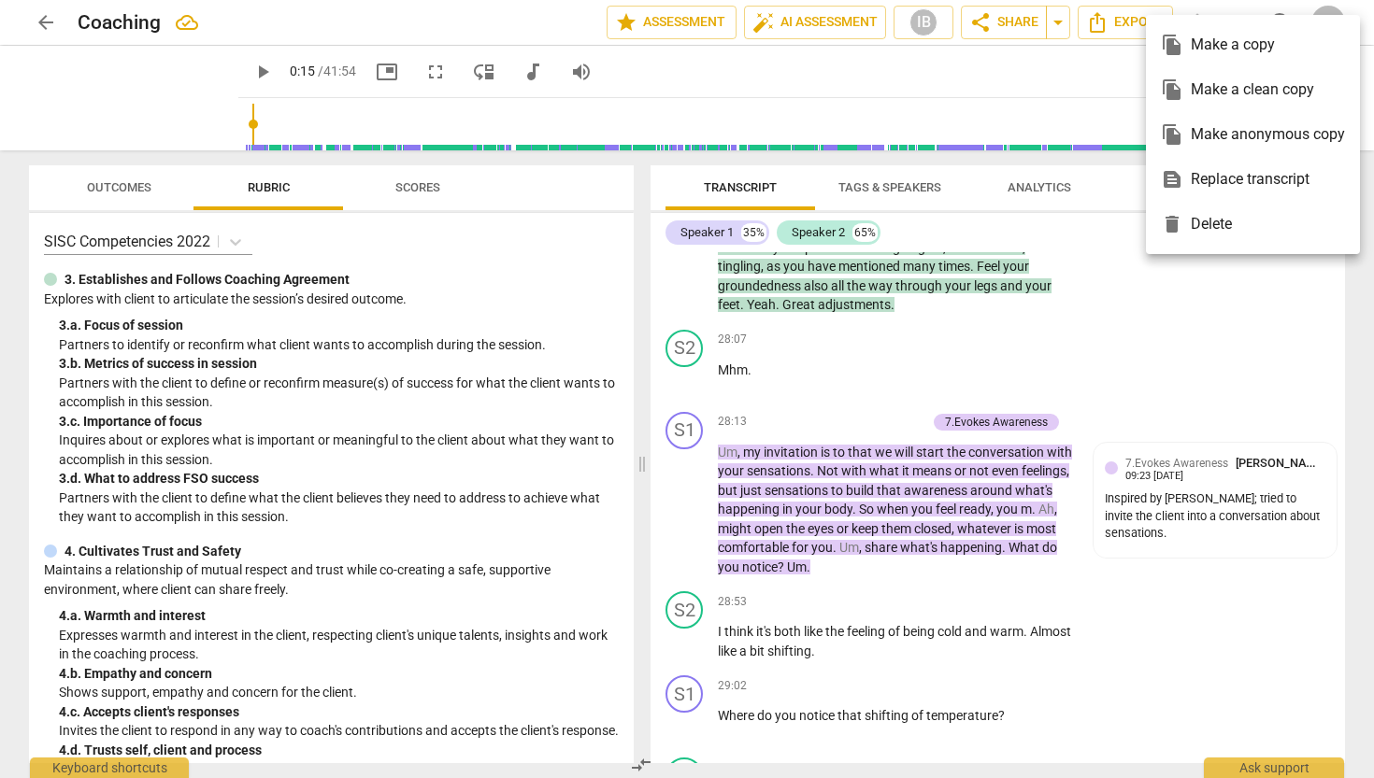
click at [1239, 19] on ul "file_copy Make a copy file_copy Make a clean copy file_copy Make anonymous copy…" at bounding box center [1253, 134] width 214 height 239
click at [707, 77] on div at bounding box center [687, 389] width 1374 height 778
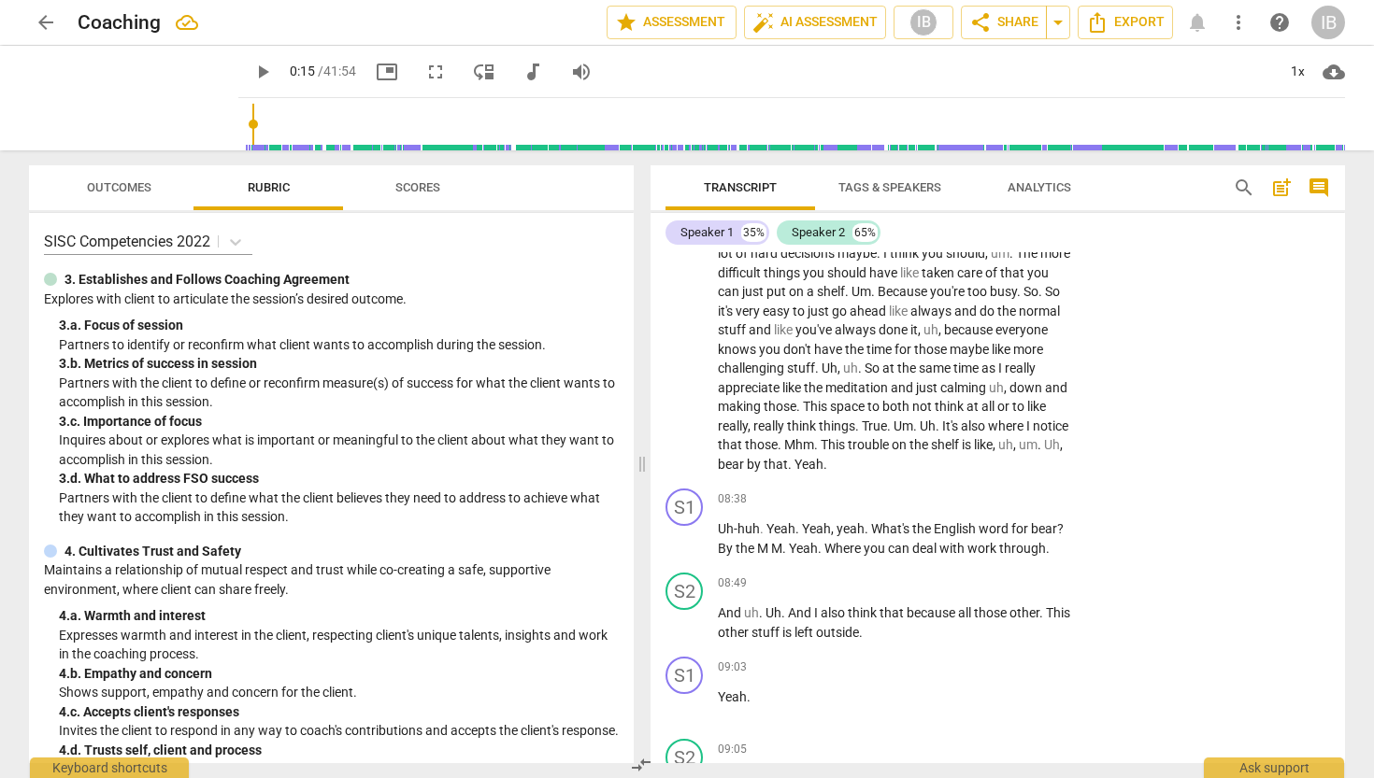
scroll to position [3220, 0]
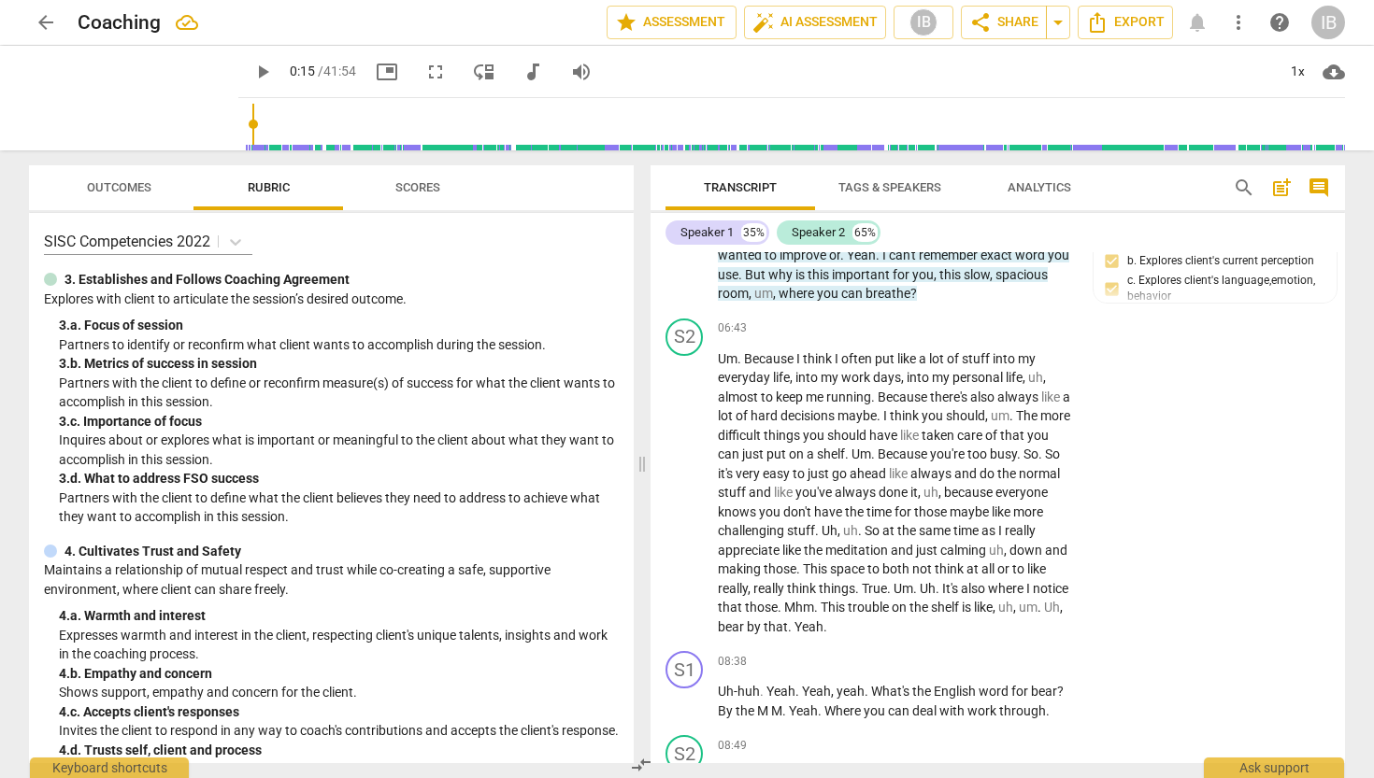
click at [1286, 188] on span "post_add" at bounding box center [1281, 188] width 22 height 22
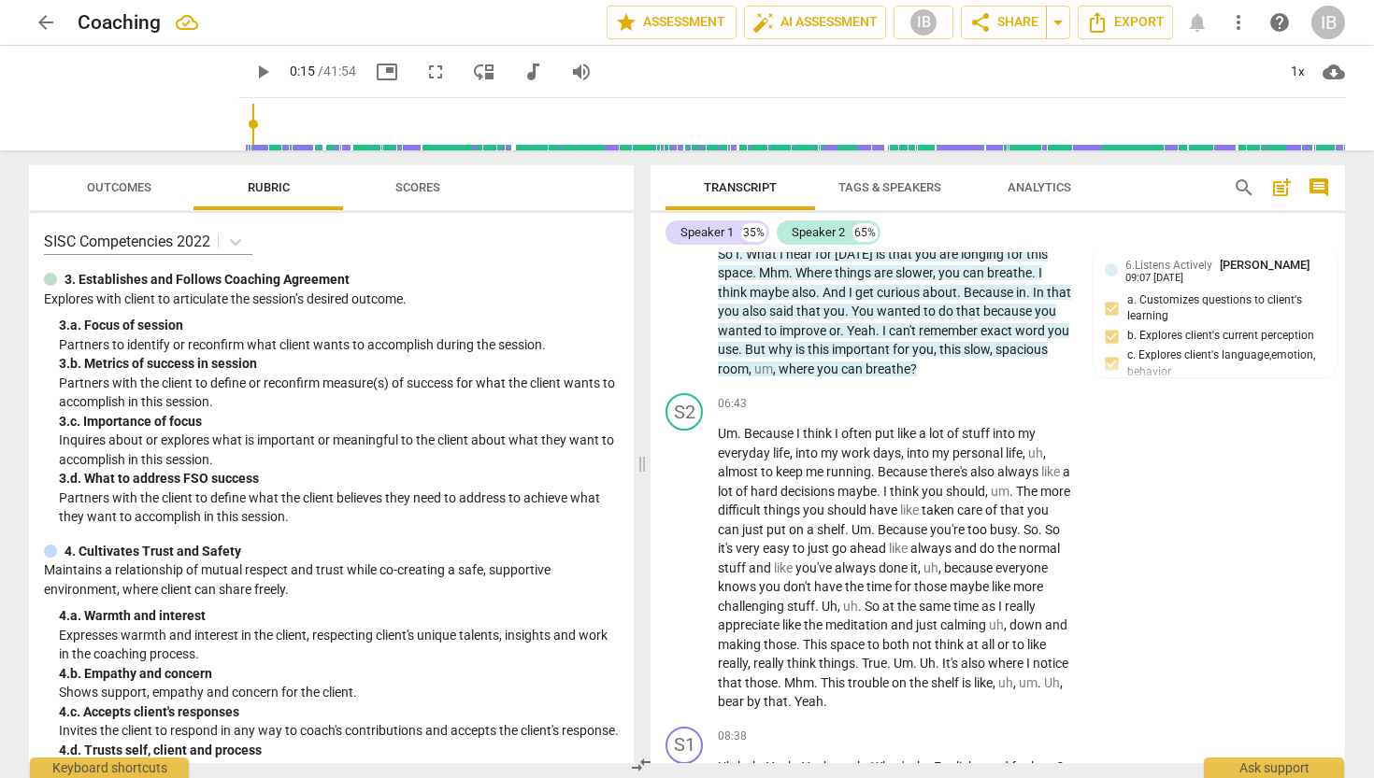
scroll to position [42, 0]
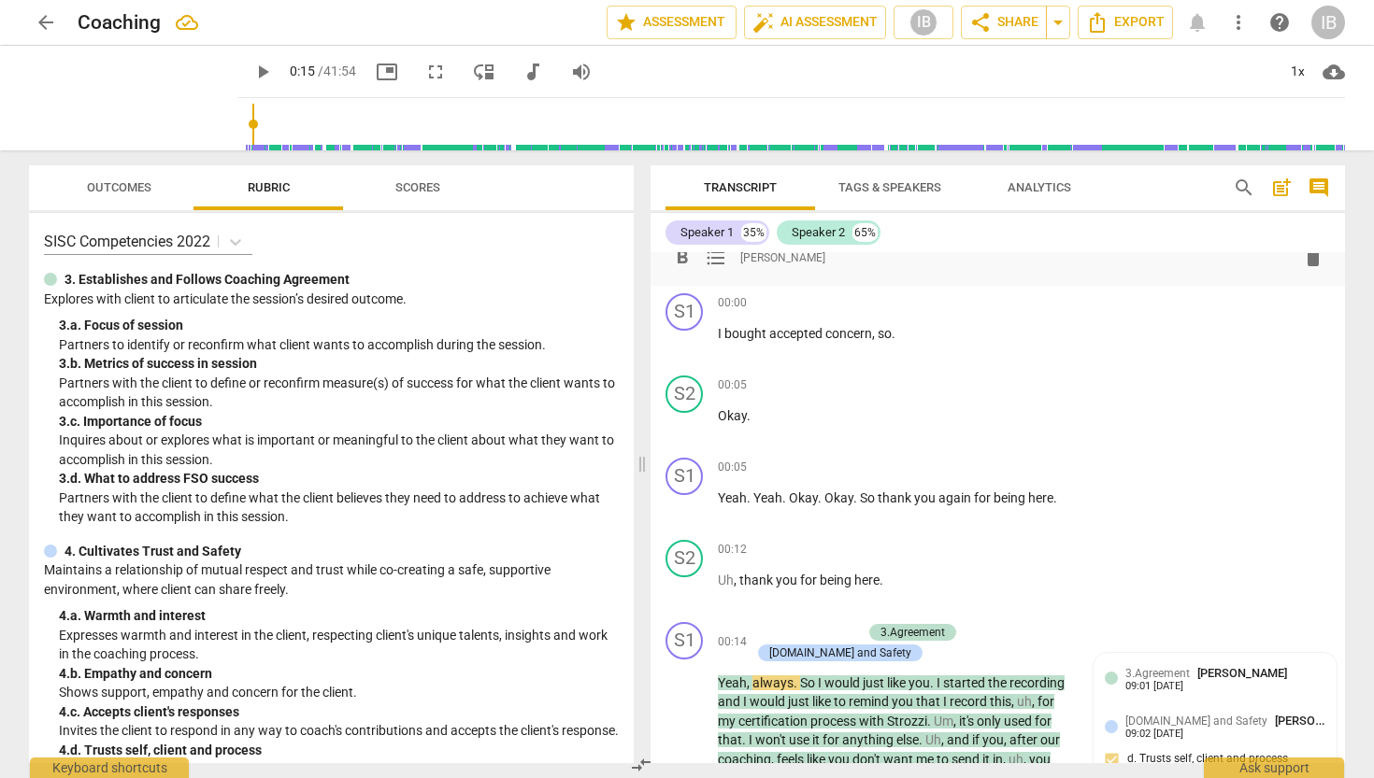
click at [1279, 179] on span "post_add" at bounding box center [1281, 188] width 22 height 22
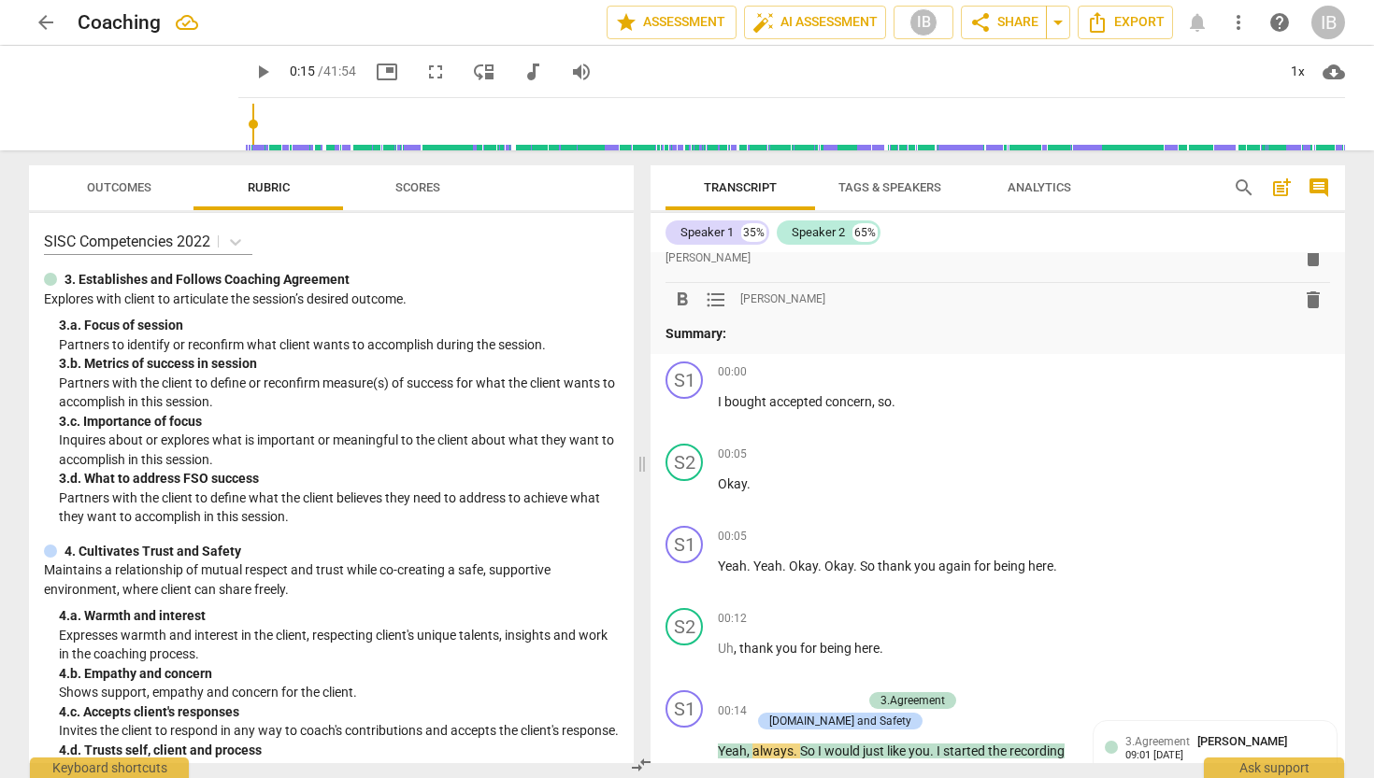
click at [1279, 179] on span "post_add" at bounding box center [1281, 188] width 22 height 22
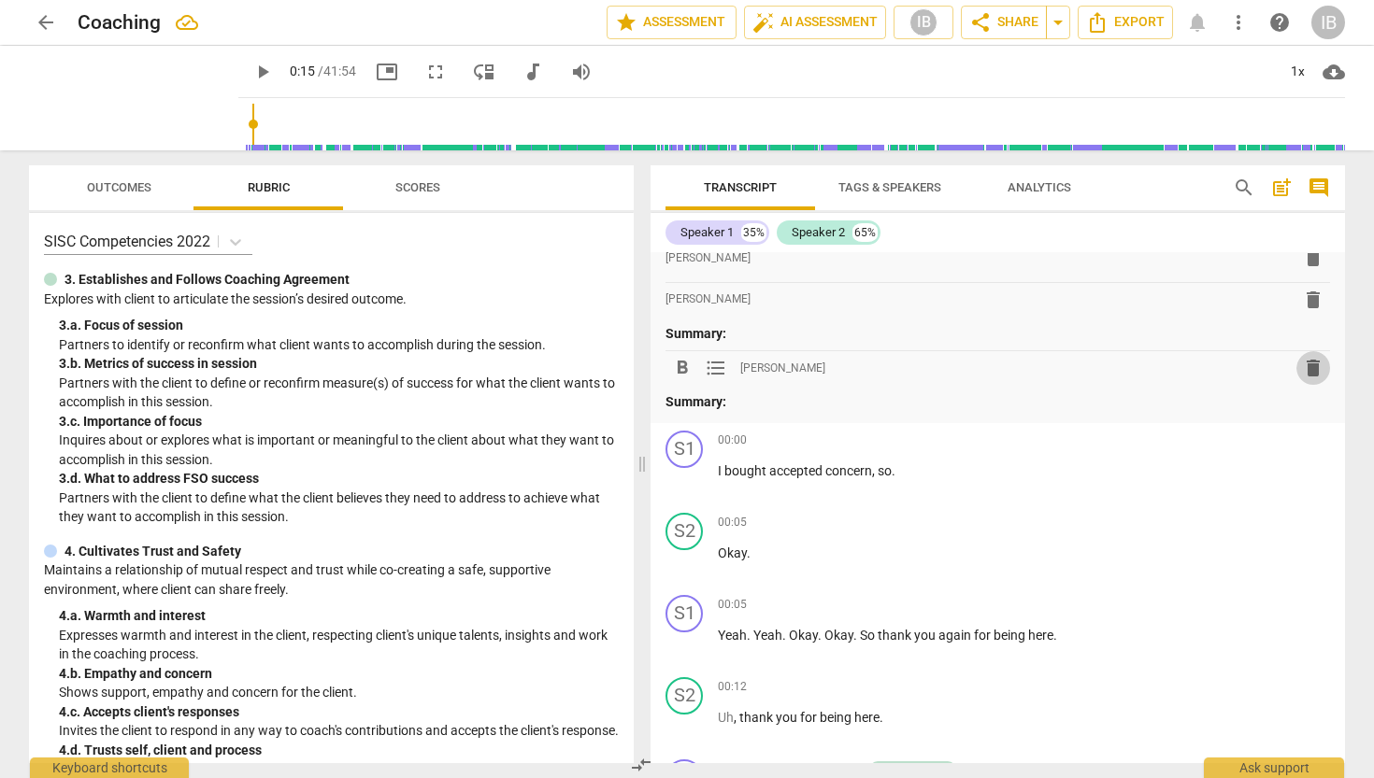
click at [1307, 367] on span "delete" at bounding box center [1313, 368] width 22 height 22
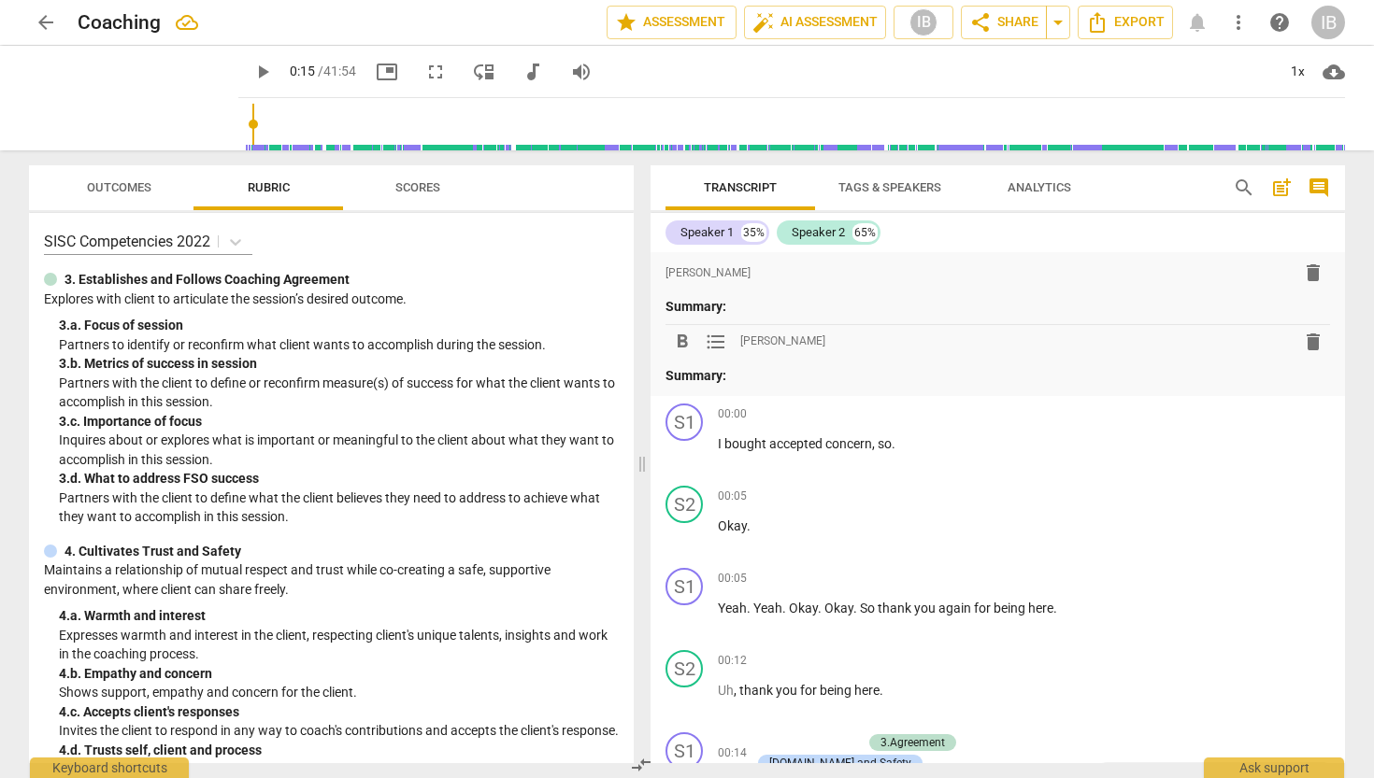
scroll to position [0, 0]
click at [1308, 335] on span "delete" at bounding box center [1313, 342] width 22 height 22
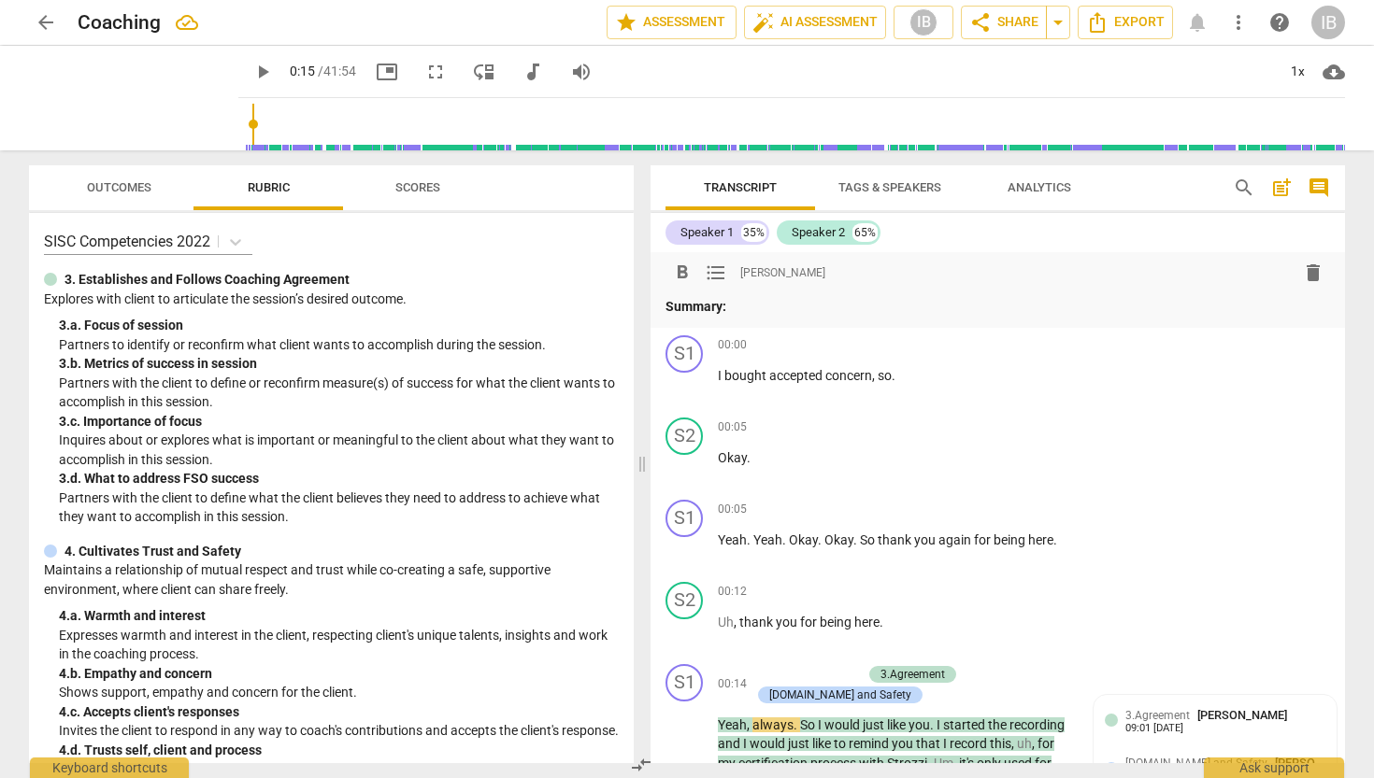
click at [800, 276] on div "format_bold format_list_bulleted IB Botheim delete" at bounding box center [997, 273] width 664 height 34
click at [756, 272] on span "[PERSON_NAME]" at bounding box center [782, 273] width 85 height 16
click at [725, 278] on span "format_list_bulleted" at bounding box center [716, 273] width 22 height 22
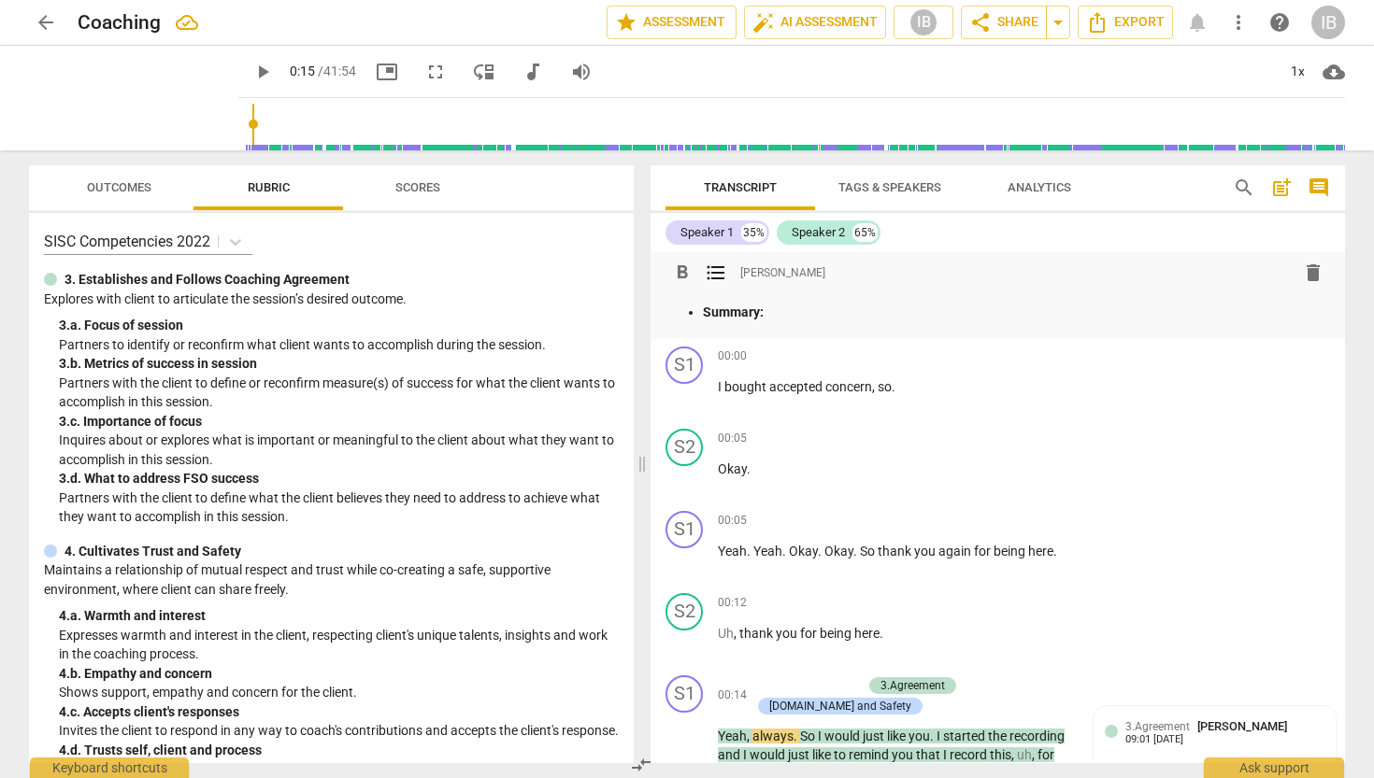
paste div
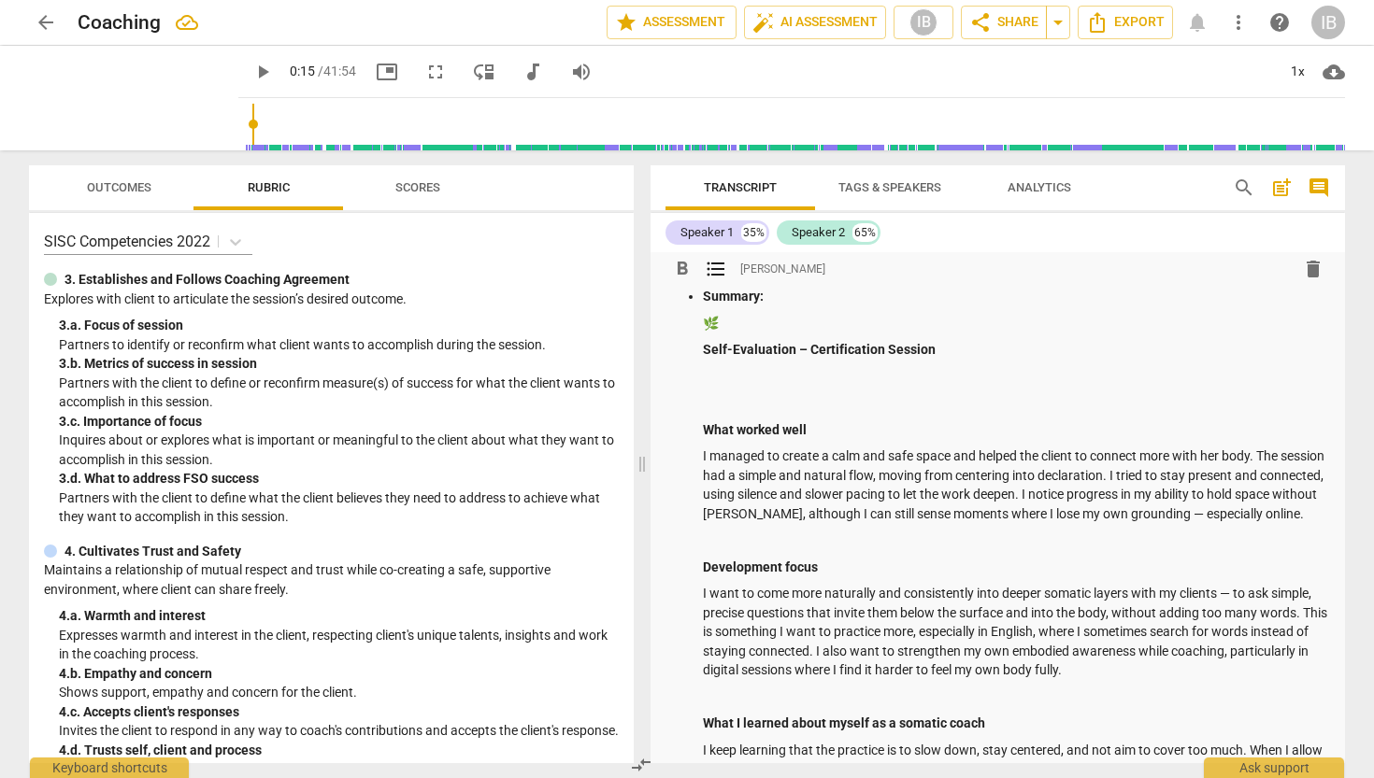
scroll to position [8, 0]
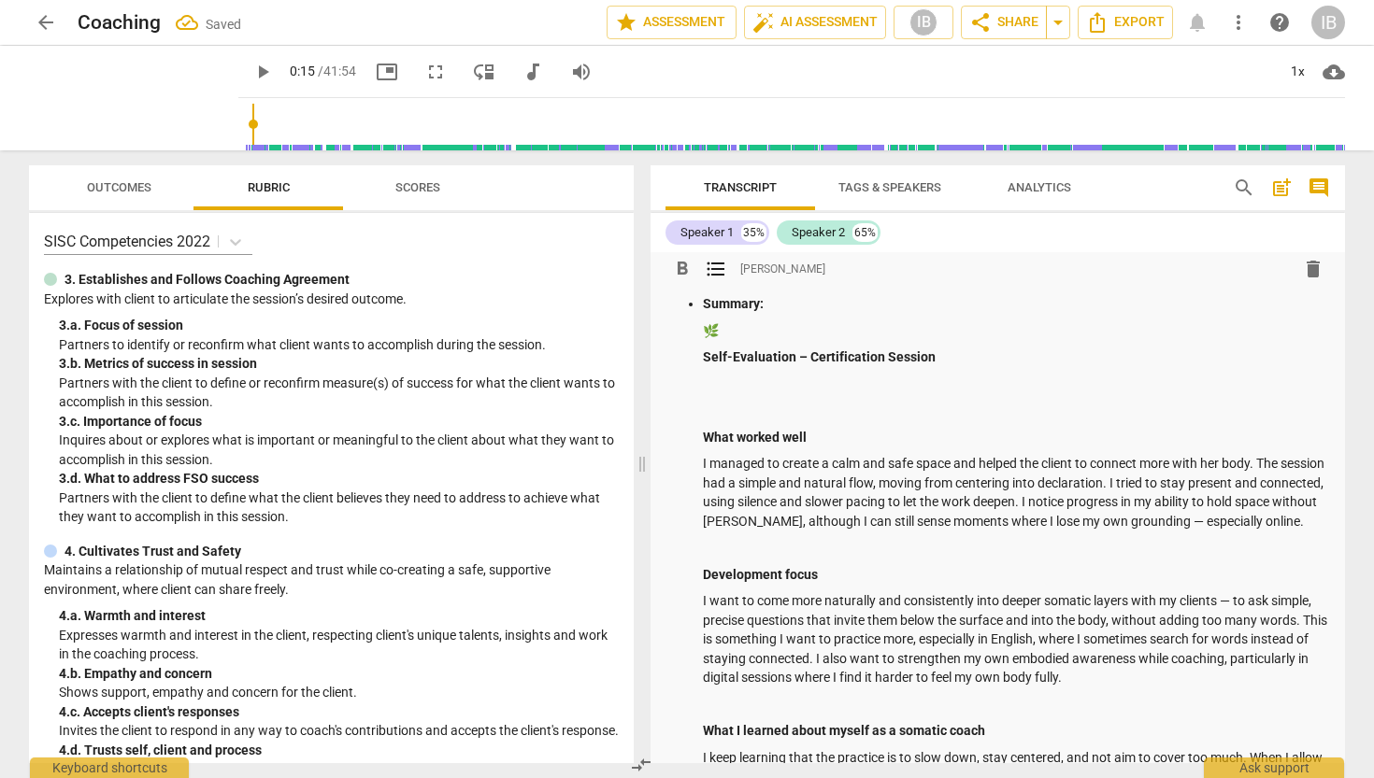
click at [728, 329] on p "🌿" at bounding box center [1016, 331] width 627 height 20
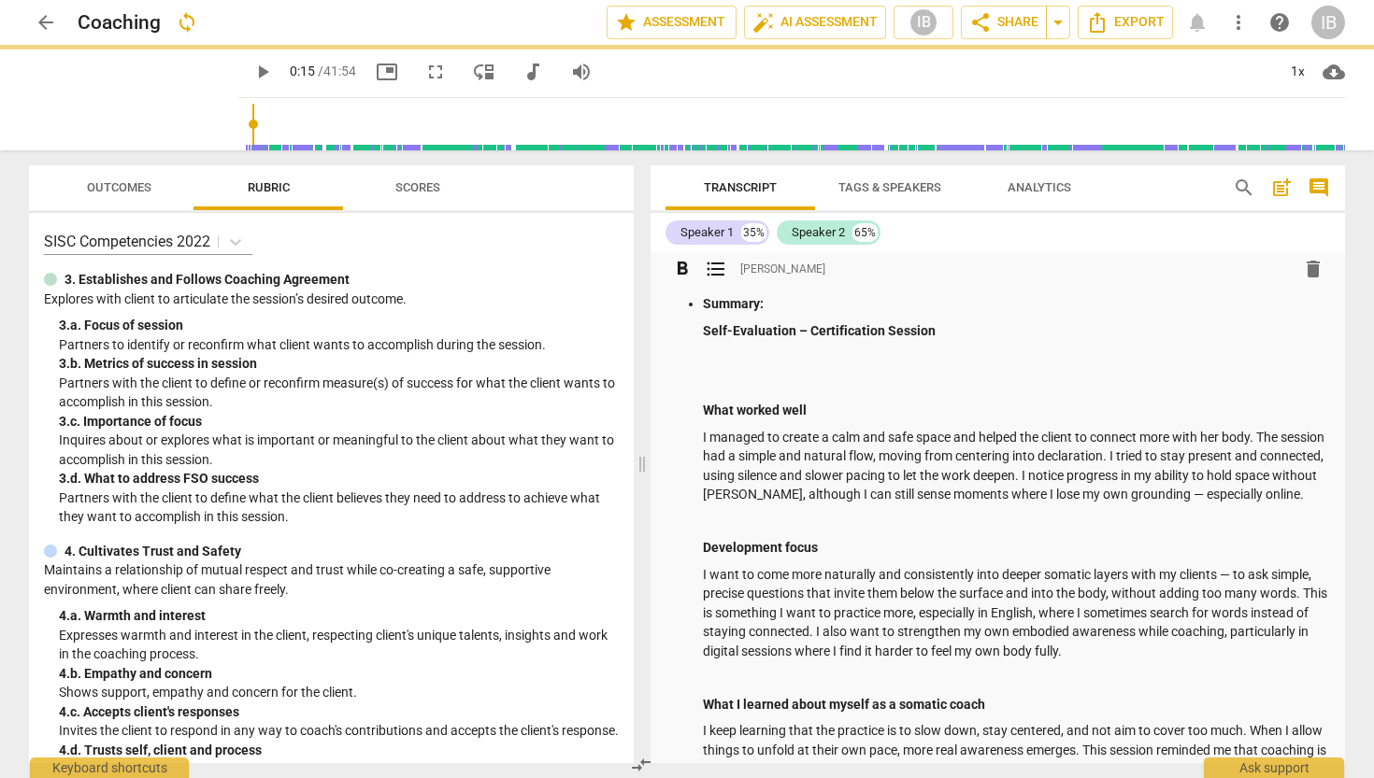
click at [947, 334] on p "Self-Evaluation – Certification Session" at bounding box center [1016, 331] width 627 height 20
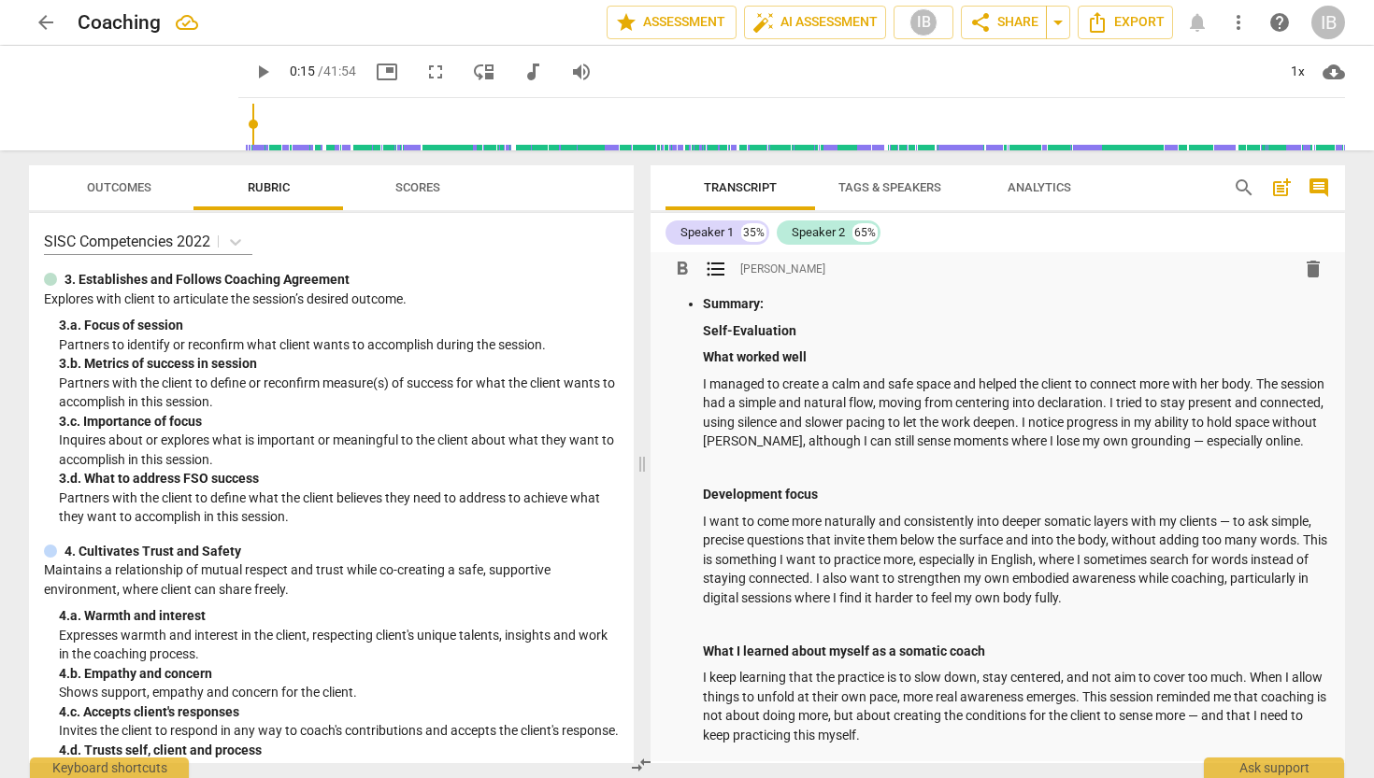
click at [744, 478] on p at bounding box center [1016, 469] width 627 height 20
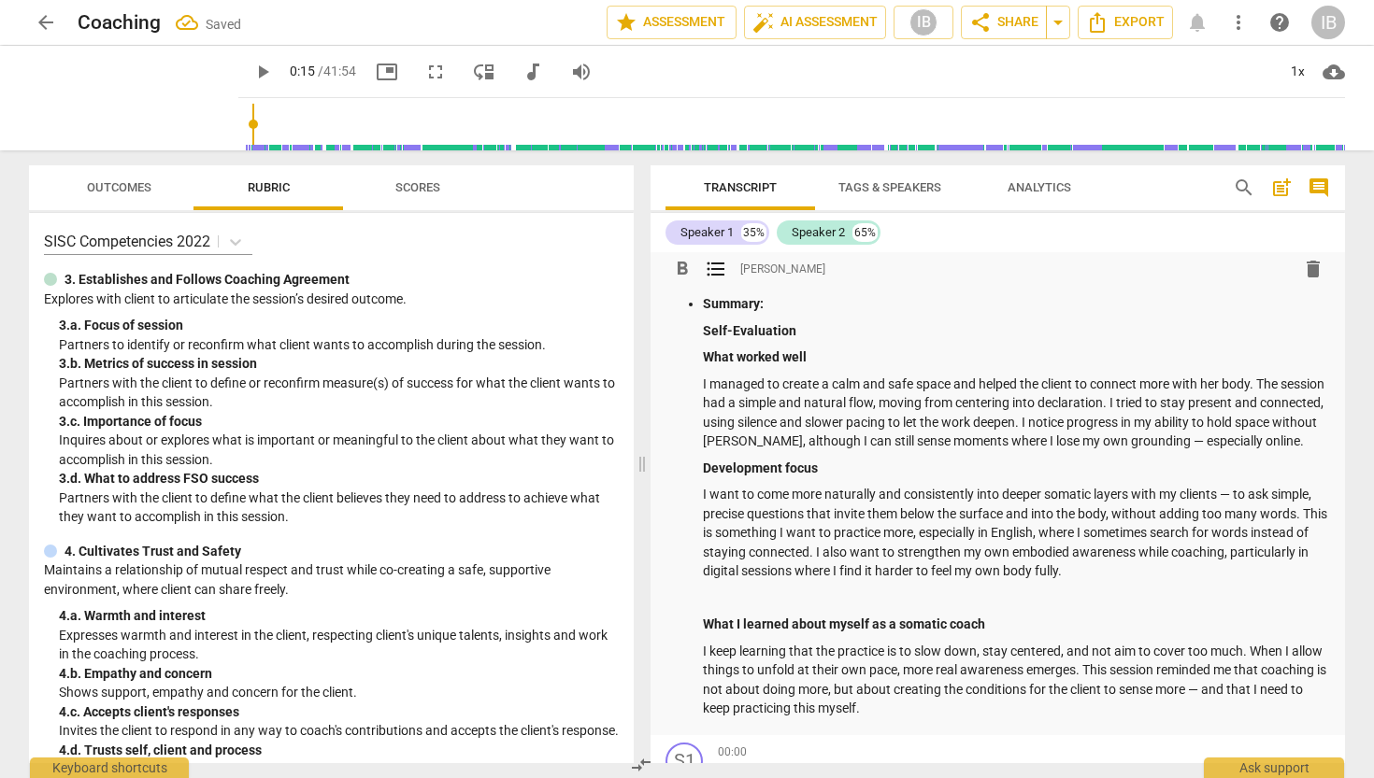
click at [719, 608] on p at bounding box center [1016, 599] width 627 height 20
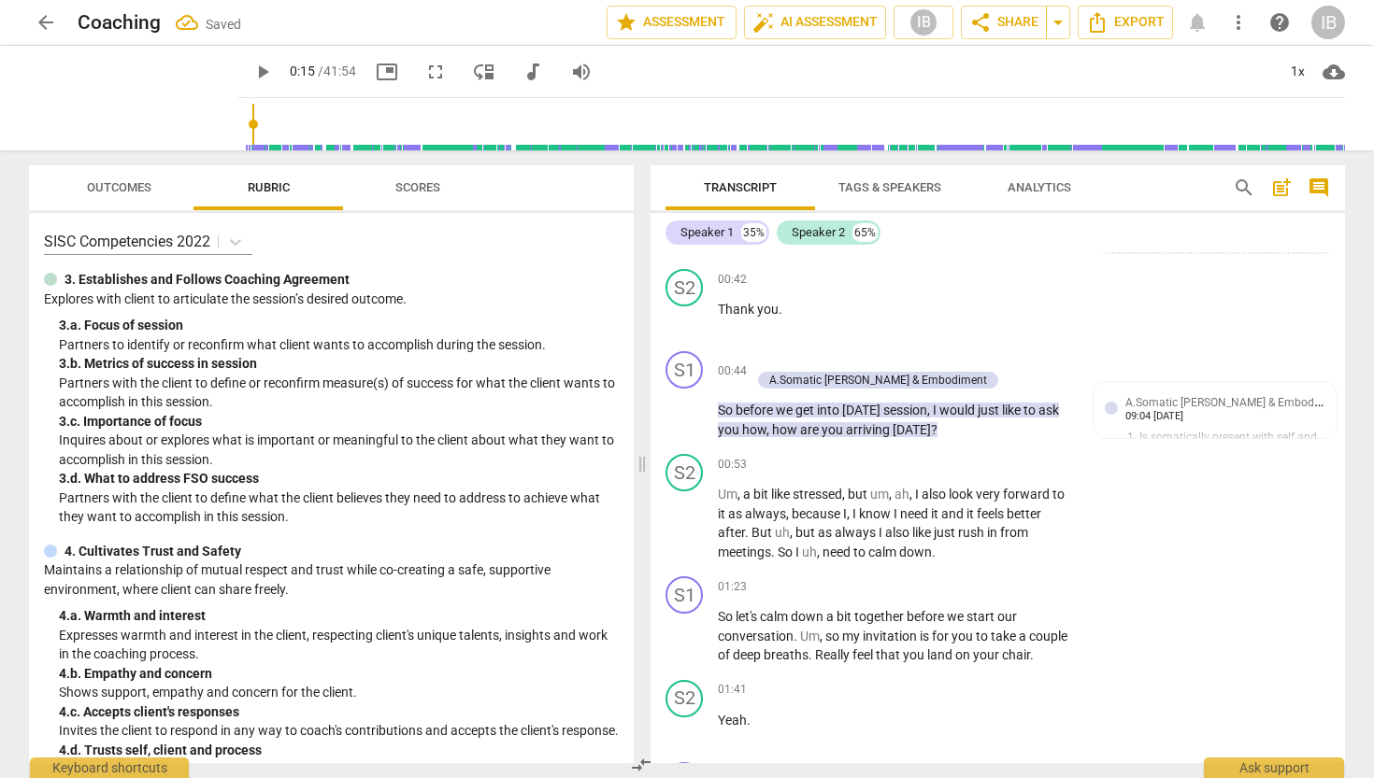
scroll to position [1020, 0]
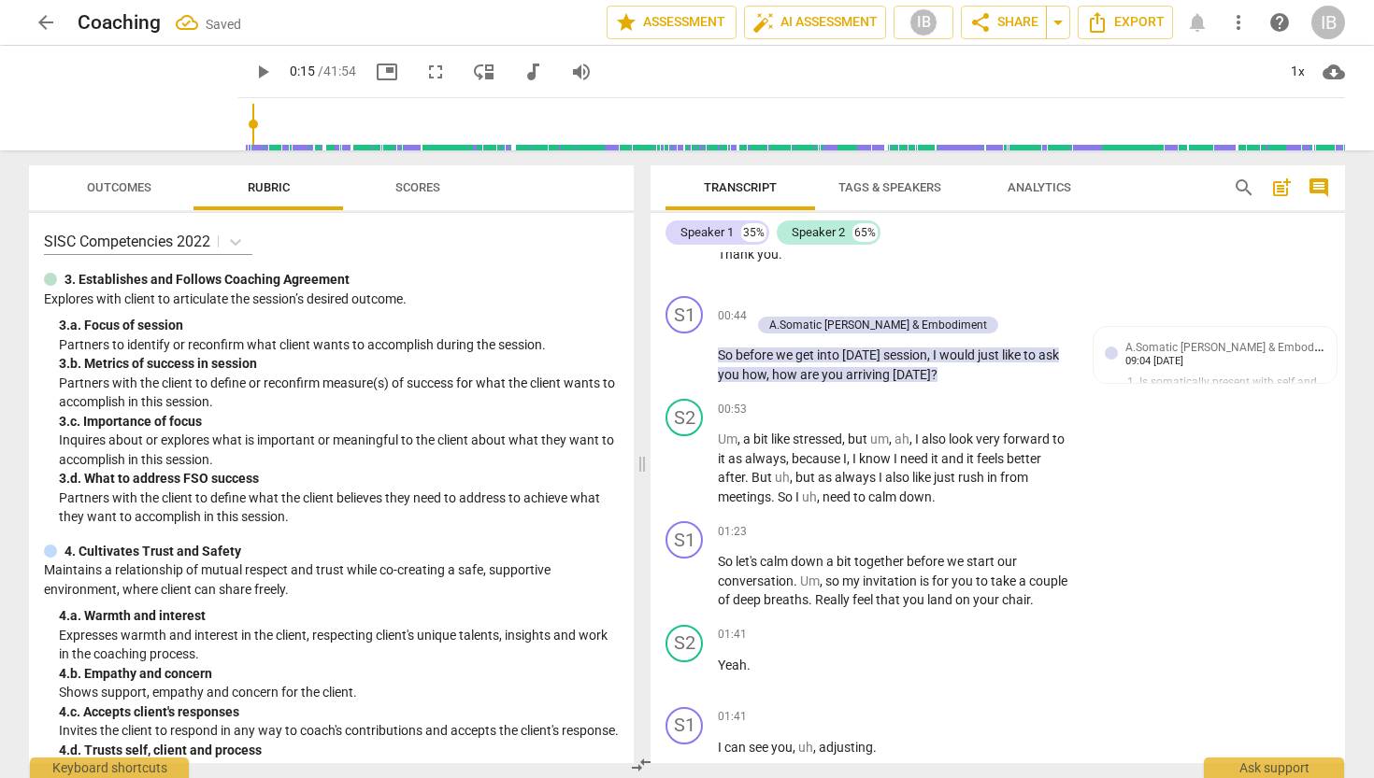
click at [897, 63] on div "play_arrow 0:15 / 41:54 picture_in_picture fullscreen move_down audiotrack volu…" at bounding box center [791, 72] width 1106 height 52
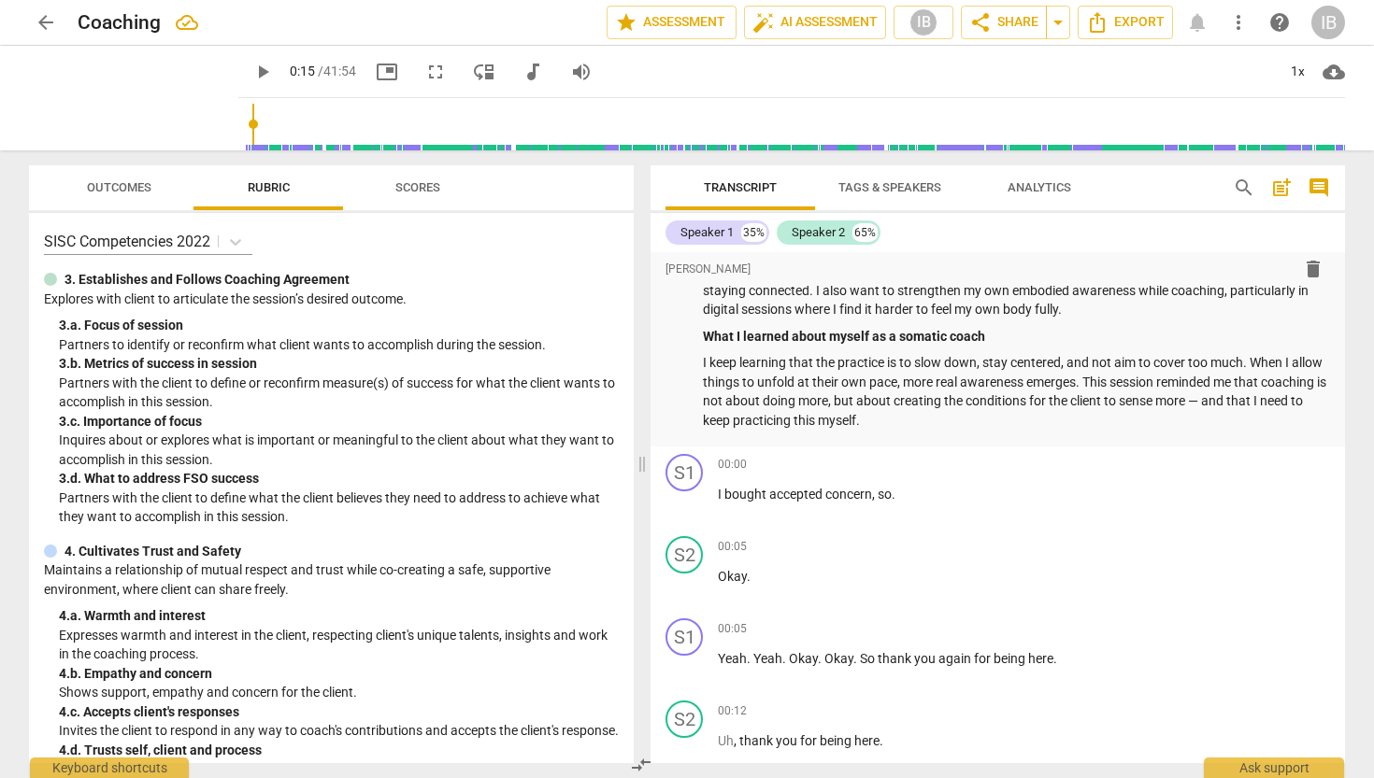
scroll to position [196, 0]
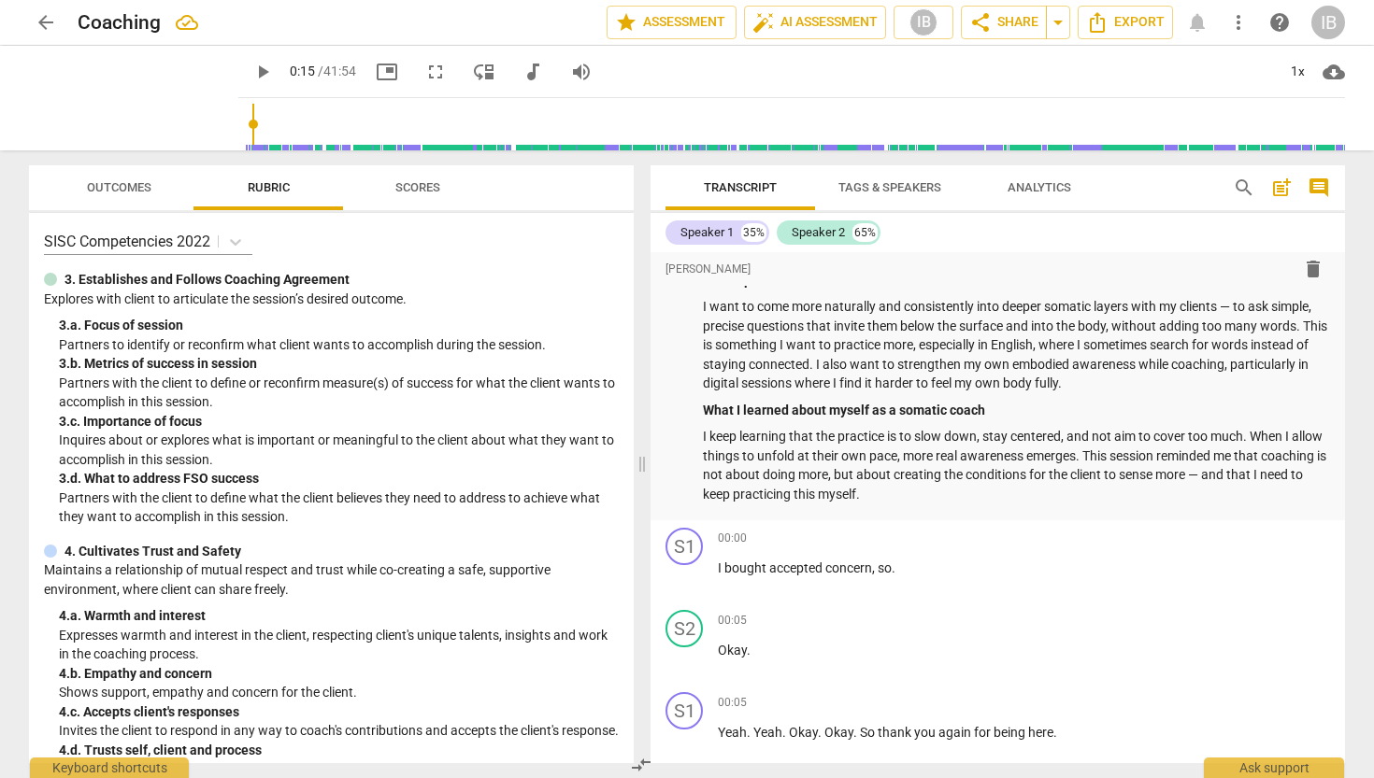
click at [41, 21] on span "arrow_back" at bounding box center [46, 22] width 22 height 22
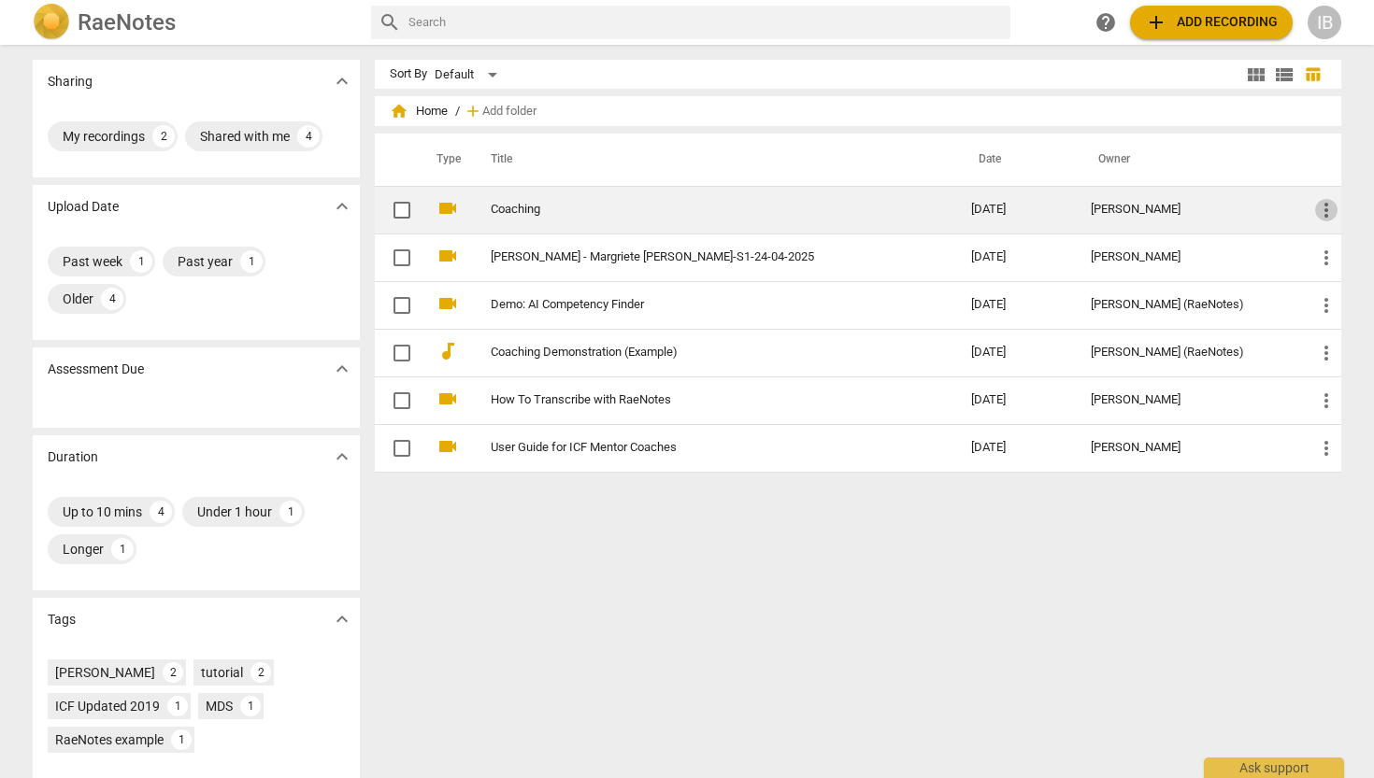
click at [1318, 210] on span "more_vert" at bounding box center [1326, 210] width 22 height 22
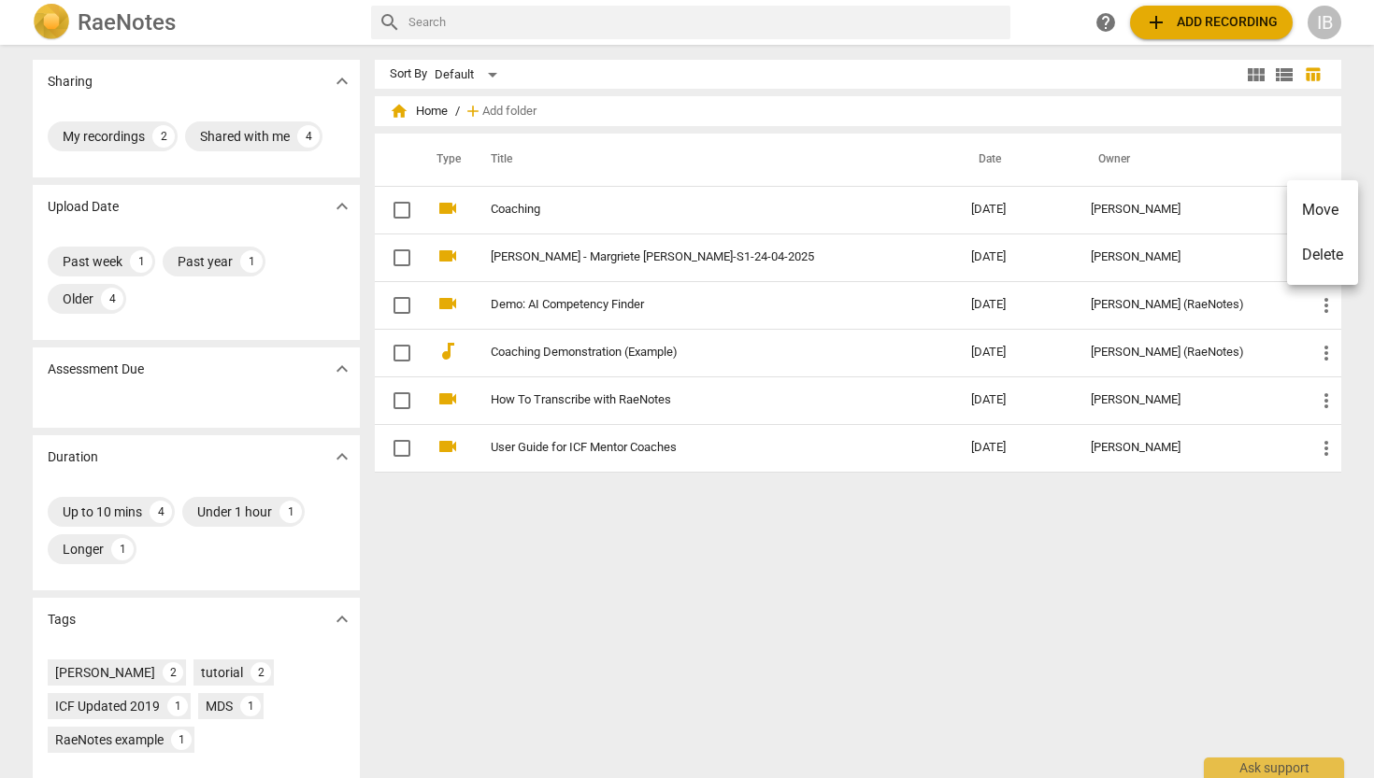
click at [532, 208] on div at bounding box center [687, 389] width 1374 height 778
click at [532, 208] on link "Coaching" at bounding box center [697, 210] width 413 height 14
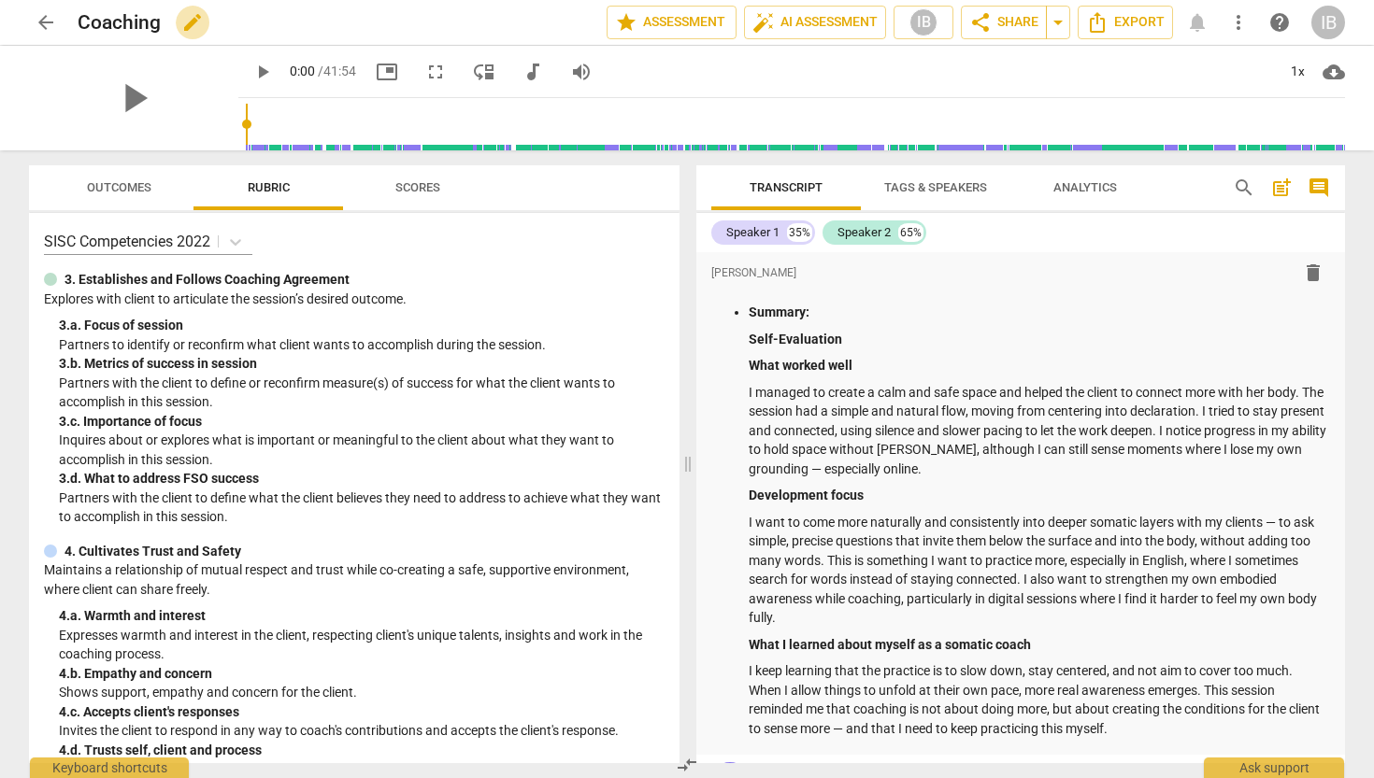
click at [192, 20] on span "edit" at bounding box center [192, 22] width 22 height 22
click at [173, 16] on input "[PERSON_NAME] og [PERSON_NAME]" at bounding box center [301, 23] width 447 height 36
click at [117, 23] on input "IB og [PERSON_NAME]" at bounding box center [301, 23] width 447 height 36
click at [305, 24] on input "IB and [PERSON_NAME]" at bounding box center [301, 23] width 447 height 36
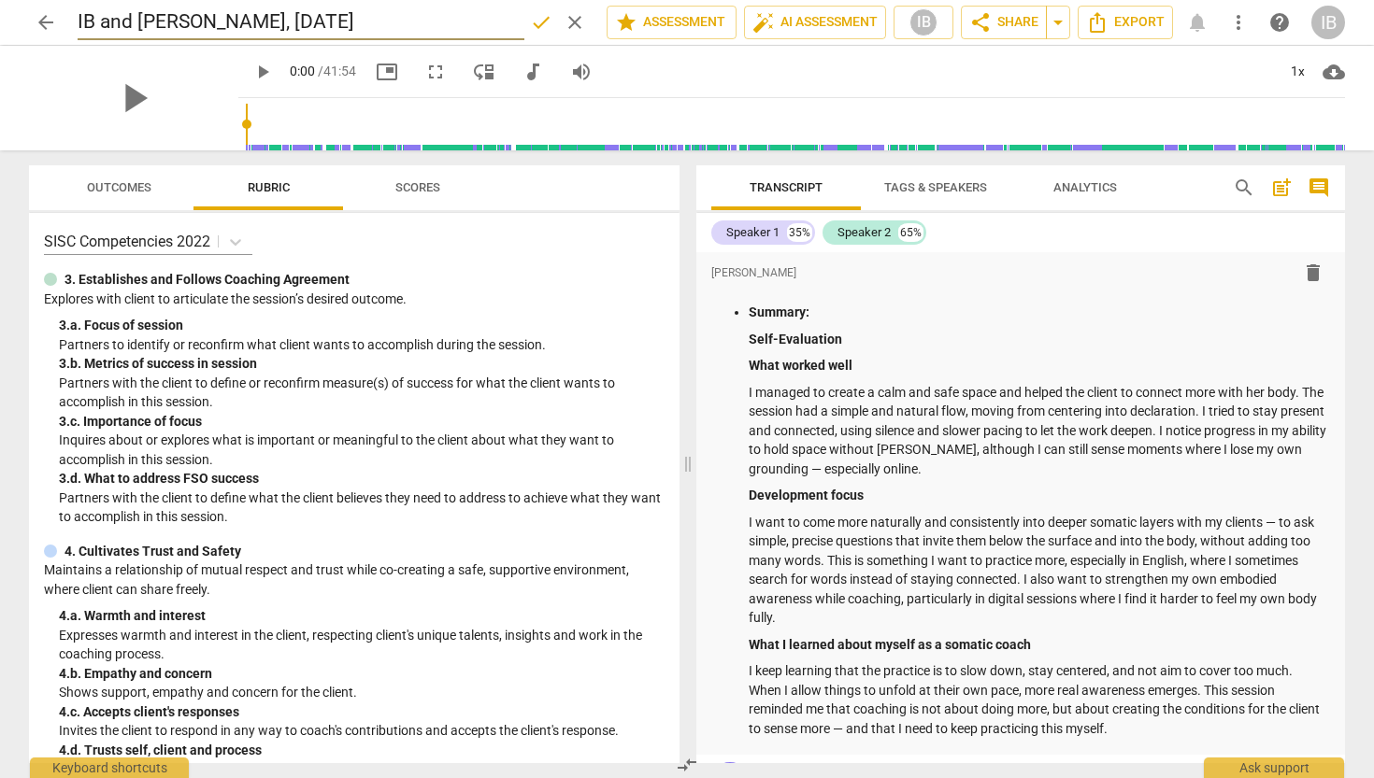
click at [533, 17] on span "done" at bounding box center [541, 22] width 22 height 22
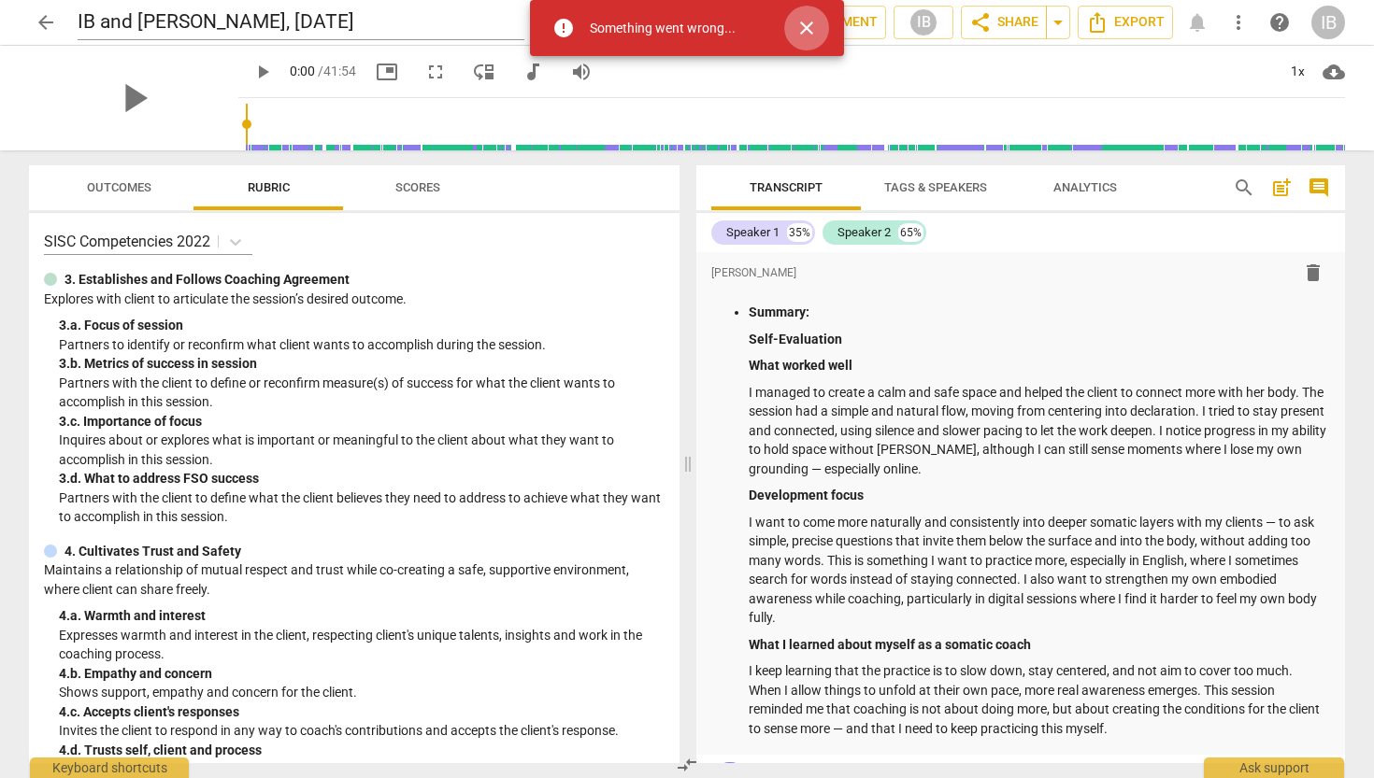
click at [807, 28] on span "close" at bounding box center [806, 28] width 22 height 22
click at [414, 14] on input "IB and [PERSON_NAME], [DATE]" at bounding box center [301, 23] width 447 height 36
click at [307, 24] on input "IB and [PERSON_NAME], [DATE]" at bounding box center [301, 23] width 447 height 36
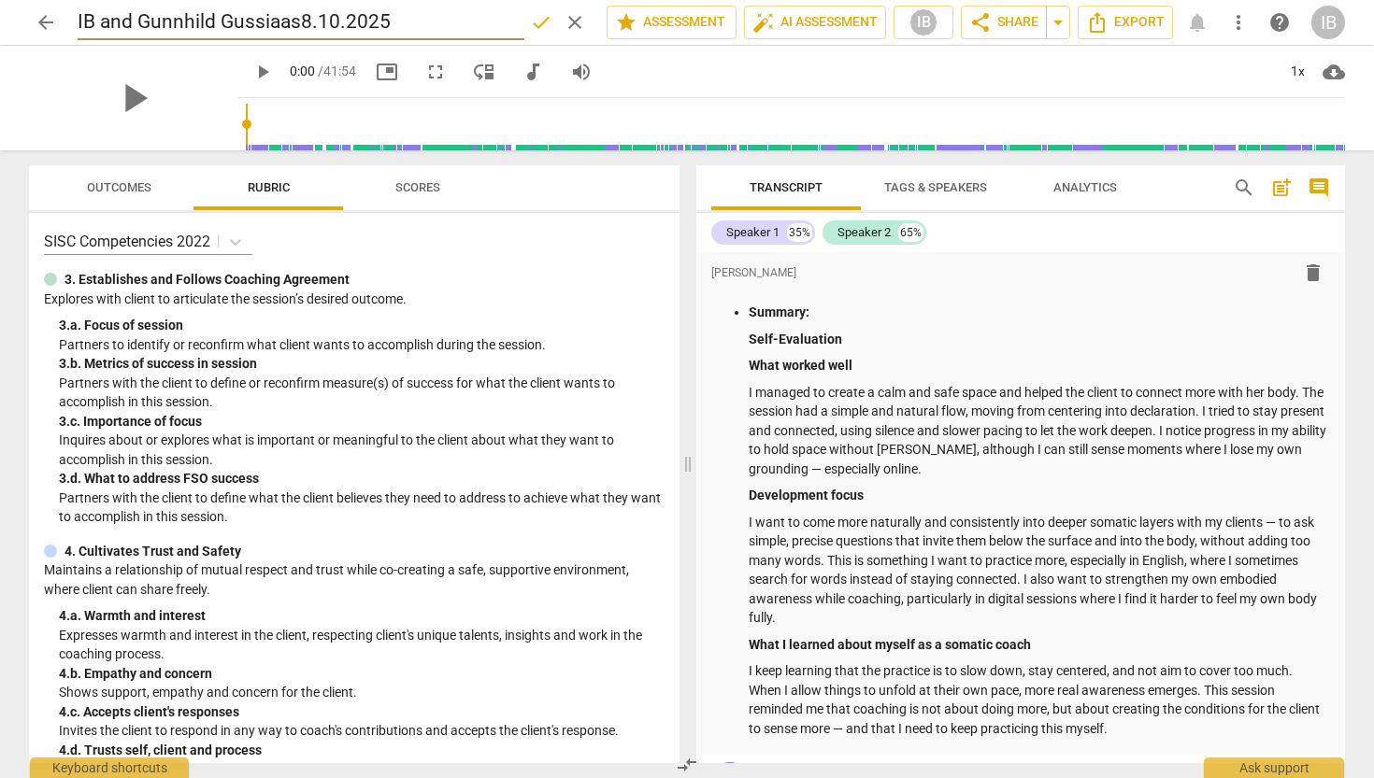
click at [405, 25] on input "IB and Gunnhild Gussiaas8.10.2025" at bounding box center [301, 23] width 447 height 36
click at [539, 22] on span "done" at bounding box center [541, 22] width 22 height 22
click at [287, 22] on h2 "IB and [PERSON_NAME]" at bounding box center [182, 22] width 209 height 23
click at [367, 22] on span "edit" at bounding box center [356, 22] width 22 height 22
click at [543, 19] on span "done" at bounding box center [541, 22] width 22 height 22
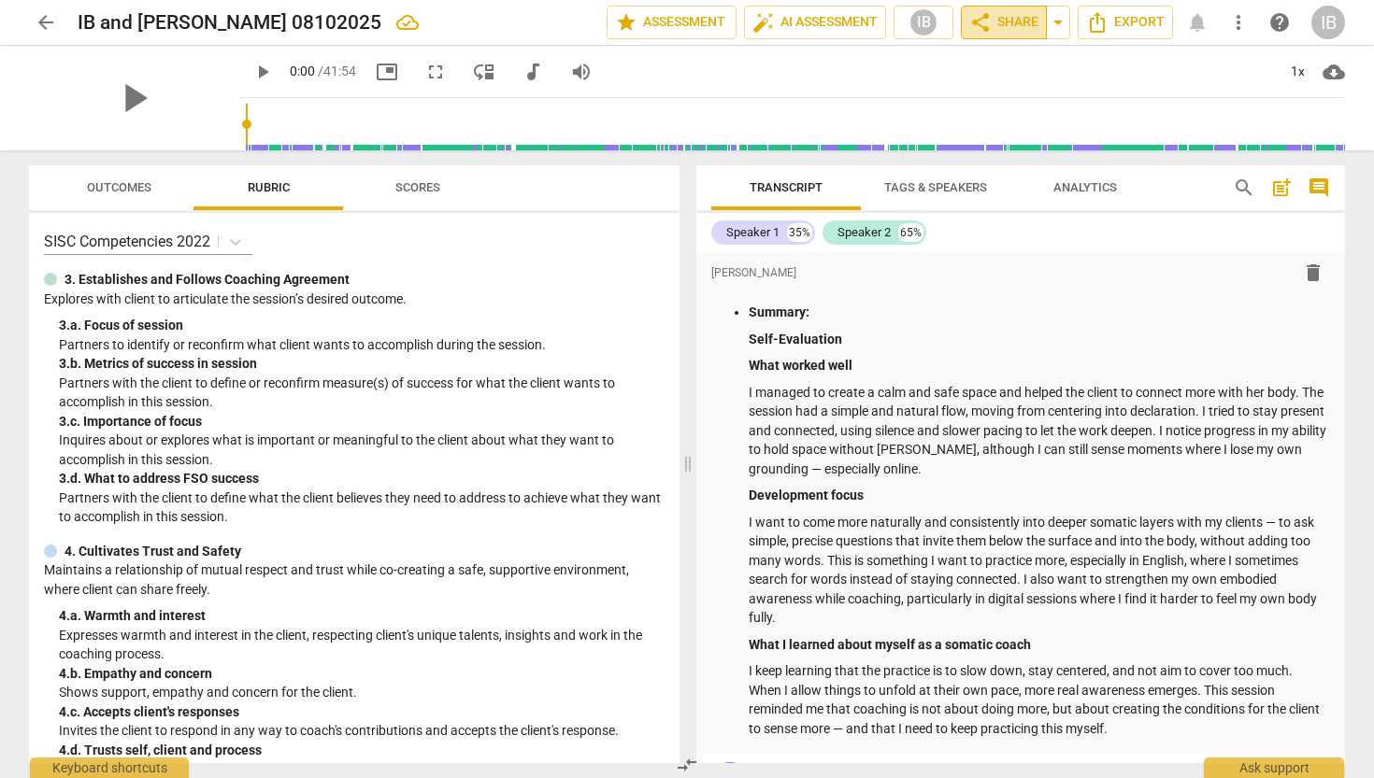
click at [1012, 20] on span "share Share" at bounding box center [1003, 22] width 69 height 22
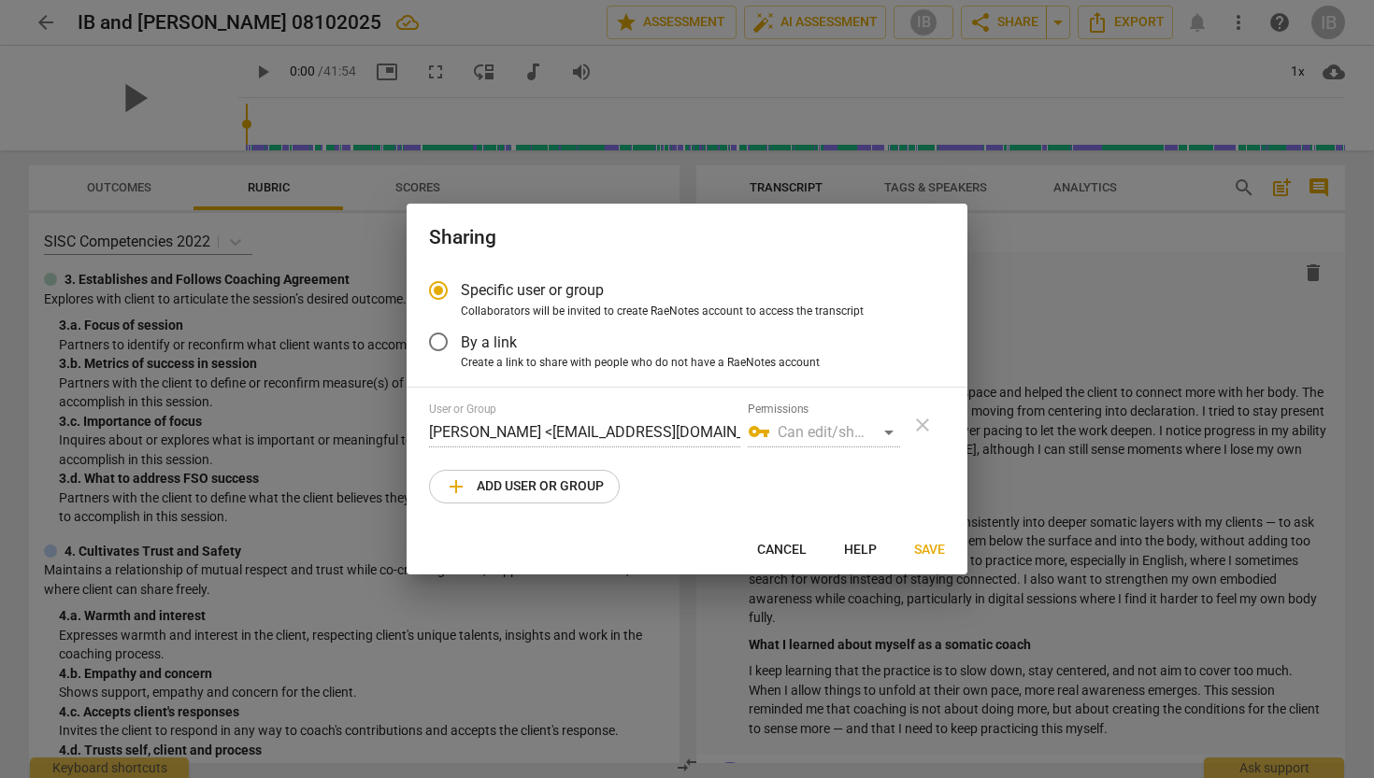
click at [887, 431] on div "vpn_key Can edit/share" at bounding box center [824, 433] width 152 height 30
click at [500, 477] on span "add Add user or group" at bounding box center [524, 487] width 159 height 22
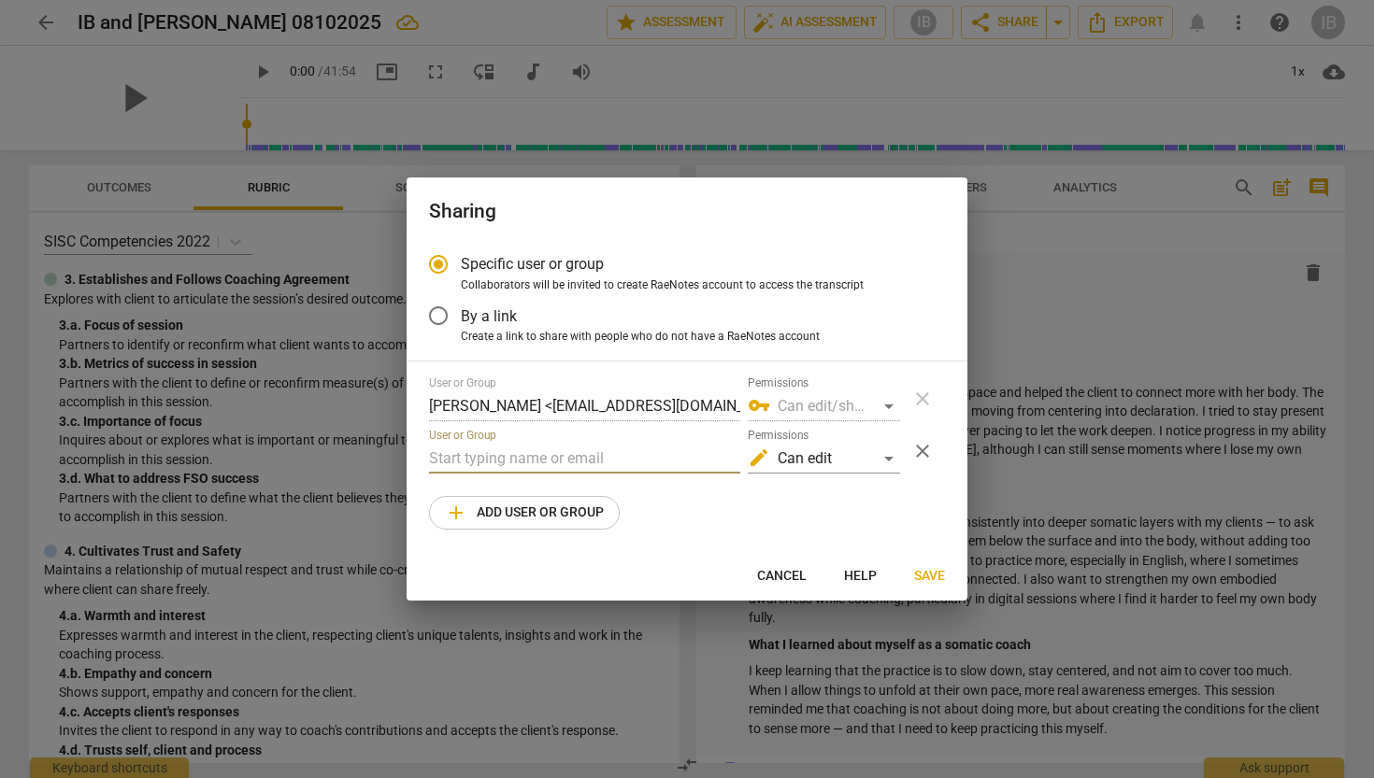
click at [503, 462] on input "text" at bounding box center [584, 459] width 311 height 30
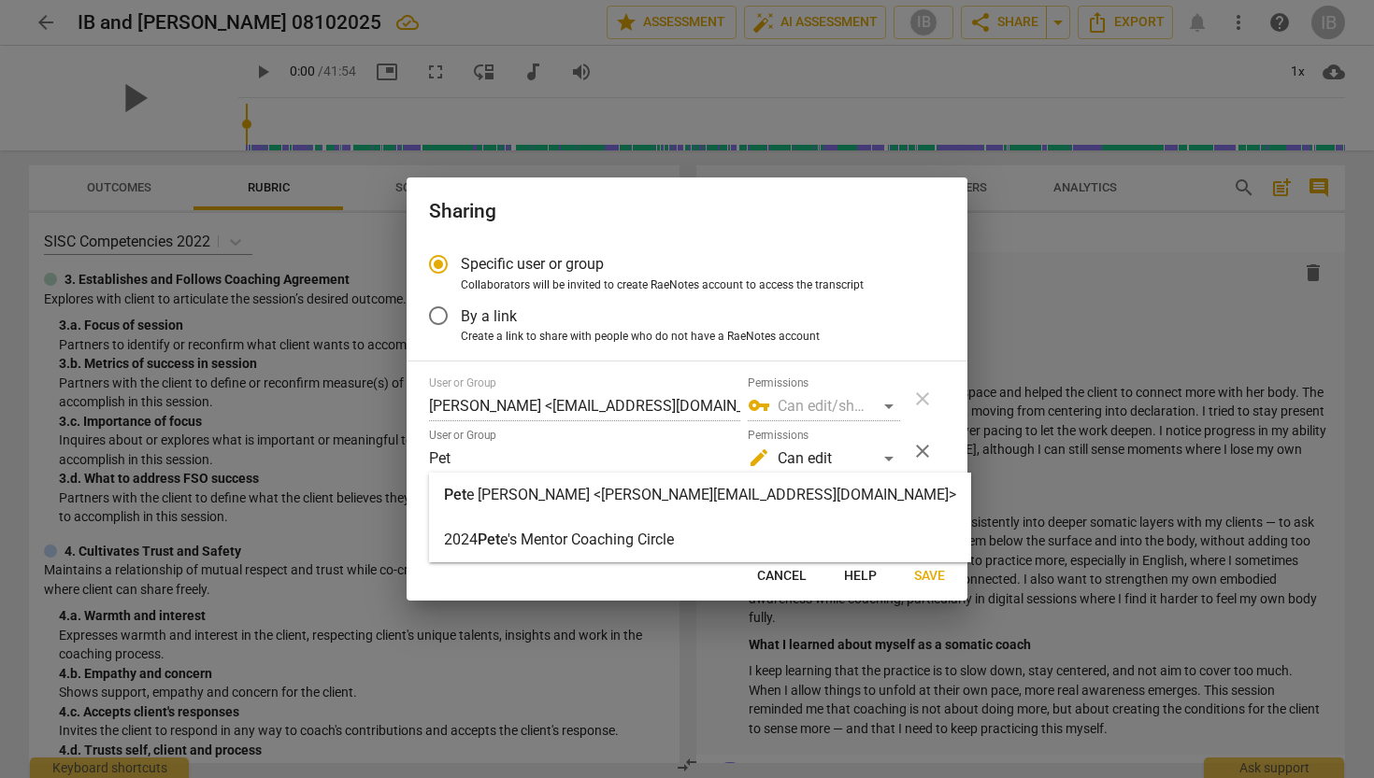
click at [508, 489] on strong "e [PERSON_NAME] <[PERSON_NAME][EMAIL_ADDRESS][DOMAIN_NAME]>" at bounding box center [711, 495] width 490 height 18
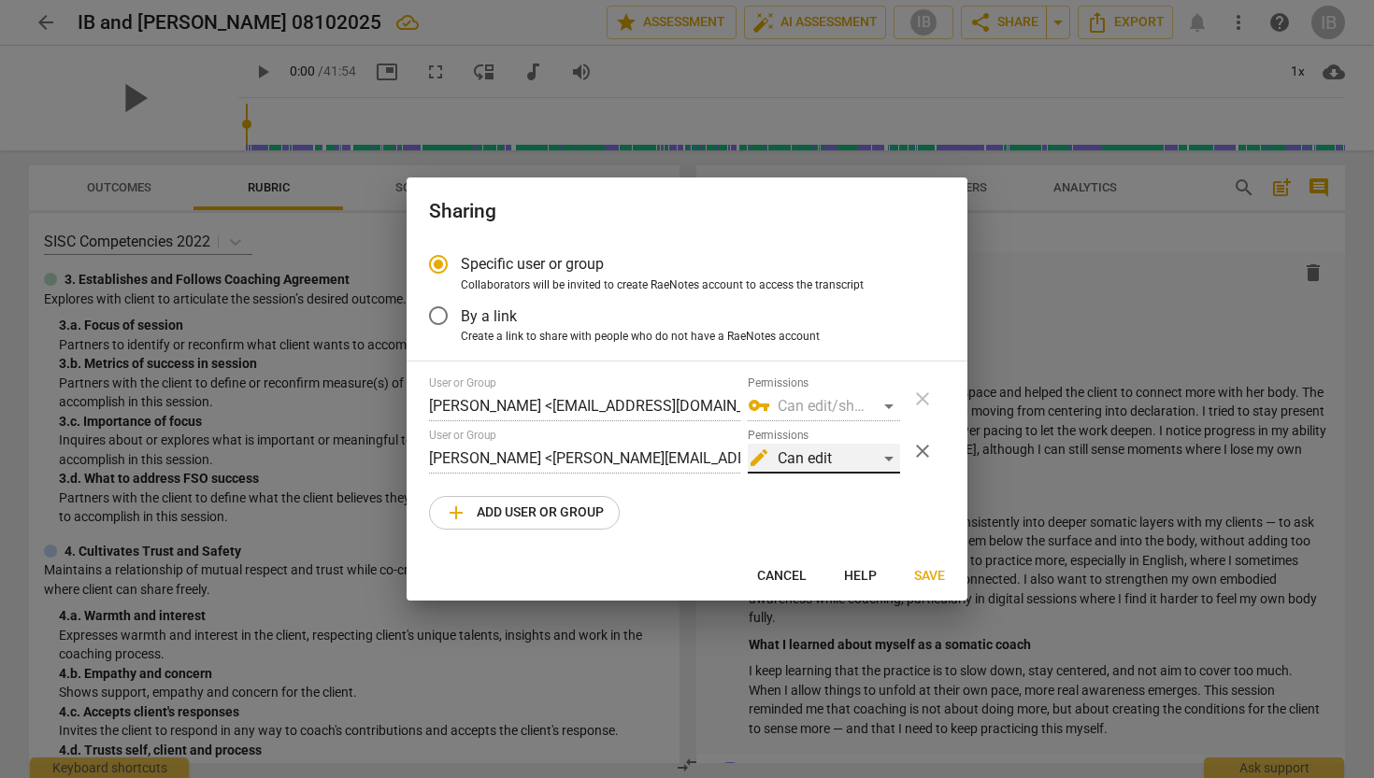
click at [888, 456] on div "edit Can edit" at bounding box center [824, 459] width 152 height 30
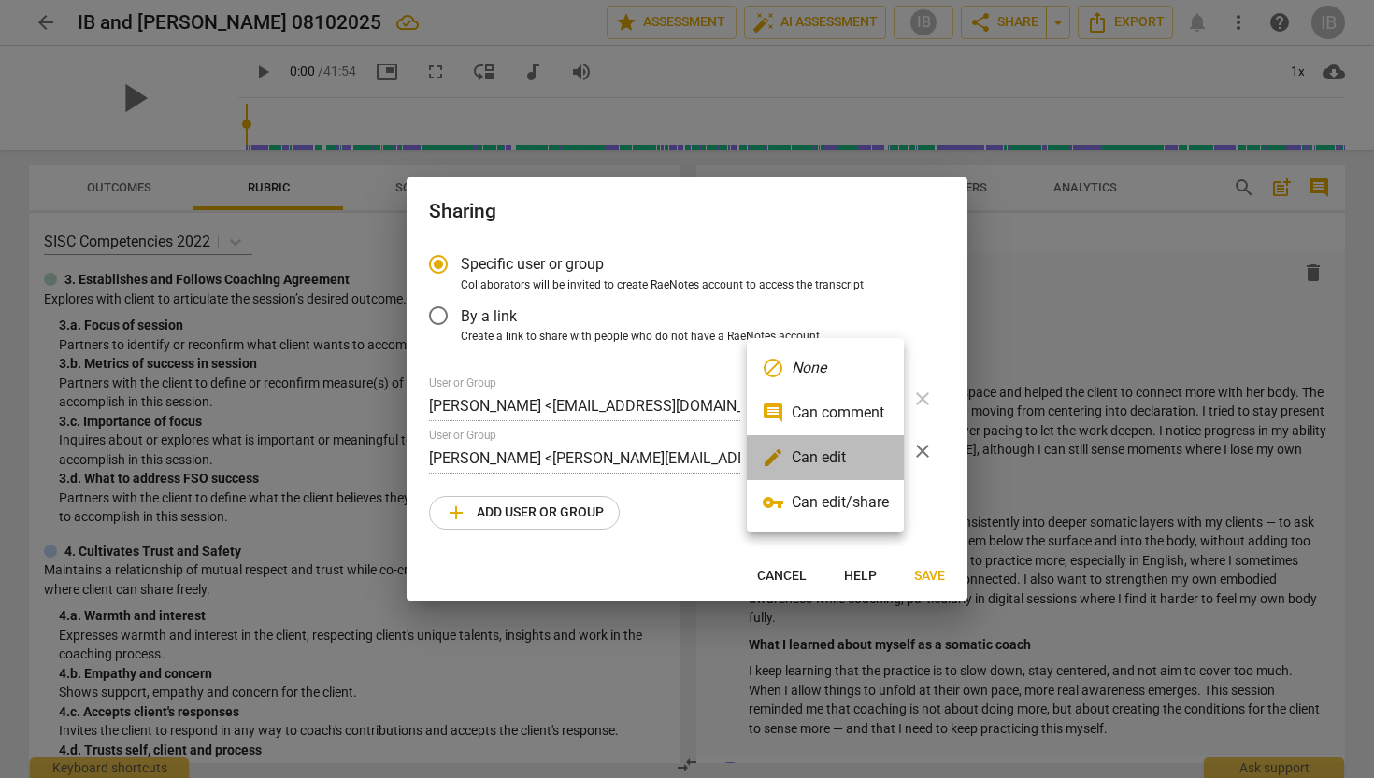
click at [863, 461] on li "edit Can edit" at bounding box center [825, 457] width 157 height 45
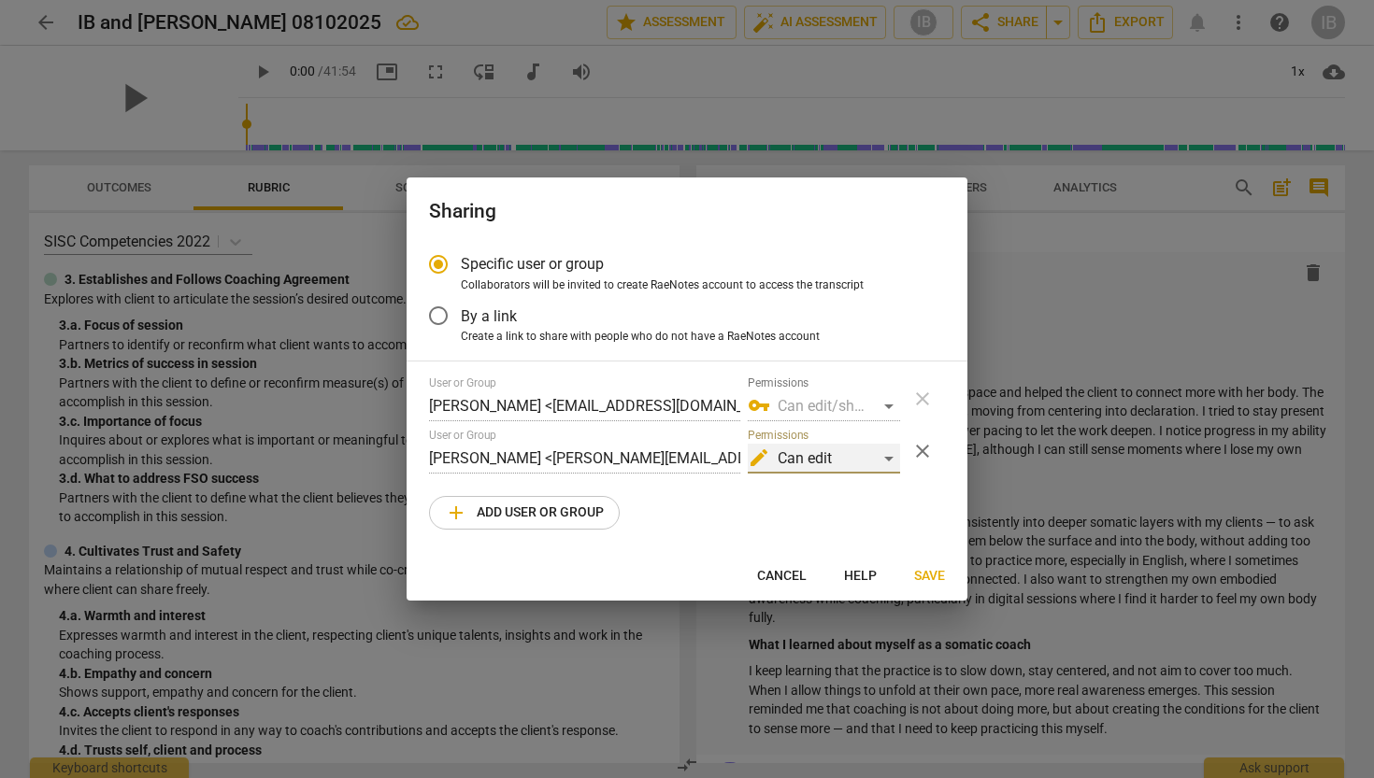
click at [889, 463] on div "edit Can edit" at bounding box center [824, 459] width 152 height 30
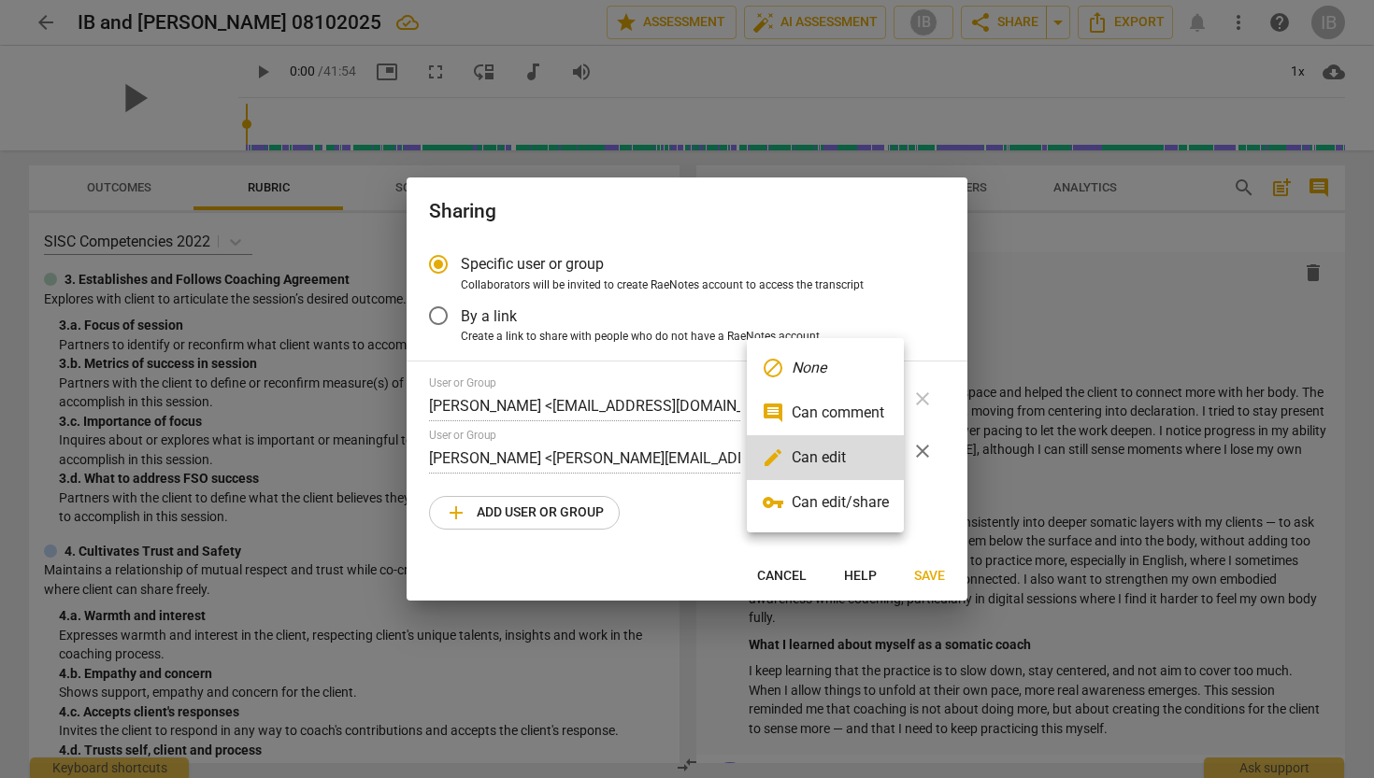
click at [869, 502] on li "vpn_key Can edit/share" at bounding box center [825, 502] width 157 height 45
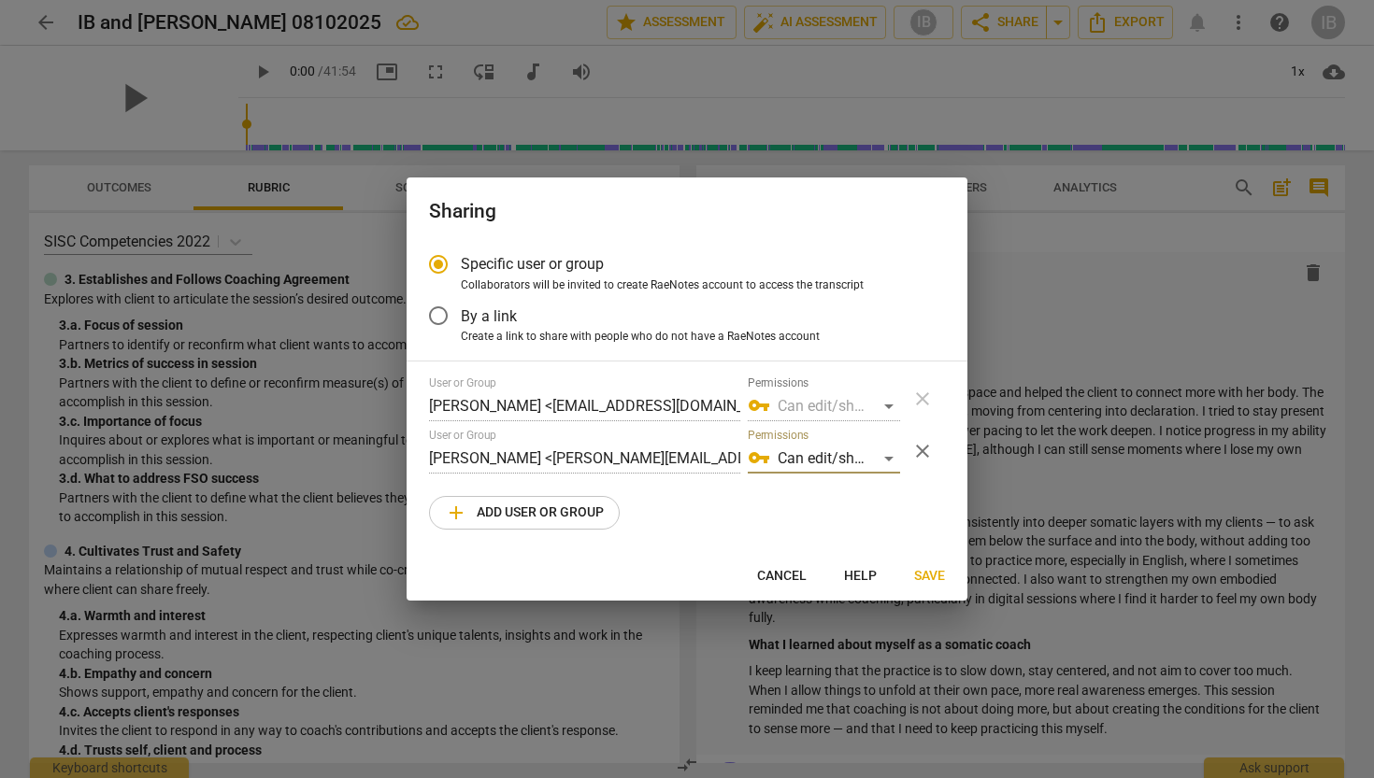
click at [924, 573] on span "Save" at bounding box center [929, 576] width 31 height 19
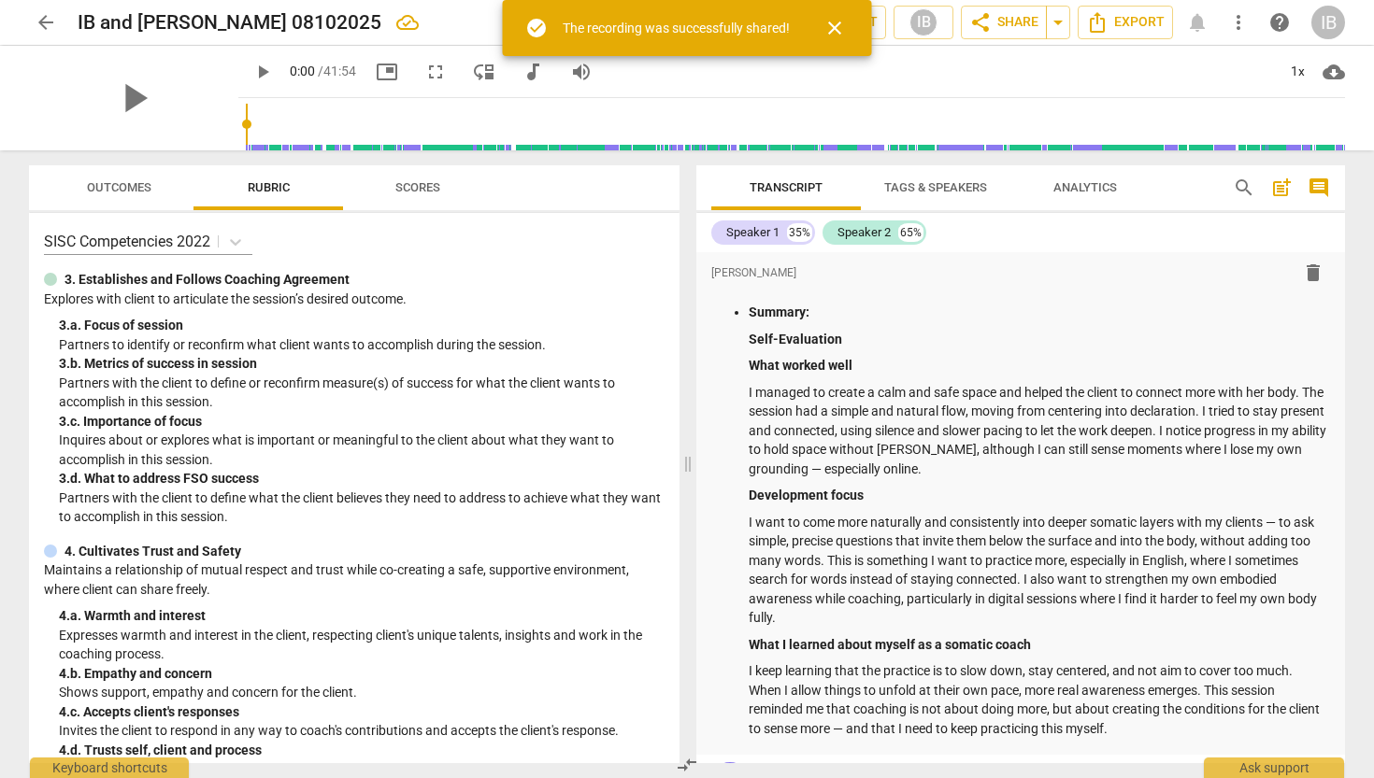
click at [55, 19] on span "arrow_back" at bounding box center [46, 22] width 22 height 22
